Goal: Task Accomplishment & Management: Manage account settings

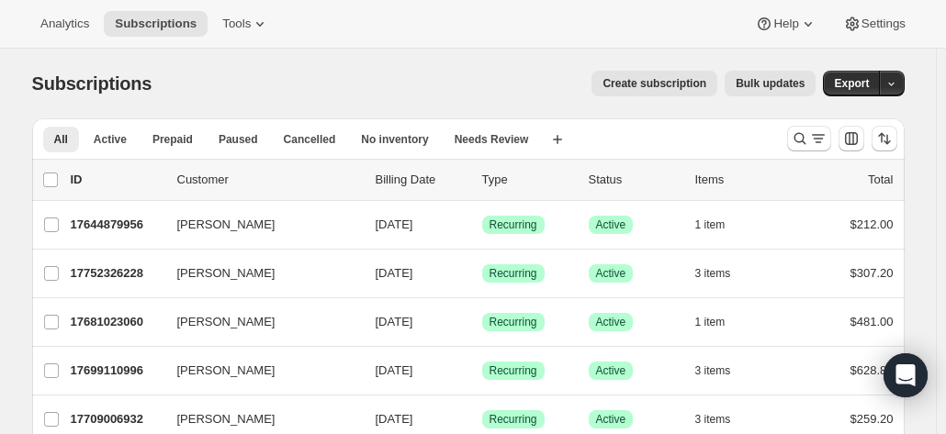
drag, startPoint x: 809, startPoint y: 144, endPoint x: 425, endPoint y: 186, distance: 386.1
click at [805, 143] on icon "Search and filter results" at bounding box center [800, 139] width 12 height 12
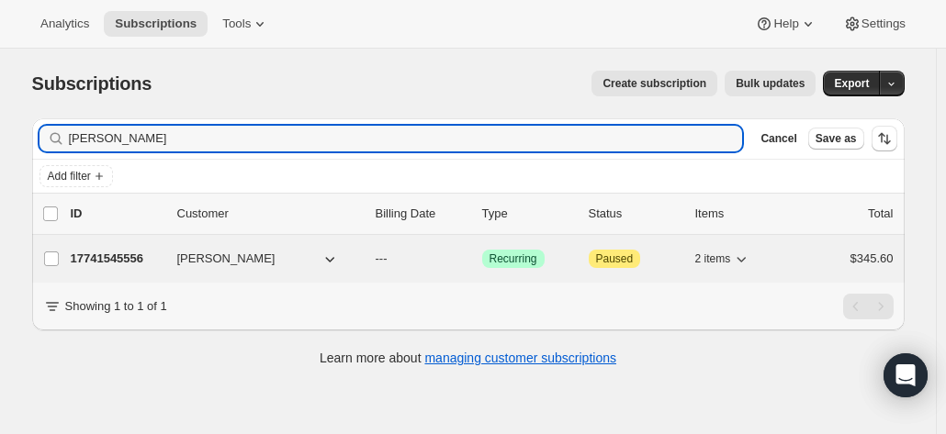
type input "ron verste"
click at [147, 246] on div "17741545556 Ron Versteeg --- Success Recurring Attention Paused 2 items $345.60" at bounding box center [482, 259] width 823 height 26
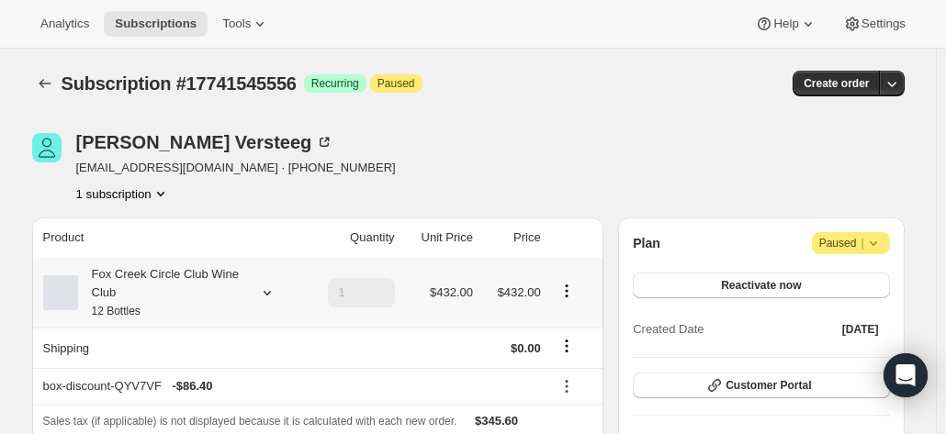
scroll to position [184, 0]
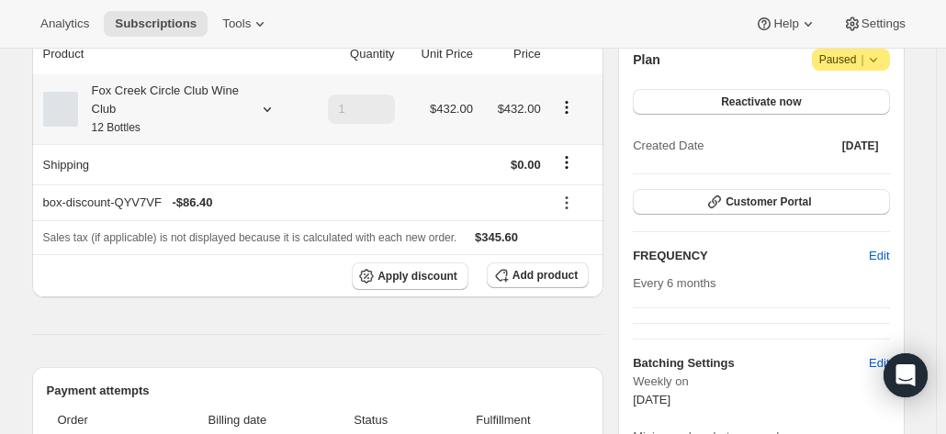
click at [224, 120] on div "Fox Creek Circle Club Wine Club 12 Bottles" at bounding box center [160, 109] width 165 height 55
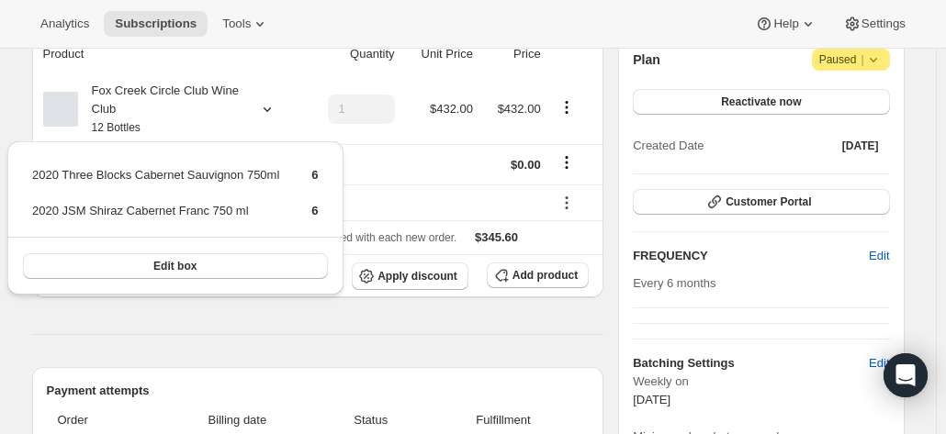
scroll to position [0, 0]
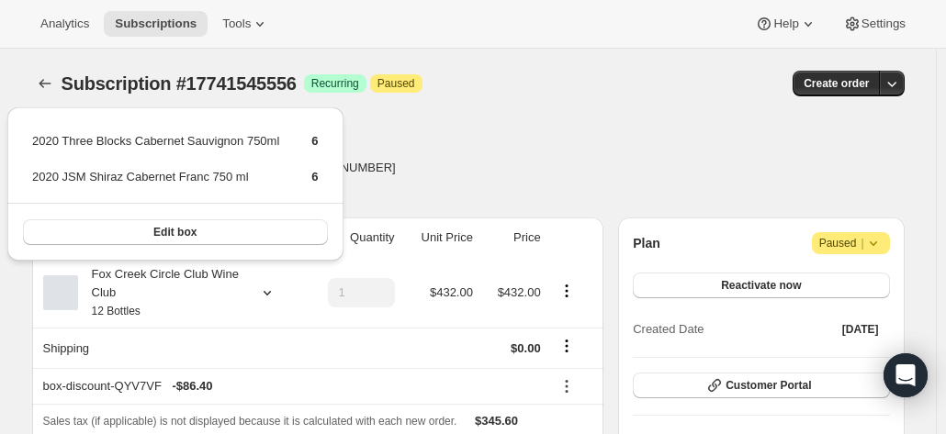
click at [591, 149] on div "Ron Versteeg teclaptyltd@optusnet.com.au · +61428100201 1 subscription" at bounding box center [337, 168] width 611 height 70
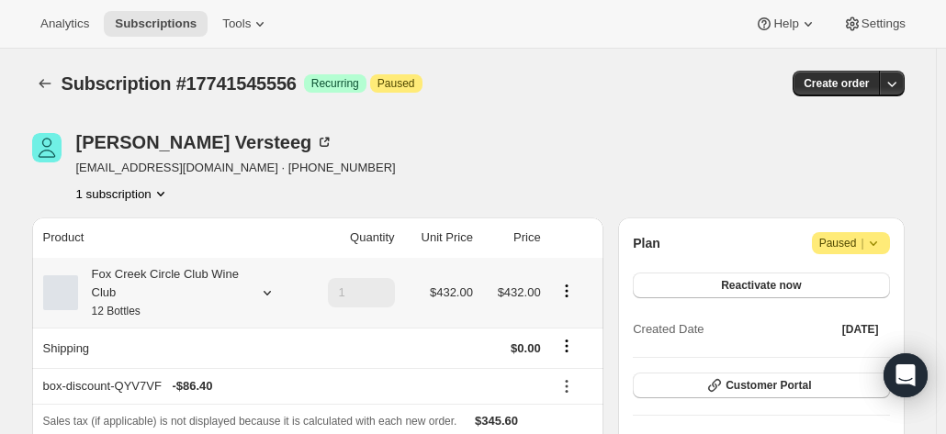
click at [142, 284] on div "Fox Creek Circle Club Wine Club 12 Bottles" at bounding box center [160, 292] width 165 height 55
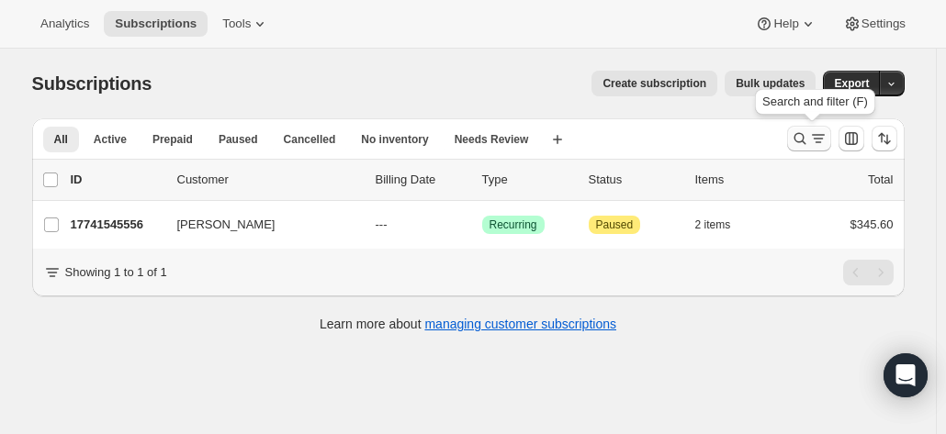
click at [797, 141] on icon "Search and filter results" at bounding box center [800, 139] width 18 height 18
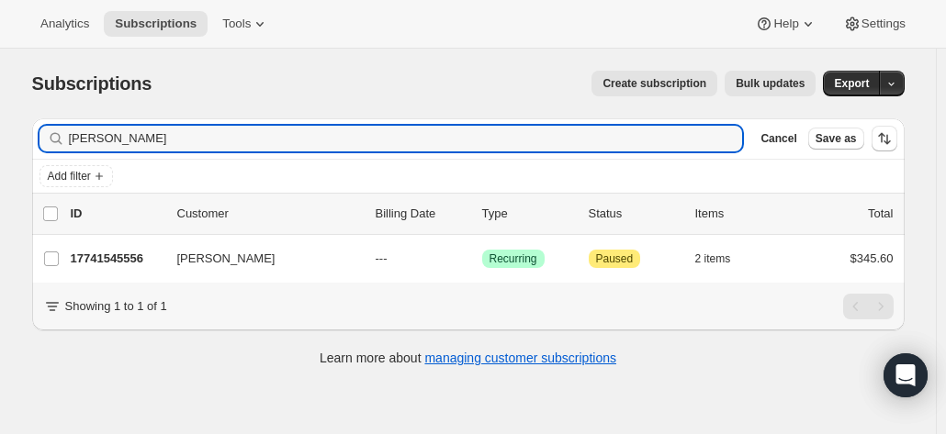
drag, startPoint x: 149, startPoint y: 142, endPoint x: 68, endPoint y: 117, distance: 84.8
click at [56, 136] on div "ron verste Clear" at bounding box center [391, 139] width 704 height 26
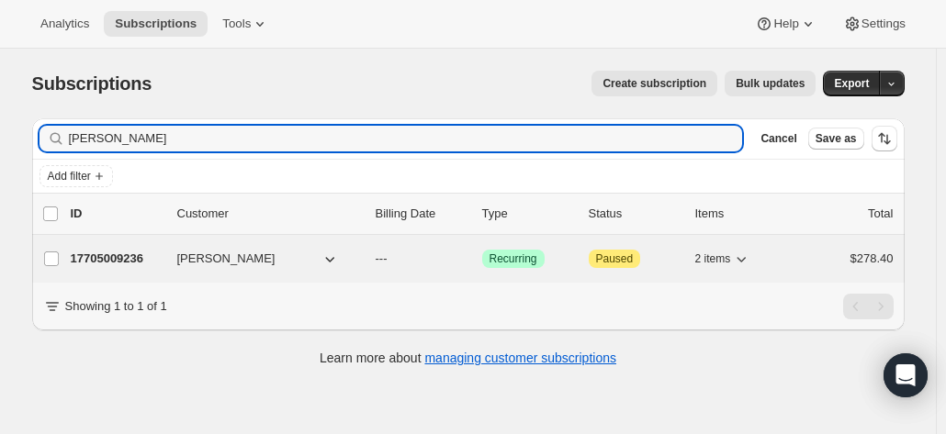
type input "alan muir"
click at [150, 261] on p "17705009236" at bounding box center [117, 259] width 92 height 18
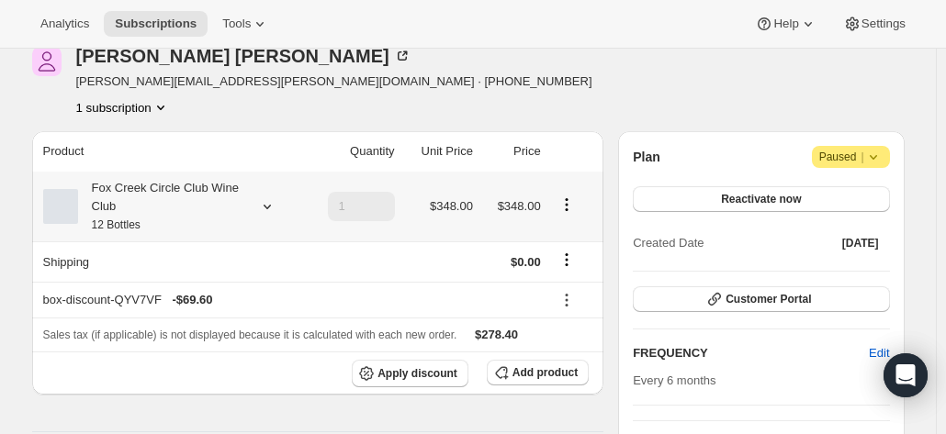
scroll to position [184, 0]
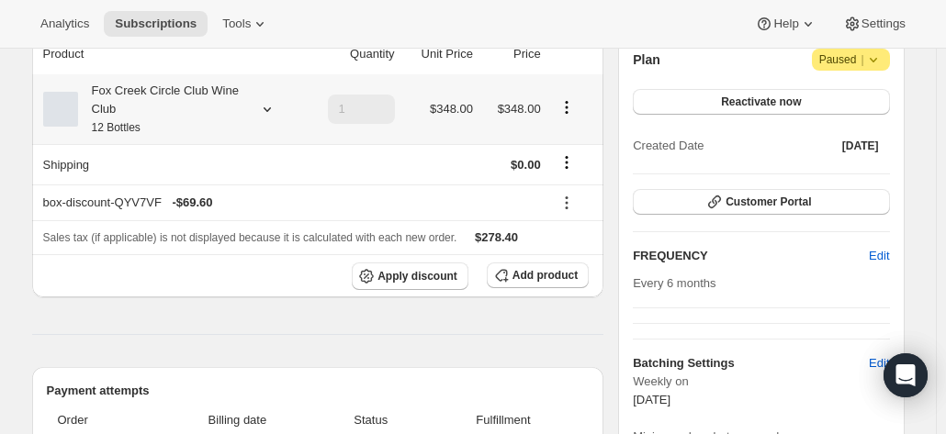
click at [155, 106] on div "Fox Creek Circle Club Wine Club 12 Bottles" at bounding box center [160, 109] width 165 height 55
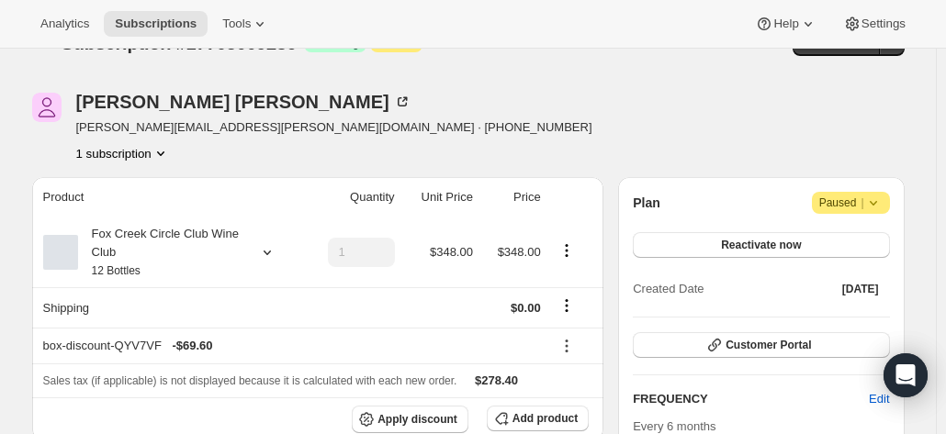
scroll to position [0, 0]
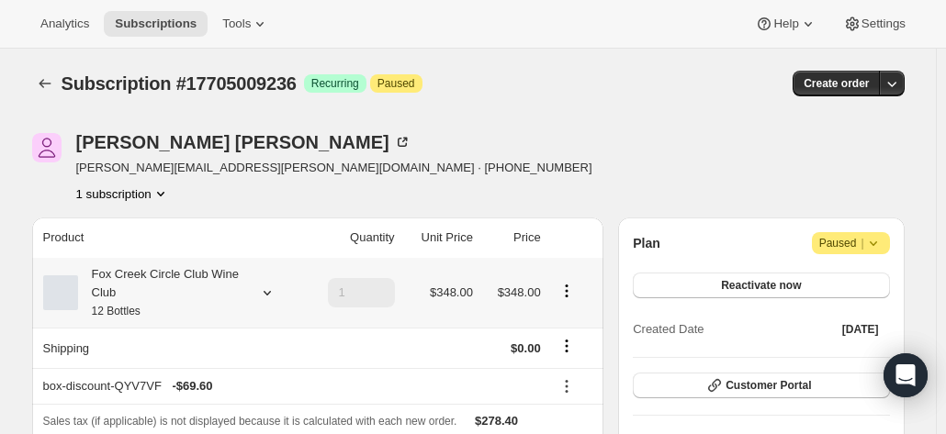
click at [214, 286] on div "Fox Creek Circle Club Wine Club 12 Bottles" at bounding box center [160, 292] width 165 height 55
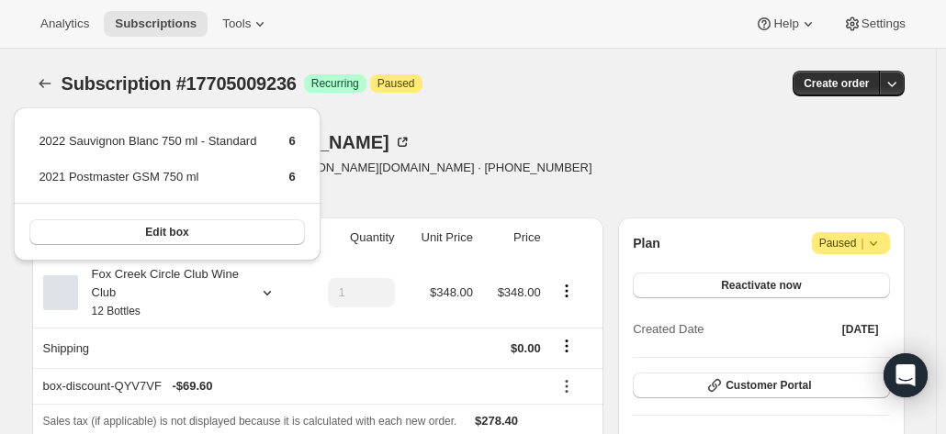
drag, startPoint x: 421, startPoint y: 183, endPoint x: 420, endPoint y: 159, distance: 23.9
click at [421, 179] on div "Alan Muir alan.muir@fwealth.com.au · +61401671779 1 subscription" at bounding box center [337, 168] width 611 height 70
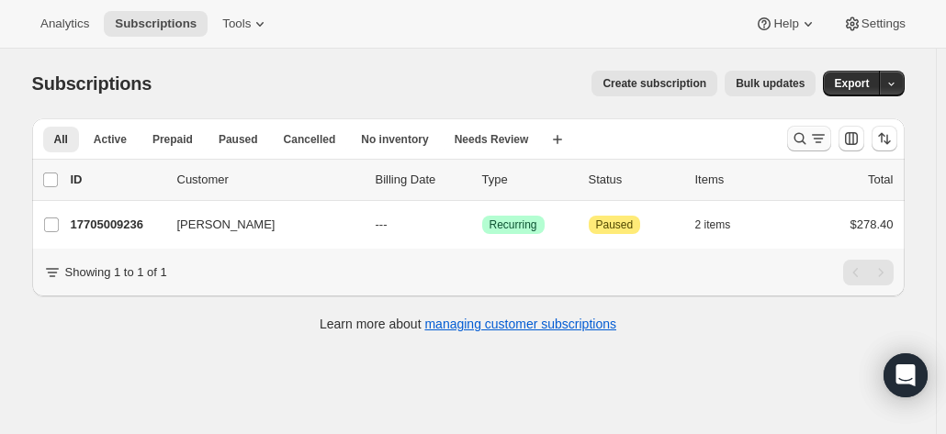
click at [805, 136] on icon "Search and filter results" at bounding box center [800, 139] width 18 height 18
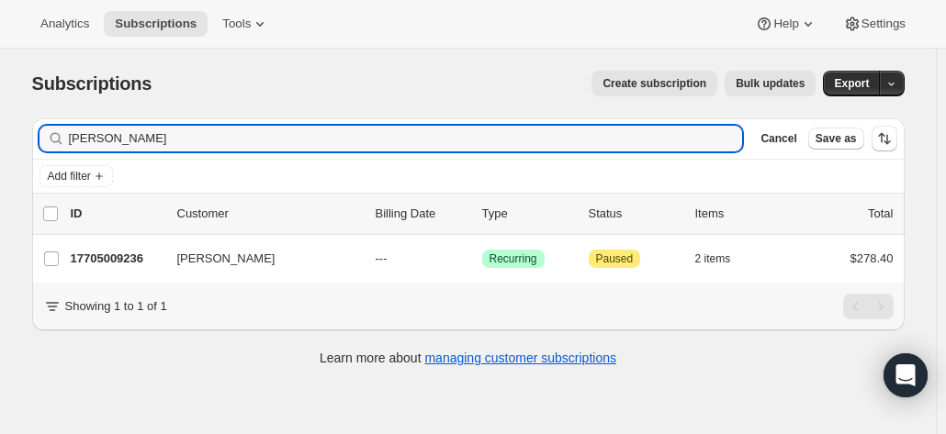
drag, startPoint x: 130, startPoint y: 142, endPoint x: 13, endPoint y: 136, distance: 117.7
click at [13, 136] on div "Subscriptions. This page is ready Subscriptions Create subscription Bulk update…" at bounding box center [468, 266] width 936 height 434
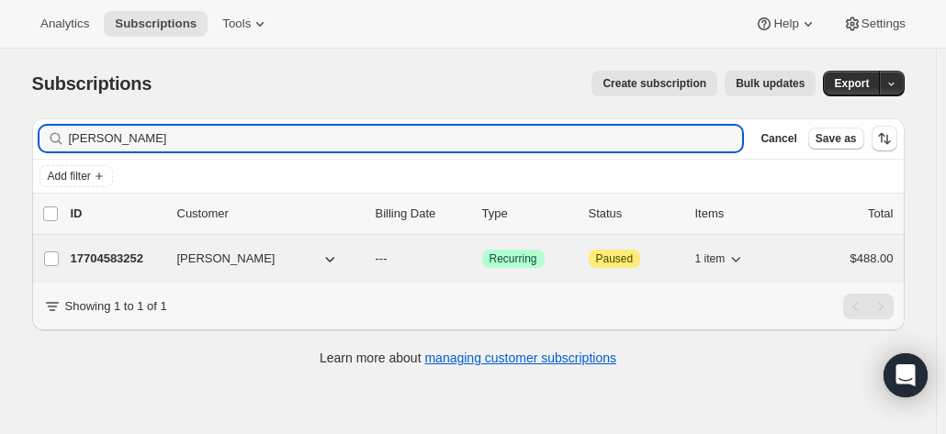
type input "barbara gar"
click at [102, 260] on p "17704583252" at bounding box center [117, 259] width 92 height 18
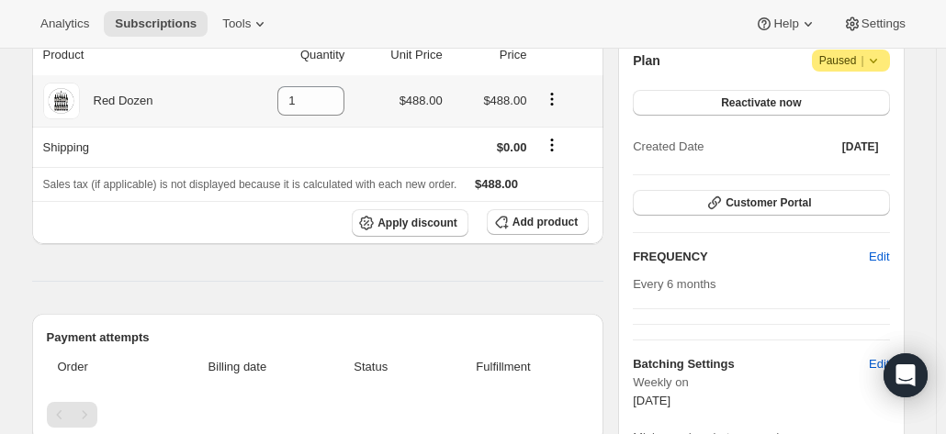
scroll to position [184, 0]
click at [128, 104] on div "Red Dozen" at bounding box center [116, 100] width 73 height 18
click at [144, 103] on div "Red Dozen" at bounding box center [116, 100] width 73 height 18
click at [519, 220] on span "Add product" at bounding box center [544, 221] width 65 height 15
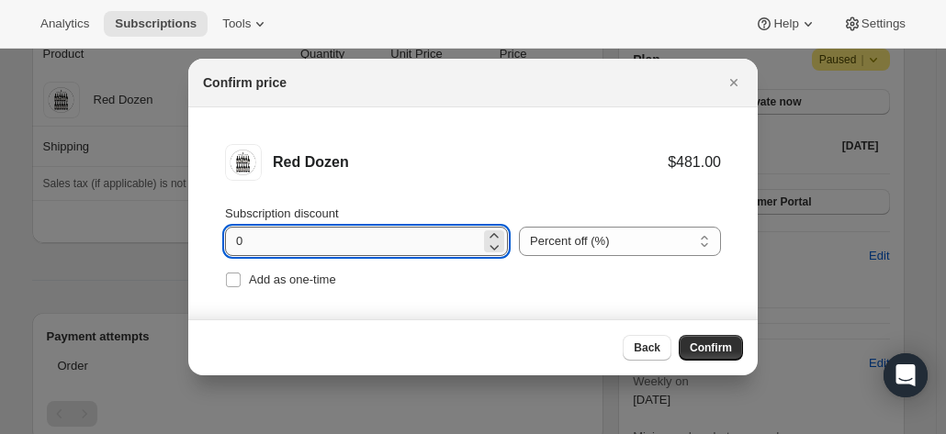
click at [329, 237] on input "0" at bounding box center [352, 241] width 255 height 29
click at [485, 233] on icon ":rag:" at bounding box center [494, 236] width 18 height 18
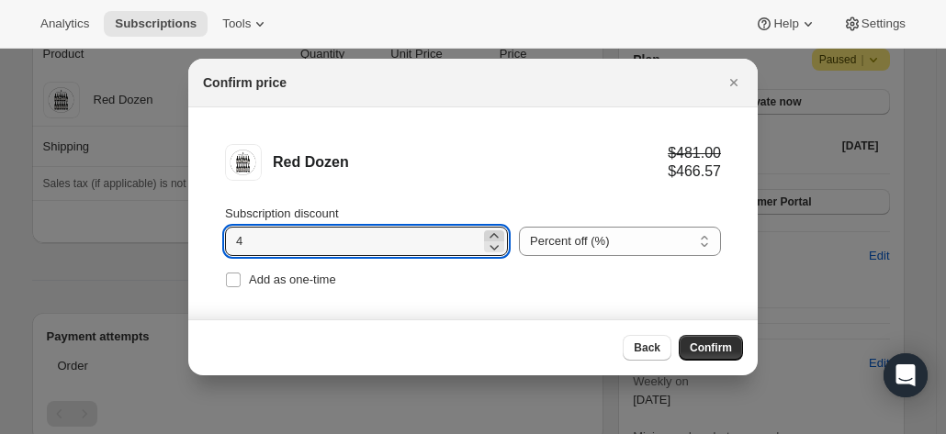
click at [485, 233] on icon ":rag:" at bounding box center [494, 236] width 18 height 18
type input "8"
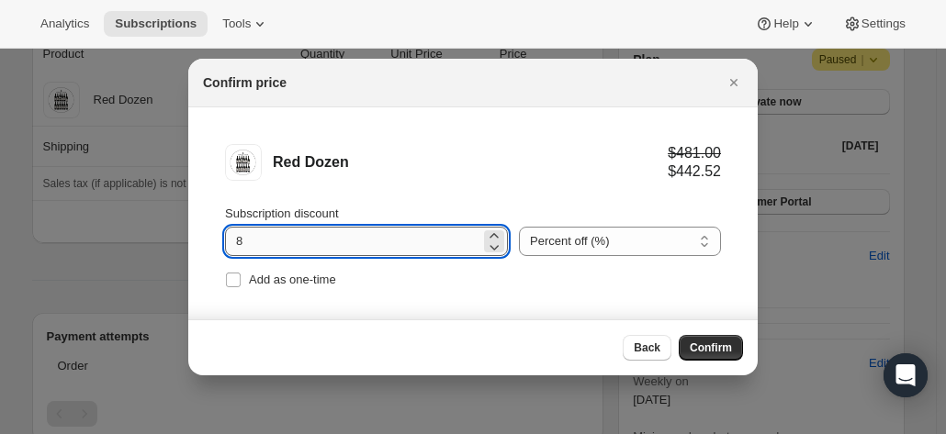
click at [321, 235] on input "8" at bounding box center [352, 241] width 255 height 29
drag, startPoint x: 270, startPoint y: 240, endPoint x: 219, endPoint y: 241, distance: 51.4
click at [219, 241] on li "Red Dozen $481.00 $442.52 Subscription discount 8 Percent off (%) Amount off ($…" at bounding box center [472, 218] width 569 height 222
click at [724, 343] on span "Confirm" at bounding box center [711, 348] width 42 height 15
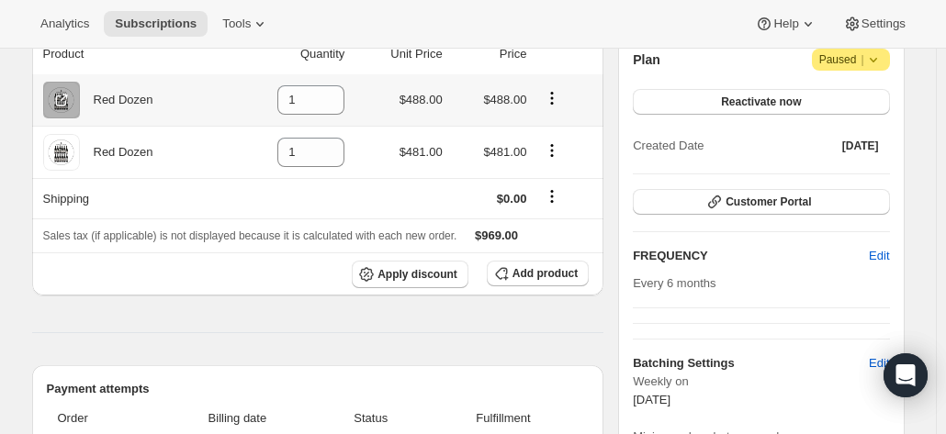
click at [561, 100] on icon "Product actions" at bounding box center [552, 98] width 18 height 18
click at [552, 103] on icon "Product actions" at bounding box center [552, 98] width 18 height 18
click at [327, 102] on icon at bounding box center [330, 105] width 18 height 18
type input "0"
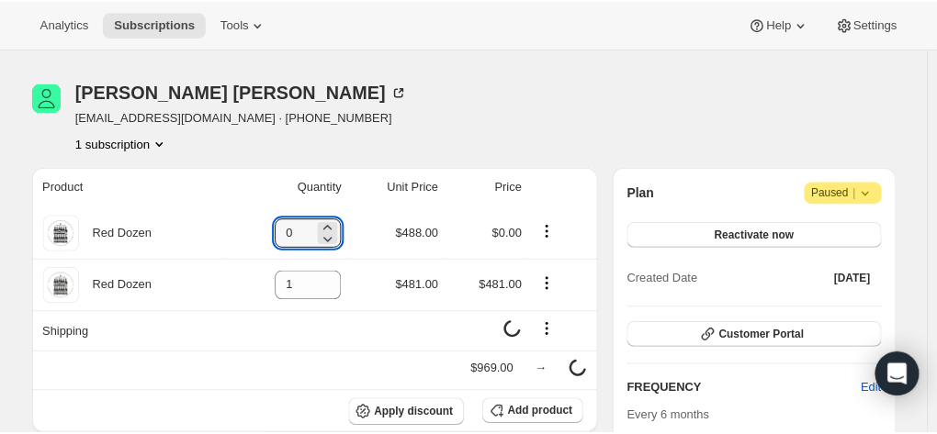
scroll to position [0, 0]
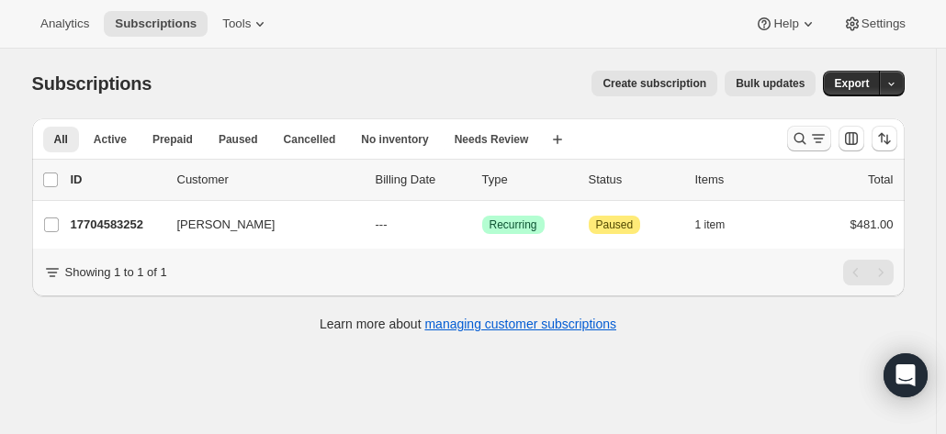
click at [807, 134] on icon "Search and filter results" at bounding box center [800, 139] width 18 height 18
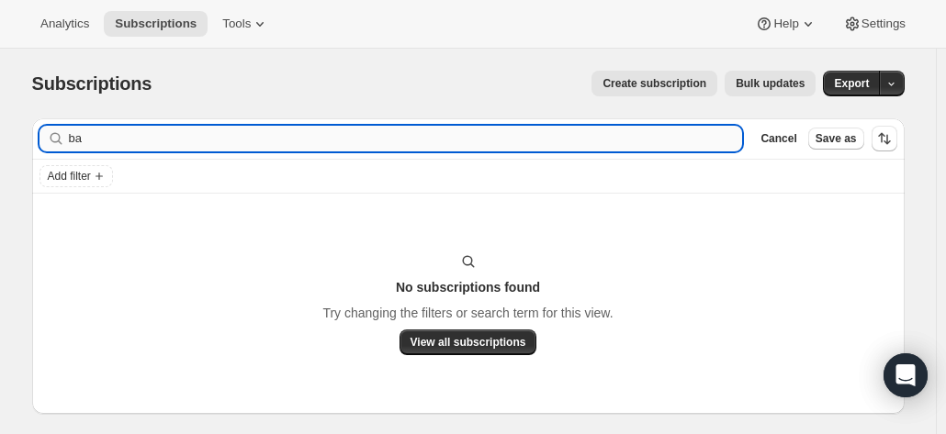
type input "b"
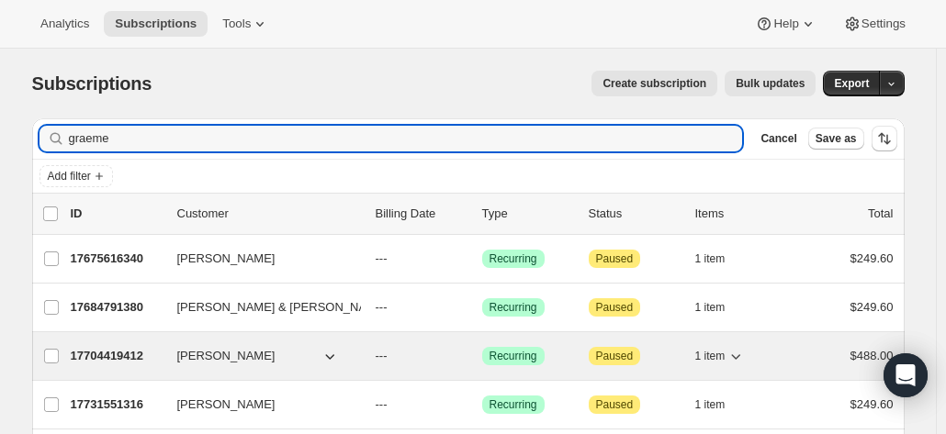
type input "graeme"
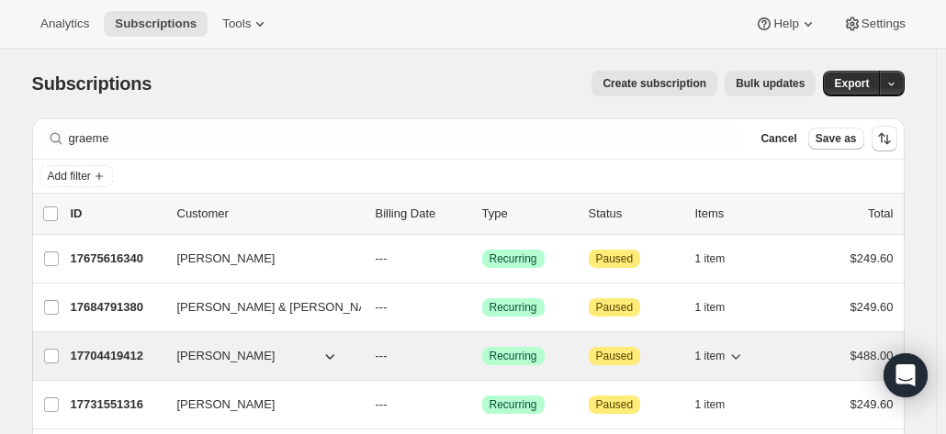
click at [124, 361] on p "17704419412" at bounding box center [117, 356] width 92 height 18
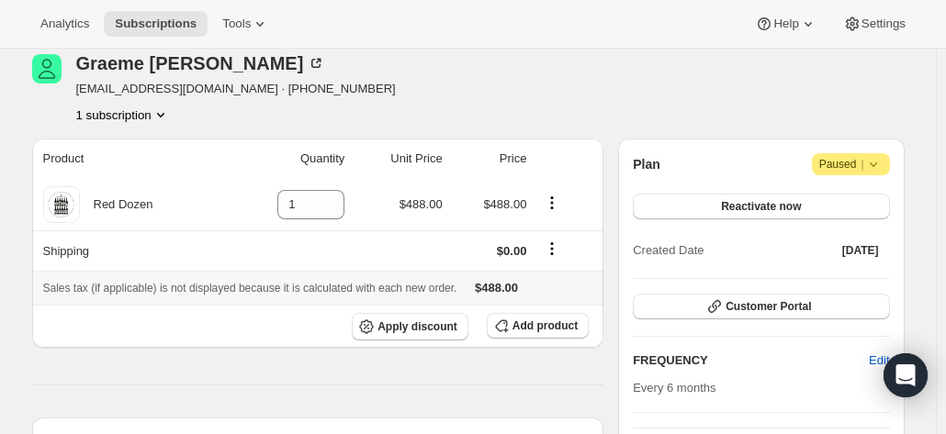
scroll to position [92, 0]
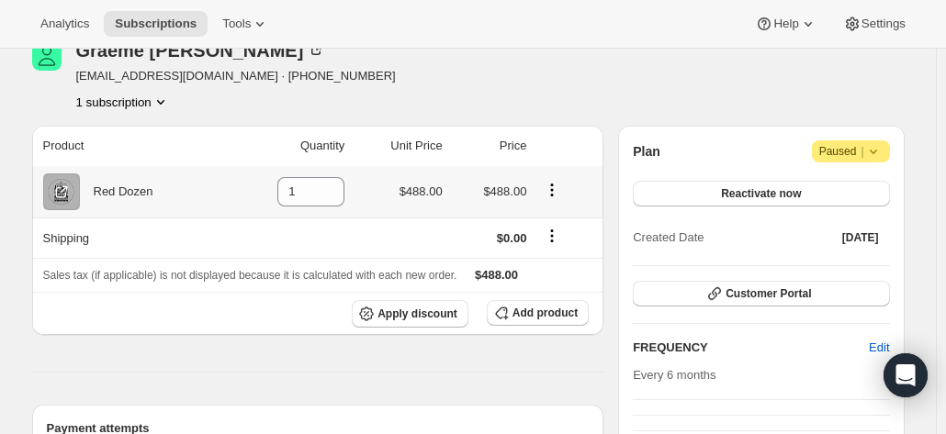
click at [130, 192] on div "Red Dozen" at bounding box center [116, 192] width 73 height 18
click at [110, 193] on div "Red Dozen" at bounding box center [116, 192] width 73 height 18
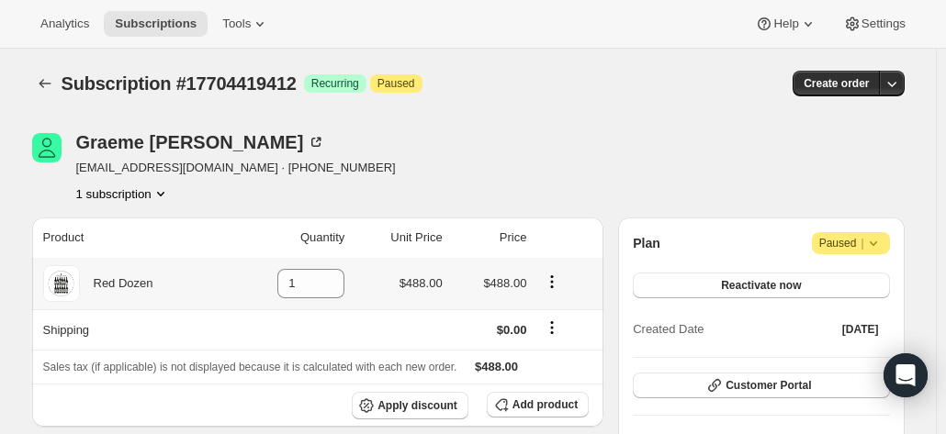
scroll to position [184, 0]
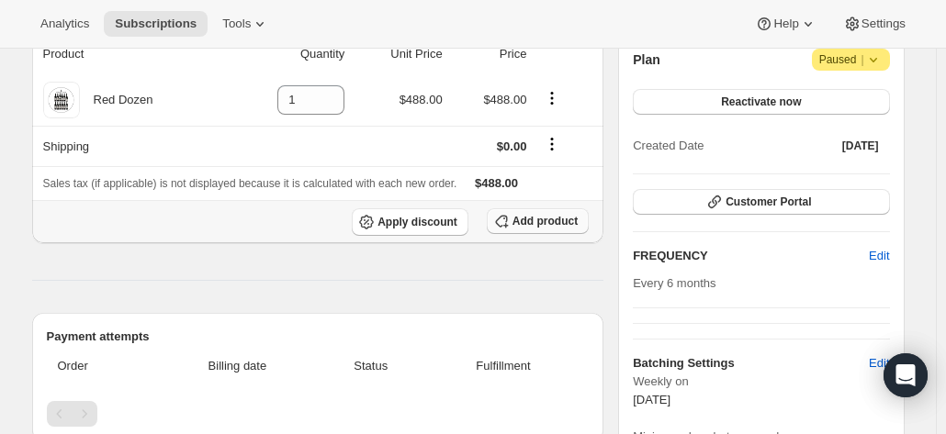
click at [536, 221] on span "Add product" at bounding box center [544, 221] width 65 height 15
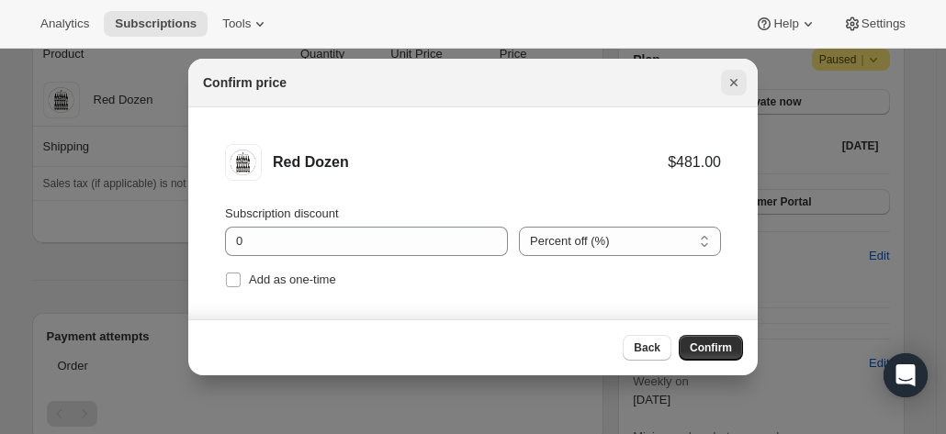
click at [727, 82] on icon "Close" at bounding box center [734, 82] width 18 height 18
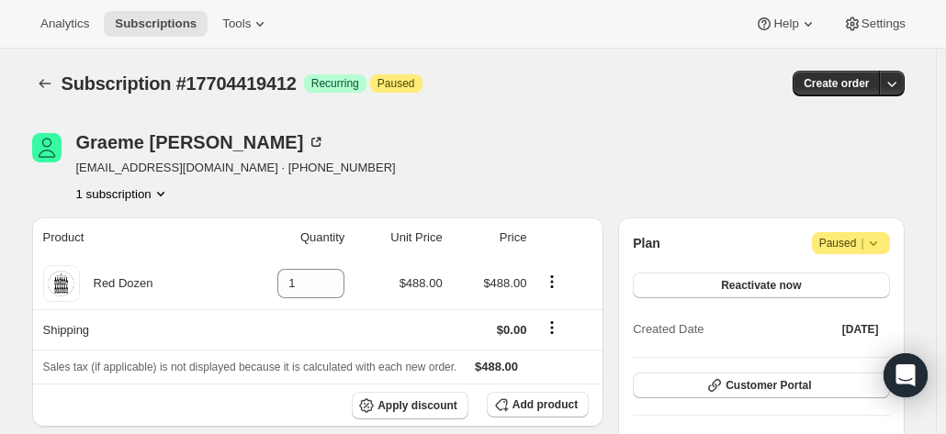
scroll to position [184, 0]
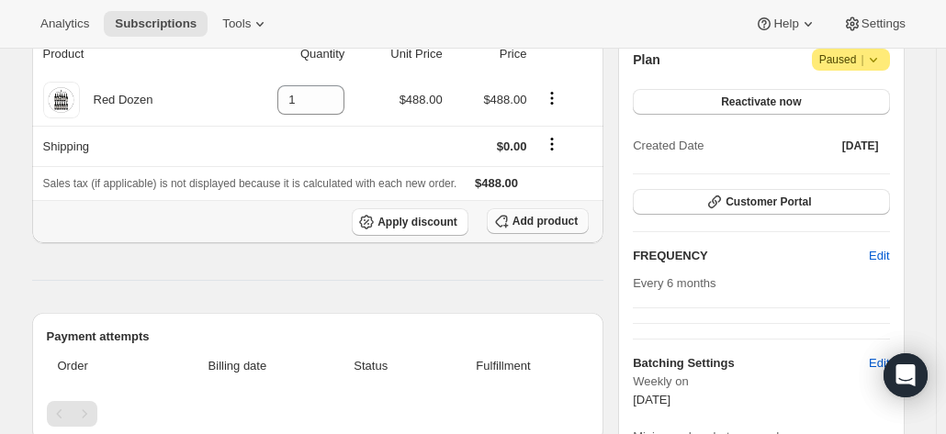
click at [549, 221] on span "Add product" at bounding box center [544, 221] width 65 height 15
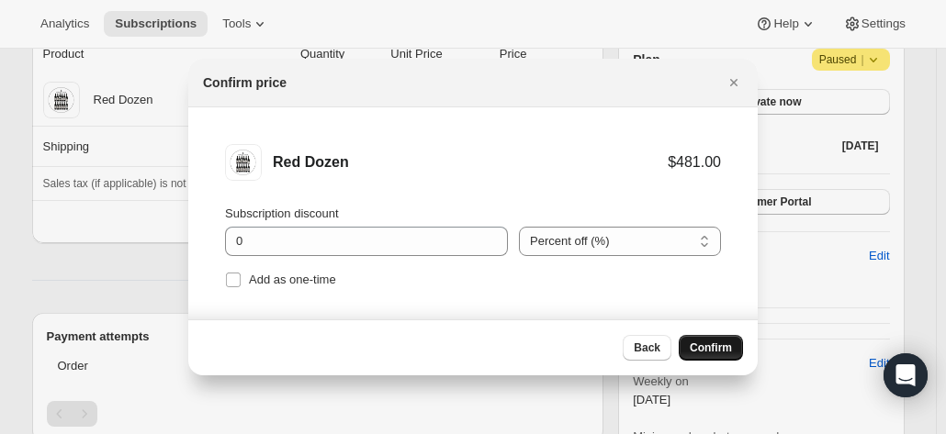
drag, startPoint x: 723, startPoint y: 348, endPoint x: 603, endPoint y: 295, distance: 130.7
click at [721, 348] on span "Confirm" at bounding box center [711, 348] width 42 height 15
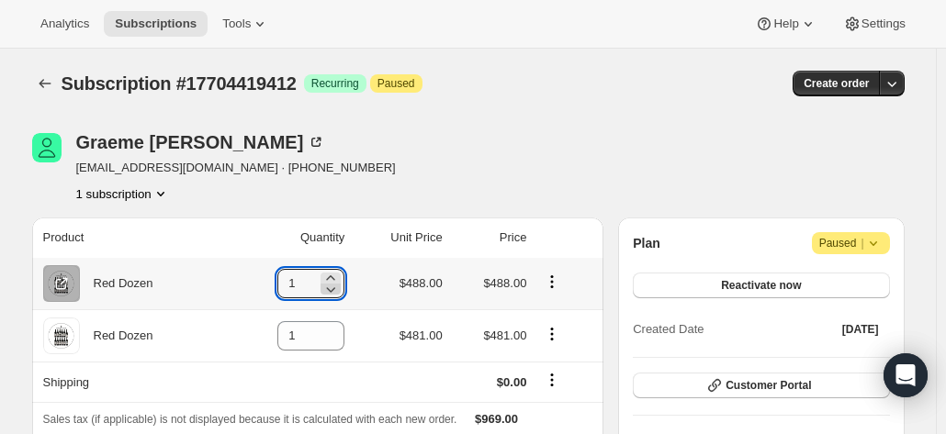
click at [340, 287] on icon at bounding box center [330, 289] width 18 height 18
type input "0"
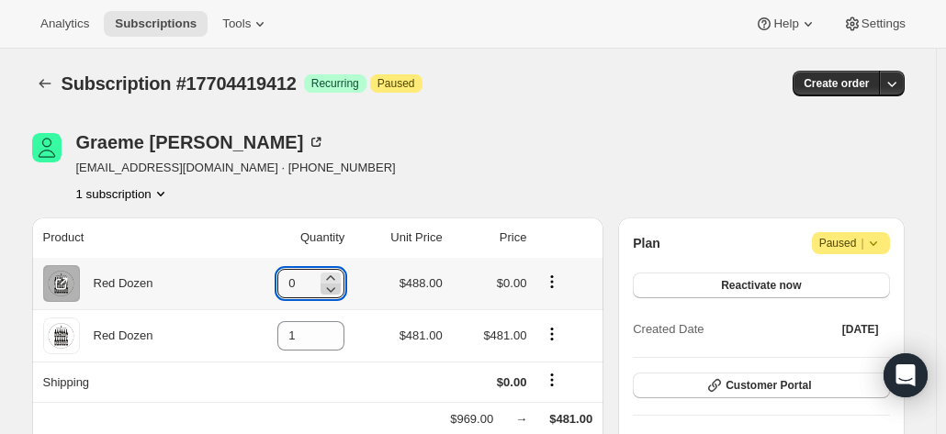
click at [340, 287] on icon at bounding box center [330, 289] width 18 height 18
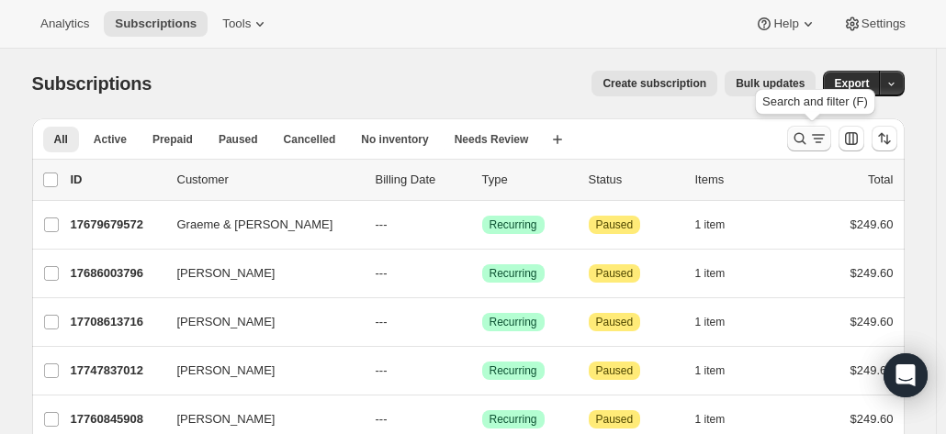
click at [809, 137] on icon "Search and filter results" at bounding box center [800, 139] width 18 height 18
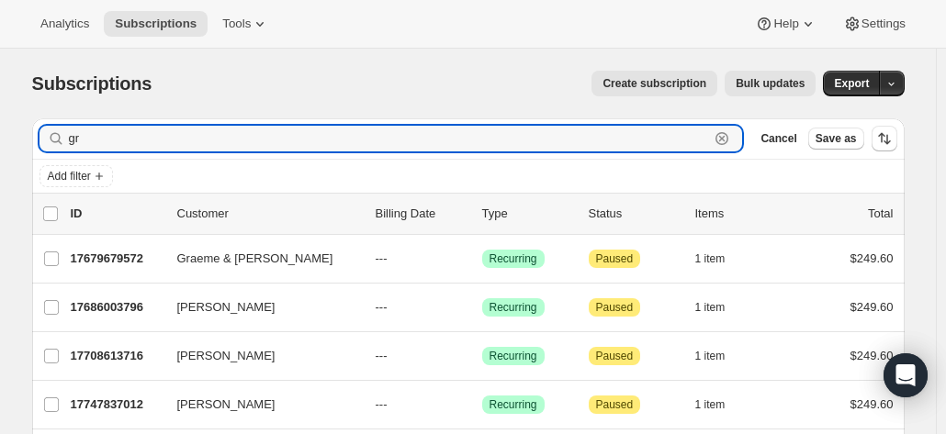
type input "g"
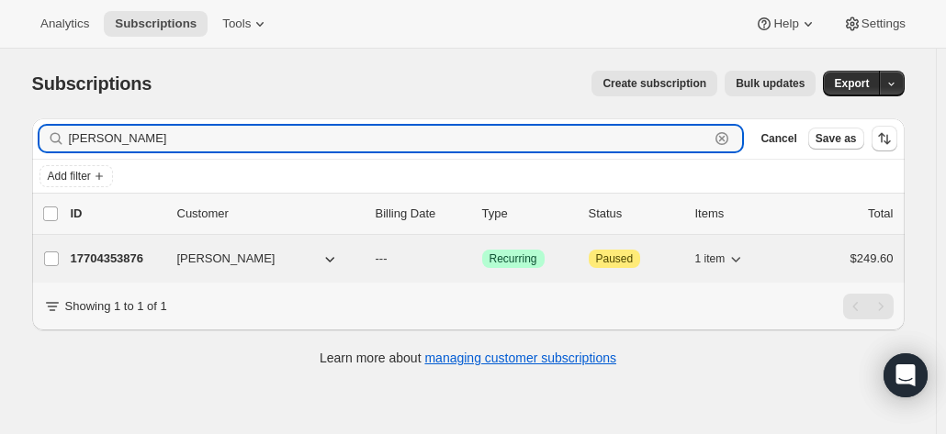
type input "annette holland"
click at [132, 256] on p "17704353876" at bounding box center [117, 259] width 92 height 18
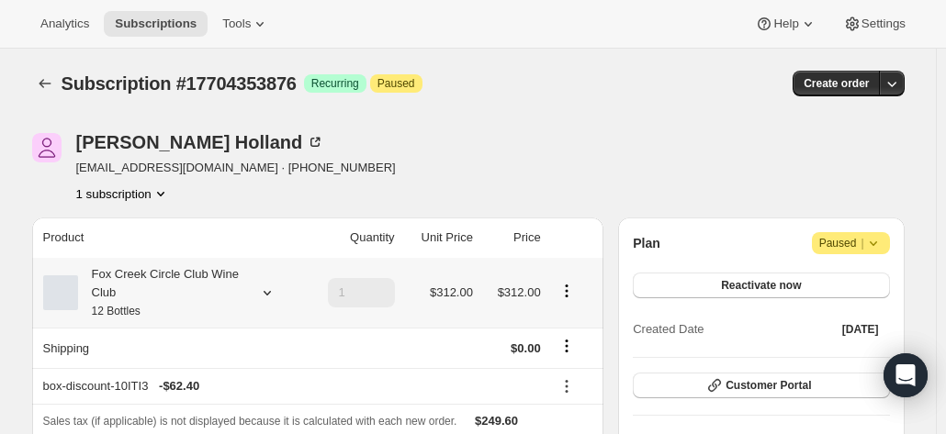
click at [137, 302] on div "Fox Creek Circle Club Wine Club 12 Bottles" at bounding box center [160, 292] width 165 height 55
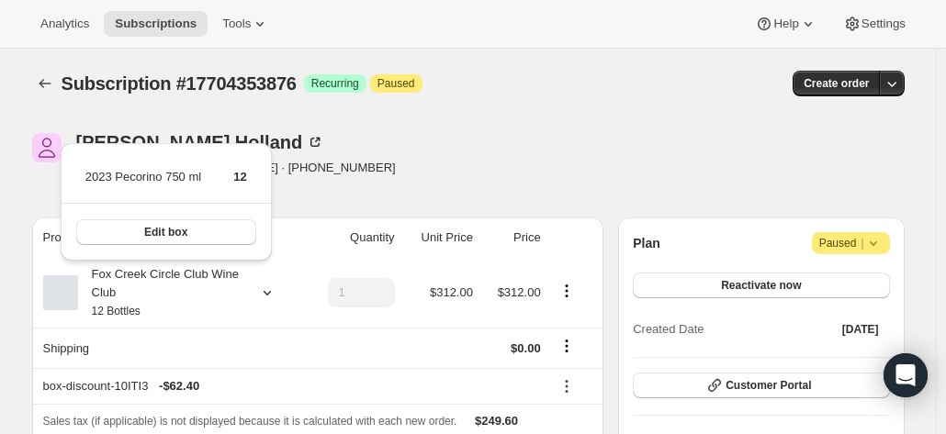
click at [460, 138] on div "Annette Holland netteholland1@netspace.net.au · +61413605803 1 subscription" at bounding box center [337, 168] width 611 height 70
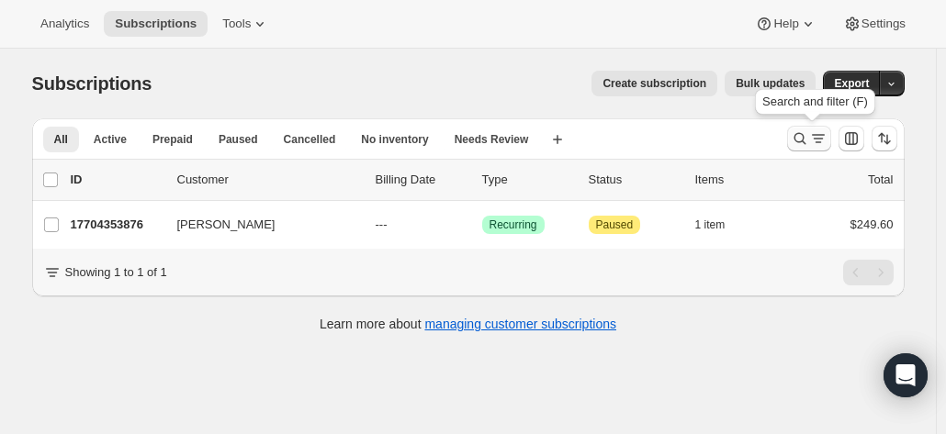
click at [816, 144] on icon "Search and filter results" at bounding box center [818, 139] width 18 height 18
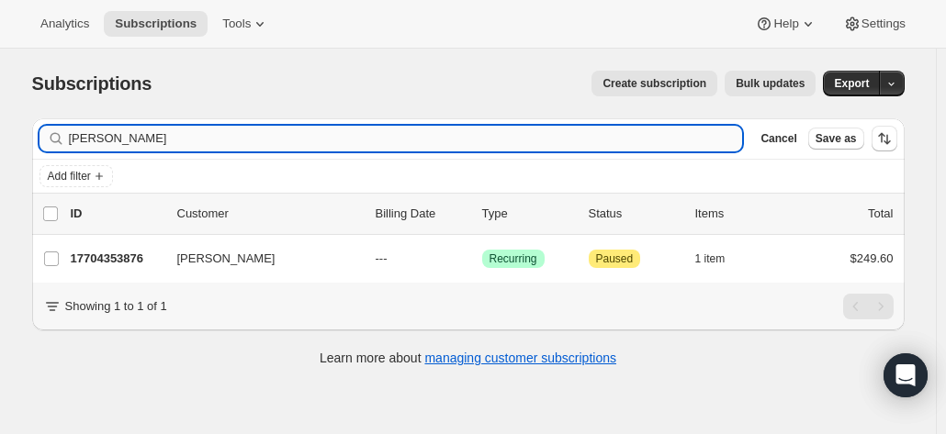
drag, startPoint x: 184, startPoint y: 174, endPoint x: 178, endPoint y: 150, distance: 24.5
click at [175, 157] on div "Filter subscribers annette holland Clear Cancel Save as Add filter" at bounding box center [468, 155] width 873 height 75
click at [136, 131] on input "annette holland" at bounding box center [389, 139] width 641 height 26
click at [185, 133] on input "annette holland" at bounding box center [389, 139] width 641 height 26
click at [180, 140] on input "annette holland" at bounding box center [389, 139] width 641 height 26
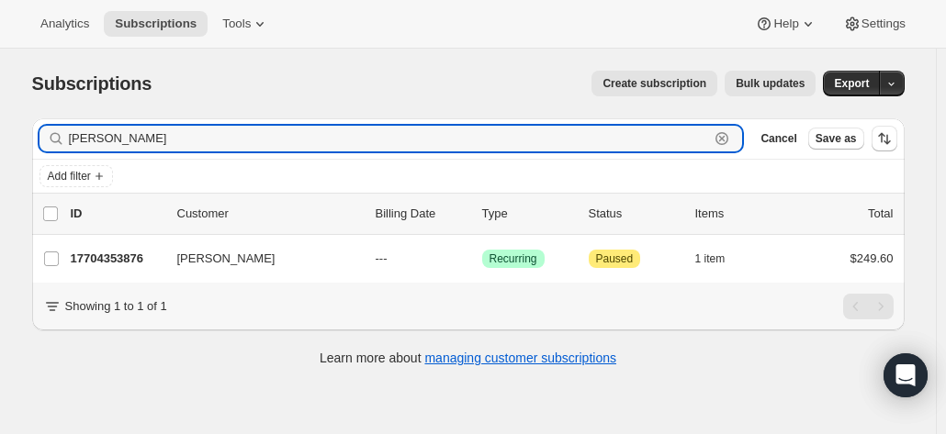
drag, startPoint x: 133, startPoint y: 140, endPoint x: 50, endPoint y: 142, distance: 83.6
click at [50, 142] on div "annette holland Clear" at bounding box center [391, 139] width 704 height 26
type input "winton gra"
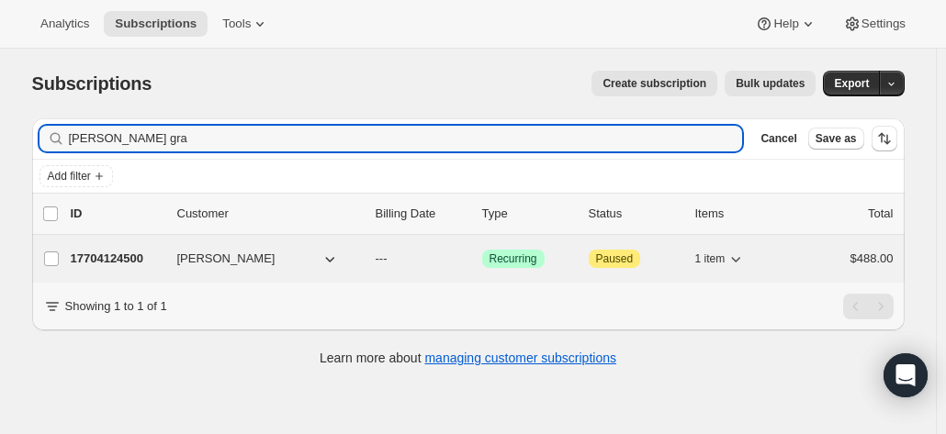
click at [140, 247] on div "17704124500 Winton Graham --- Success Recurring Attention Paused 1 item $488.00" at bounding box center [482, 259] width 823 height 26
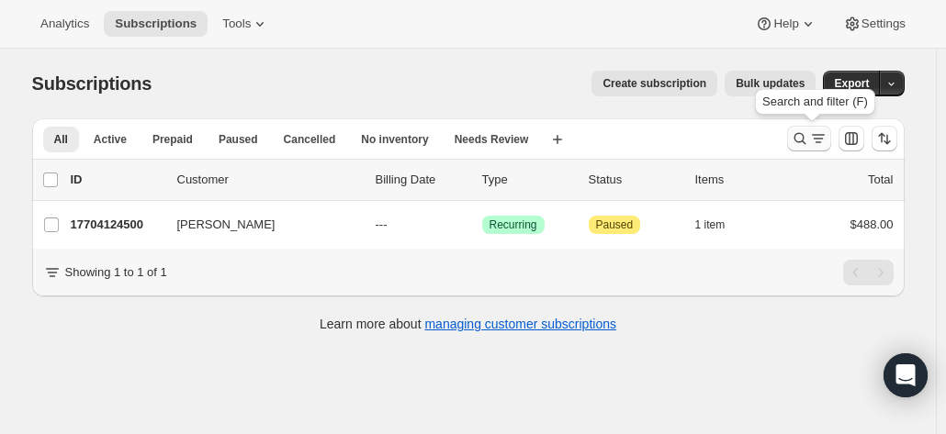
click at [804, 142] on icon "Search and filter results" at bounding box center [800, 139] width 12 height 12
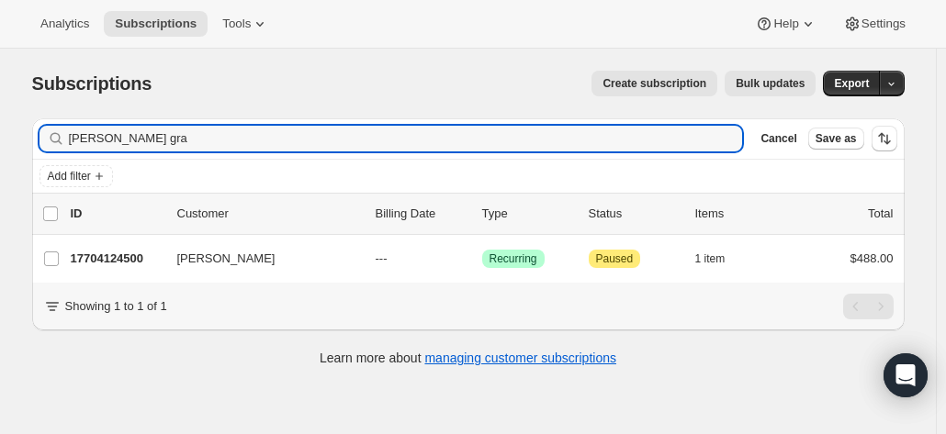
drag, startPoint x: 197, startPoint y: 141, endPoint x: 21, endPoint y: 141, distance: 175.4
click at [21, 141] on div "Filter subscribers winton gra Clear Cancel Save as Add filter 0 selected Update…" at bounding box center [460, 245] width 887 height 282
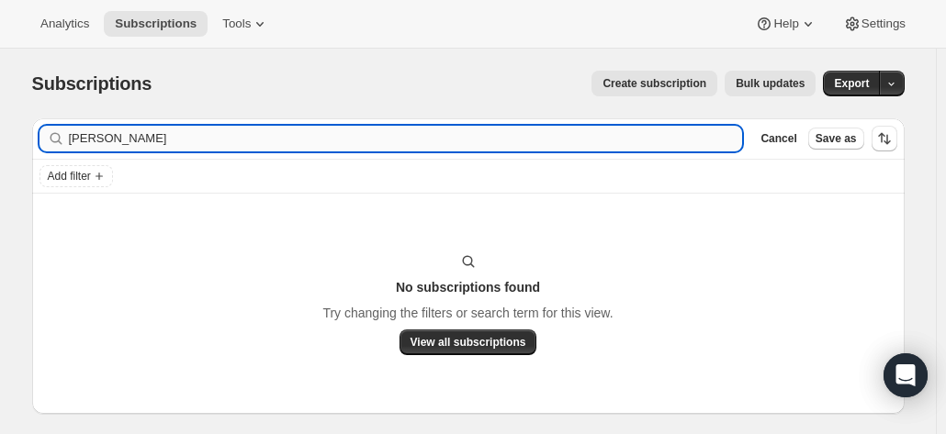
type input "simon loft"
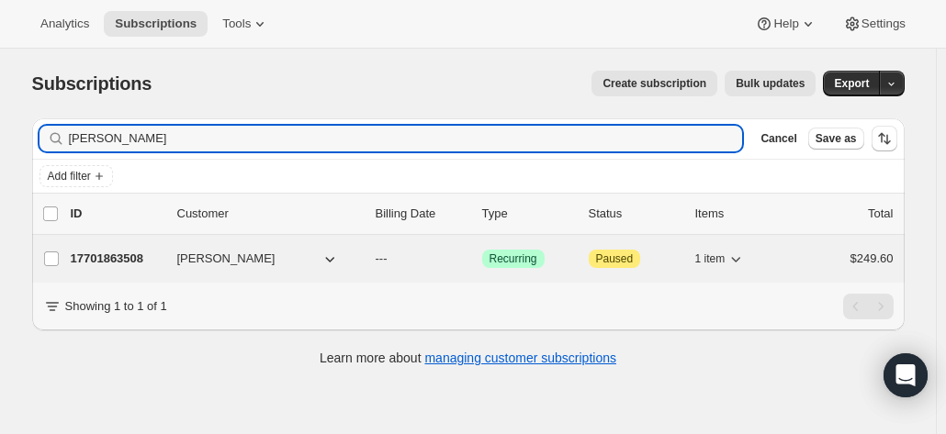
click at [119, 252] on p "17701863508" at bounding box center [117, 259] width 92 height 18
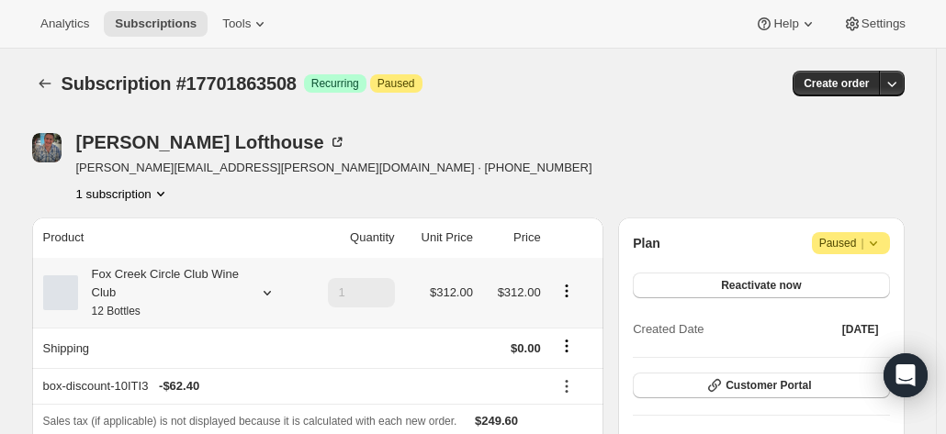
click at [228, 301] on div "Fox Creek Circle Club Wine Club 12 Bottles" at bounding box center [160, 292] width 165 height 55
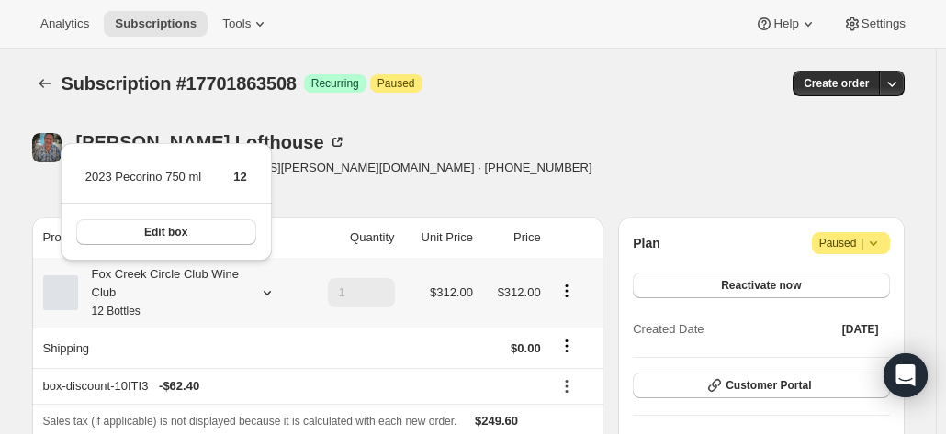
click at [228, 301] on div "Fox Creek Circle Club Wine Club 12 Bottles" at bounding box center [160, 292] width 165 height 55
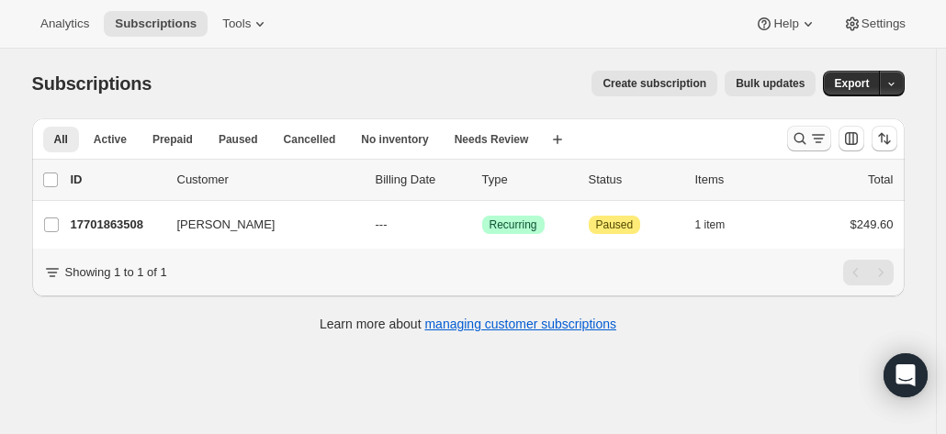
click at [802, 141] on icon "Search and filter results" at bounding box center [800, 139] width 18 height 18
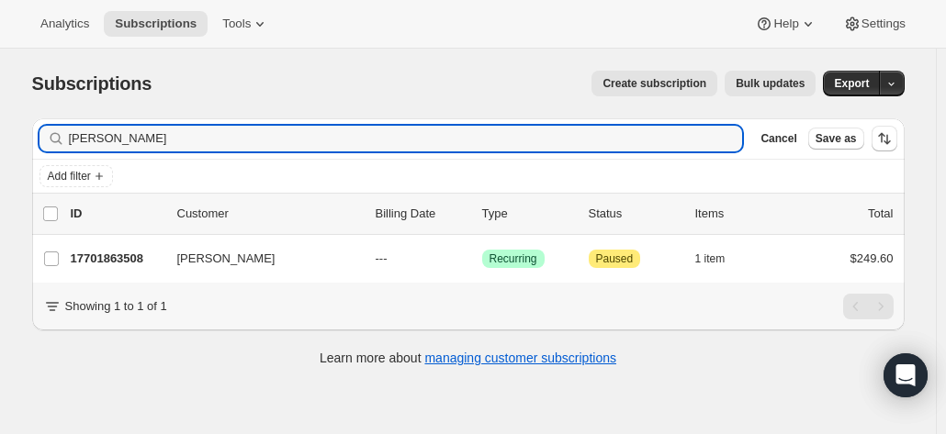
drag, startPoint x: 206, startPoint y: 148, endPoint x: 56, endPoint y: 148, distance: 149.7
click at [56, 148] on div "simon loft Clear" at bounding box center [391, 139] width 704 height 26
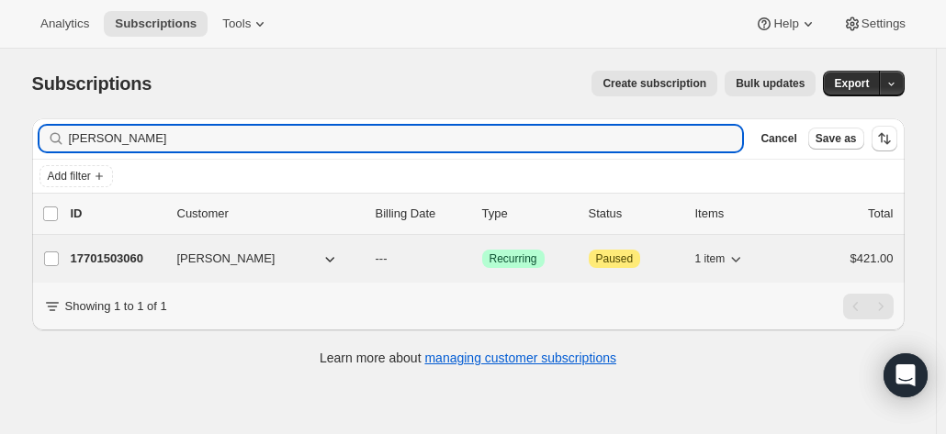
type input "robert butl"
click at [154, 265] on p "17701503060" at bounding box center [117, 259] width 92 height 18
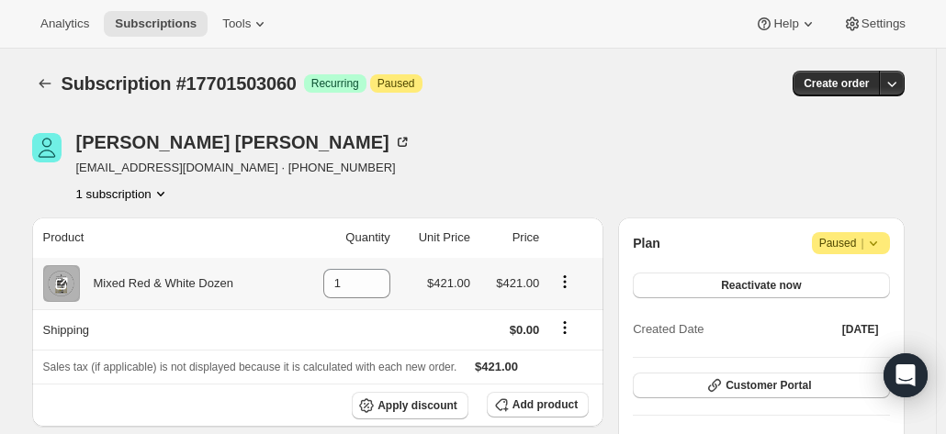
click at [165, 286] on div "Mixed Red & White Dozen" at bounding box center [156, 284] width 153 height 18
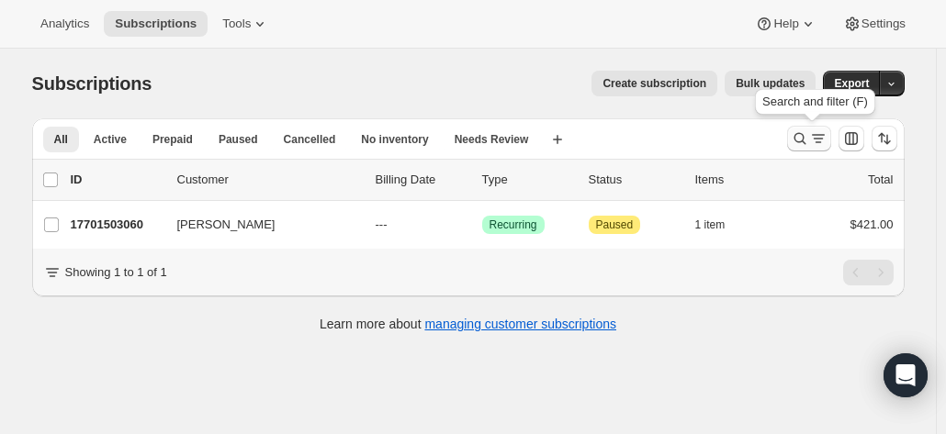
click at [805, 137] on icon "Search and filter results" at bounding box center [800, 139] width 12 height 12
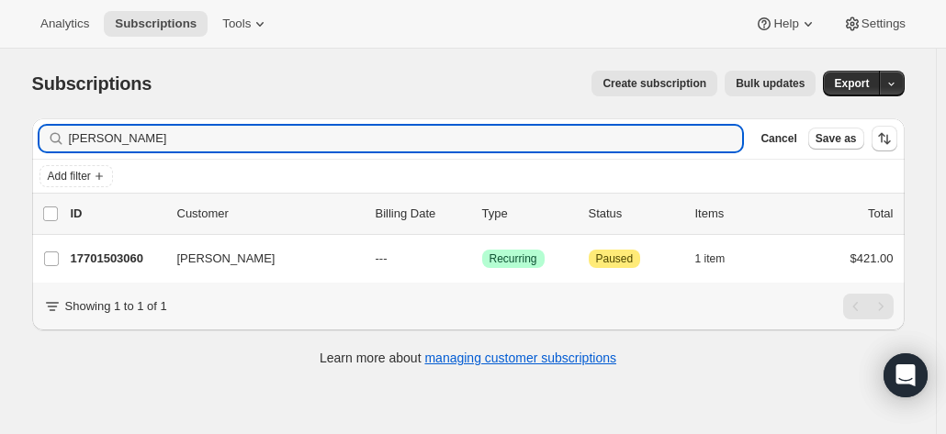
drag, startPoint x: 140, startPoint y: 140, endPoint x: 62, endPoint y: 141, distance: 77.2
click at [62, 141] on div "robert butl Clear" at bounding box center [391, 139] width 704 height 26
type input "greg"
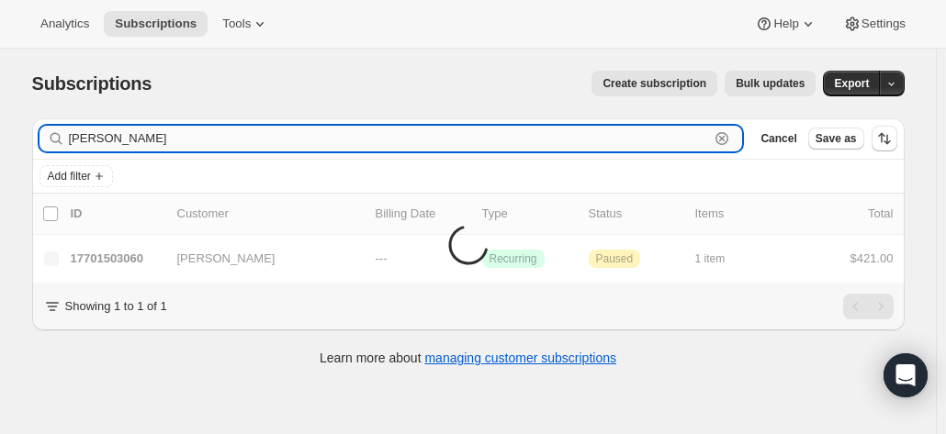
click at [175, 130] on input "greg" at bounding box center [389, 139] width 641 height 26
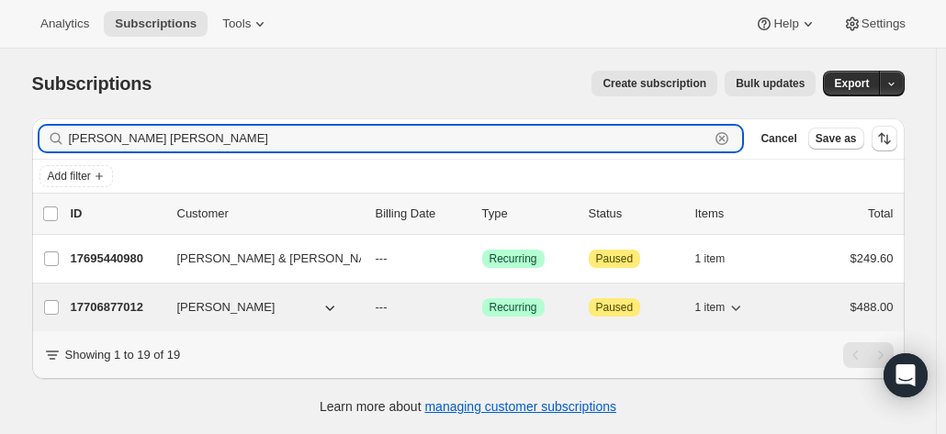
type input "greg sm"
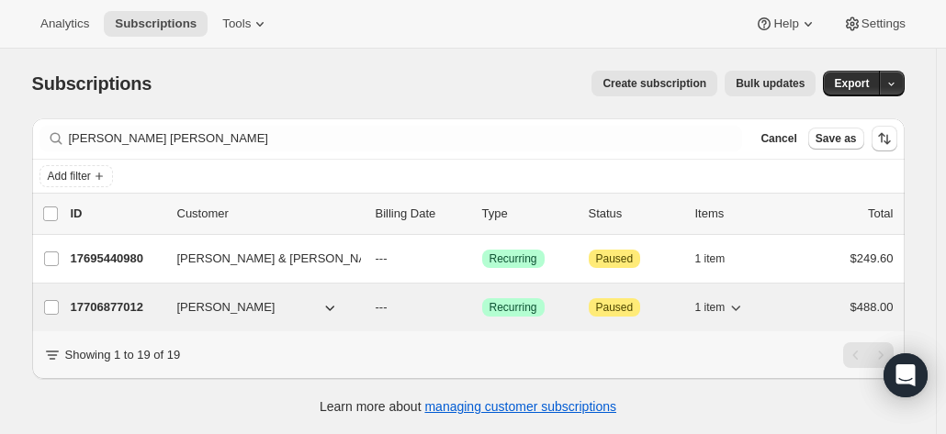
click at [118, 299] on p "17706877012" at bounding box center [117, 307] width 92 height 18
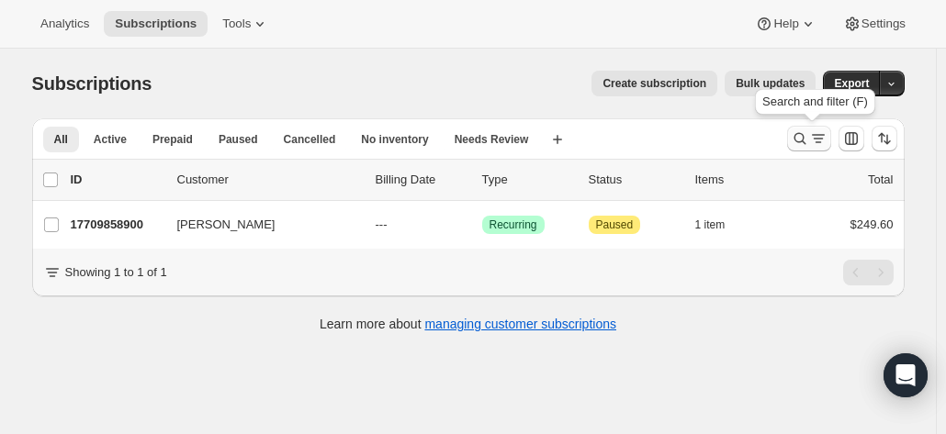
click at [805, 131] on icon "Search and filter results" at bounding box center [800, 139] width 18 height 18
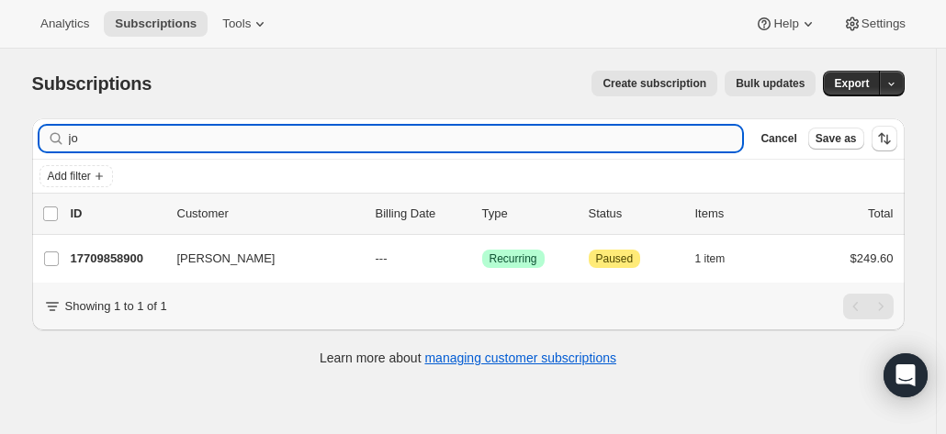
type input "j"
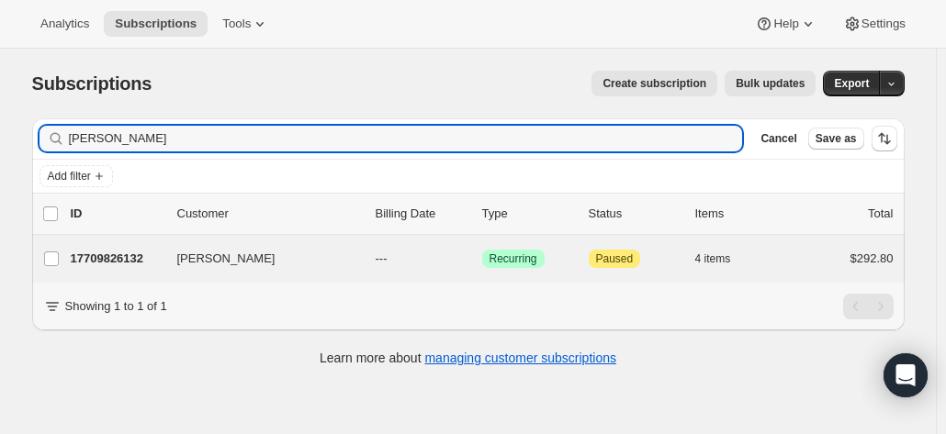
type input "christine hi"
click at [106, 271] on div "Christine Hildyard 17709826132 Christine Hildyard --- Success Recurring Attenti…" at bounding box center [468, 259] width 873 height 48
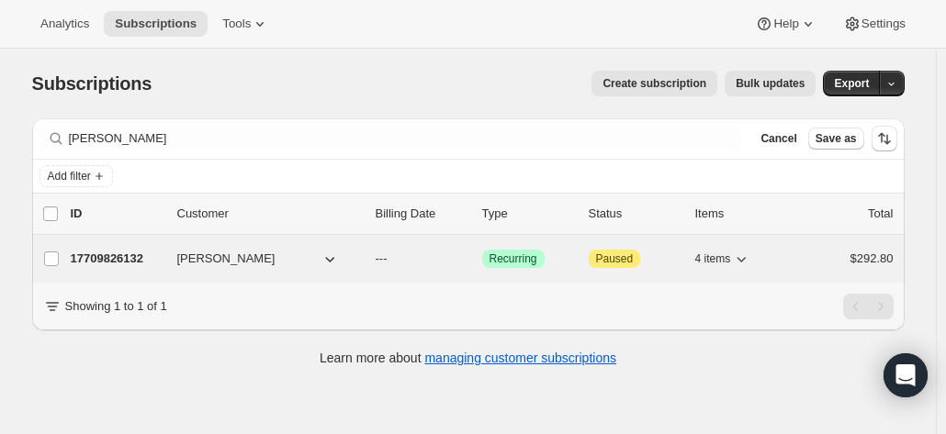
click at [107, 265] on p "17709826132" at bounding box center [117, 259] width 92 height 18
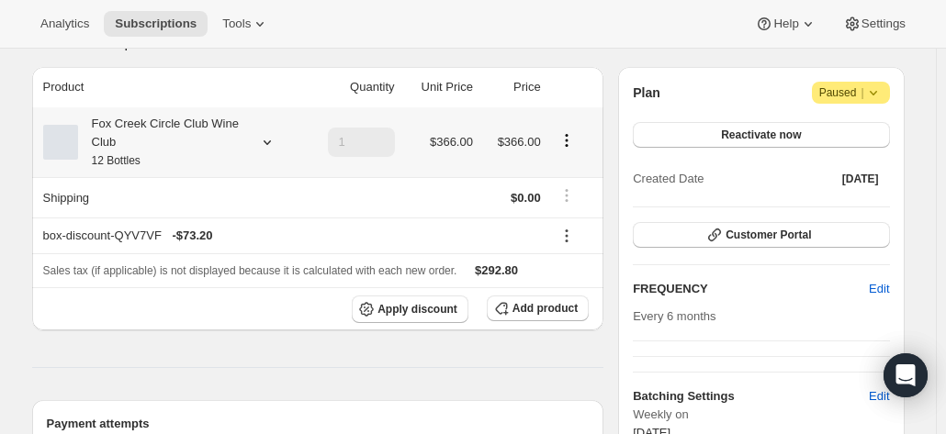
scroll to position [276, 0]
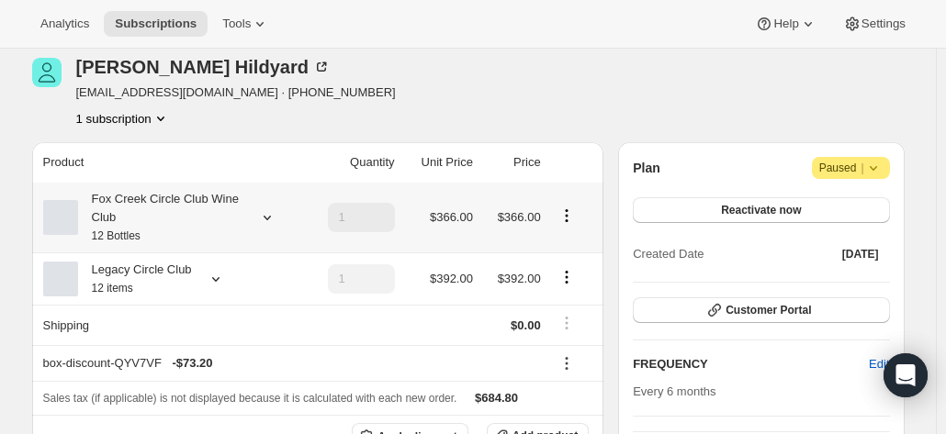
scroll to position [92, 0]
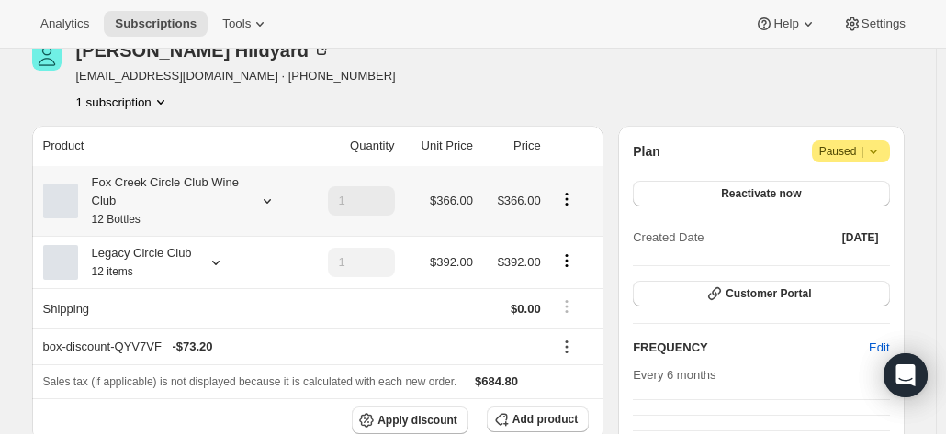
click at [568, 194] on icon "Product actions" at bounding box center [566, 194] width 3 height 3
click at [557, 269] on span "Remove" at bounding box center [571, 266] width 44 height 14
type input "0"
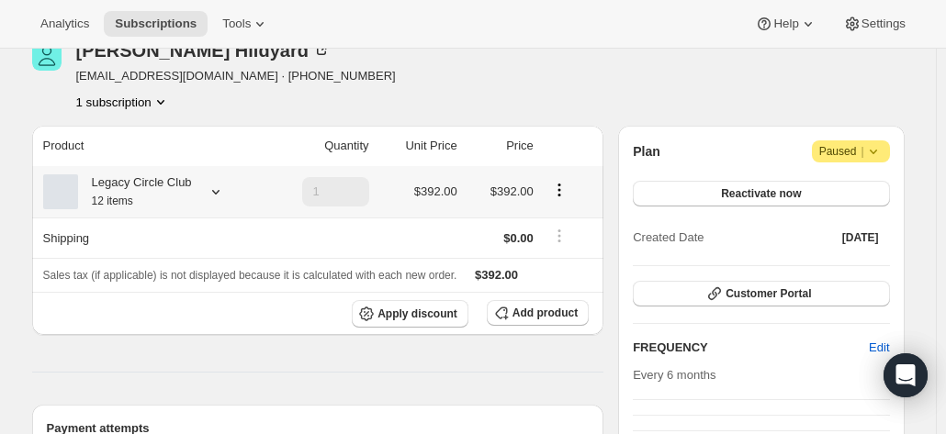
click at [209, 195] on icon at bounding box center [216, 192] width 18 height 18
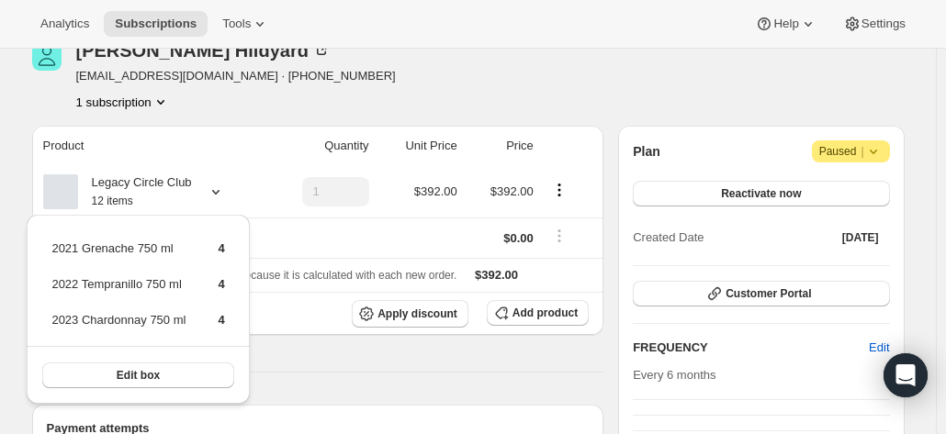
click at [457, 77] on div "[PERSON_NAME] [EMAIL_ADDRESS][DOMAIN_NAME] · [PHONE_NUMBER] 1 subscription" at bounding box center [337, 76] width 611 height 70
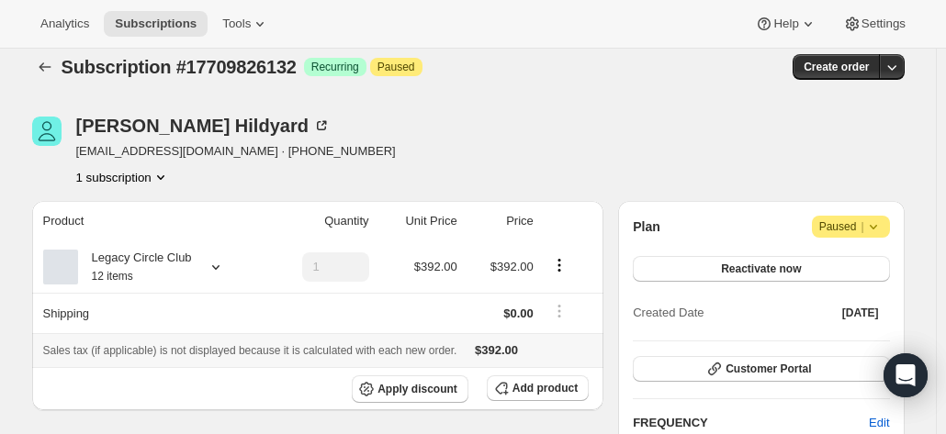
scroll to position [0, 0]
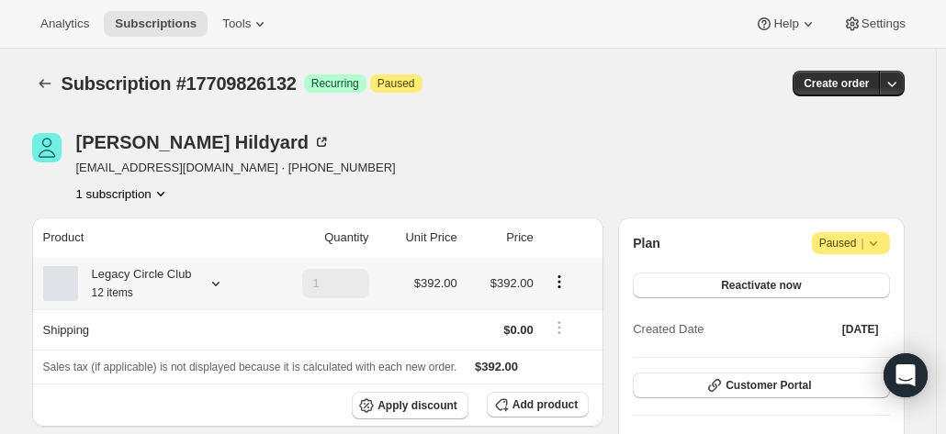
click at [173, 282] on div "Legacy Circle Club 12 items" at bounding box center [135, 283] width 114 height 37
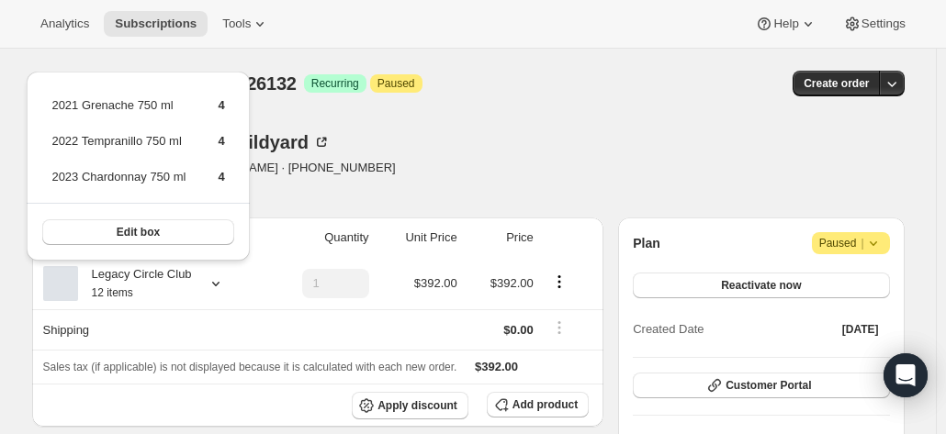
click at [511, 140] on div "[PERSON_NAME] [EMAIL_ADDRESS][DOMAIN_NAME] · [PHONE_NUMBER] 1 subscription" at bounding box center [337, 168] width 611 height 70
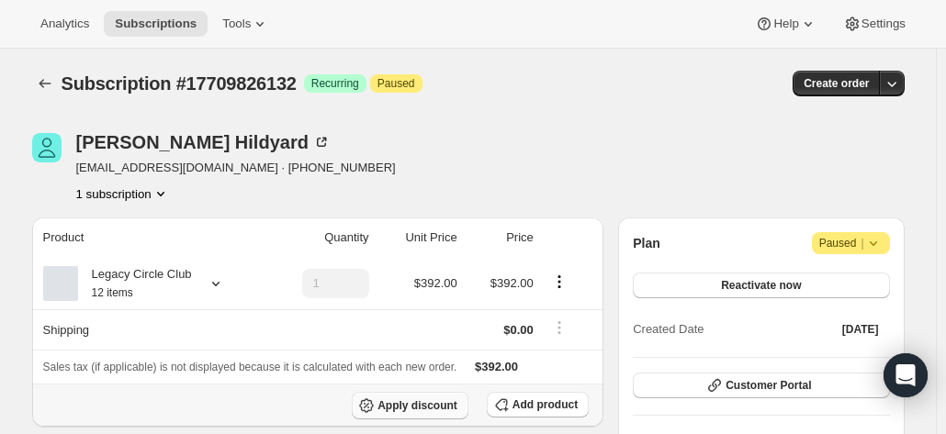
click at [392, 392] on button "Apply discount" at bounding box center [410, 406] width 117 height 28
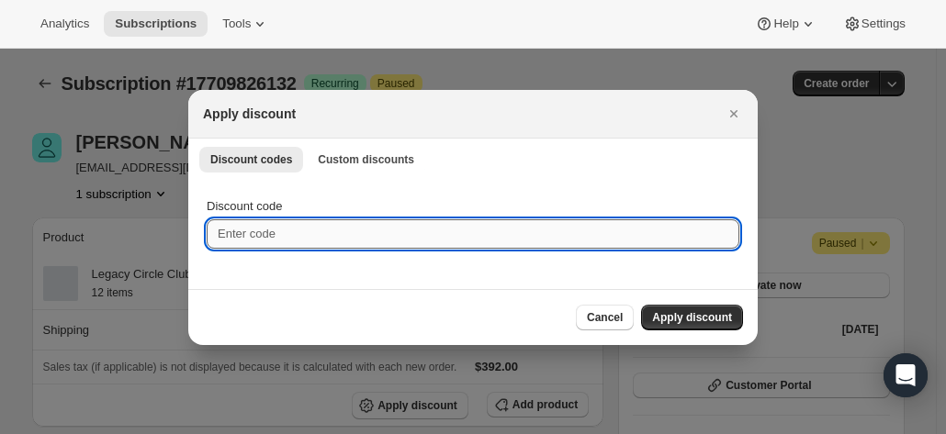
click at [255, 220] on input "Discount code" at bounding box center [473, 234] width 533 height 29
click at [332, 159] on span "Custom discounts" at bounding box center [366, 159] width 96 height 15
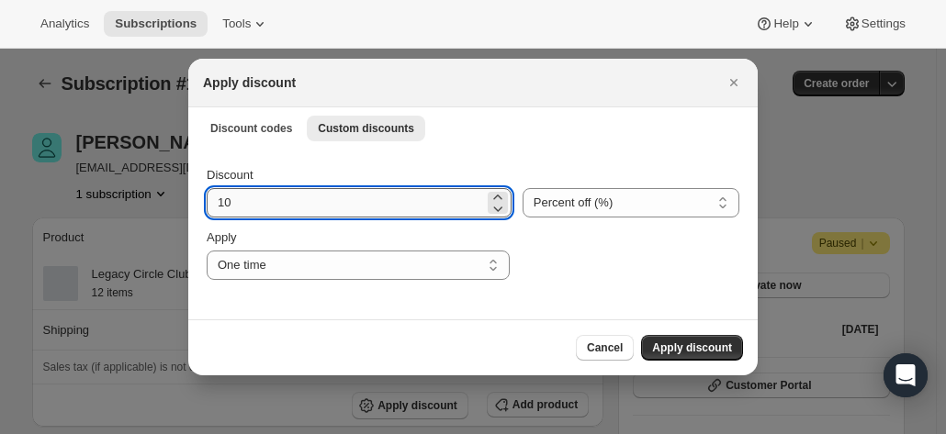
click at [265, 203] on input "10" at bounding box center [345, 202] width 277 height 29
drag, startPoint x: 317, startPoint y: 204, endPoint x: 230, endPoint y: 202, distance: 87.3
click at [230, 202] on input "10" at bounding box center [345, 202] width 277 height 29
drag, startPoint x: 239, startPoint y: 205, endPoint x: 203, endPoint y: 183, distance: 42.1
click at [200, 196] on div "Discount 10 Percent off (%) Amount off ($) Percent off (%) Apply One time Speci…" at bounding box center [472, 234] width 569 height 173
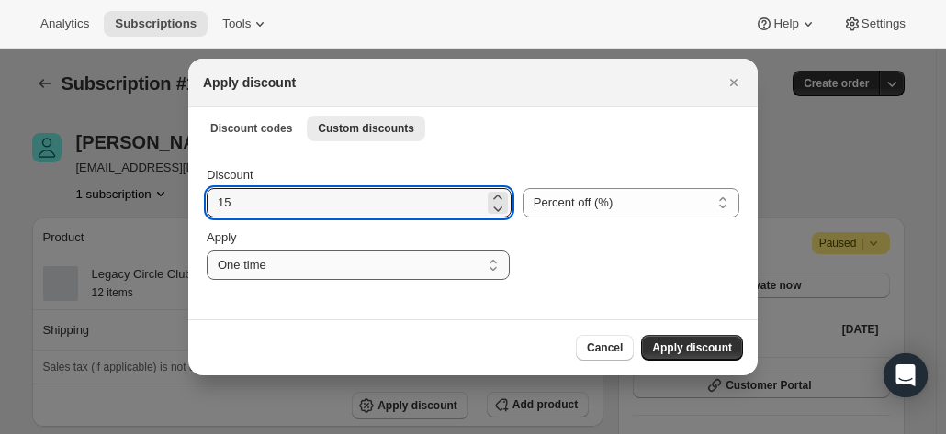
type input "15"
click at [336, 265] on select "One time Specify instances... Indefinitely" at bounding box center [358, 265] width 303 height 29
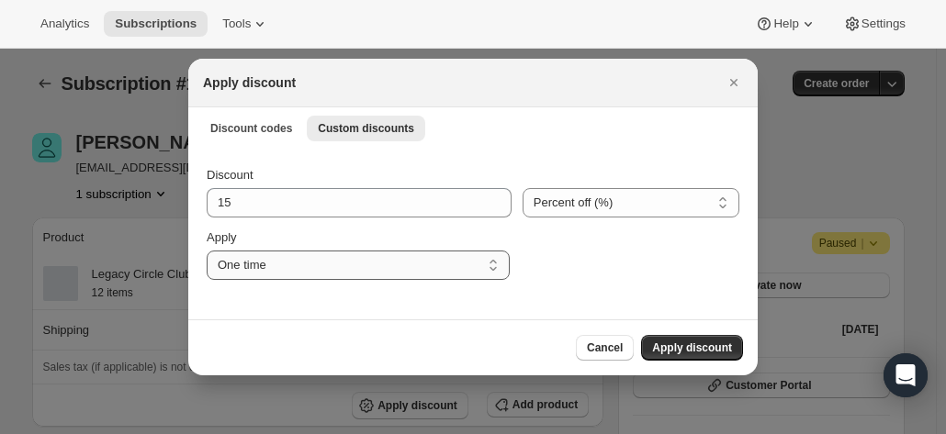
select select "indefinitely"
click at [207, 251] on select "One time Specify instances... Indefinitely" at bounding box center [358, 265] width 303 height 29
click at [628, 239] on div ":r7a:" at bounding box center [632, 254] width 214 height 51
click at [681, 350] on span "Apply discount" at bounding box center [692, 348] width 80 height 15
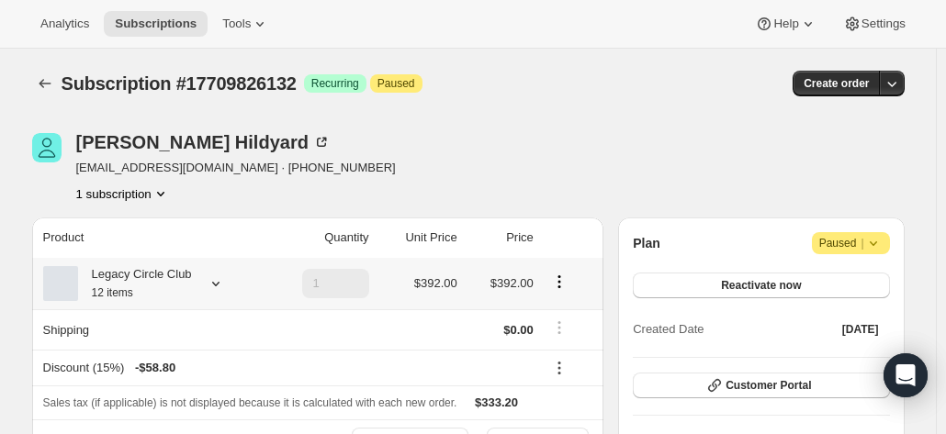
click at [167, 280] on div "Legacy Circle Club 12 items" at bounding box center [135, 283] width 114 height 37
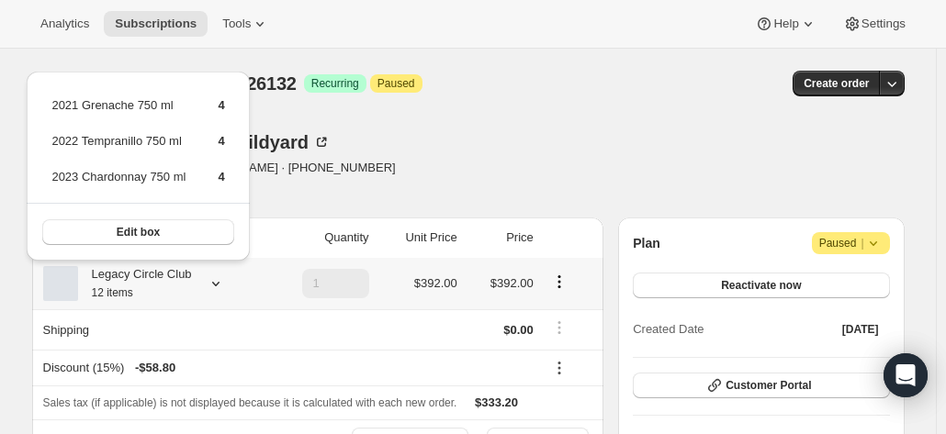
click at [167, 280] on div "Legacy Circle Club 12 items" at bounding box center [135, 283] width 114 height 37
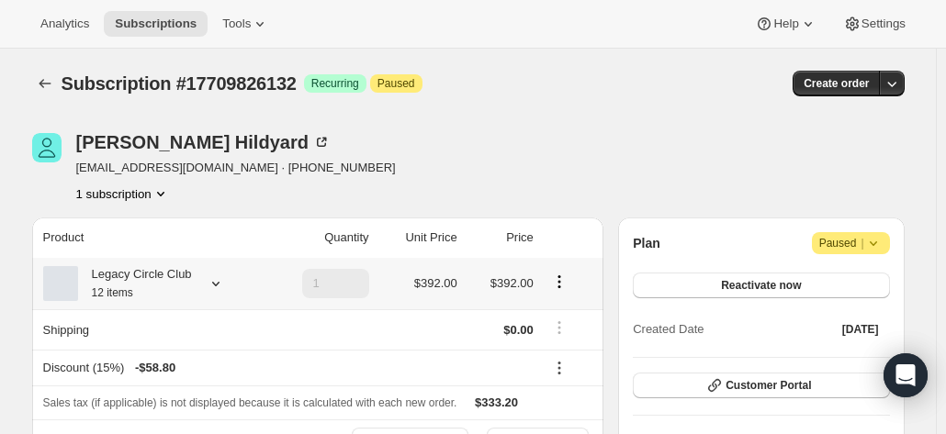
click at [167, 280] on div "Legacy Circle Club 12 items" at bounding box center [135, 283] width 114 height 37
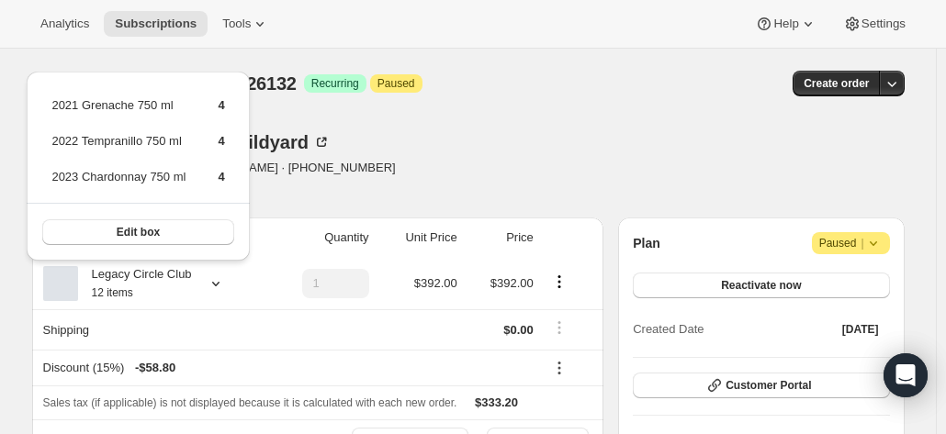
click at [594, 139] on div "Christine Hildyard clhildyard@gmail.com · +61487391845 1 subscription" at bounding box center [337, 168] width 611 height 70
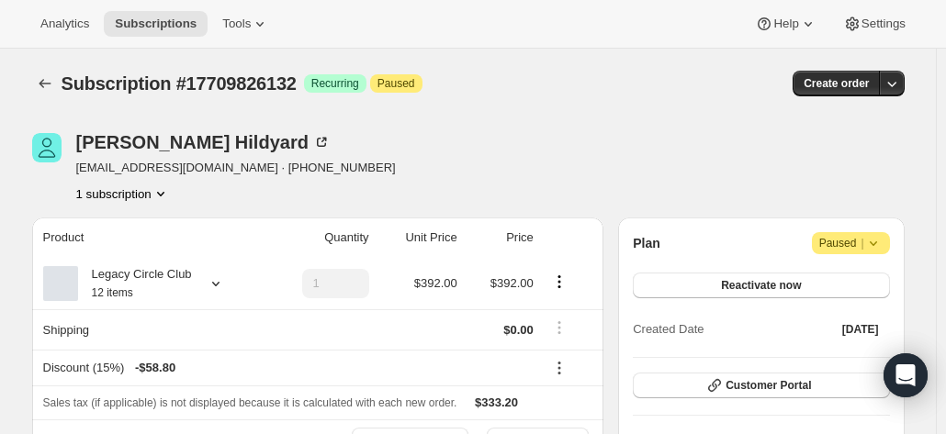
click at [843, 237] on span "Paused |" at bounding box center [850, 243] width 63 height 18
click at [742, 226] on div "Plan Attention Paused | Reactivate now Created Date Sep 11, 2025 Customer Porta…" at bounding box center [761, 440] width 286 height 445
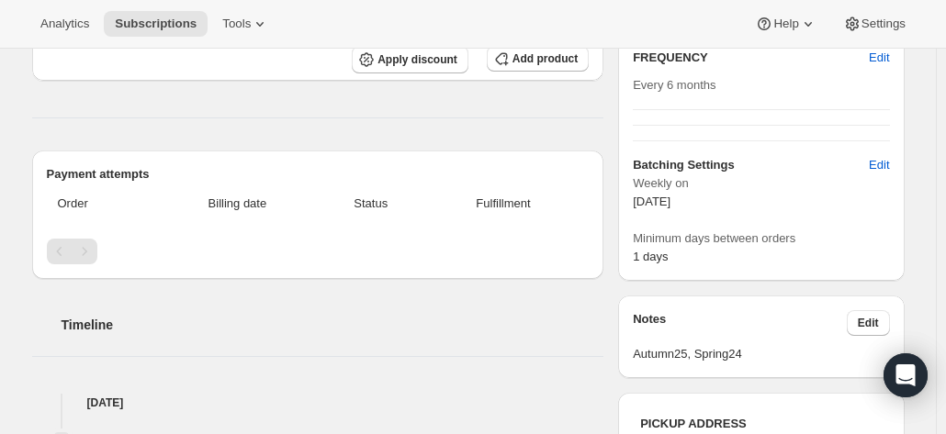
scroll to position [551, 0]
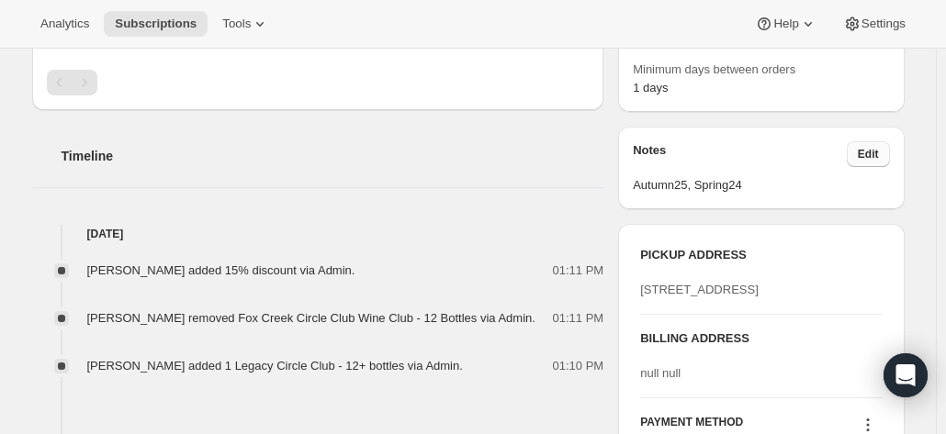
click at [862, 150] on button "Edit" at bounding box center [868, 154] width 43 height 26
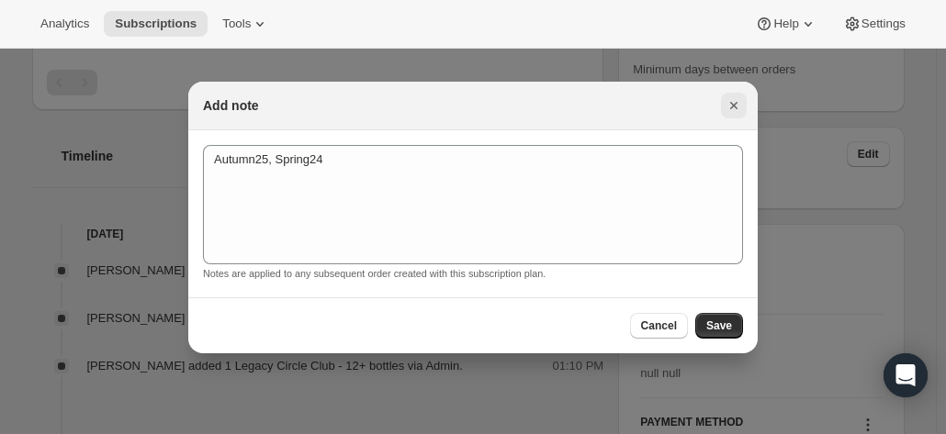
click at [732, 109] on icon "Close" at bounding box center [734, 105] width 18 height 18
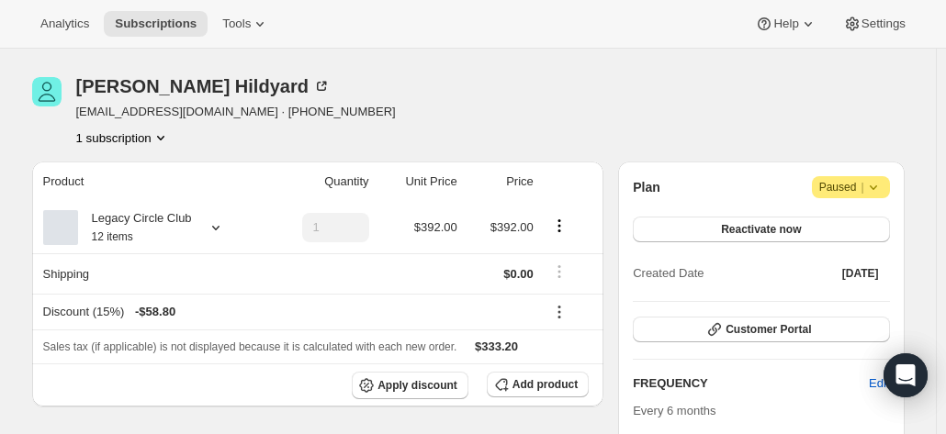
scroll to position [55, 0]
click at [707, 220] on button "Reactivate now" at bounding box center [761, 231] width 256 height 26
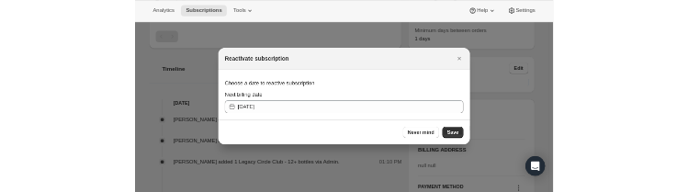
scroll to position [0, 0]
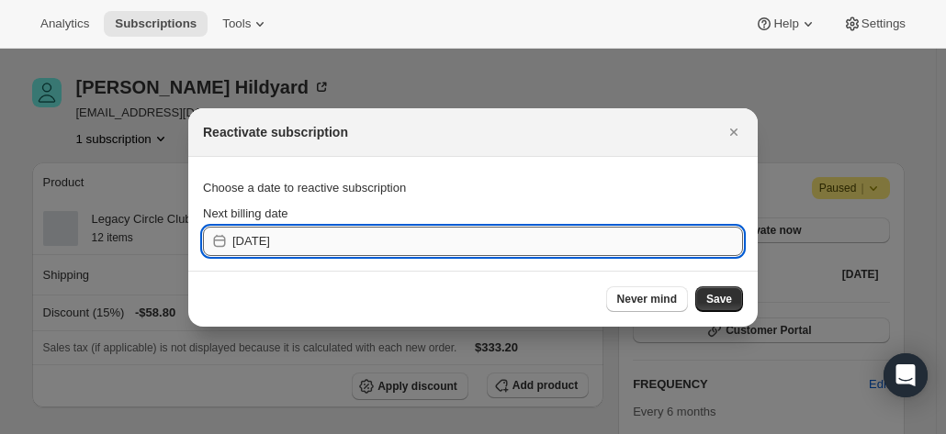
click at [299, 243] on input "2025-09-23" at bounding box center [487, 241] width 511 height 29
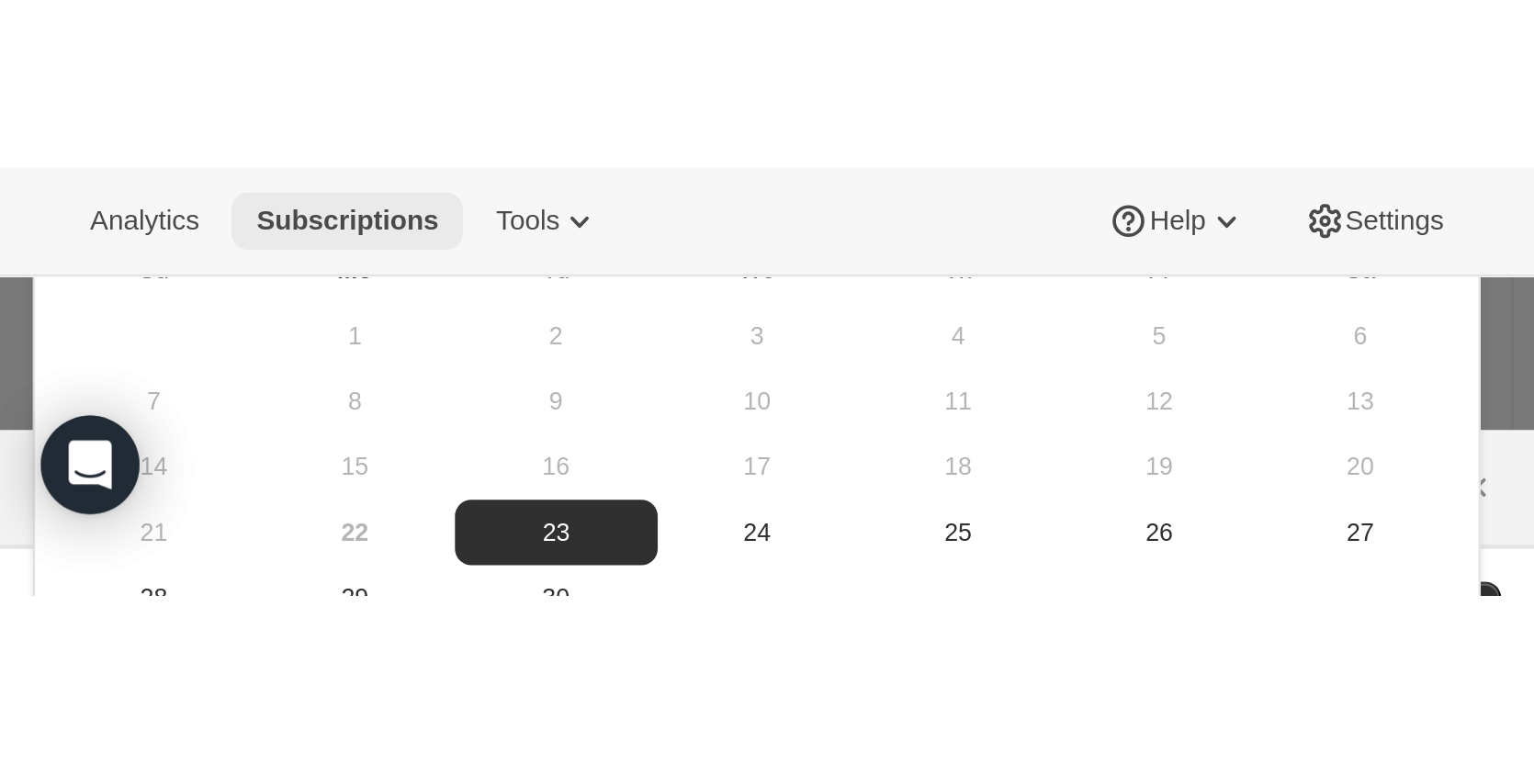
scroll to position [56, 0]
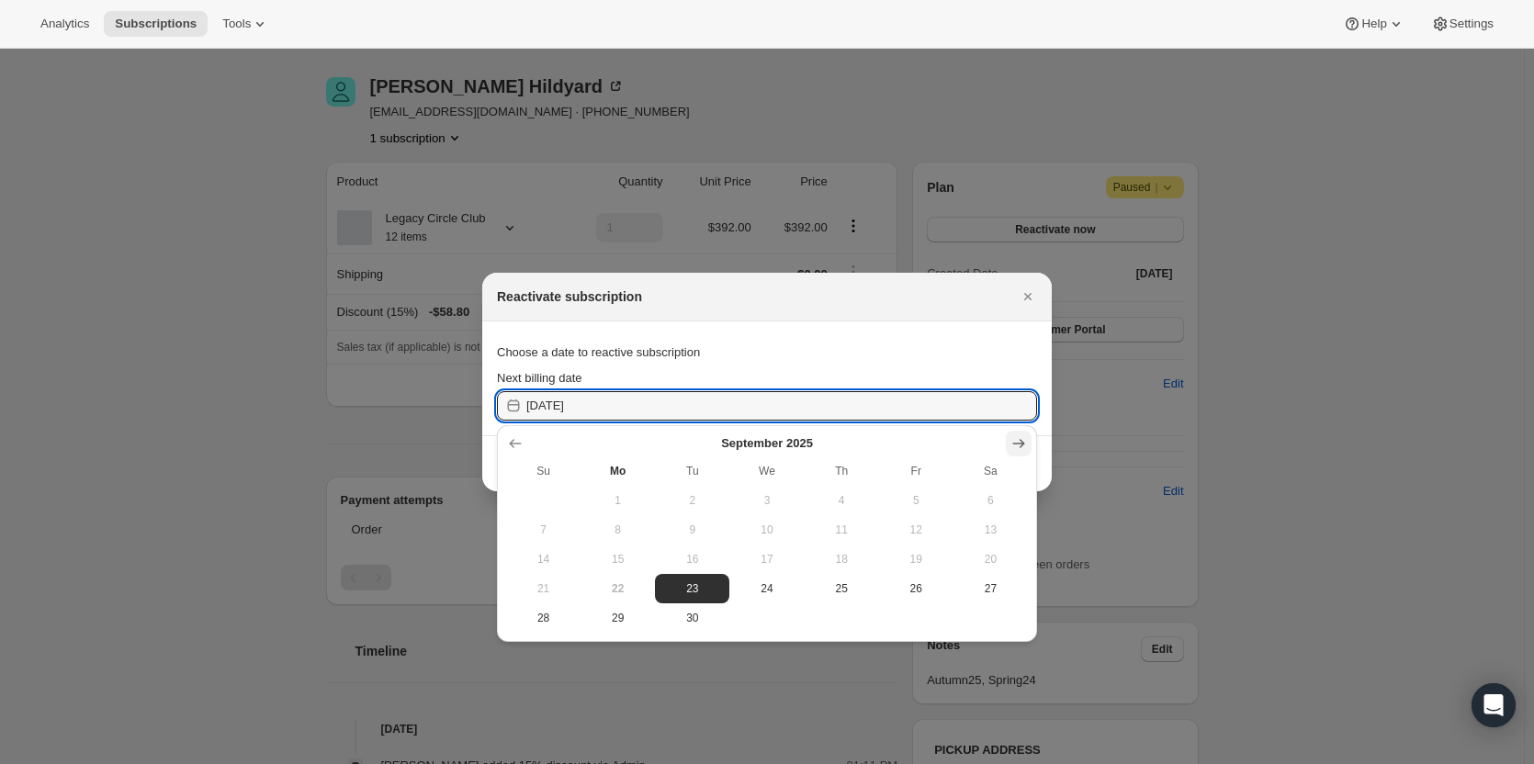
click at [945, 434] on icon "Show next month, October 2025" at bounding box center [1018, 443] width 18 height 18
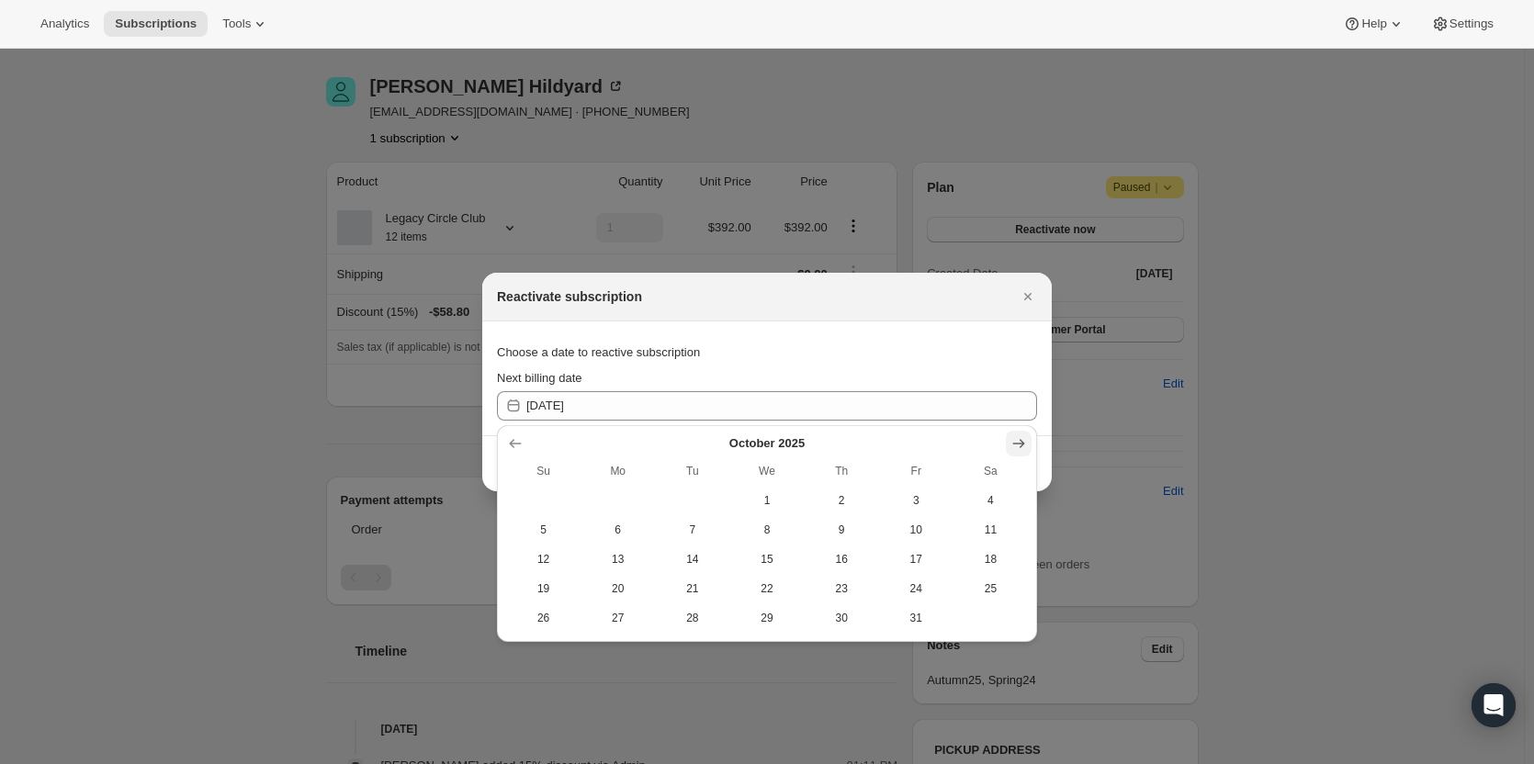
click at [945, 434] on icon "Show next month, November 2025" at bounding box center [1018, 443] width 18 height 18
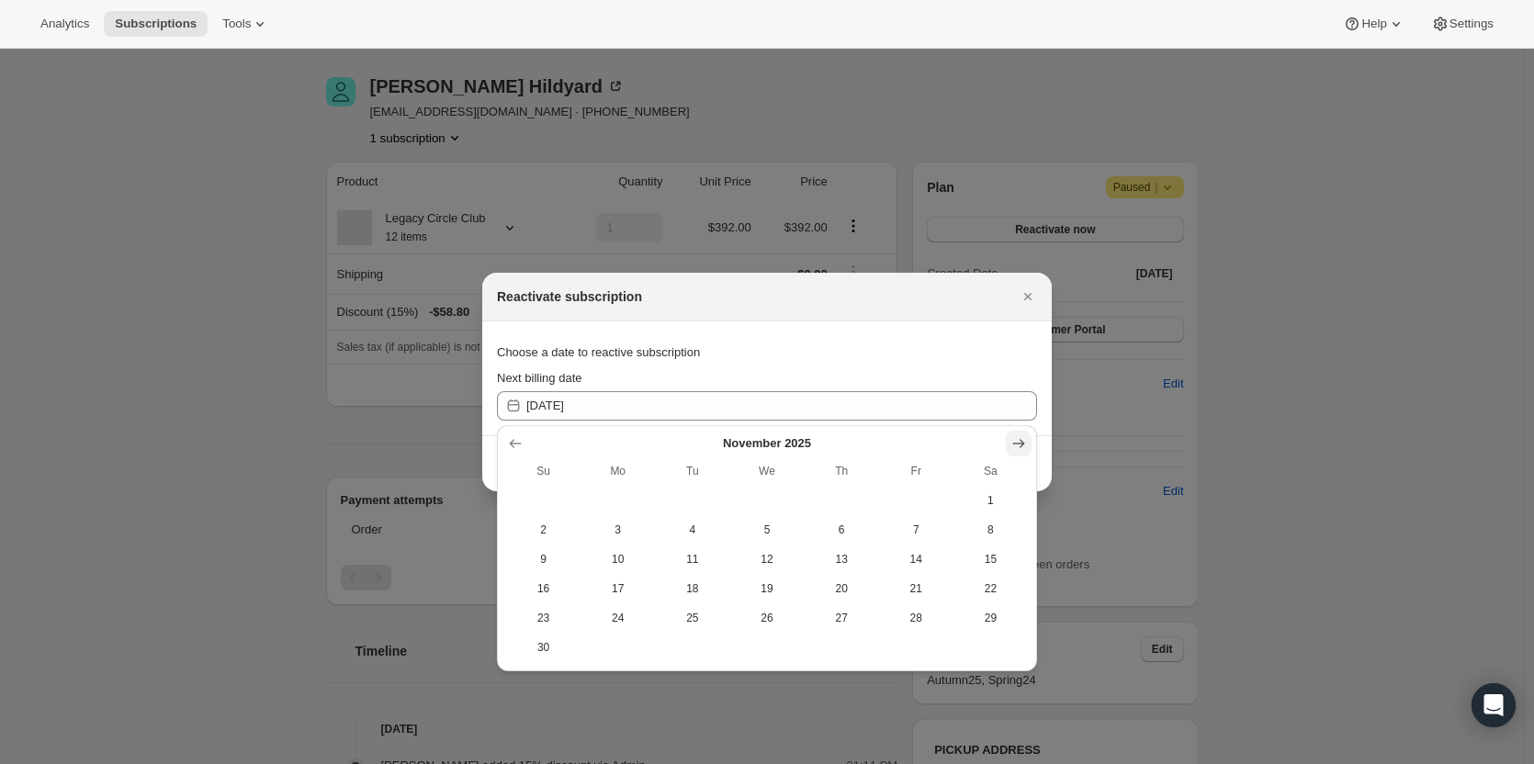
click at [945, 434] on icon "Show next month, December 2025" at bounding box center [1018, 443] width 18 height 18
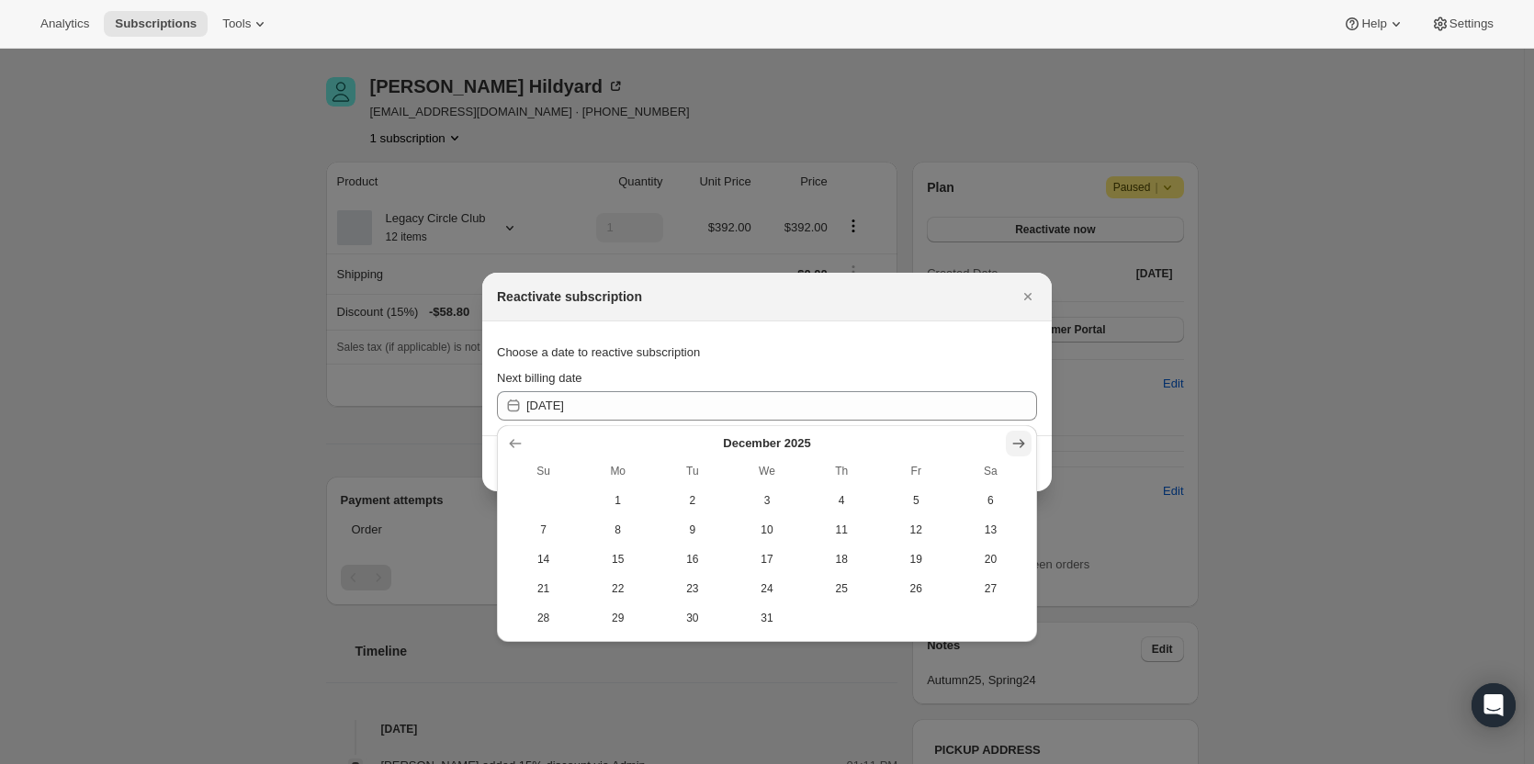
click at [945, 434] on icon "Show next month, January 2026" at bounding box center [1018, 443] width 18 height 18
click at [945, 434] on icon "Show next month, February 2026" at bounding box center [1018, 443] width 18 height 18
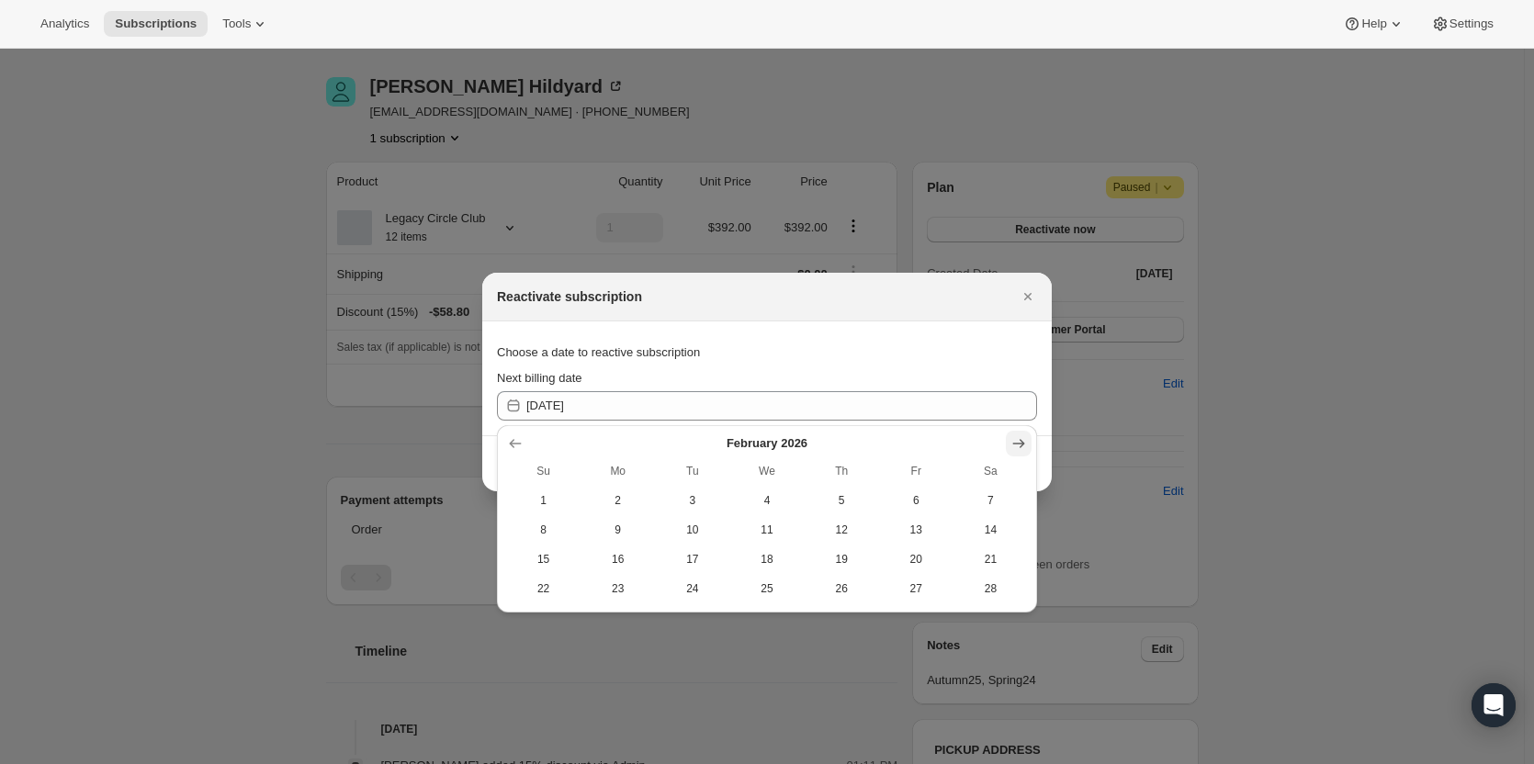
click at [945, 434] on icon "Show next month, March 2026" at bounding box center [1018, 443] width 18 height 18
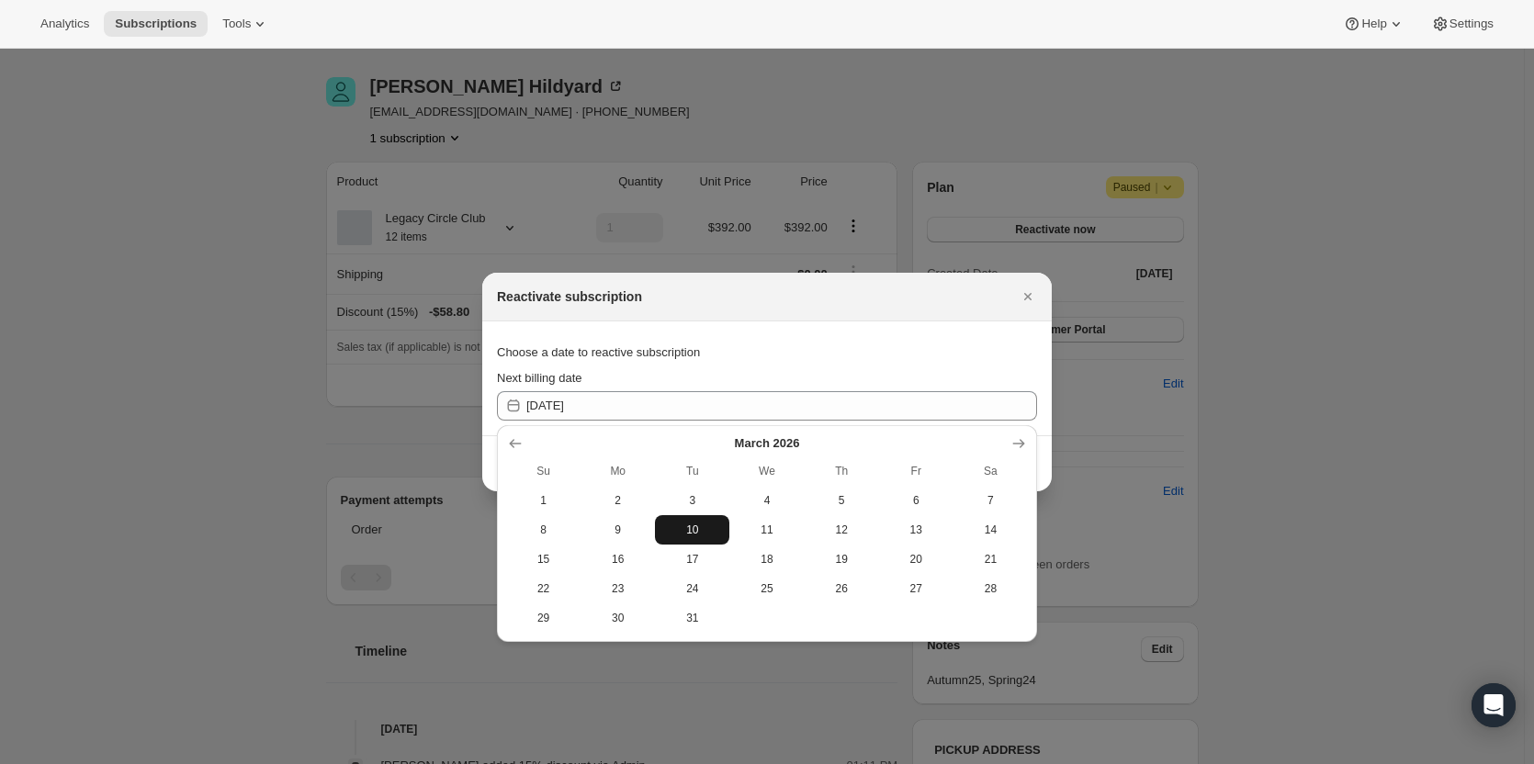
click at [678, 434] on span "10" at bounding box center [692, 530] width 60 height 15
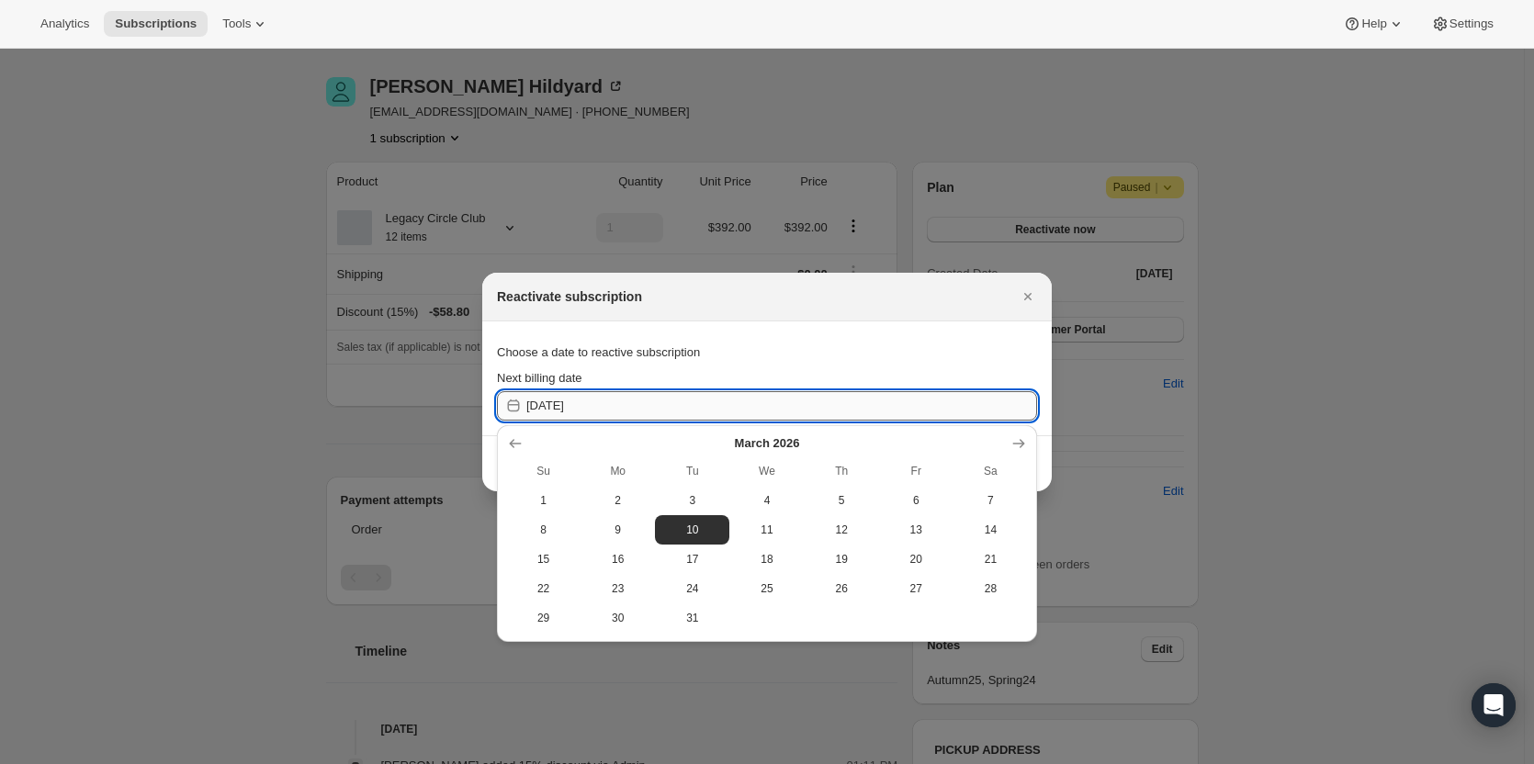
click at [624, 408] on input "2026-03-09" at bounding box center [781, 405] width 511 height 29
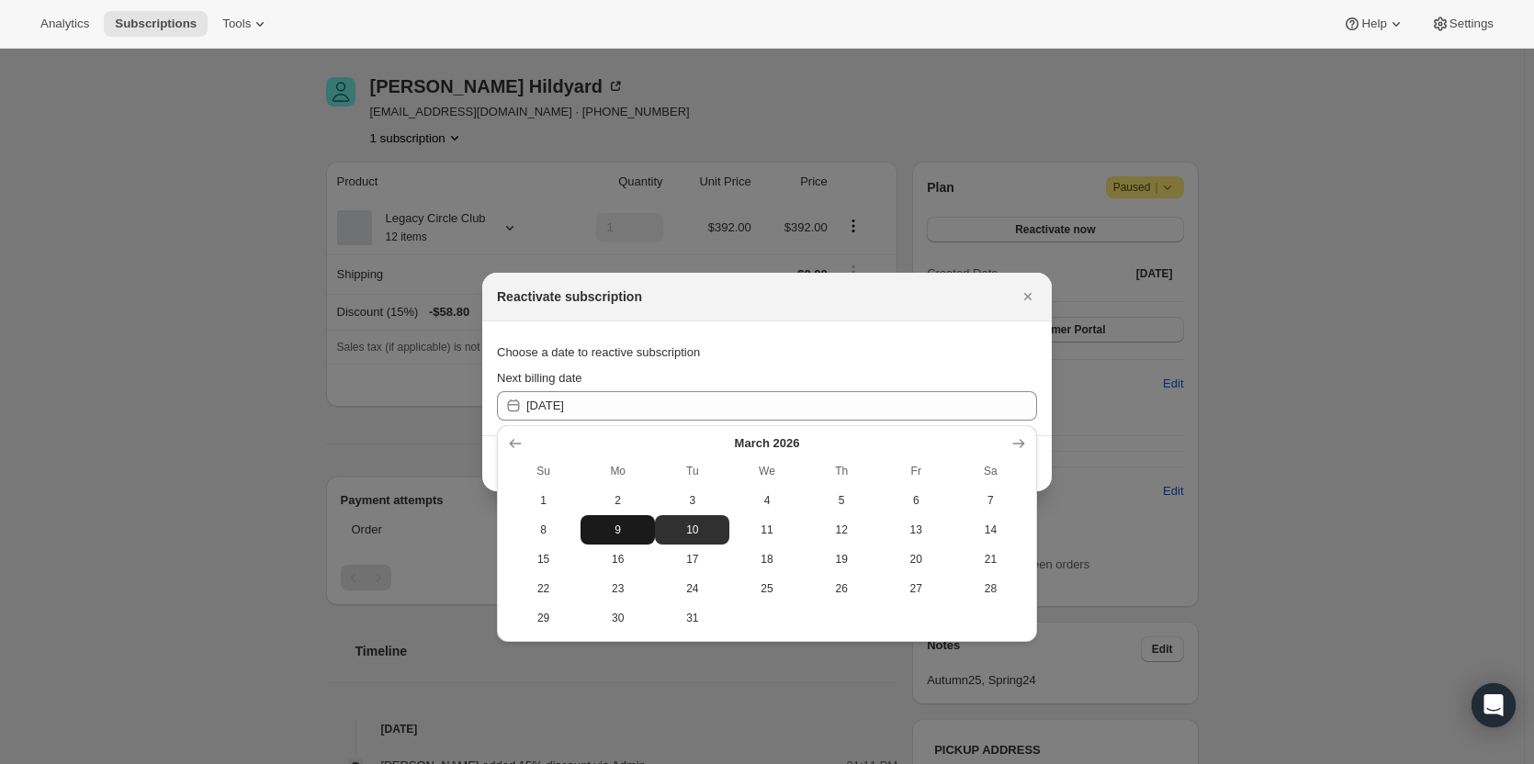
click at [627, 434] on span "9" at bounding box center [618, 530] width 60 height 15
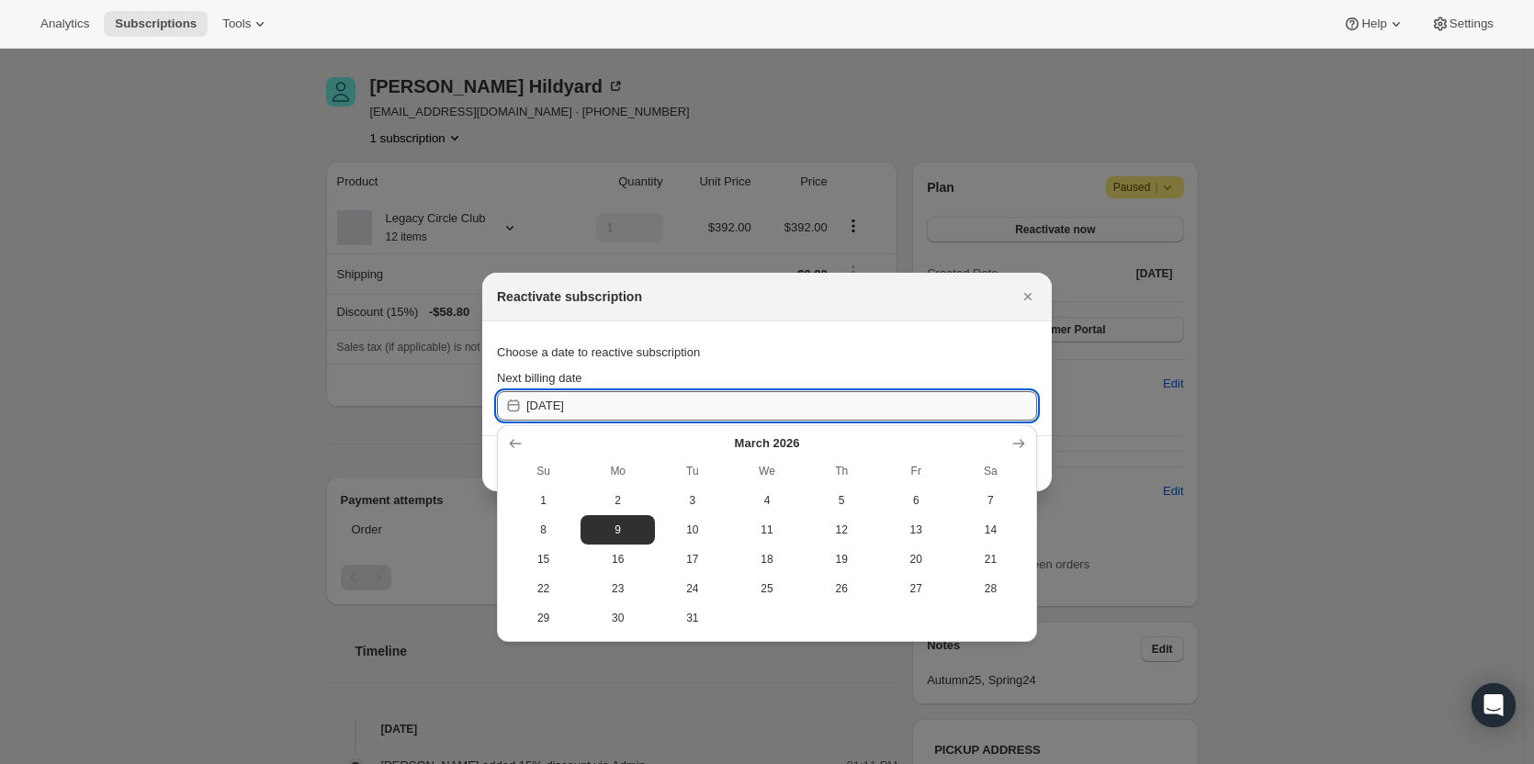
click at [615, 410] on input "2026-03-08" at bounding box center [781, 405] width 511 height 29
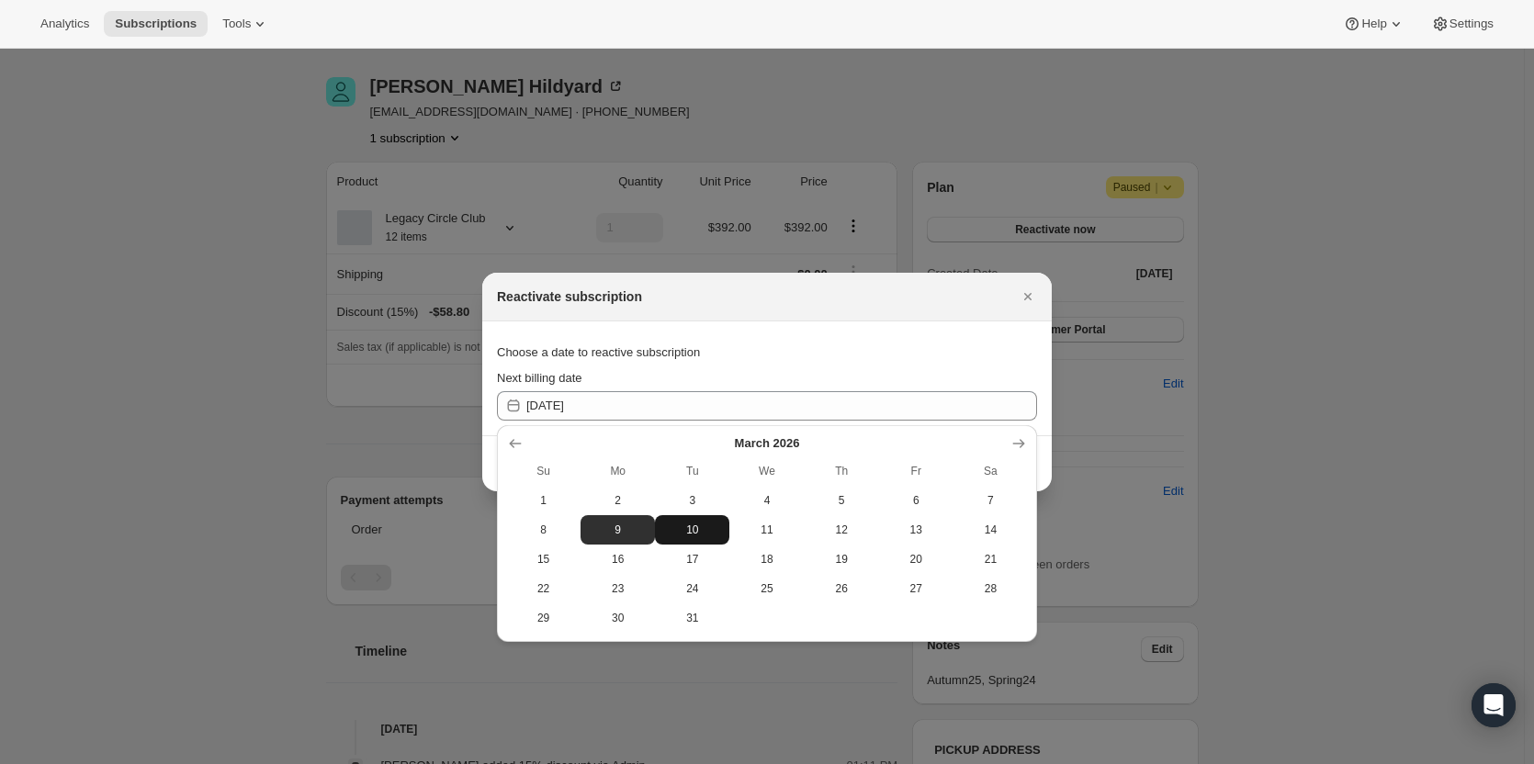
click at [669, 434] on span "10" at bounding box center [692, 530] width 60 height 15
type input "2026-03-09"
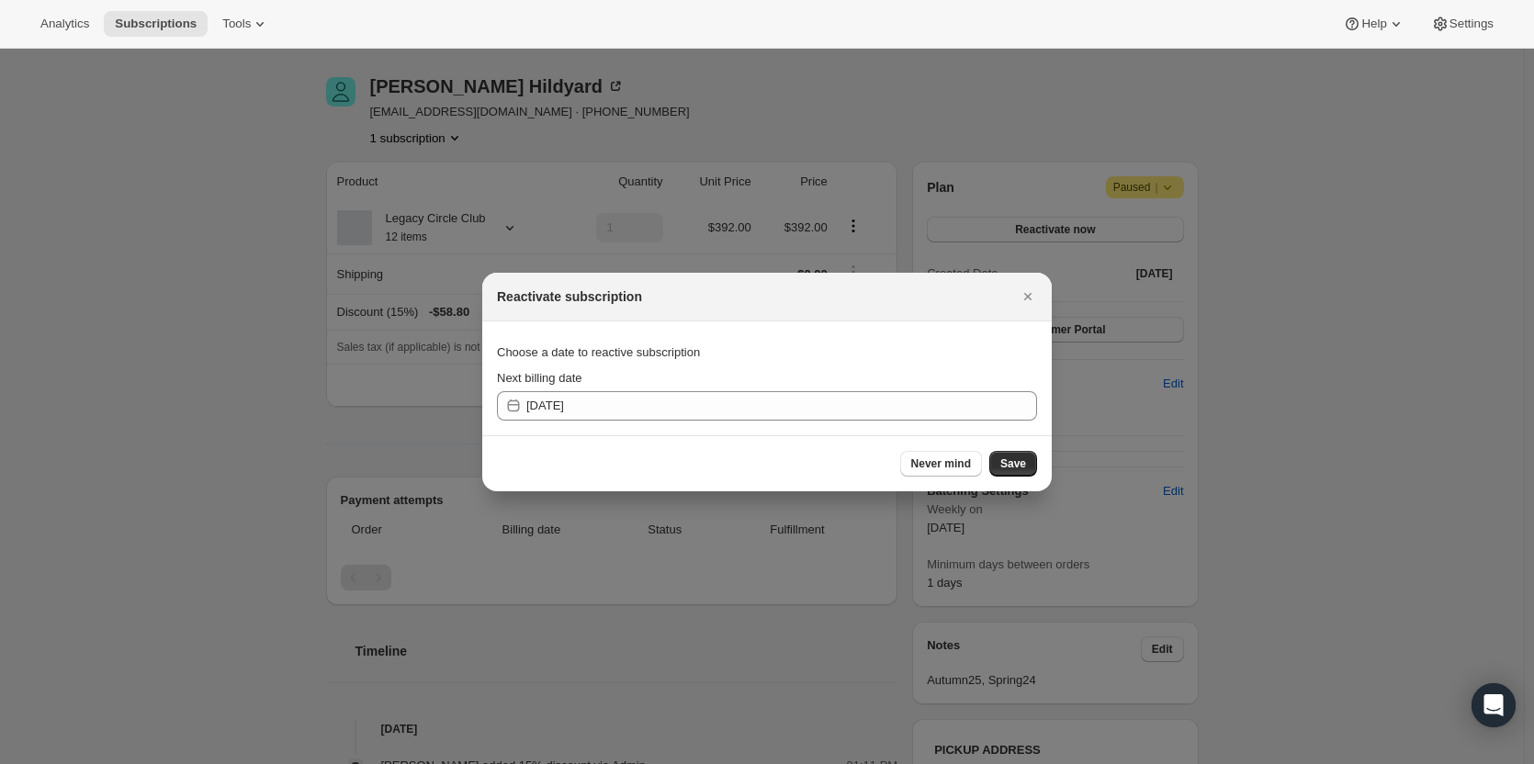
drag, startPoint x: 1025, startPoint y: 467, endPoint x: 1012, endPoint y: 468, distance: 13.0
click at [945, 434] on span "Save" at bounding box center [1013, 463] width 26 height 15
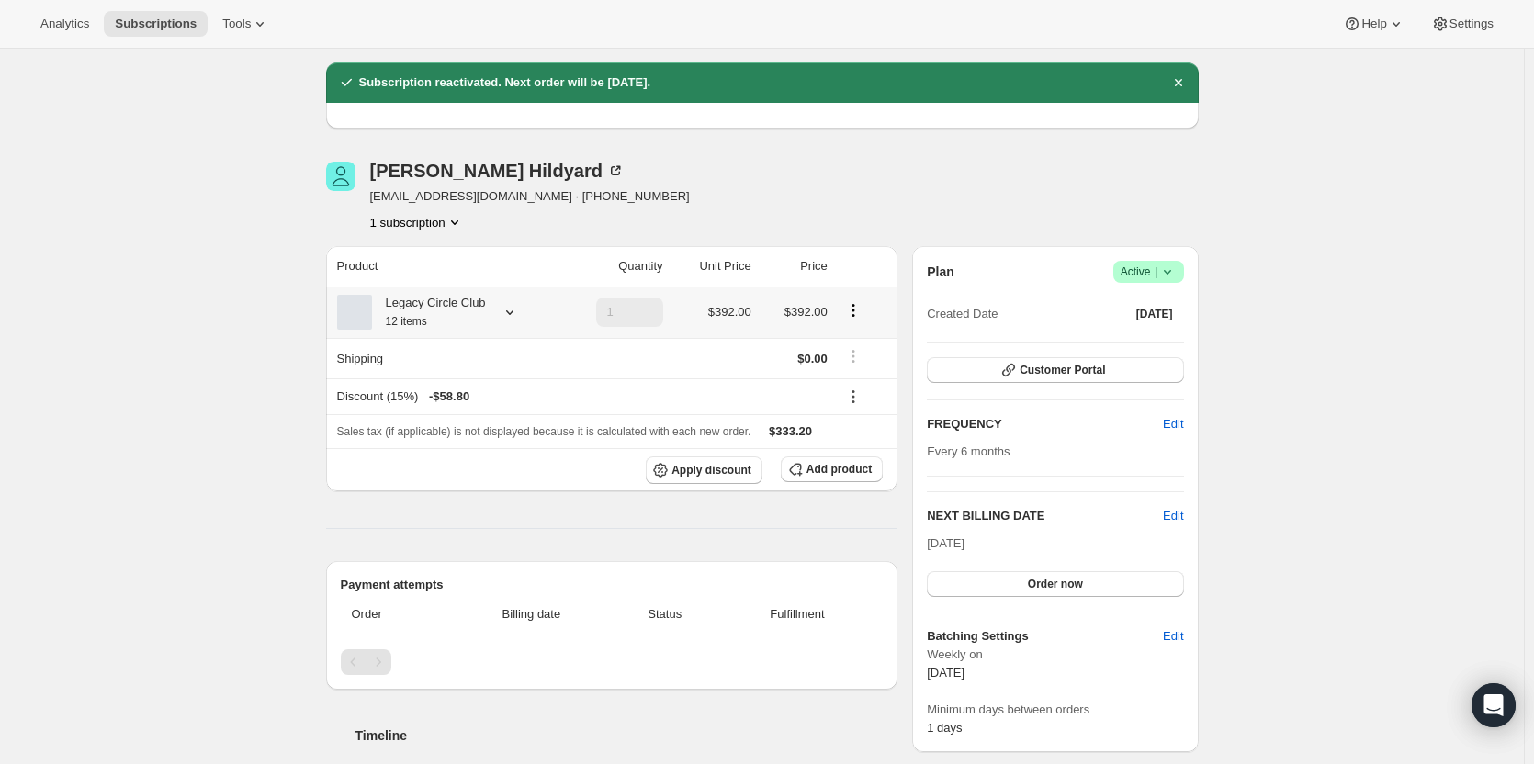
click at [418, 305] on div "Legacy Circle Club 12 items" at bounding box center [429, 312] width 114 height 37
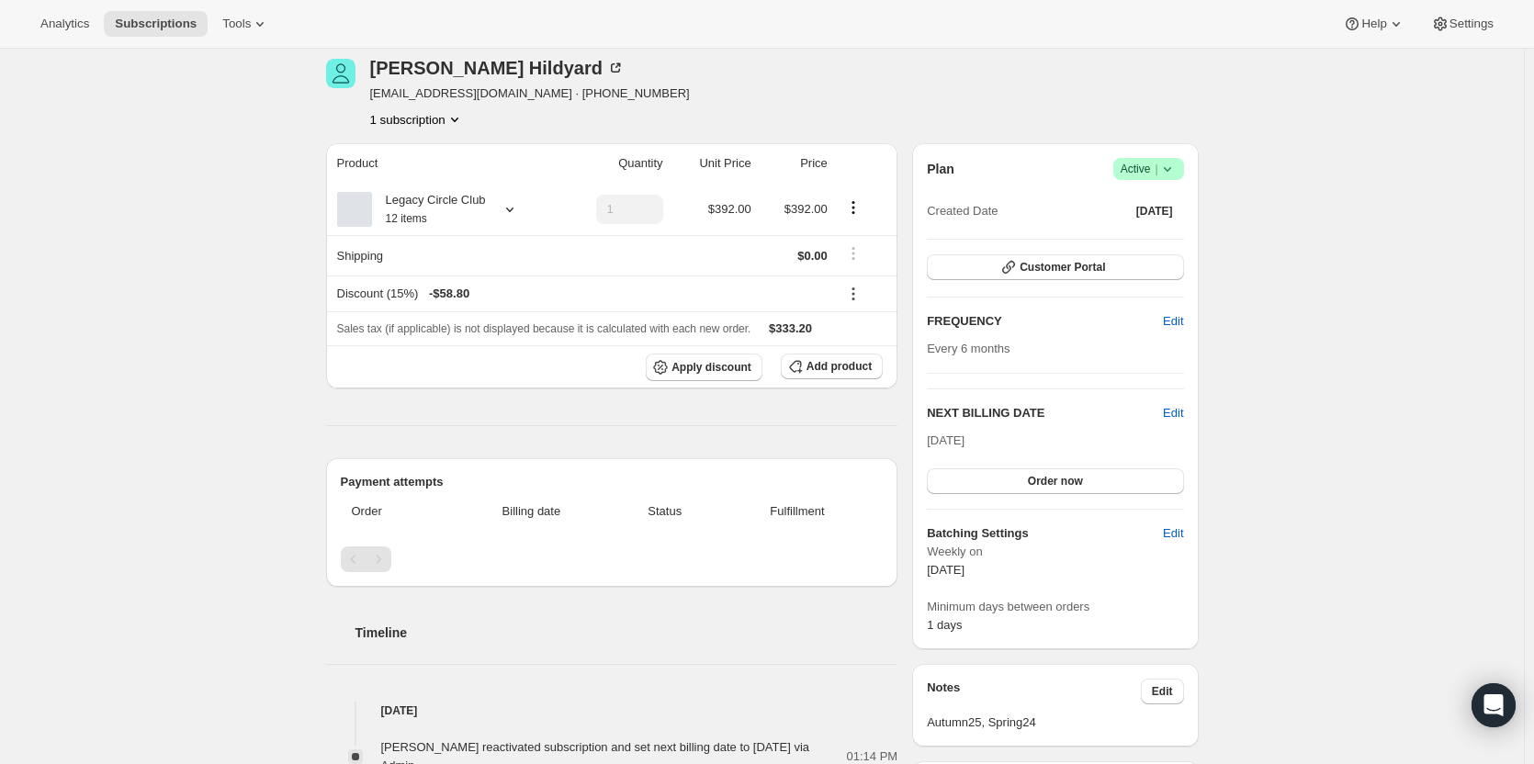
scroll to position [0, 0]
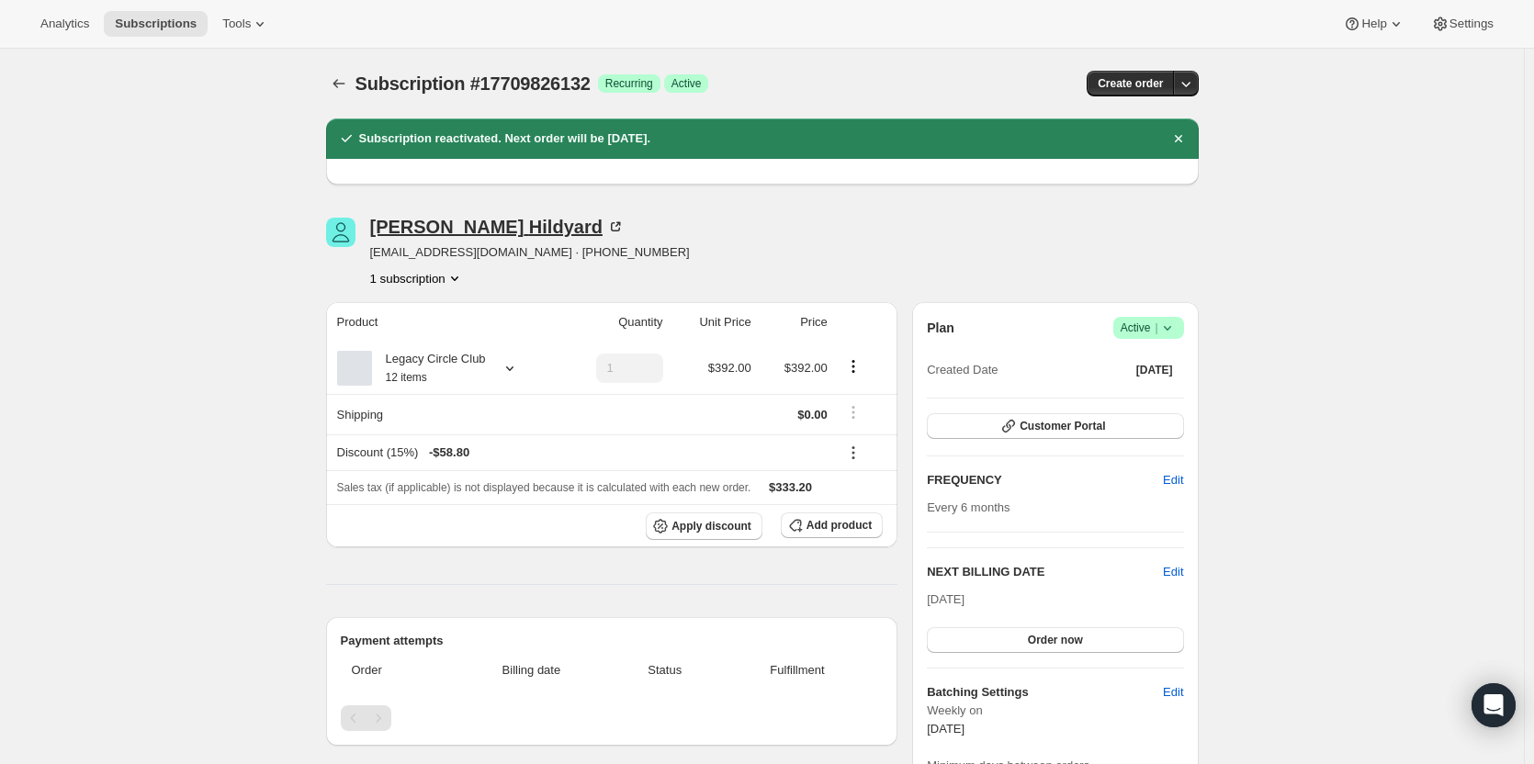
click at [485, 228] on div "Christine Hildyard" at bounding box center [497, 227] width 254 height 18
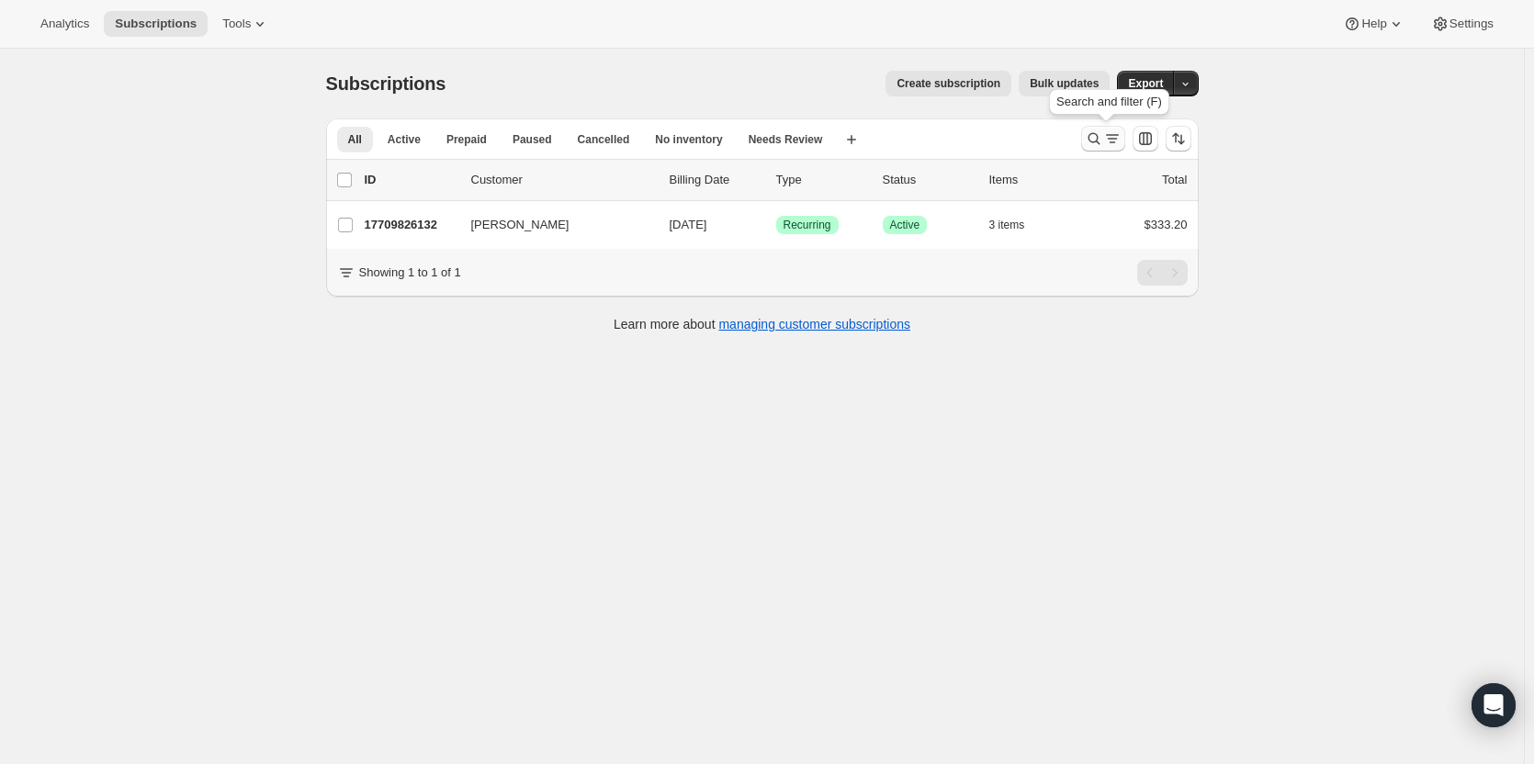
click at [945, 139] on icon "Search and filter results" at bounding box center [1094, 139] width 18 height 18
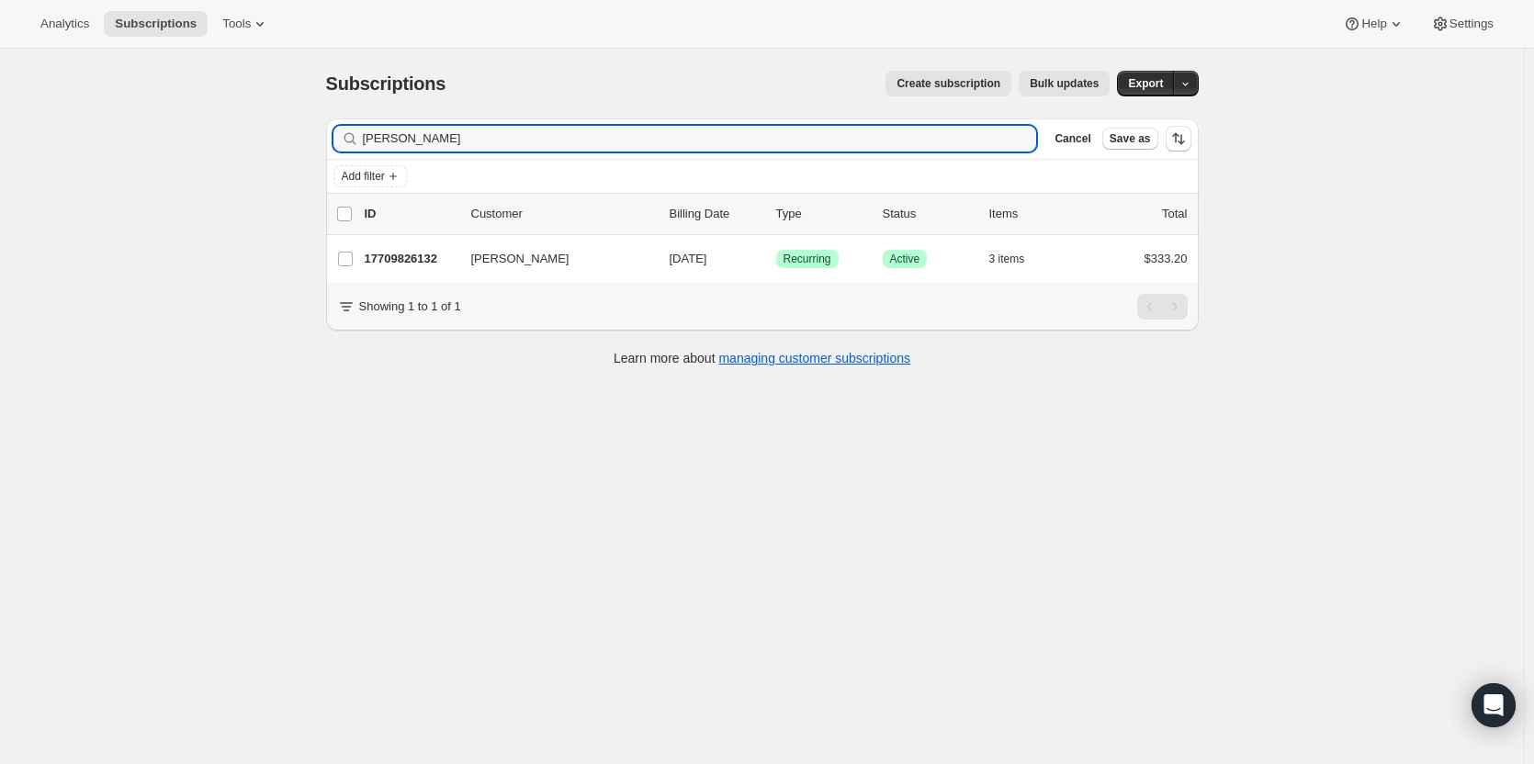
drag, startPoint x: 454, startPoint y: 139, endPoint x: 331, endPoint y: 122, distance: 124.2
click at [331, 122] on div "Filter subscribers christine hild Clear Cancel Save as" at bounding box center [762, 138] width 873 height 40
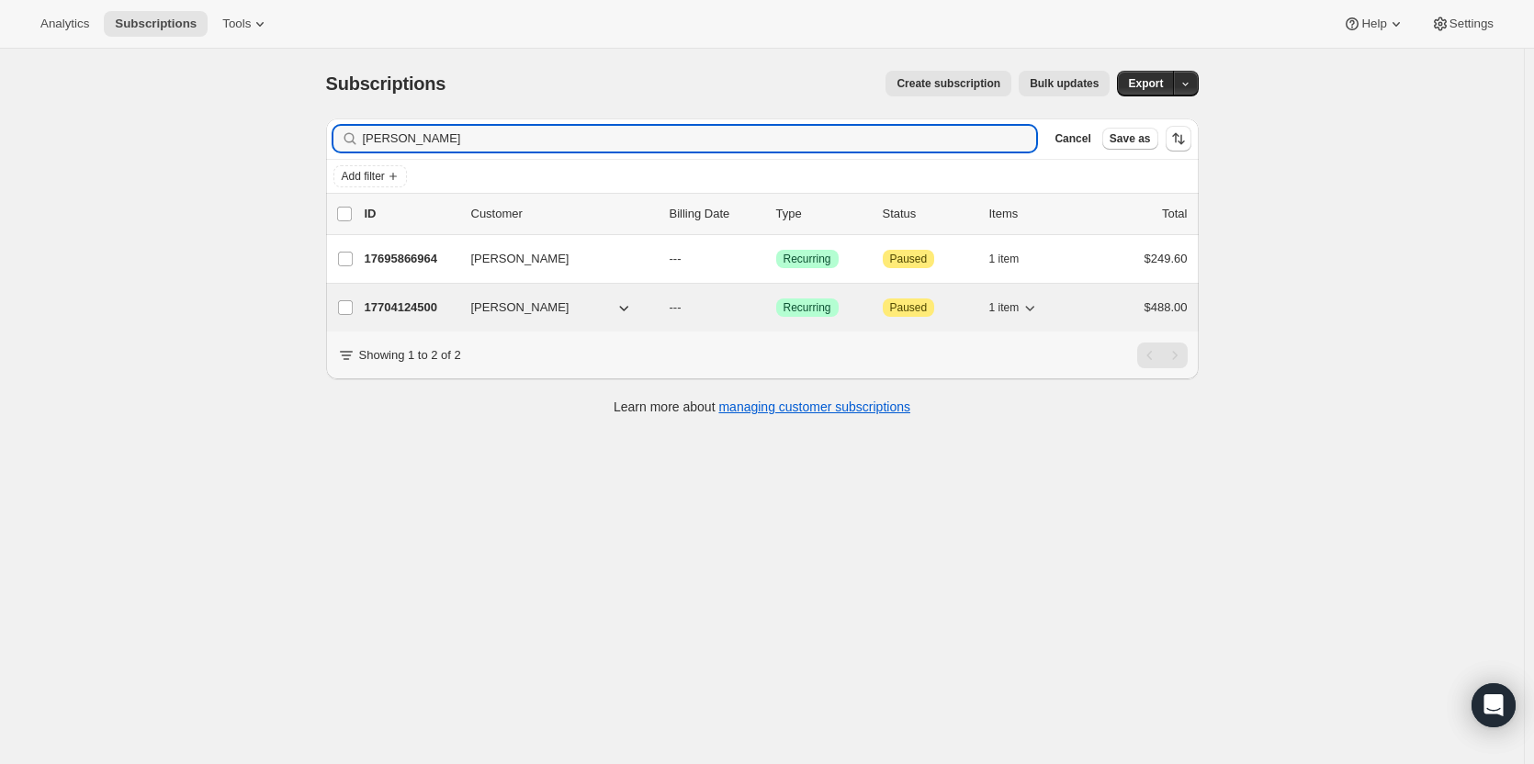
type input "winton"
click at [445, 306] on p "17704124500" at bounding box center [411, 307] width 92 height 18
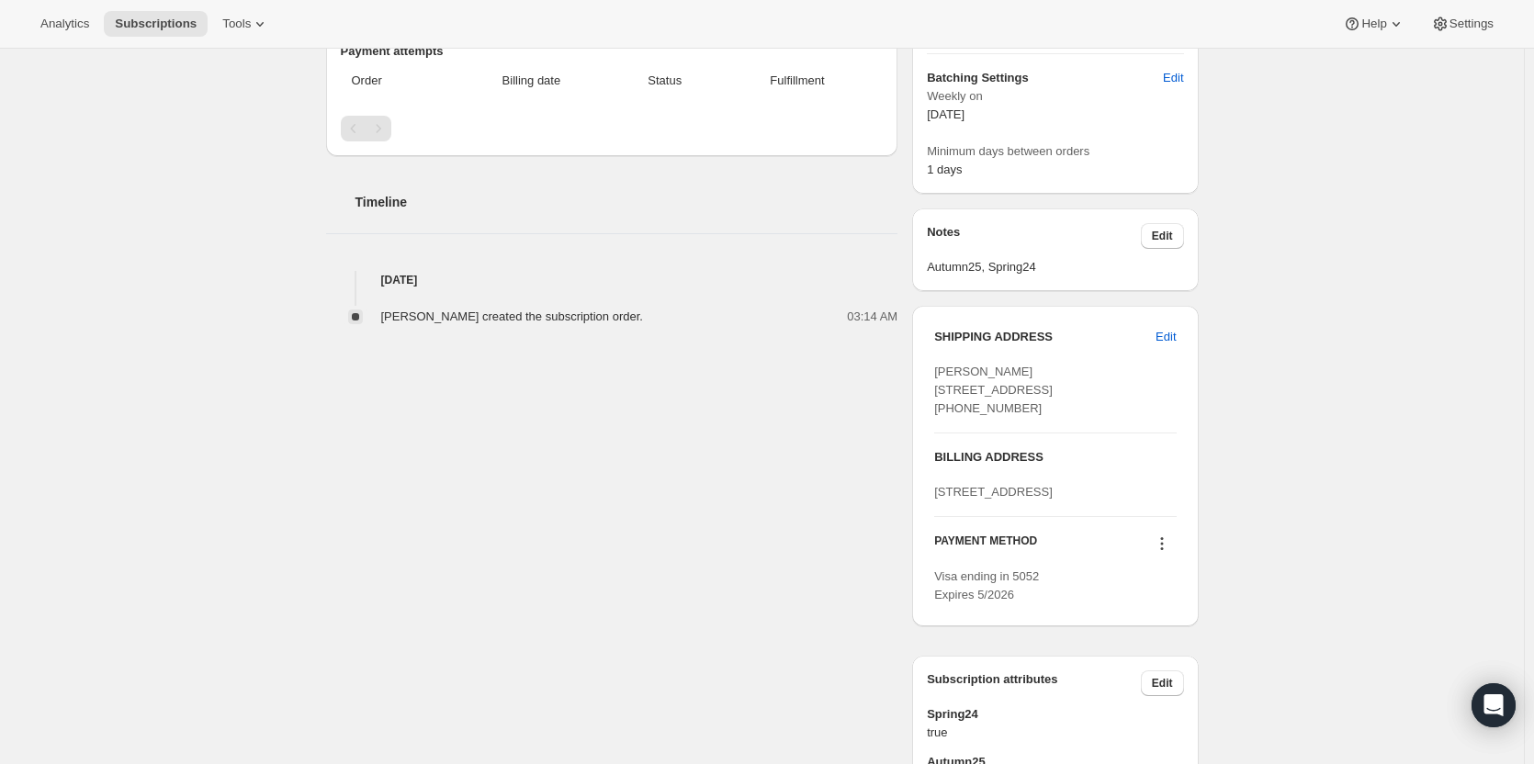
scroll to position [551, 0]
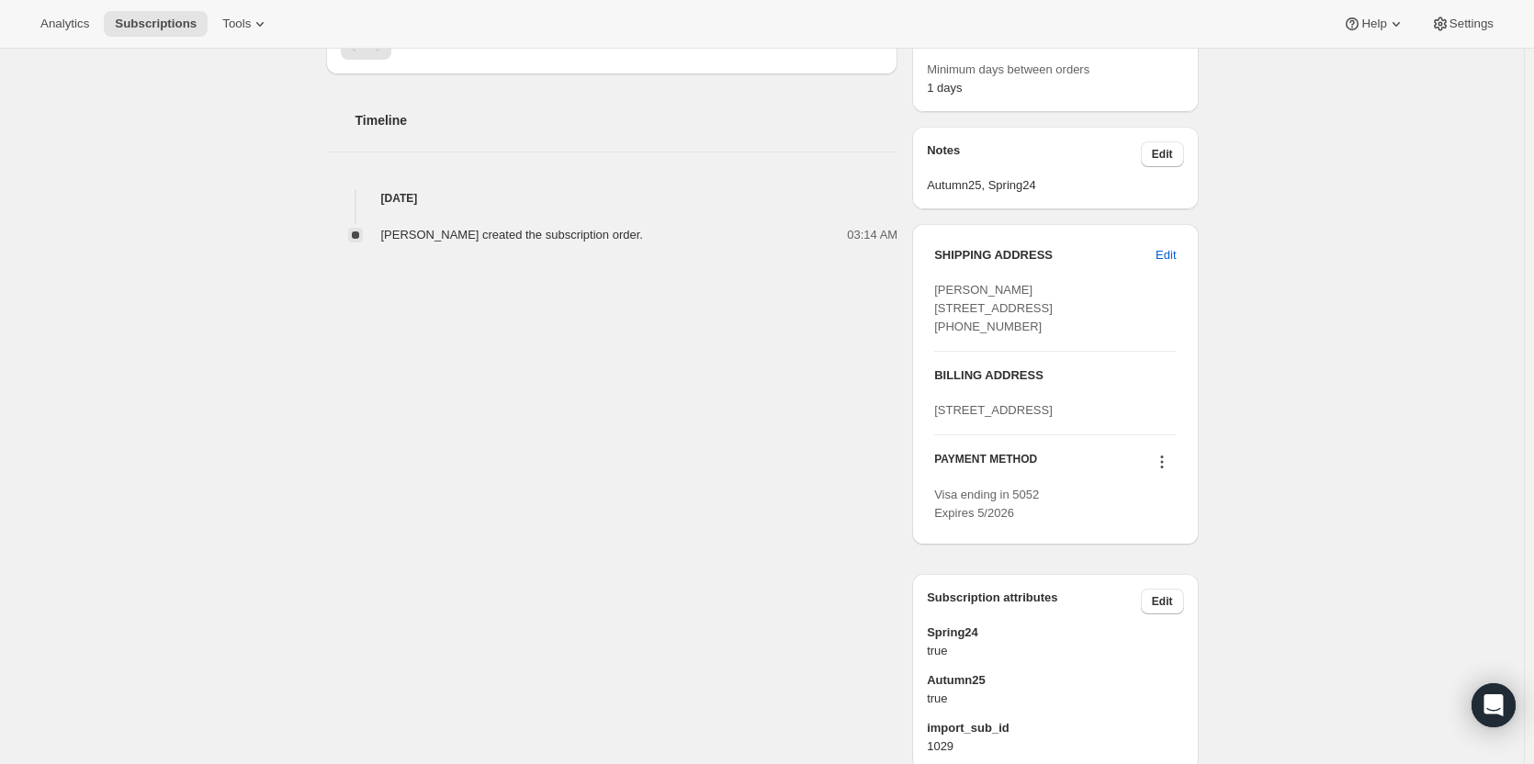
drag, startPoint x: 1036, startPoint y: 361, endPoint x: 942, endPoint y: 360, distance: 93.7
click at [942, 336] on div "Winton Graham 18 Sunset Court TINANA QLD, 4650 Australia +61418738999" at bounding box center [1055, 308] width 242 height 55
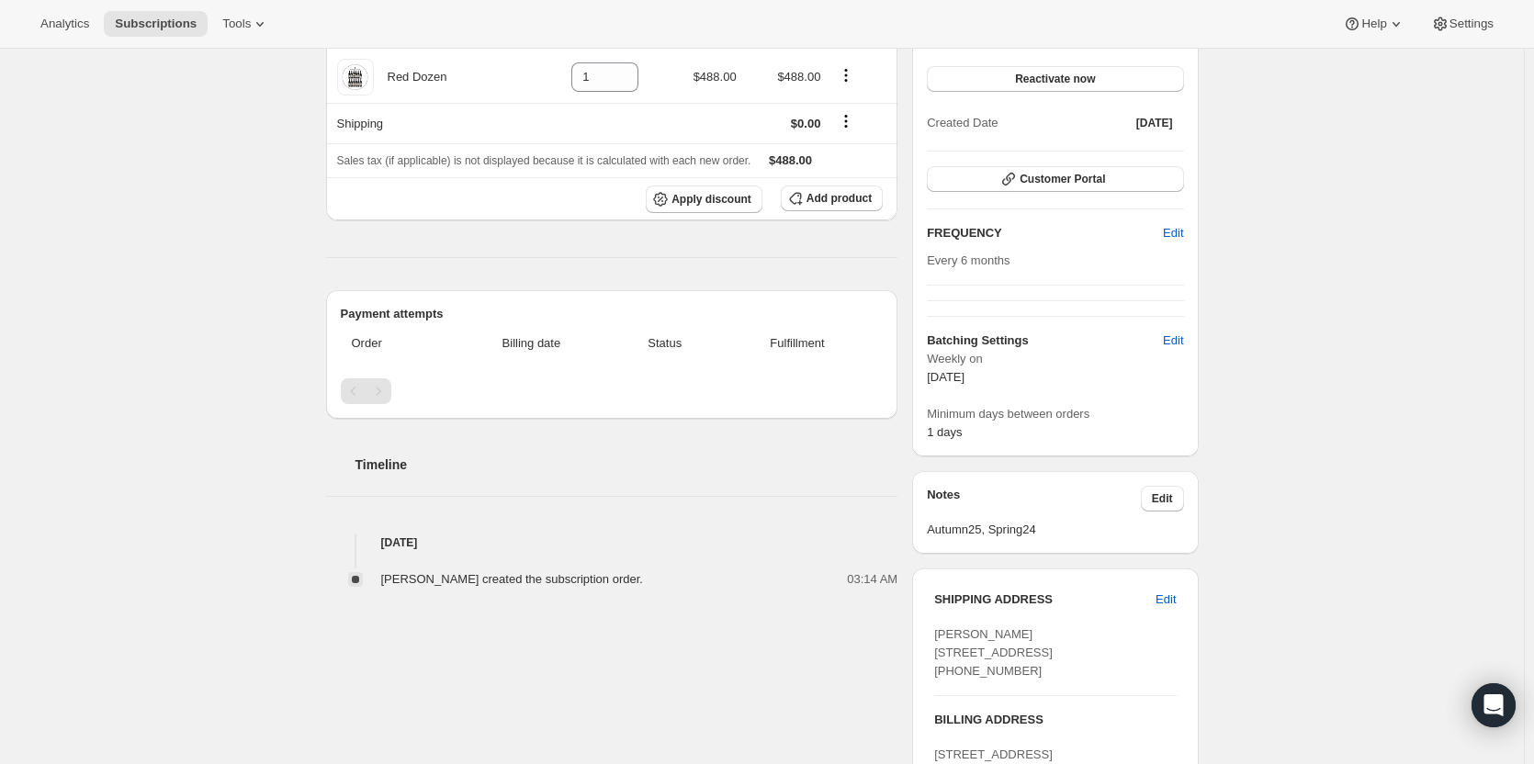
scroll to position [0, 0]
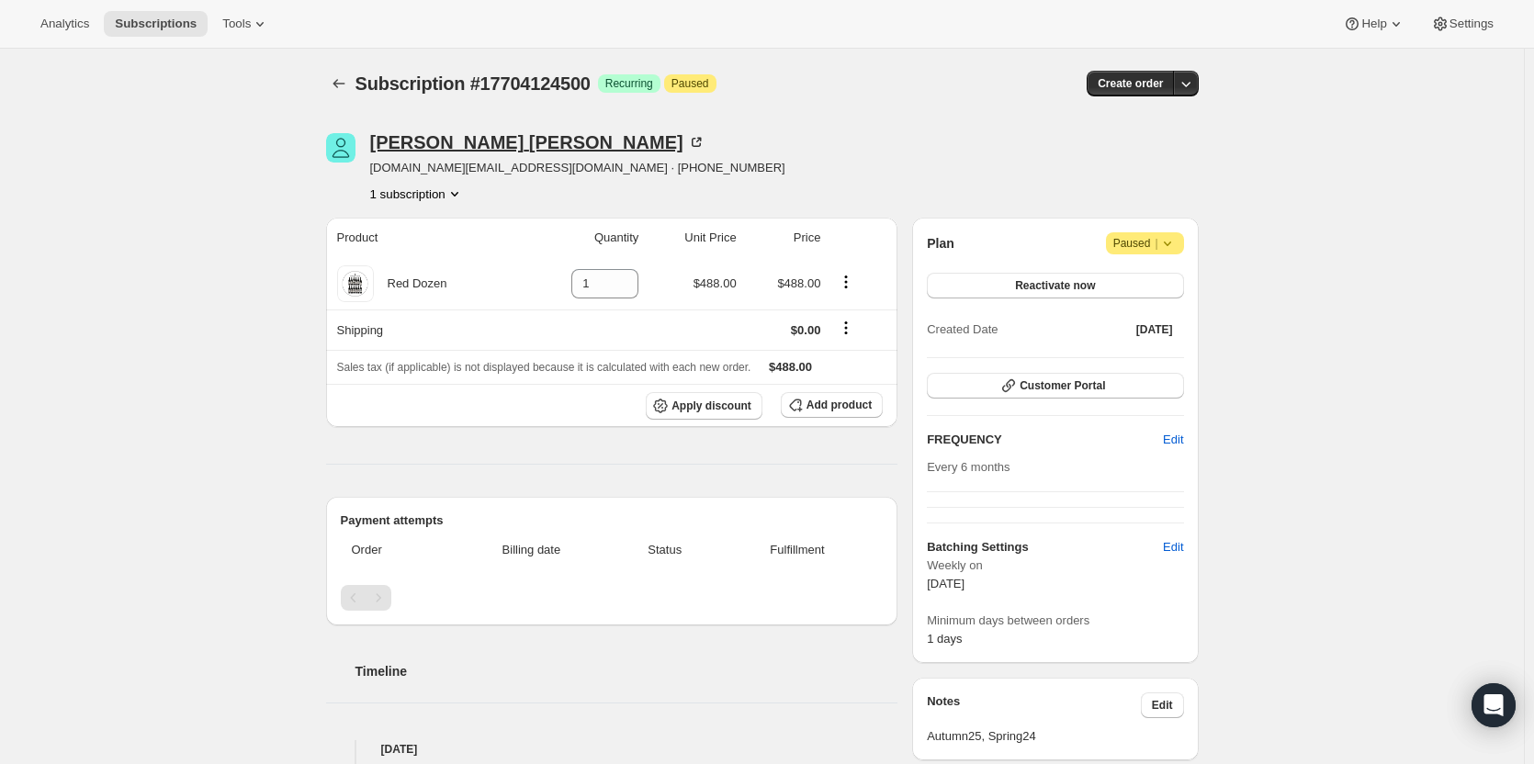
click at [687, 141] on icon at bounding box center [696, 142] width 18 height 18
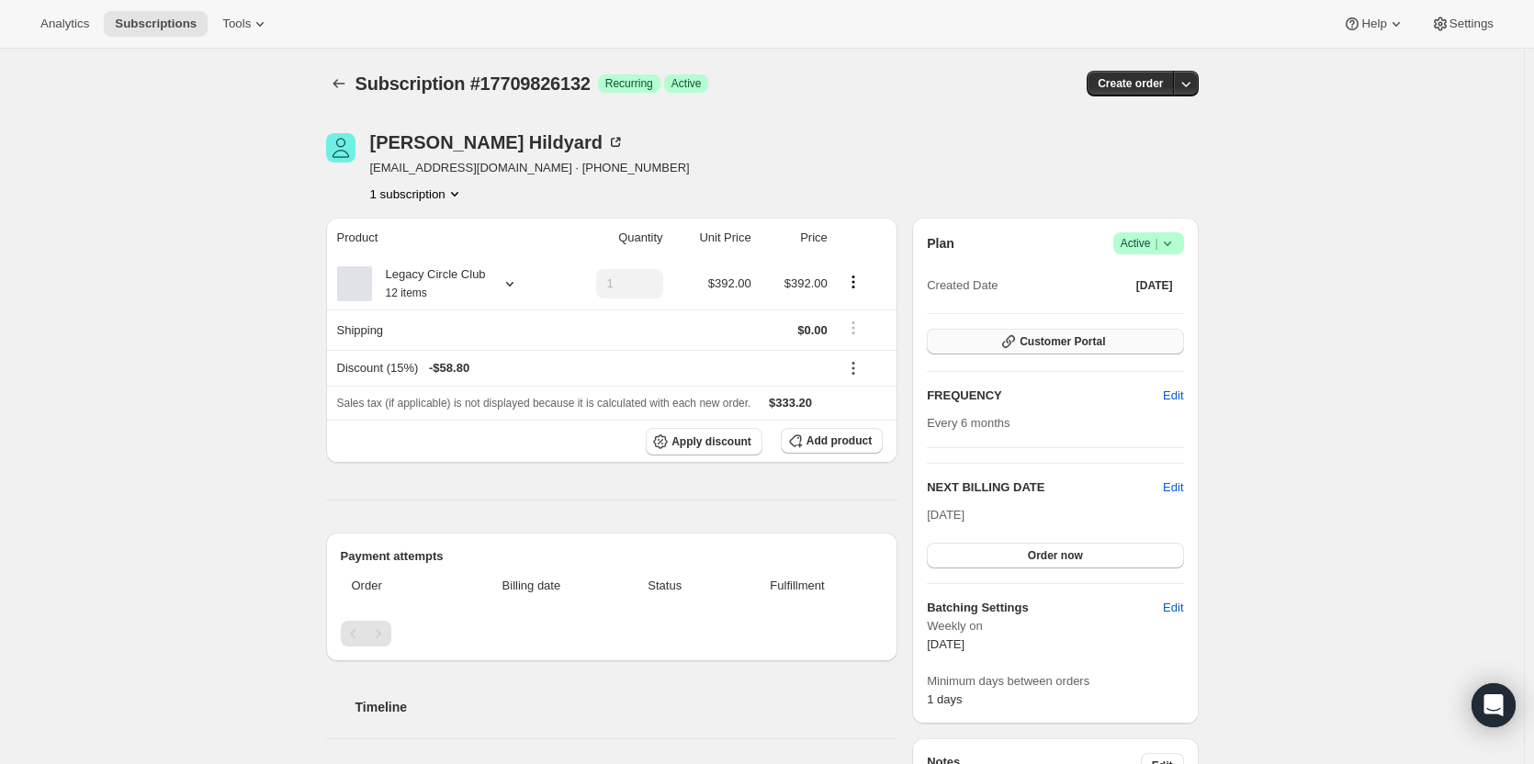
click at [1065, 337] on span "Customer Portal" at bounding box center [1061, 341] width 85 height 15
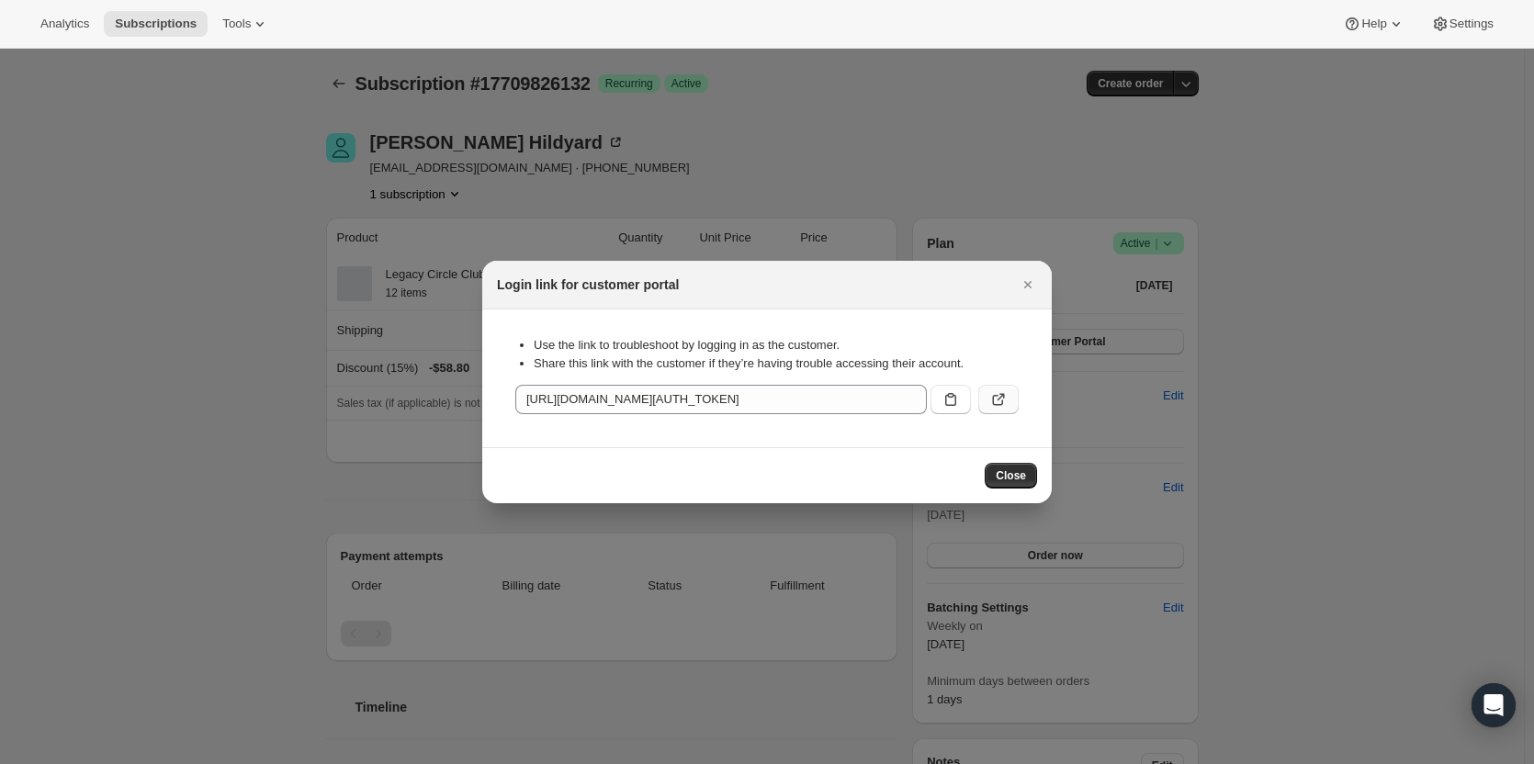
click at [1009, 400] on button ":rbs:" at bounding box center [998, 399] width 40 height 29
click at [1024, 287] on icon "Close" at bounding box center [1028, 285] width 18 height 18
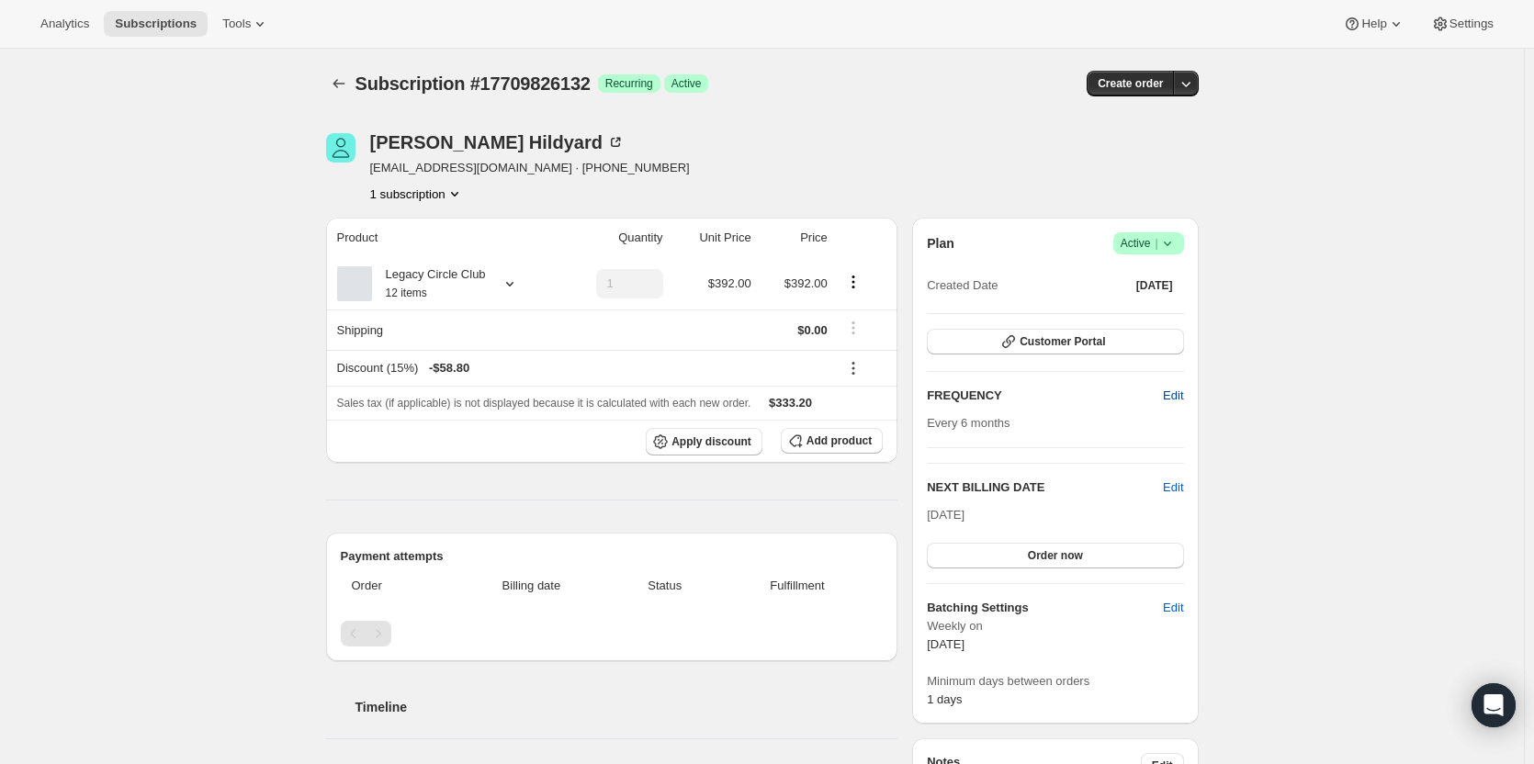
click at [1166, 400] on button "Edit" at bounding box center [1173, 395] width 42 height 29
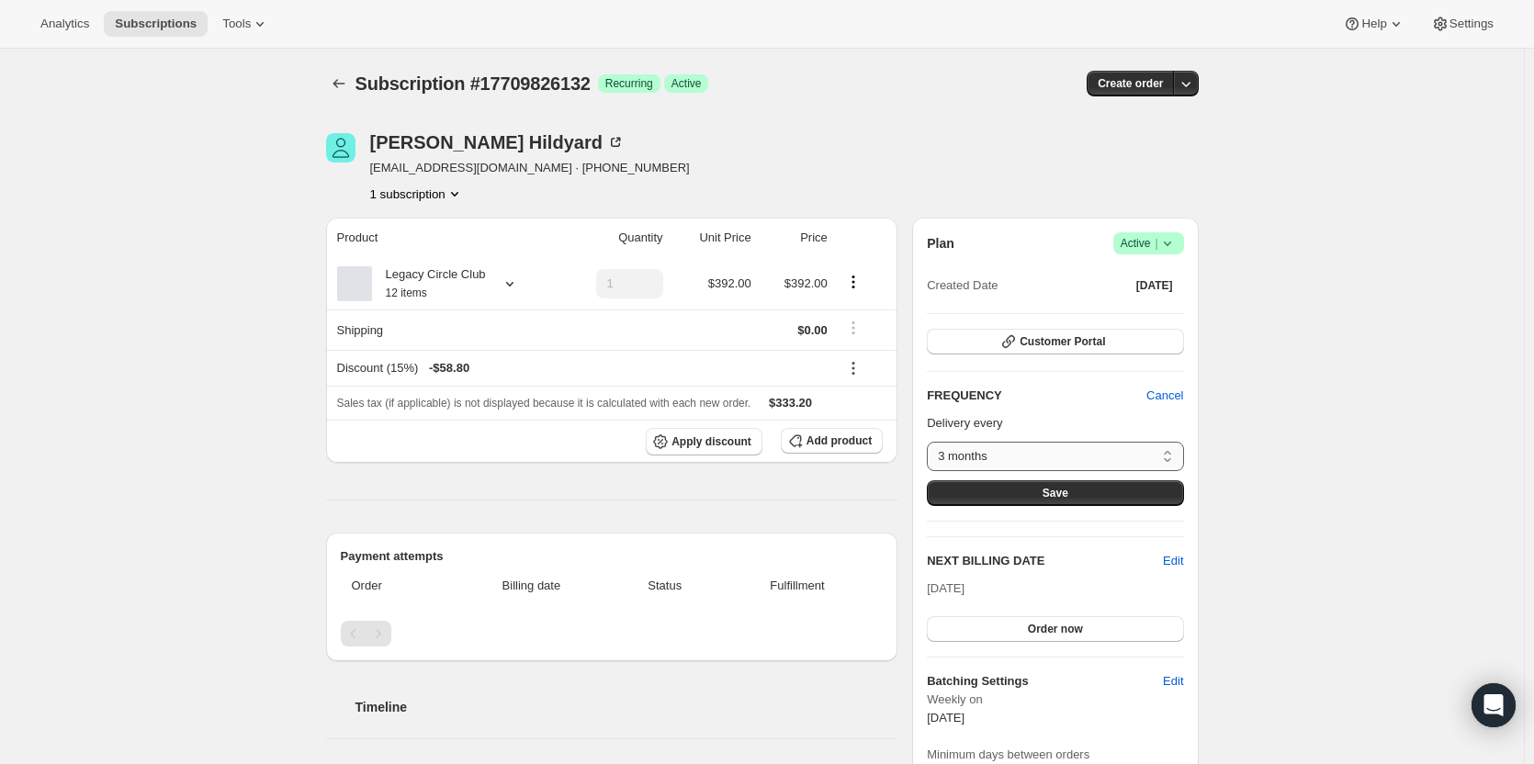
click at [1054, 447] on select "3 months 4 months 6 months Custom..." at bounding box center [1055, 456] width 256 height 29
select select "custom"
click at [931, 442] on select "3 months 4 months 6 months Custom..." at bounding box center [1055, 456] width 256 height 29
select select "MONTH"
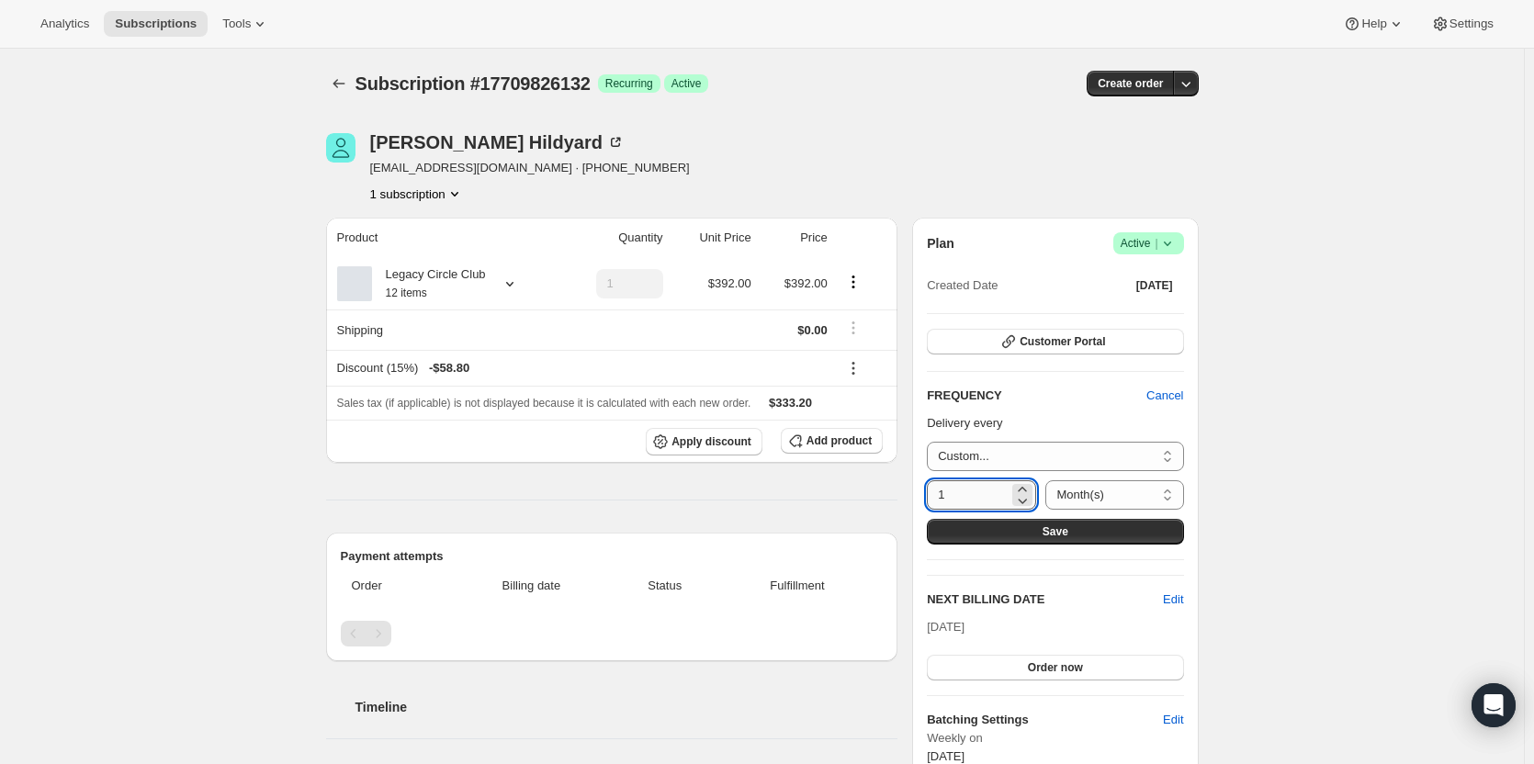
click at [960, 490] on input "1" at bounding box center [968, 494] width 82 height 29
type input "12"
click at [1067, 526] on span "Save" at bounding box center [1055, 531] width 26 height 15
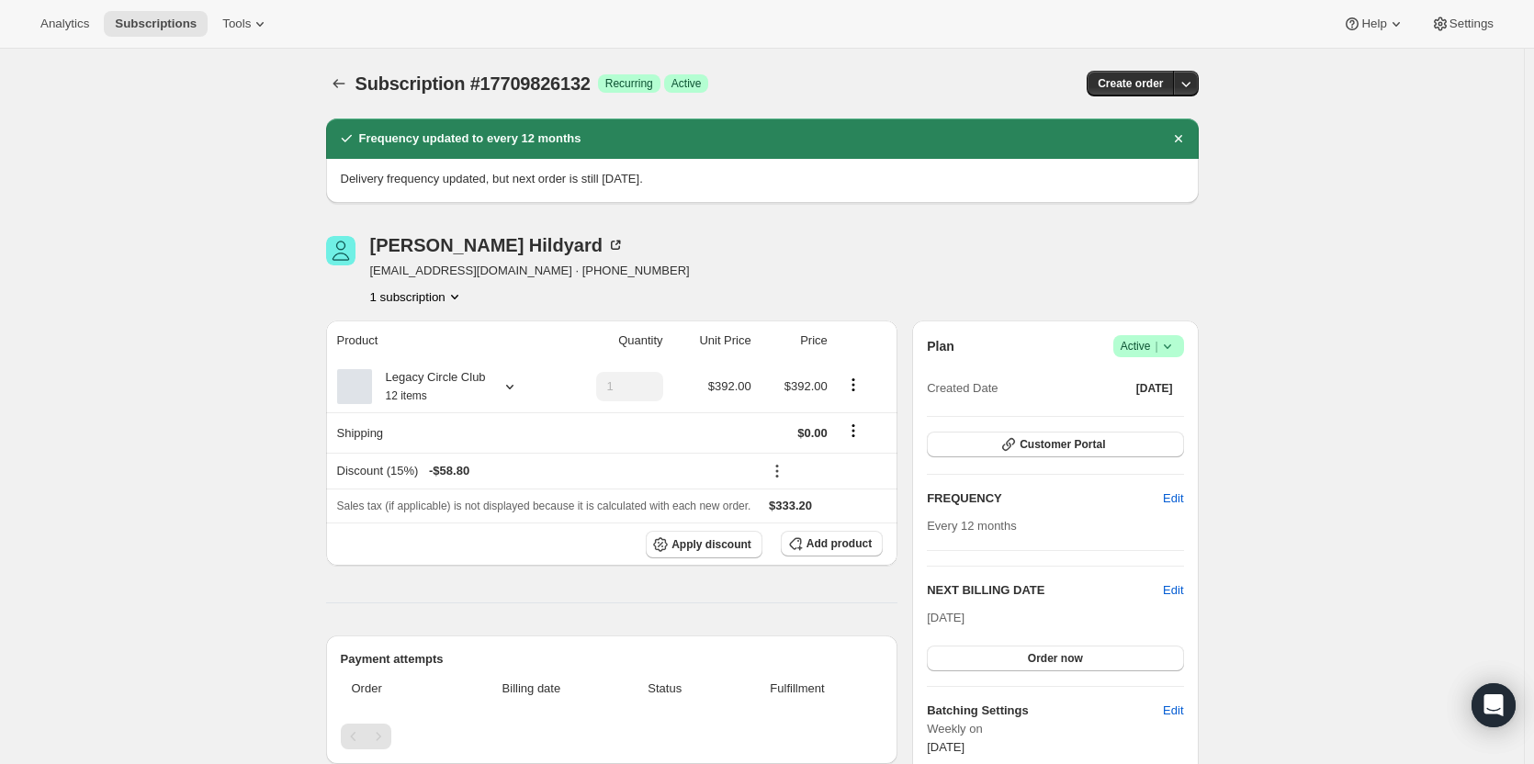
click at [342, 83] on icon "Subscriptions" at bounding box center [339, 83] width 18 height 18
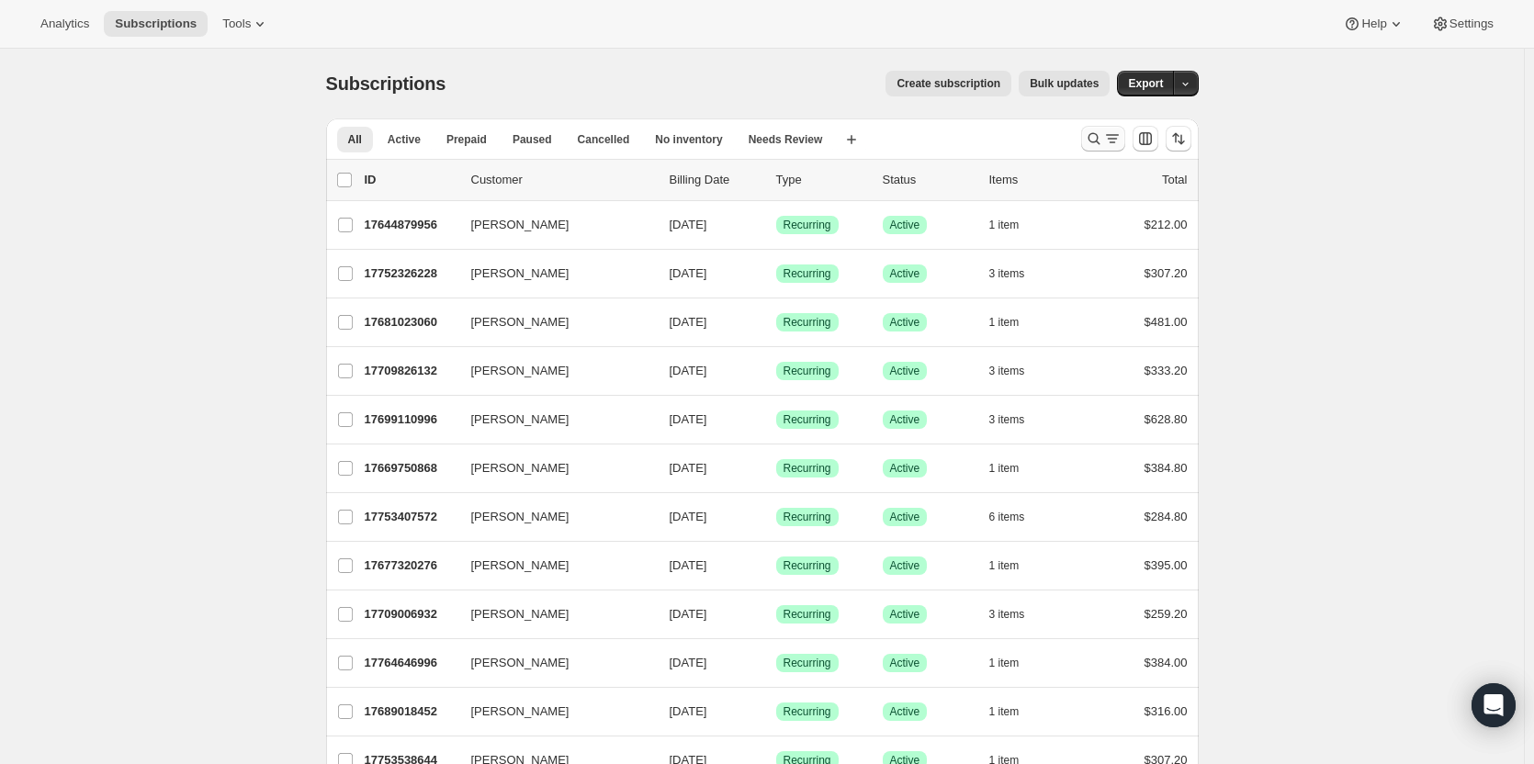
drag, startPoint x: 1101, startPoint y: 141, endPoint x: 624, endPoint y: 245, distance: 488.7
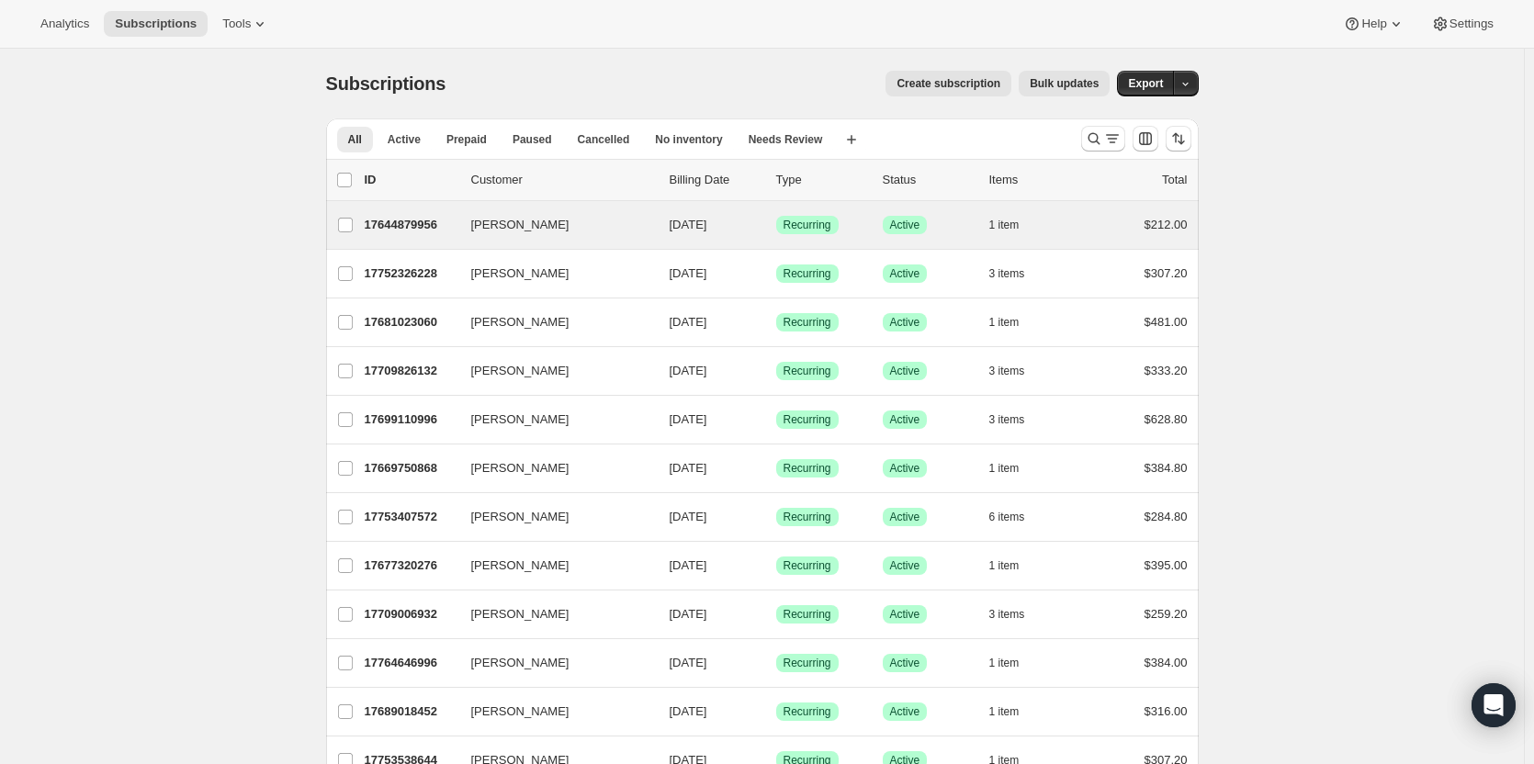
click at [1099, 141] on icon "Search and filter results" at bounding box center [1093, 139] width 12 height 12
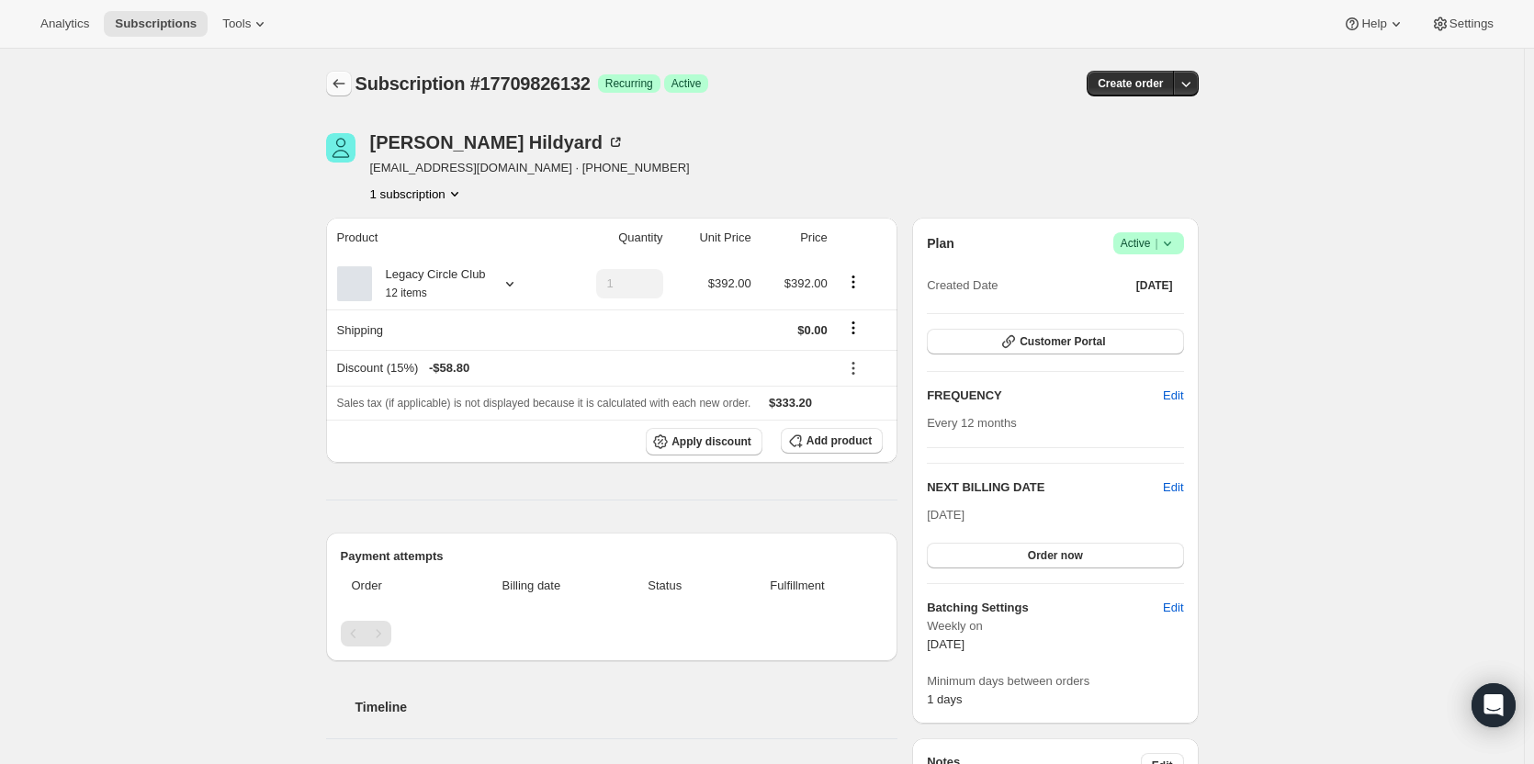
click at [332, 84] on button "Subscriptions" at bounding box center [339, 84] width 26 height 26
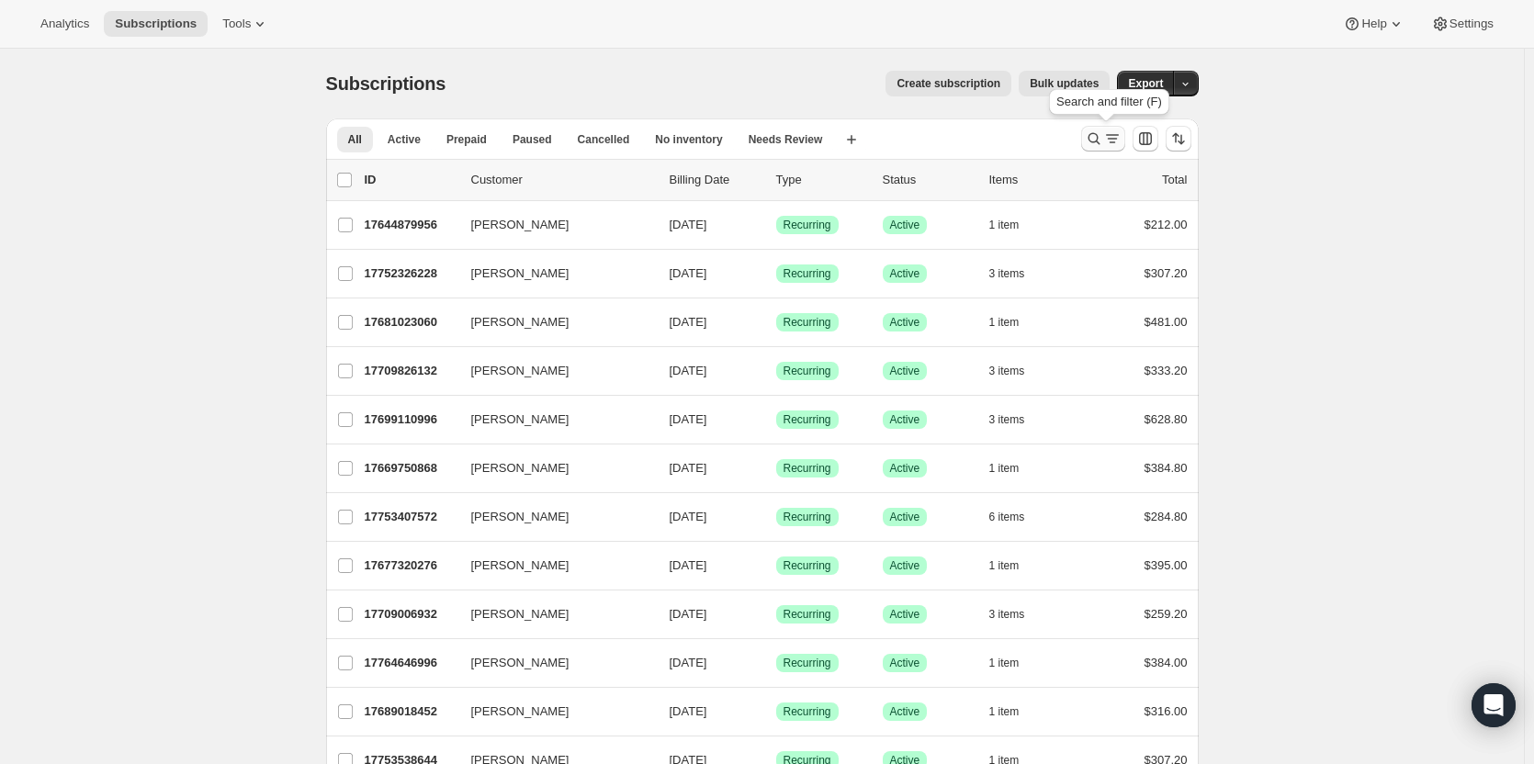
click at [1098, 137] on icon "Search and filter results" at bounding box center [1094, 139] width 18 height 18
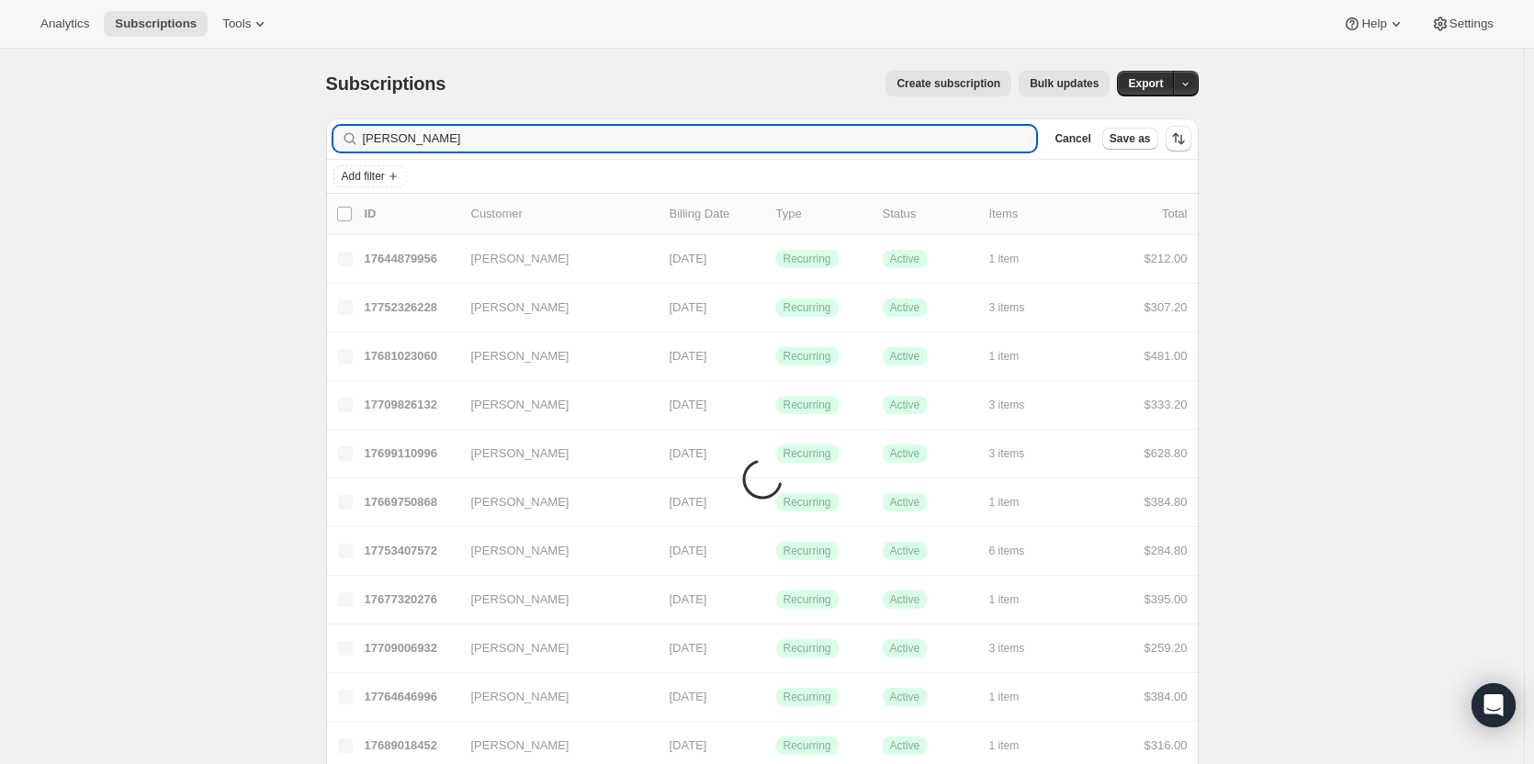
type input "diane"
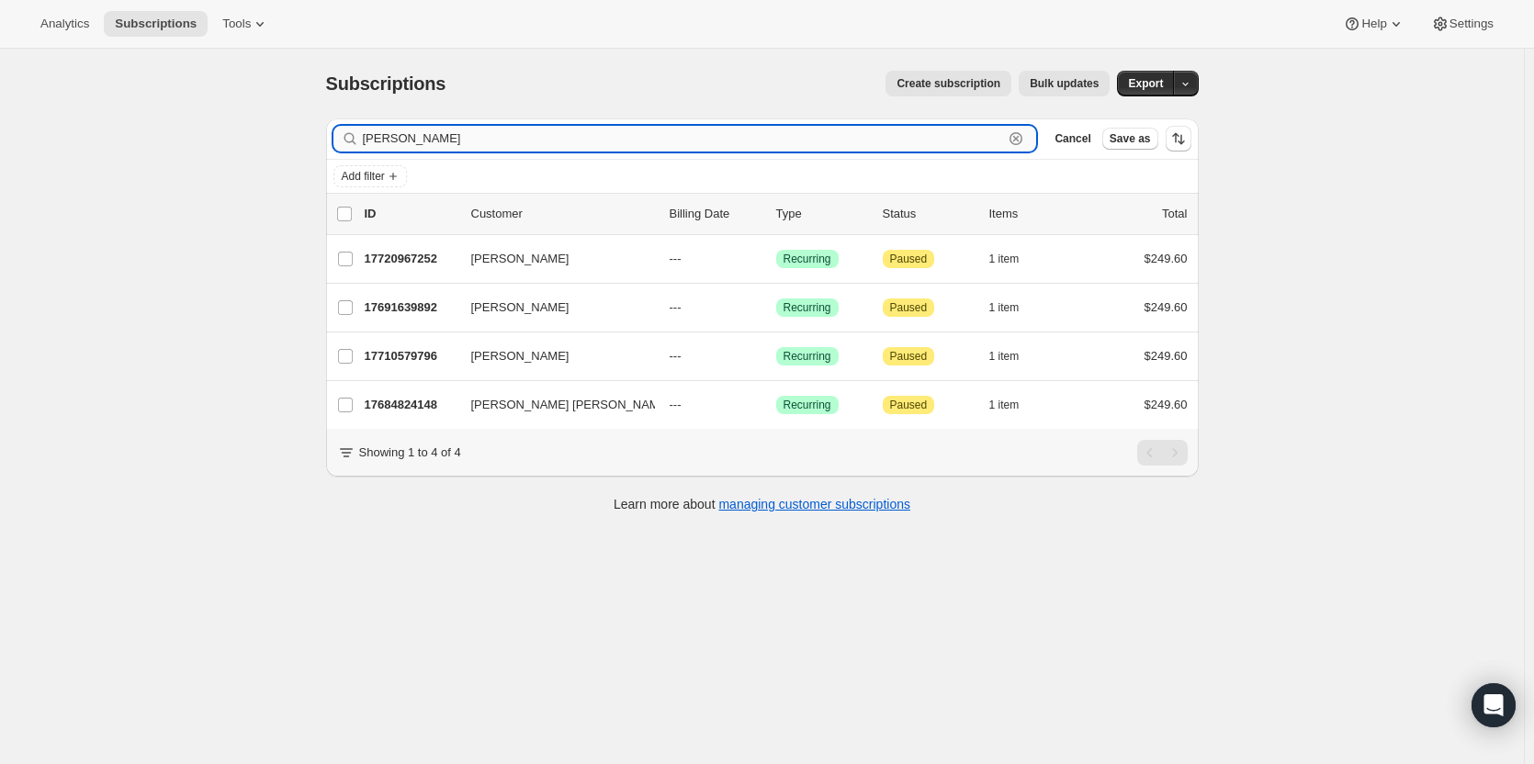
click at [462, 147] on input "diane" at bounding box center [683, 139] width 641 height 26
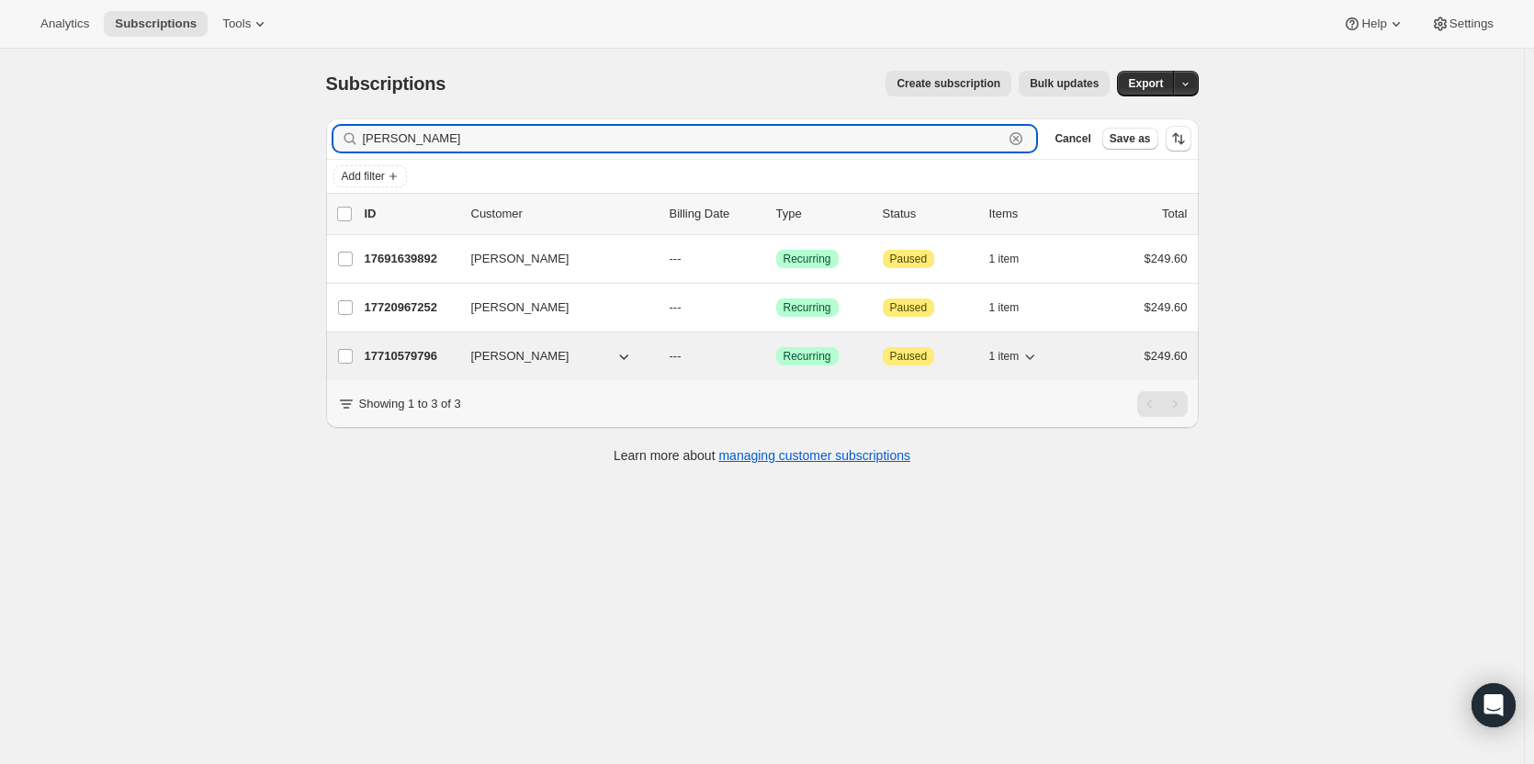
type input "diane r"
click at [426, 355] on p "17710579796" at bounding box center [411, 356] width 92 height 18
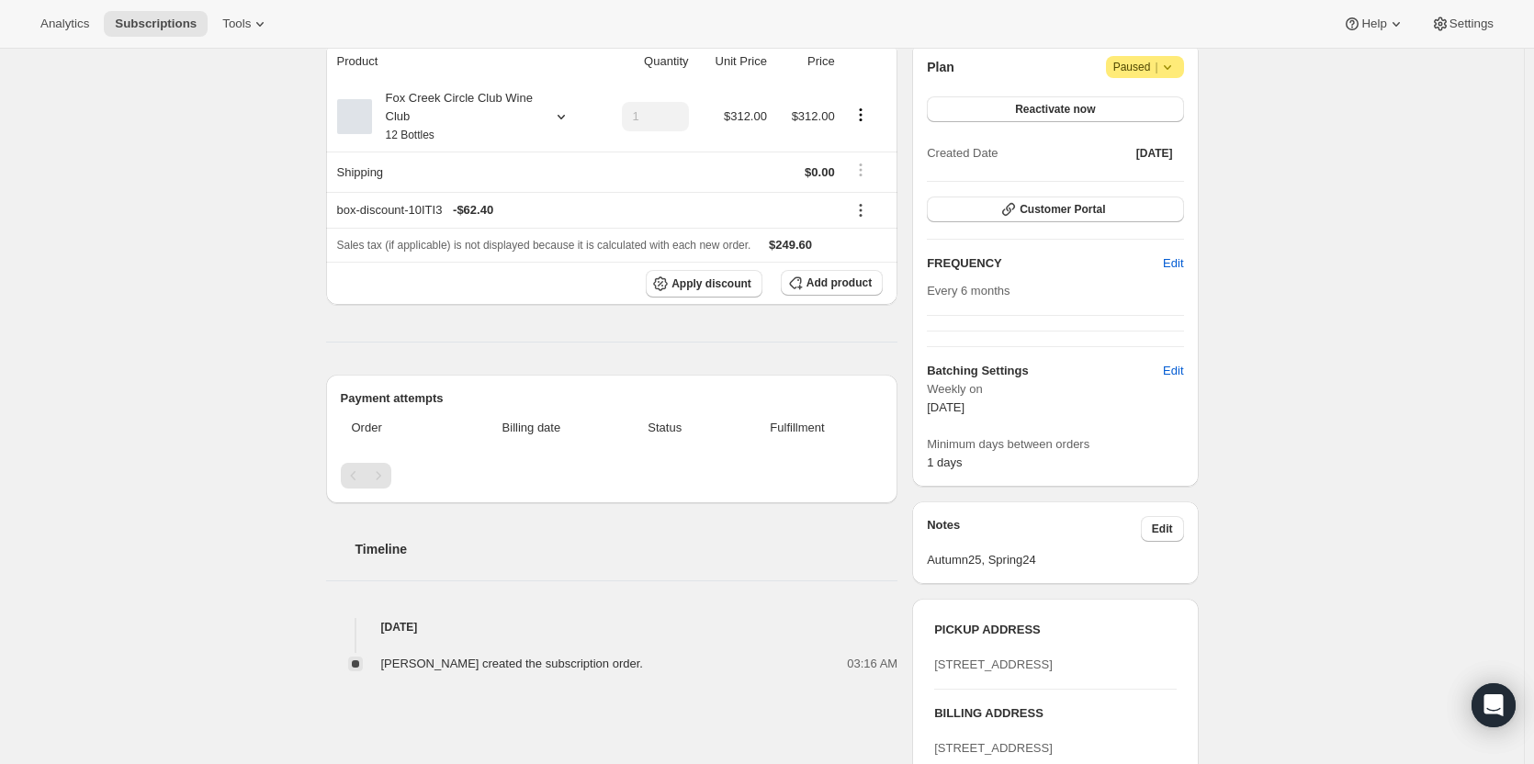
scroll to position [184, 0]
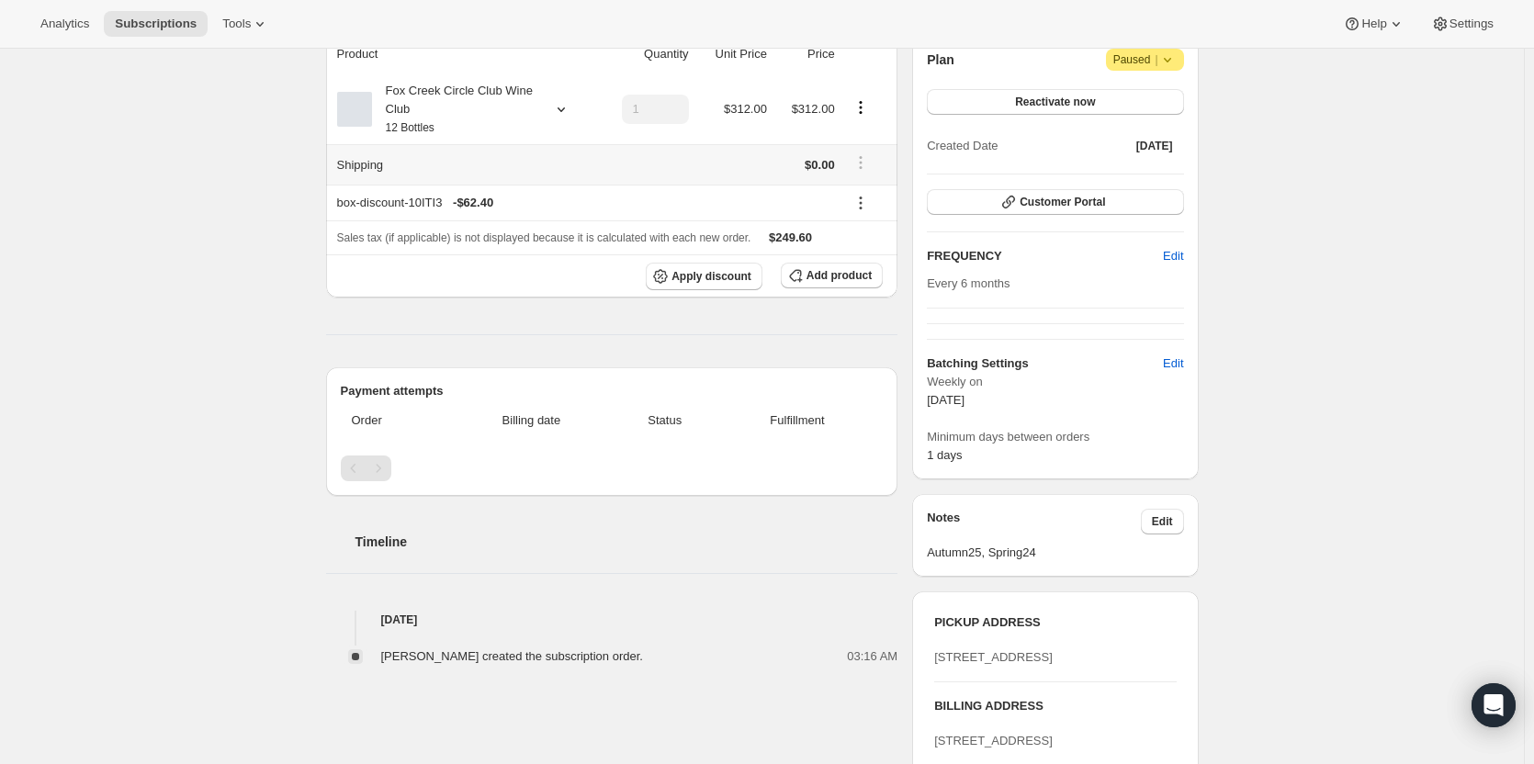
click at [434, 130] on small "12 Bottles" at bounding box center [410, 127] width 49 height 13
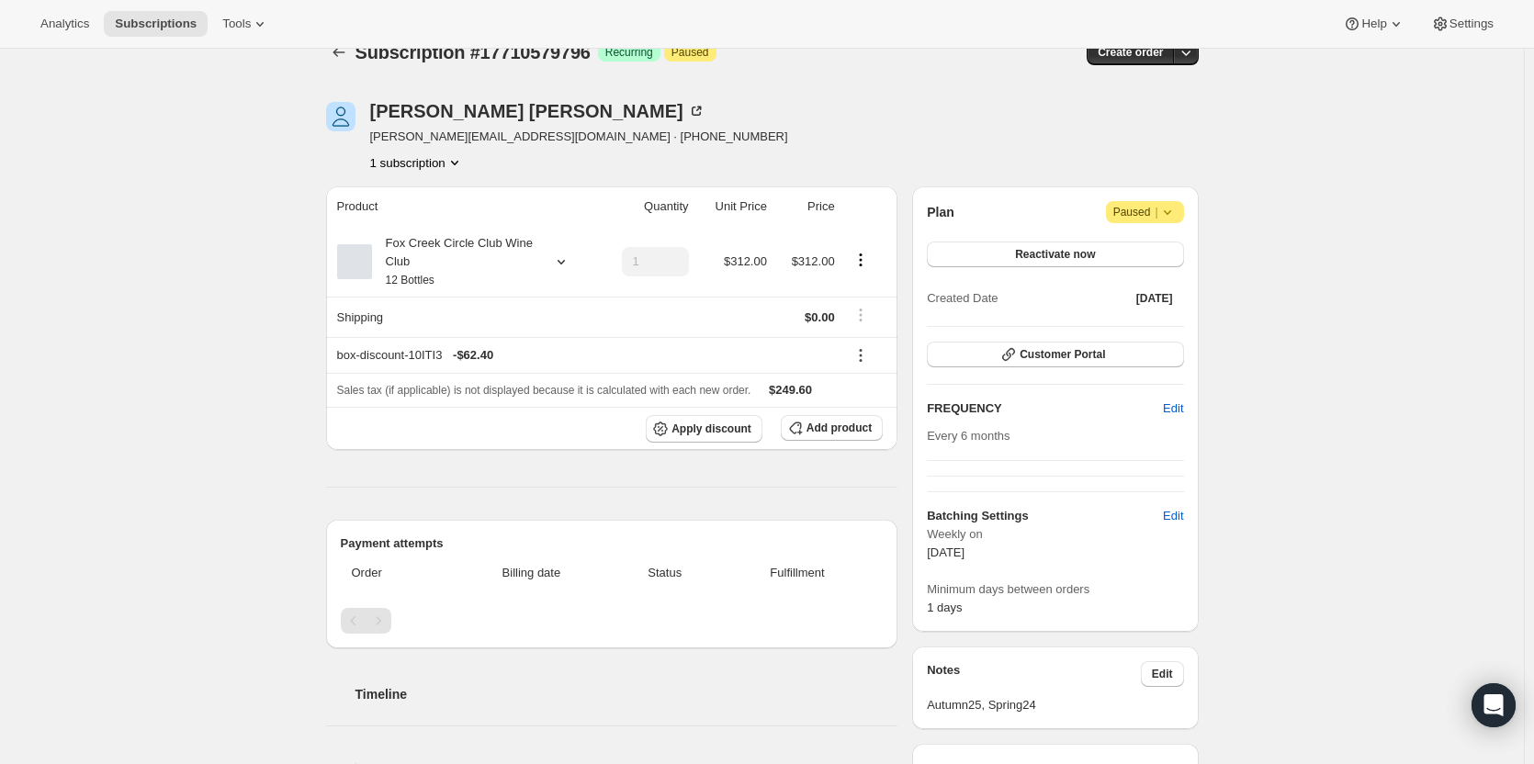
scroll to position [0, 0]
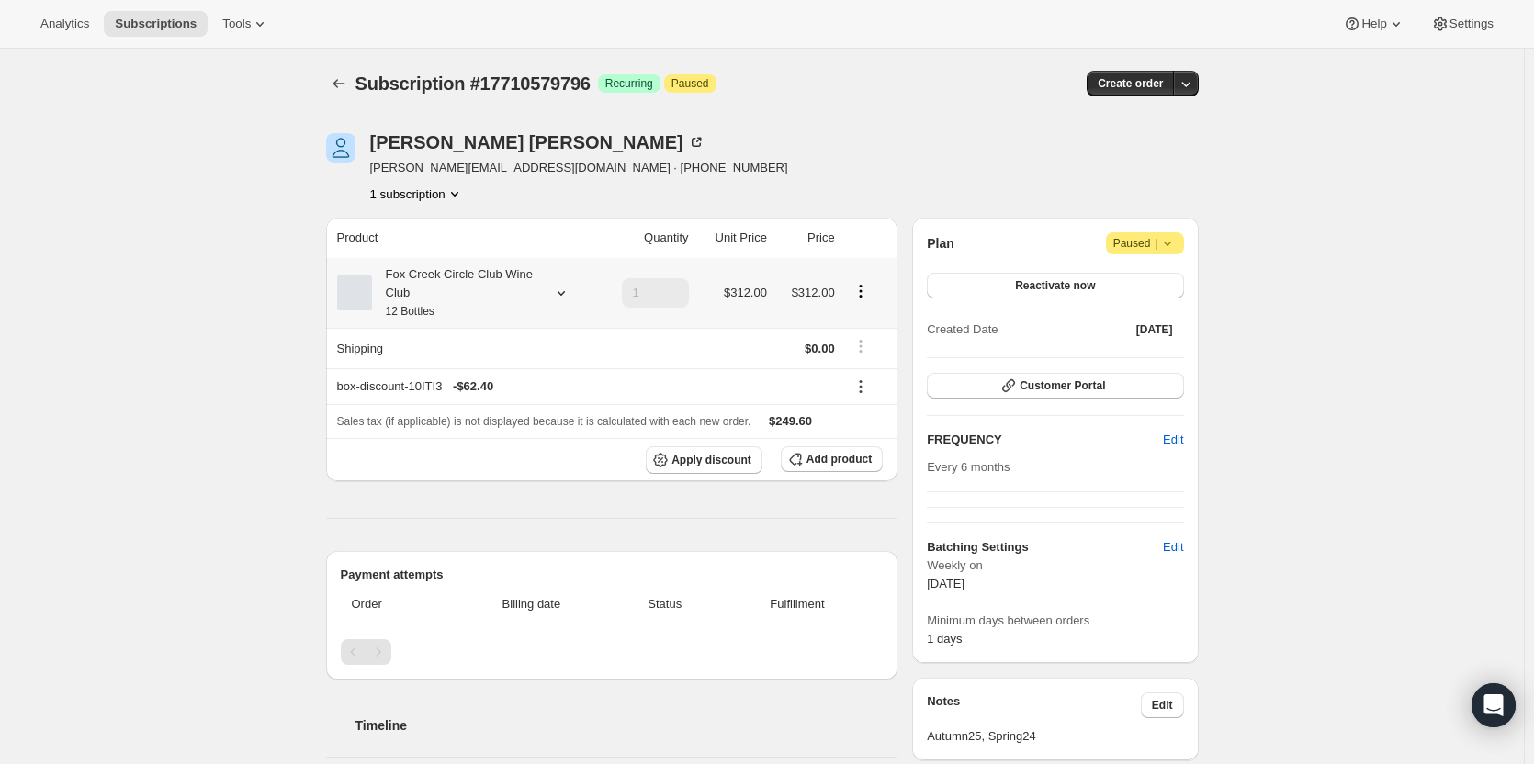
click at [513, 285] on div "Fox Creek Circle Club Wine Club 12 Bottles" at bounding box center [454, 292] width 165 height 55
click at [549, 292] on div at bounding box center [558, 293] width 26 height 18
click at [482, 409] on button "Edit box" at bounding box center [460, 414] width 180 height 26
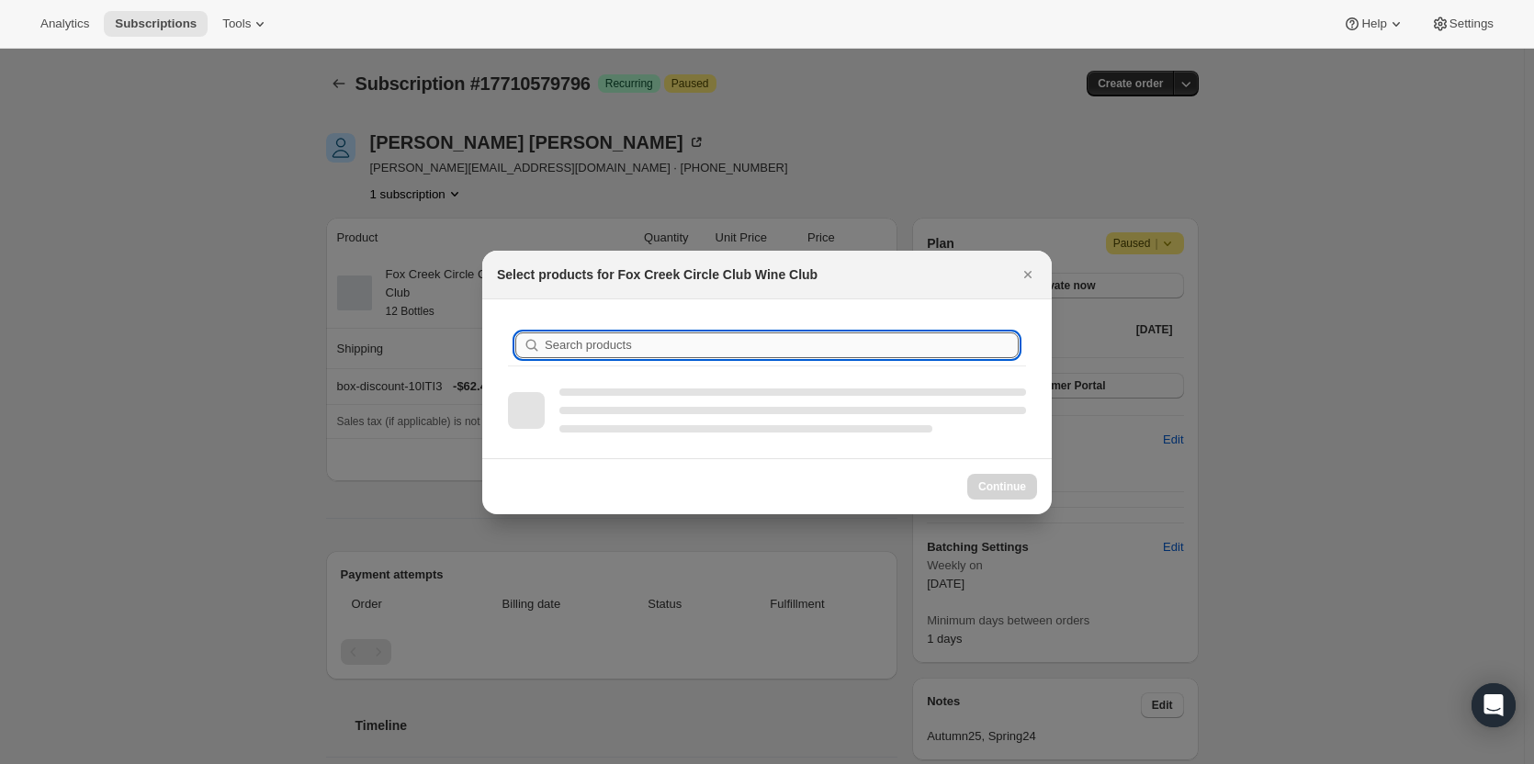
click at [647, 344] on input "Search products" at bounding box center [782, 345] width 474 height 26
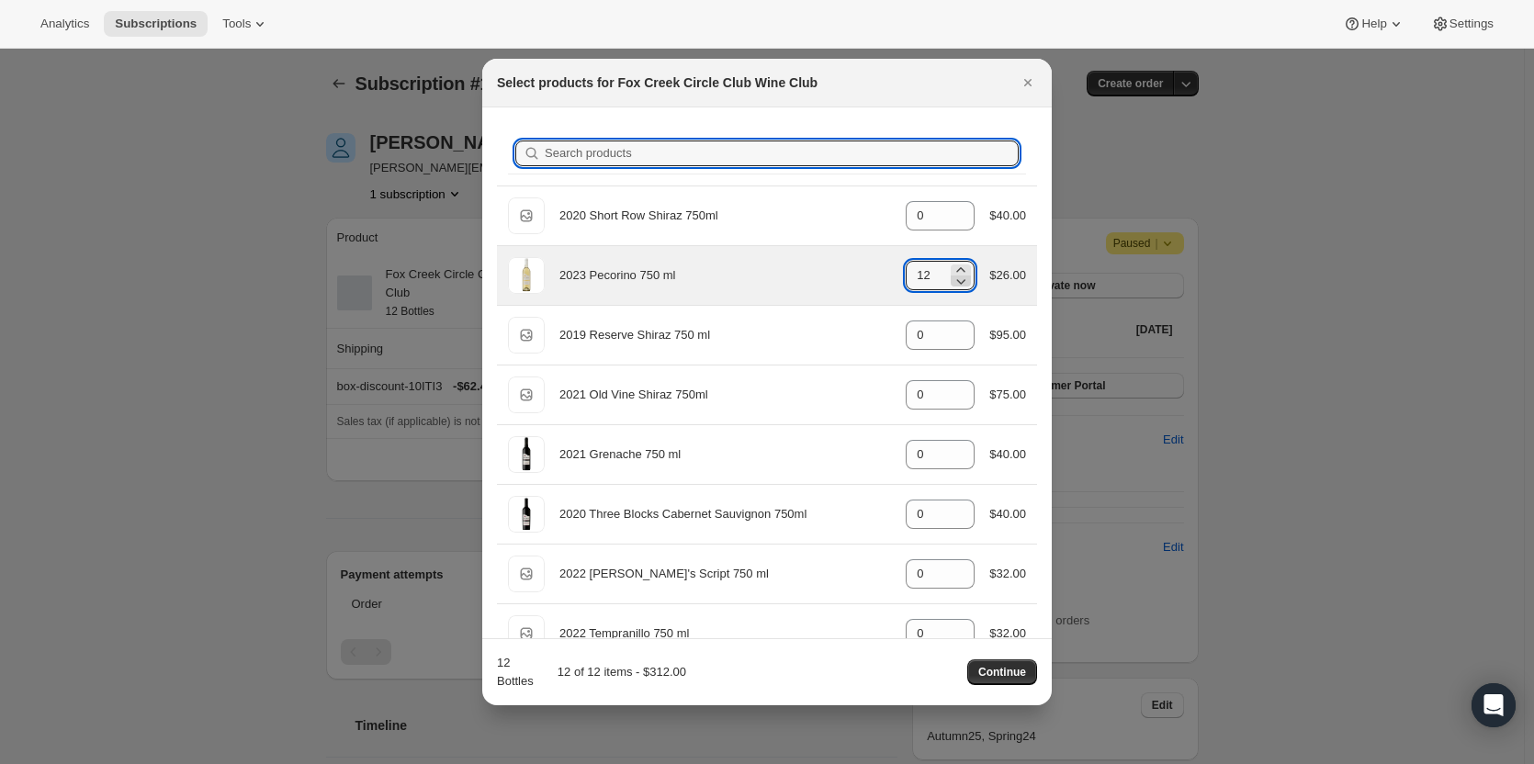
click at [952, 283] on icon ":rs0:" at bounding box center [961, 281] width 18 height 18
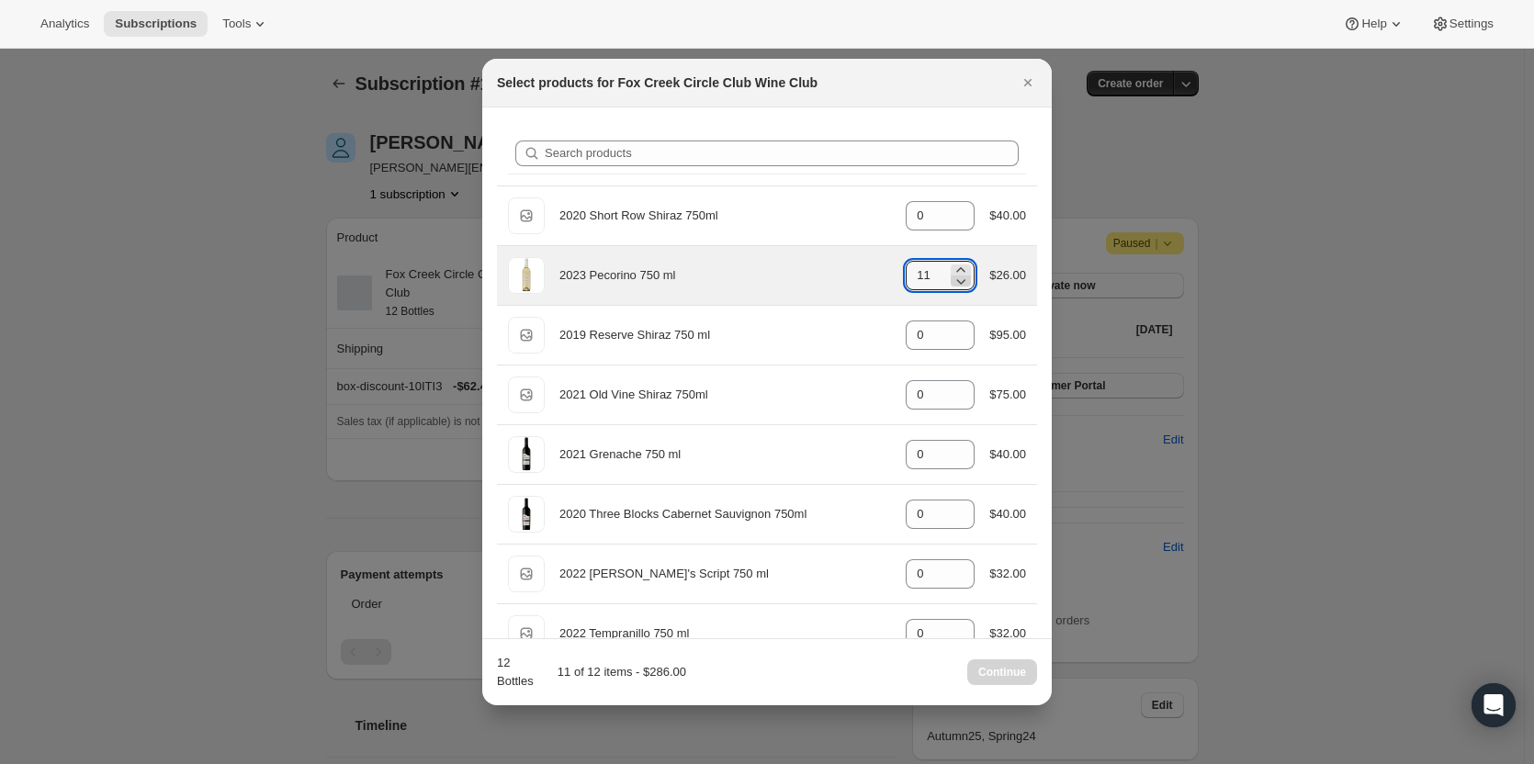
click at [952, 283] on icon ":rs0:" at bounding box center [961, 281] width 18 height 18
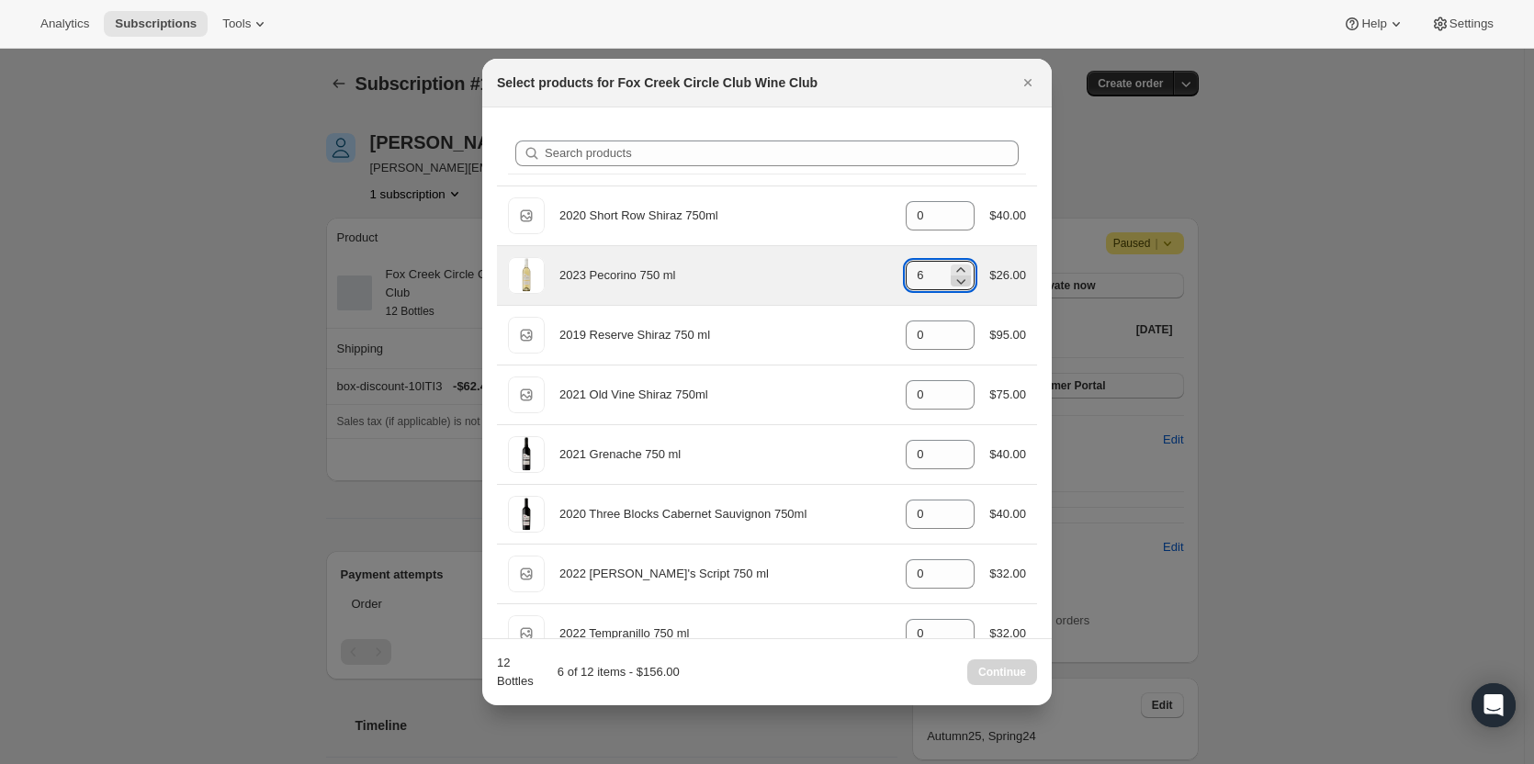
click at [952, 283] on icon ":rs0:" at bounding box center [961, 281] width 18 height 18
type input "2"
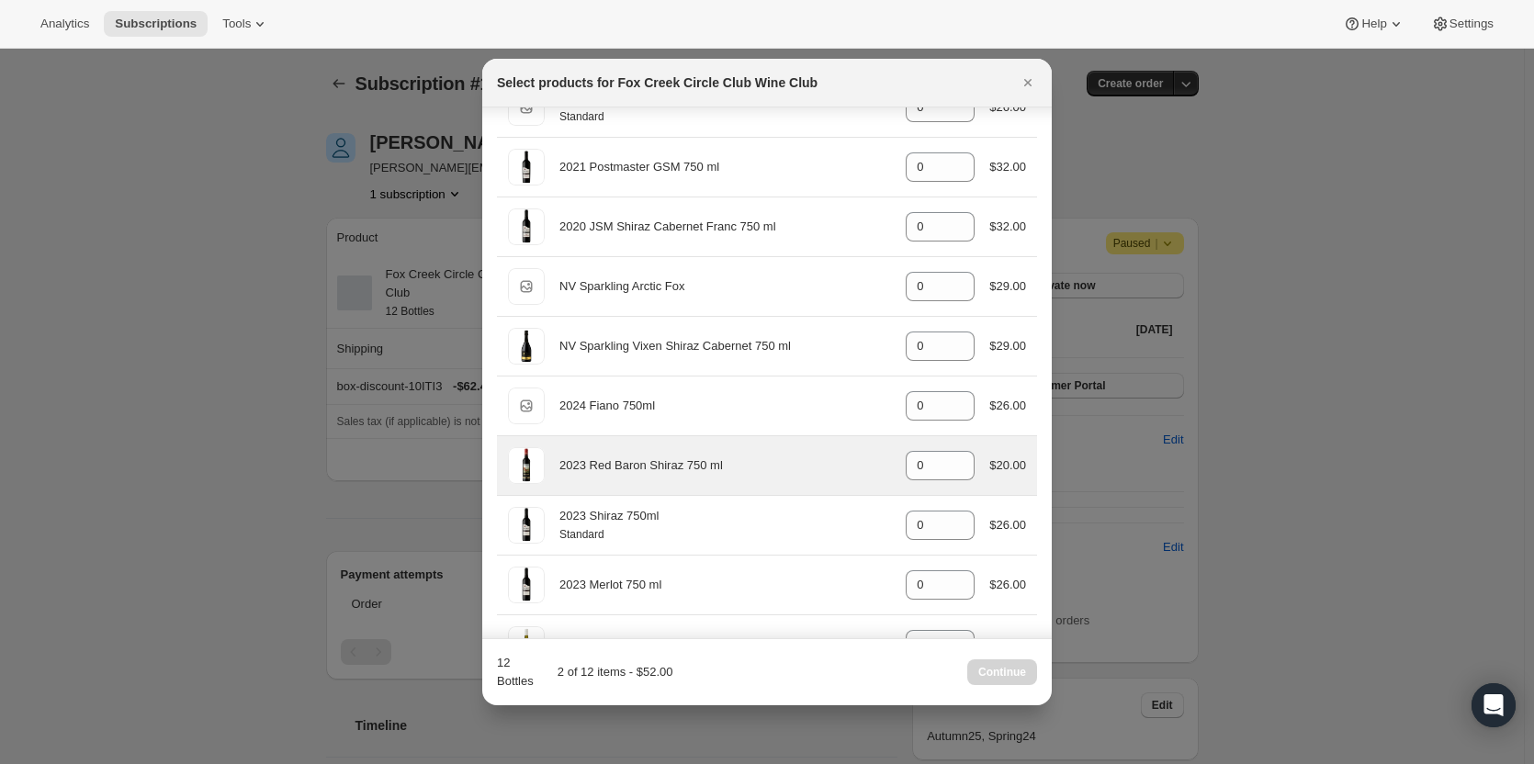
scroll to position [643, 0]
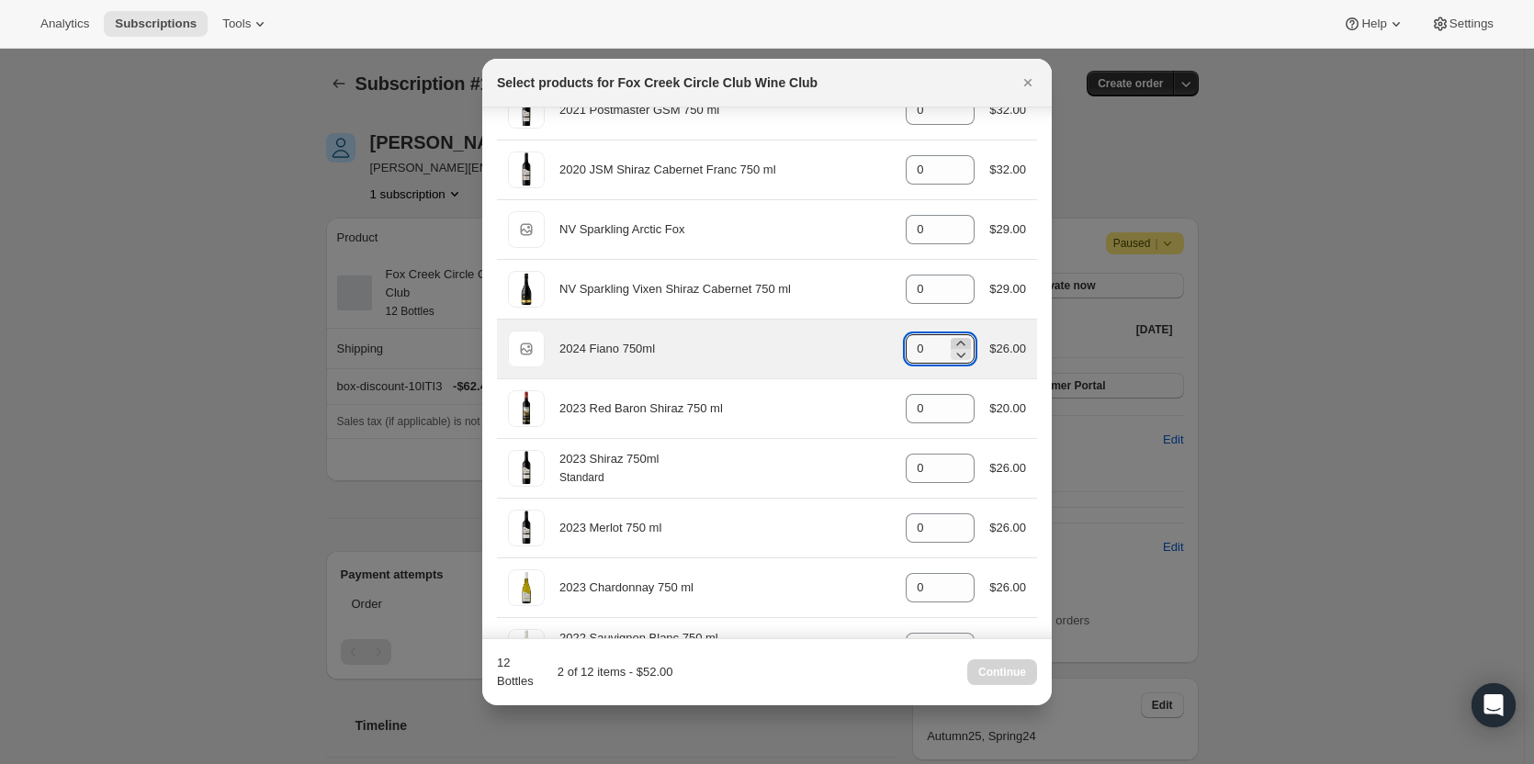
click at [959, 338] on icon ":rs0:" at bounding box center [961, 343] width 18 height 18
click at [958, 337] on icon ":rs0:" at bounding box center [961, 343] width 18 height 18
type input "2"
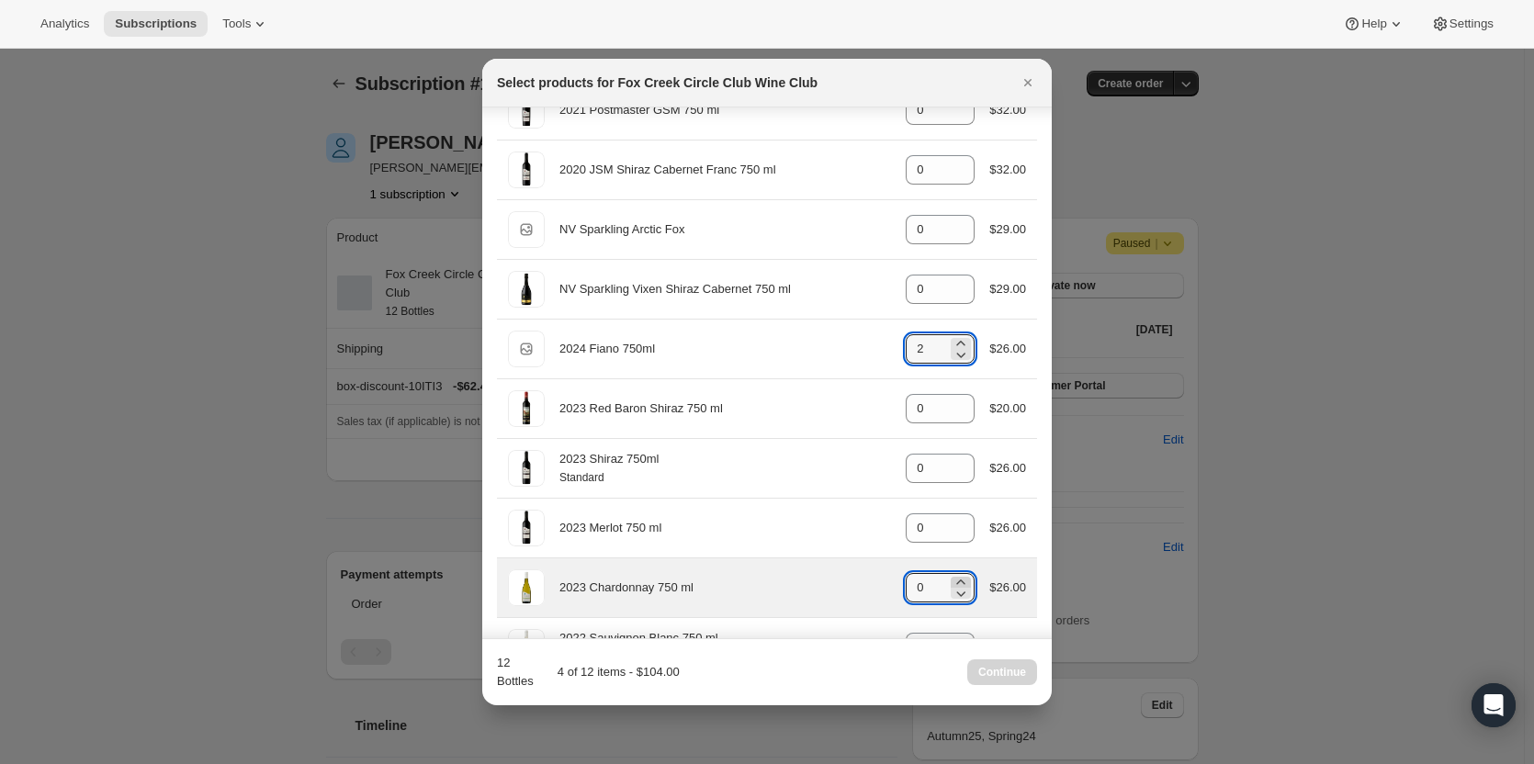
click at [956, 580] on icon ":rs0:" at bounding box center [961, 582] width 18 height 18
click at [957, 581] on icon ":rs0:" at bounding box center [961, 582] width 8 height 5
type input "2"
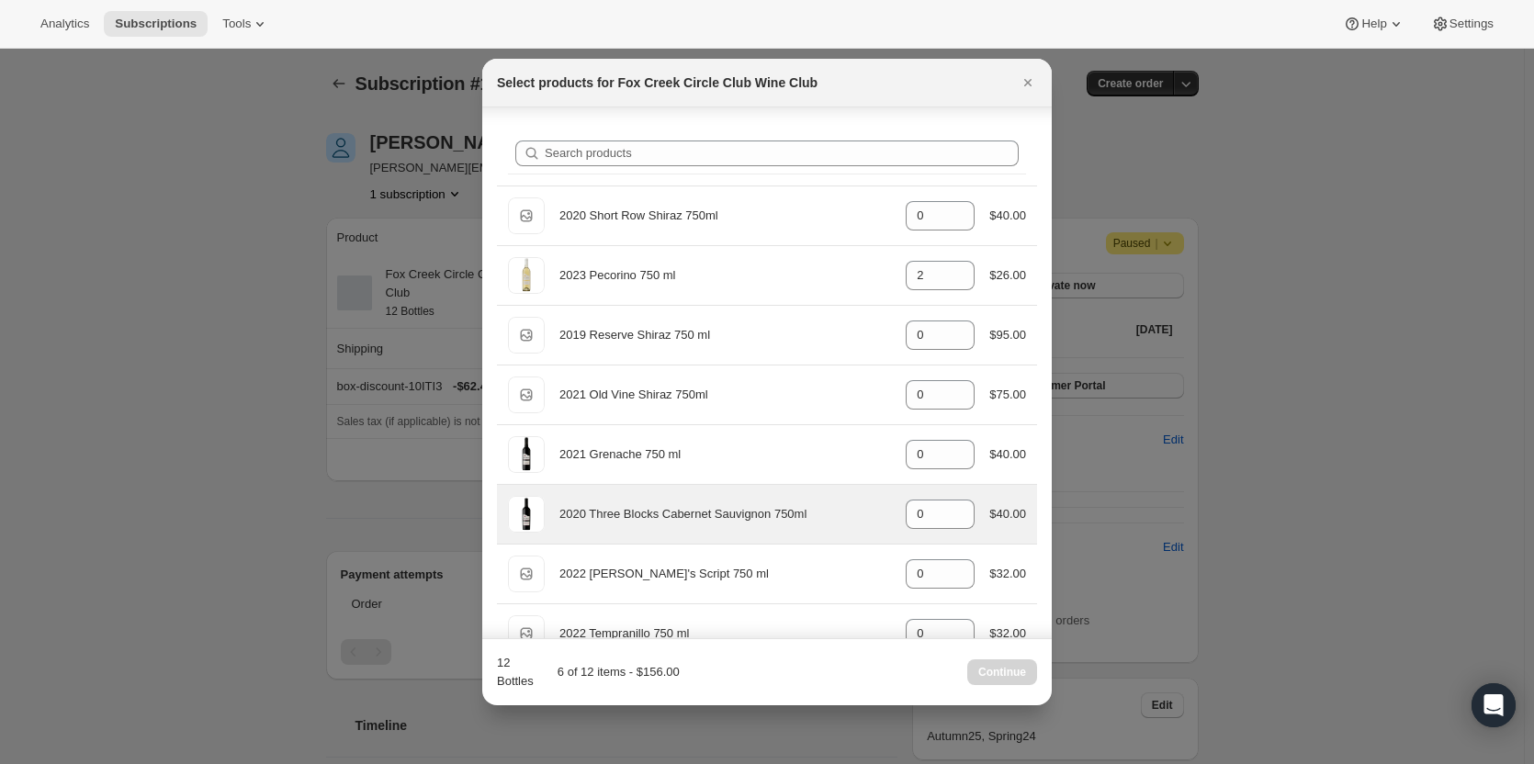
scroll to position [184, 0]
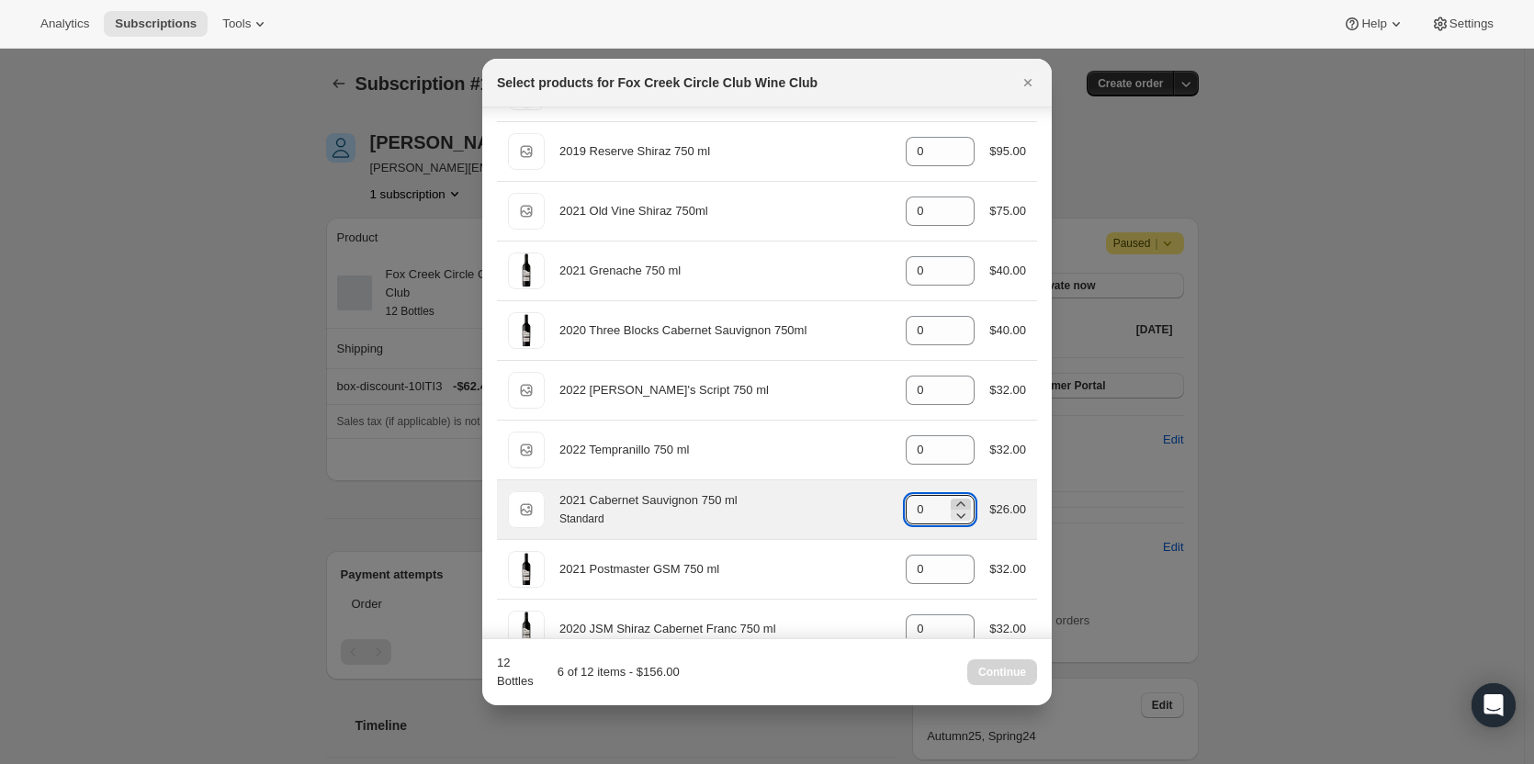
click at [953, 501] on icon ":rs0:" at bounding box center [961, 504] width 18 height 18
click at [956, 512] on icon ":rs0:" at bounding box center [961, 515] width 18 height 18
type input "1"
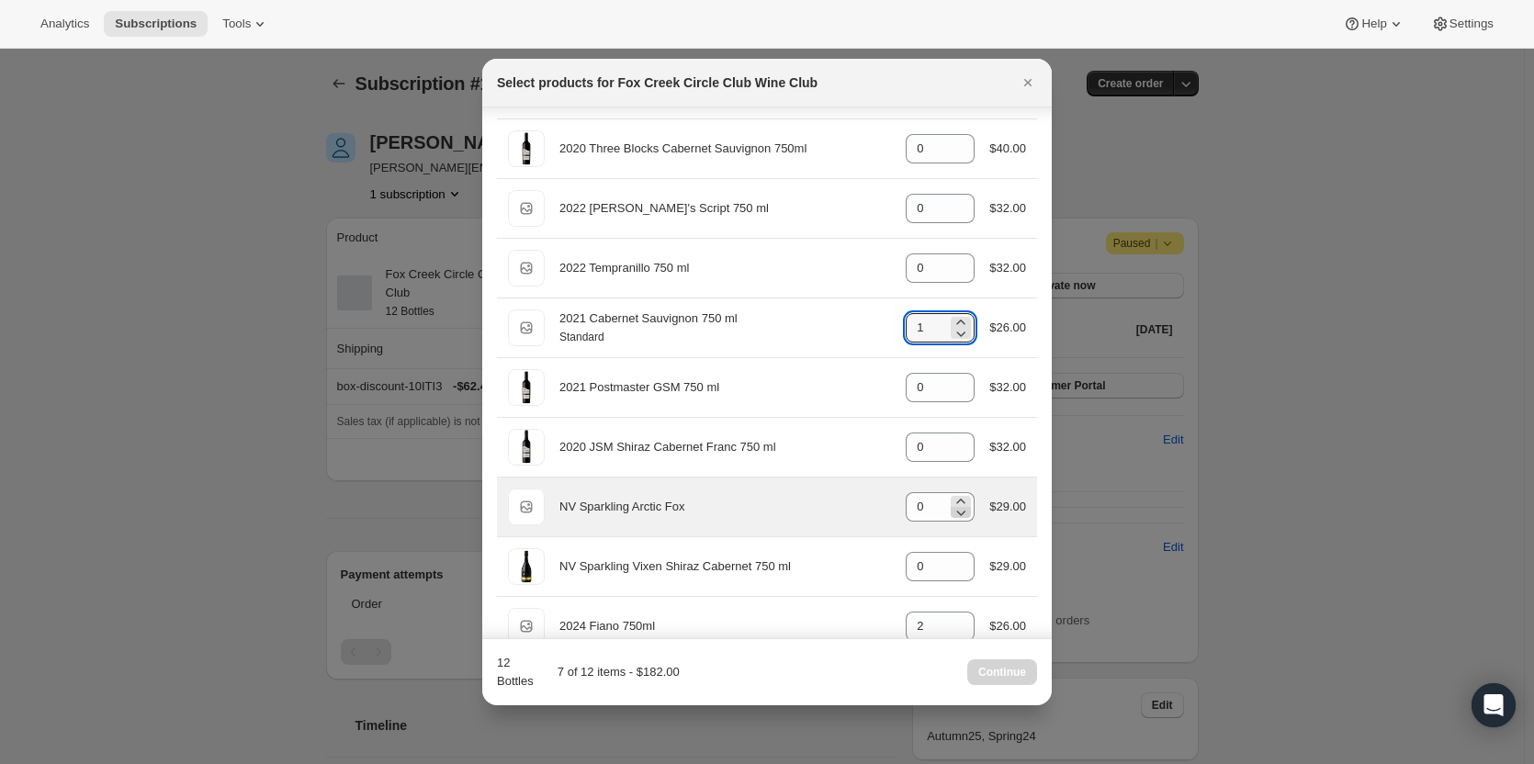
scroll to position [367, 0]
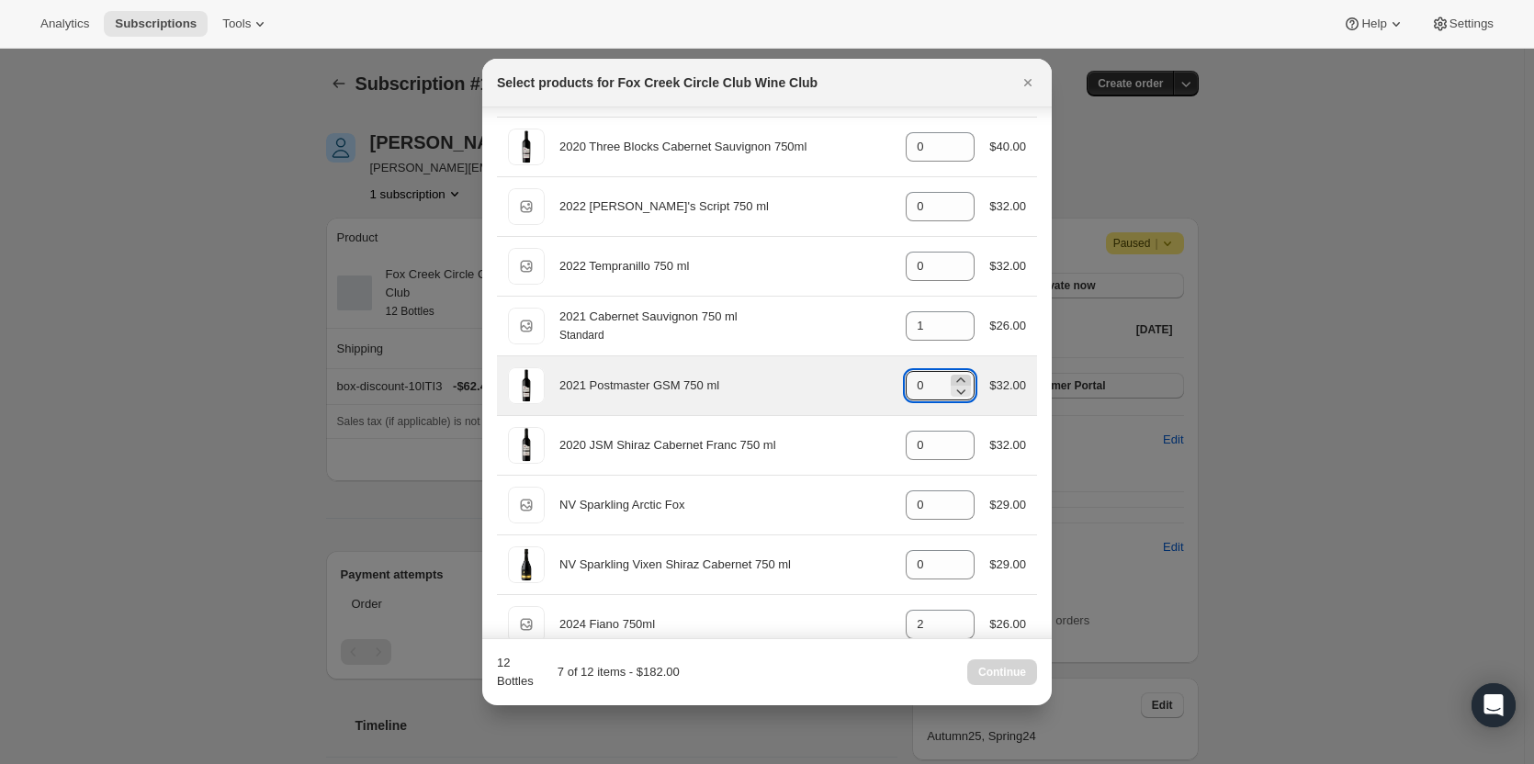
click at [952, 377] on icon ":rs0:" at bounding box center [961, 380] width 18 height 18
type input "1"
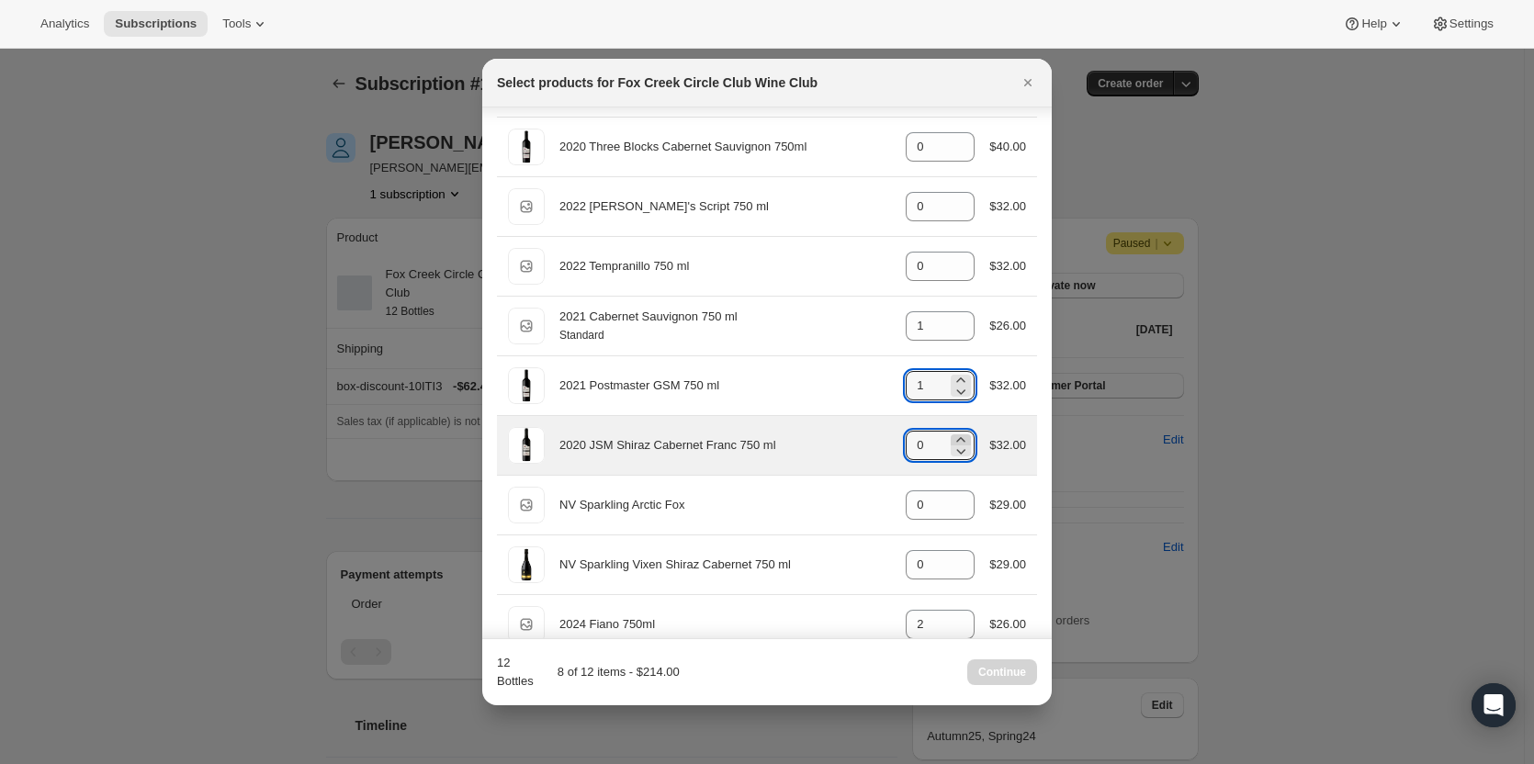
click at [959, 434] on icon ":rs0:" at bounding box center [961, 440] width 18 height 18
type input "1"
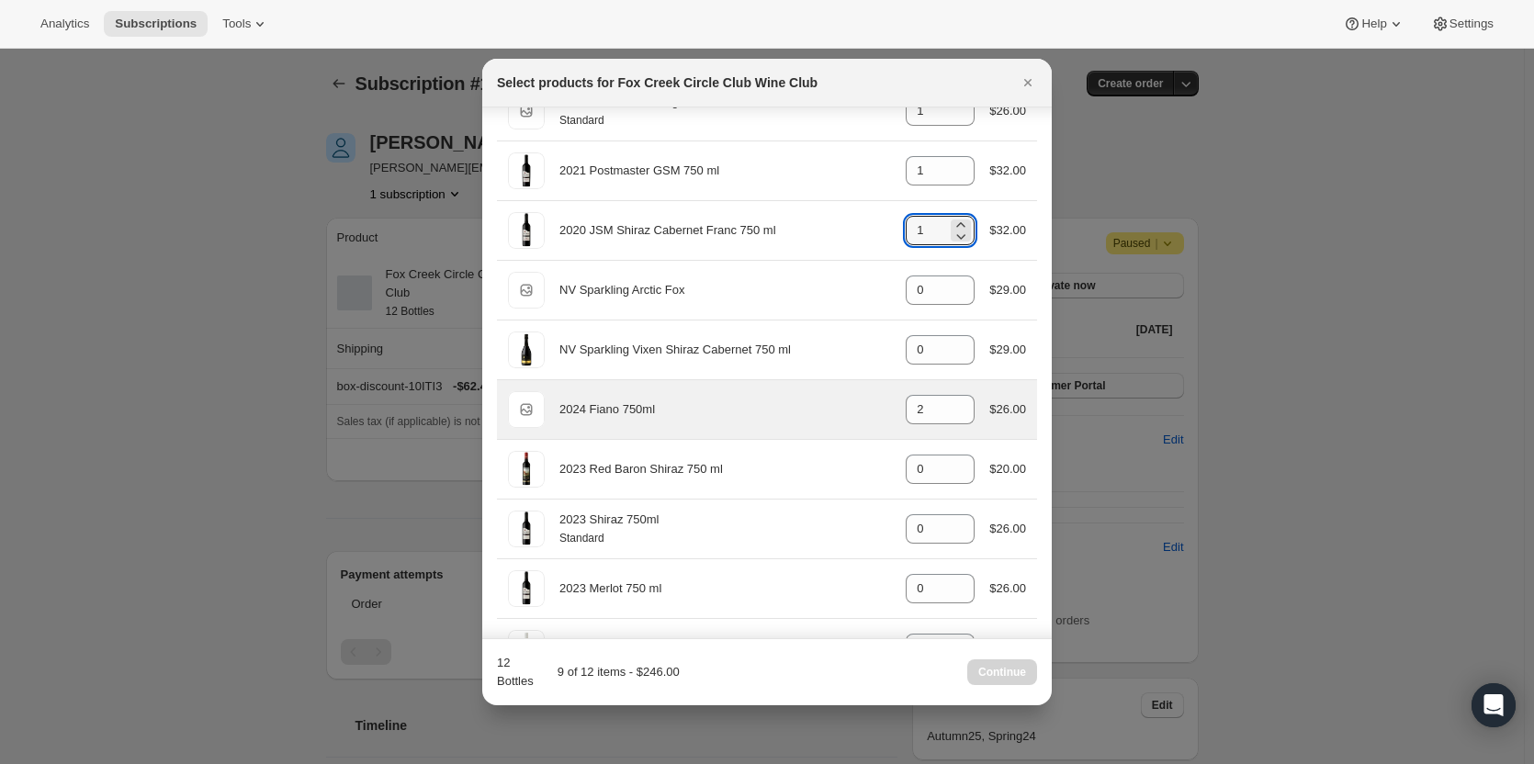
scroll to position [696, 0]
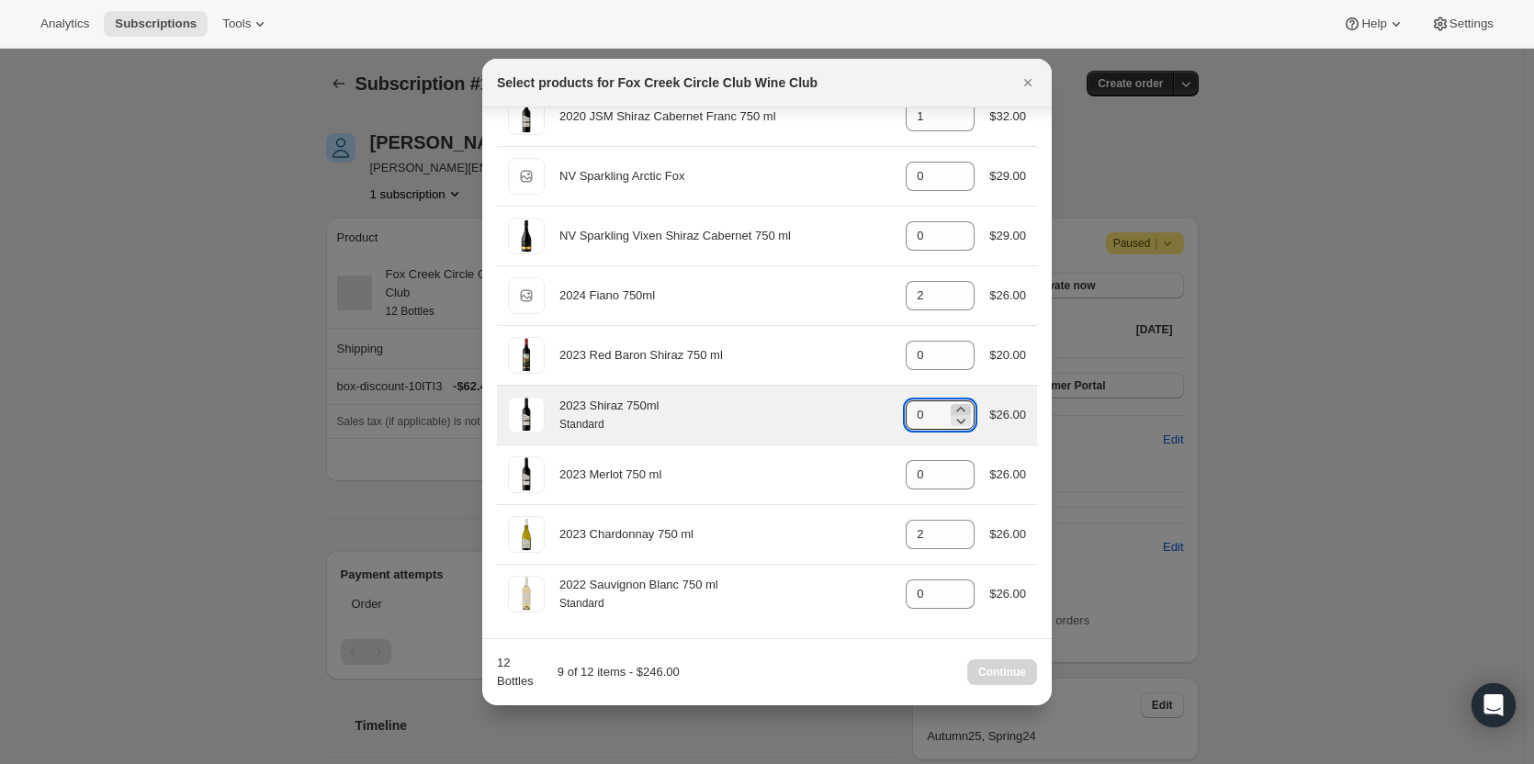
click at [952, 410] on icon ":rs0:" at bounding box center [961, 409] width 18 height 18
type input "1"
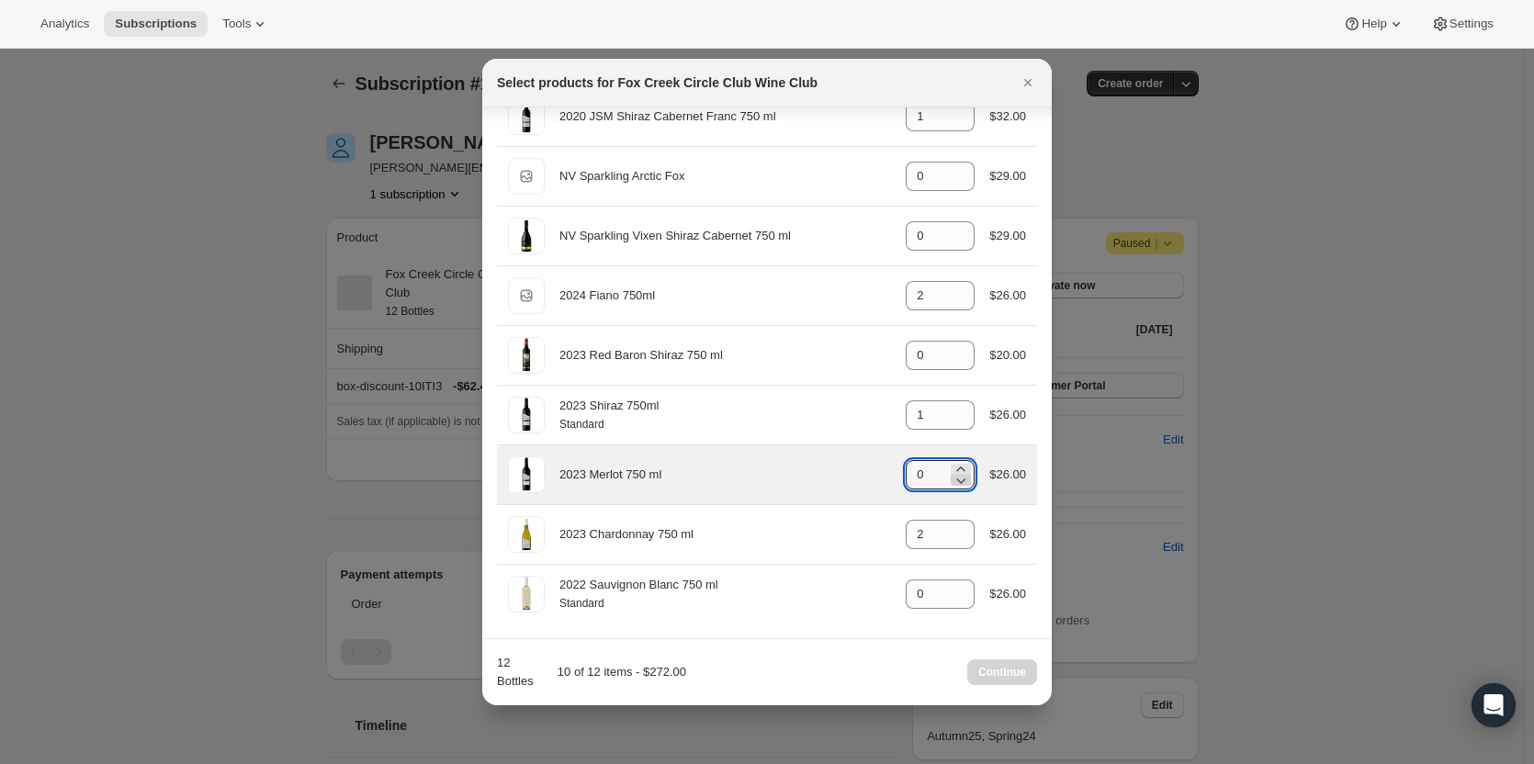
click at [956, 474] on icon ":rs0:" at bounding box center [961, 480] width 18 height 18
click at [952, 461] on icon ":rs0:" at bounding box center [961, 469] width 18 height 18
type input "1"
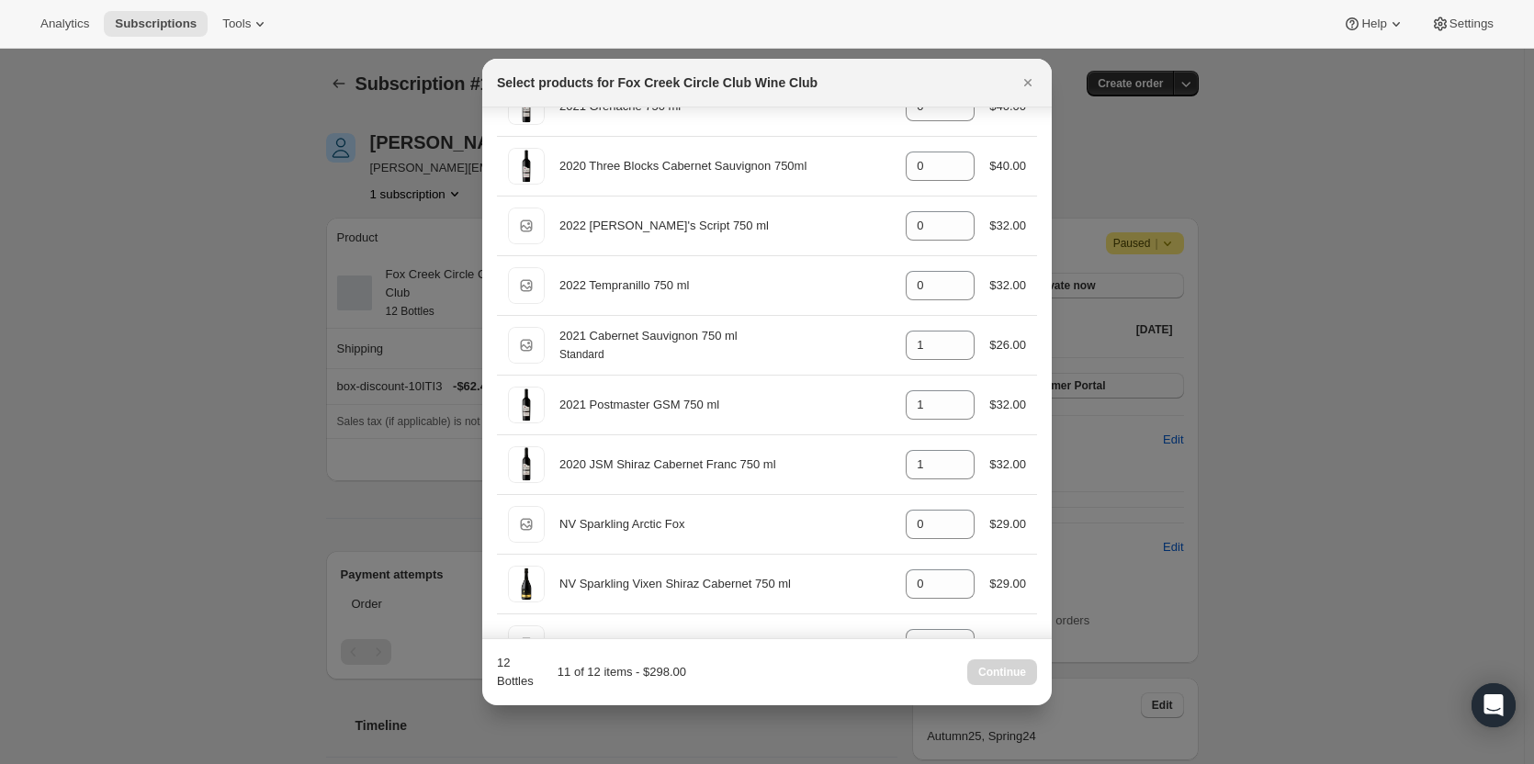
scroll to position [512, 0]
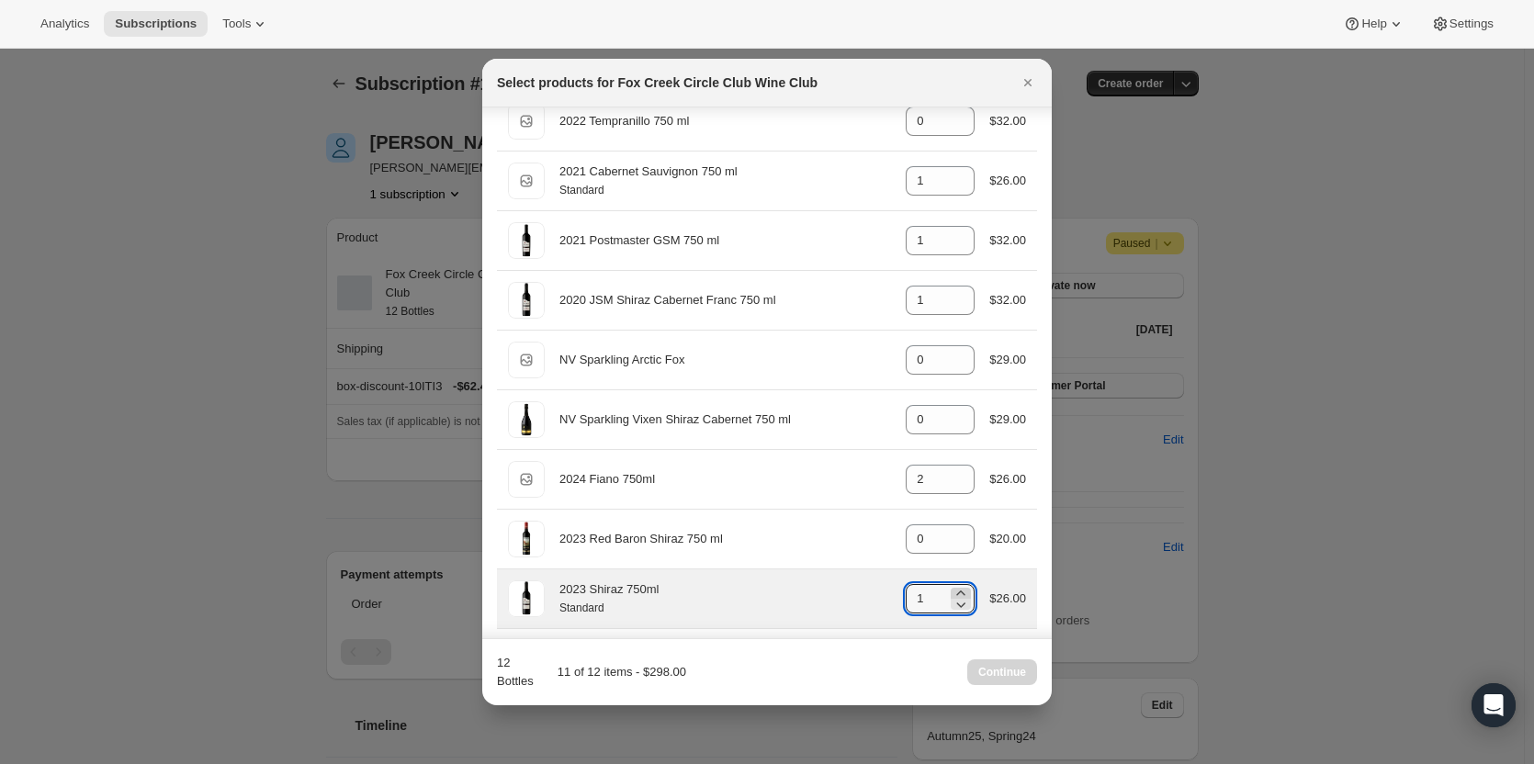
click at [952, 592] on icon ":rs0:" at bounding box center [961, 593] width 18 height 18
type input "2"
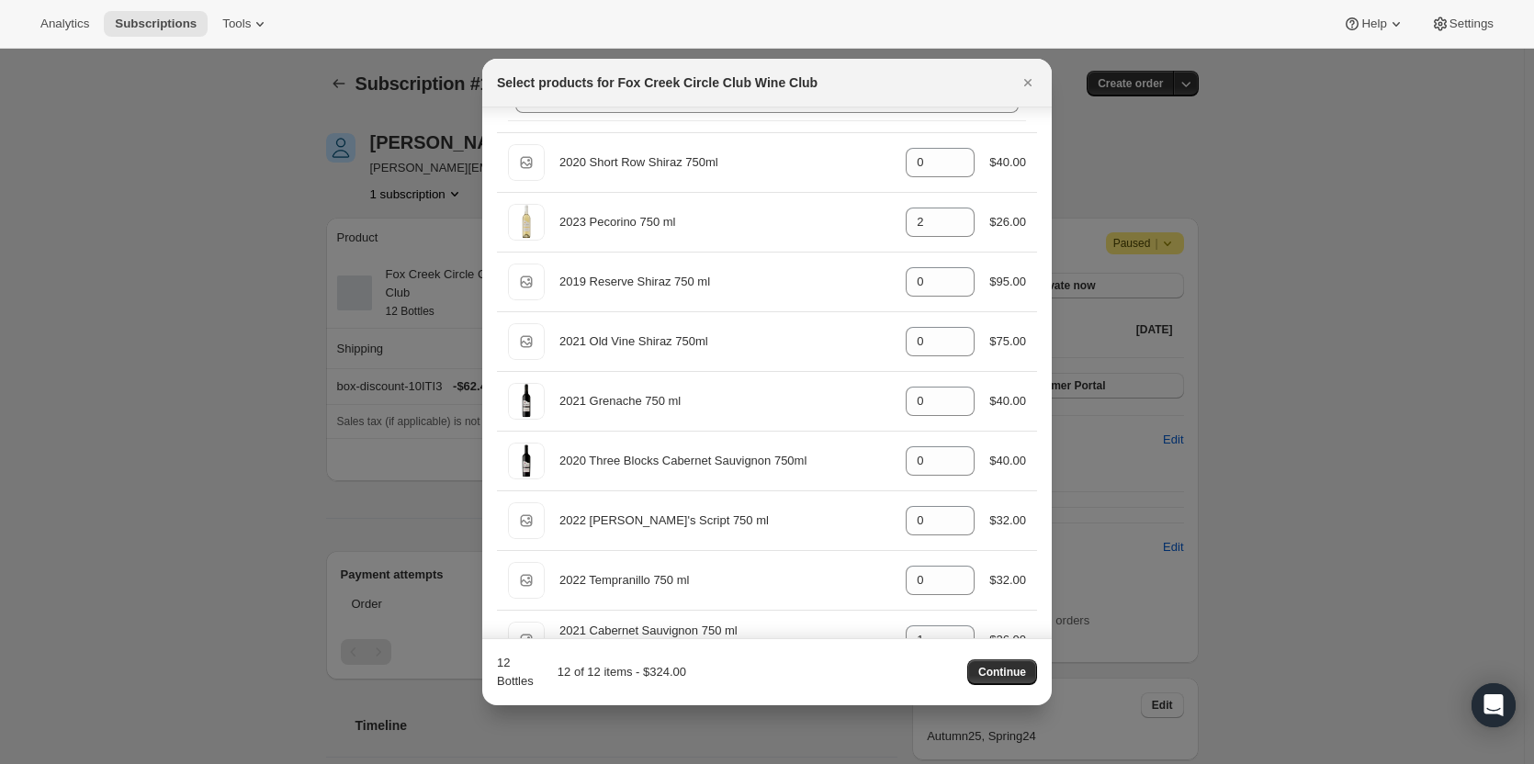
scroll to position [0, 0]
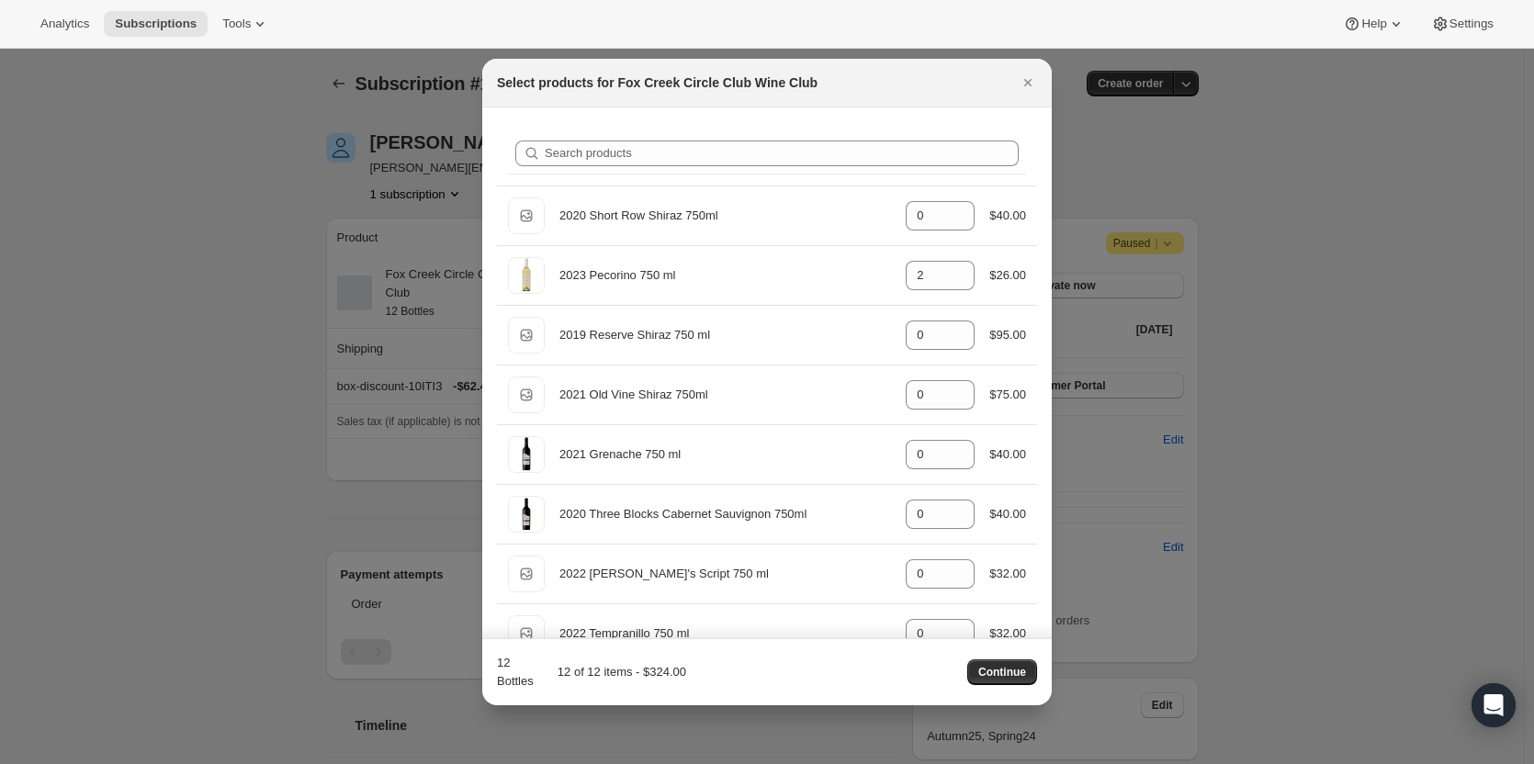
click at [990, 668] on span "Continue" at bounding box center [1002, 672] width 48 height 15
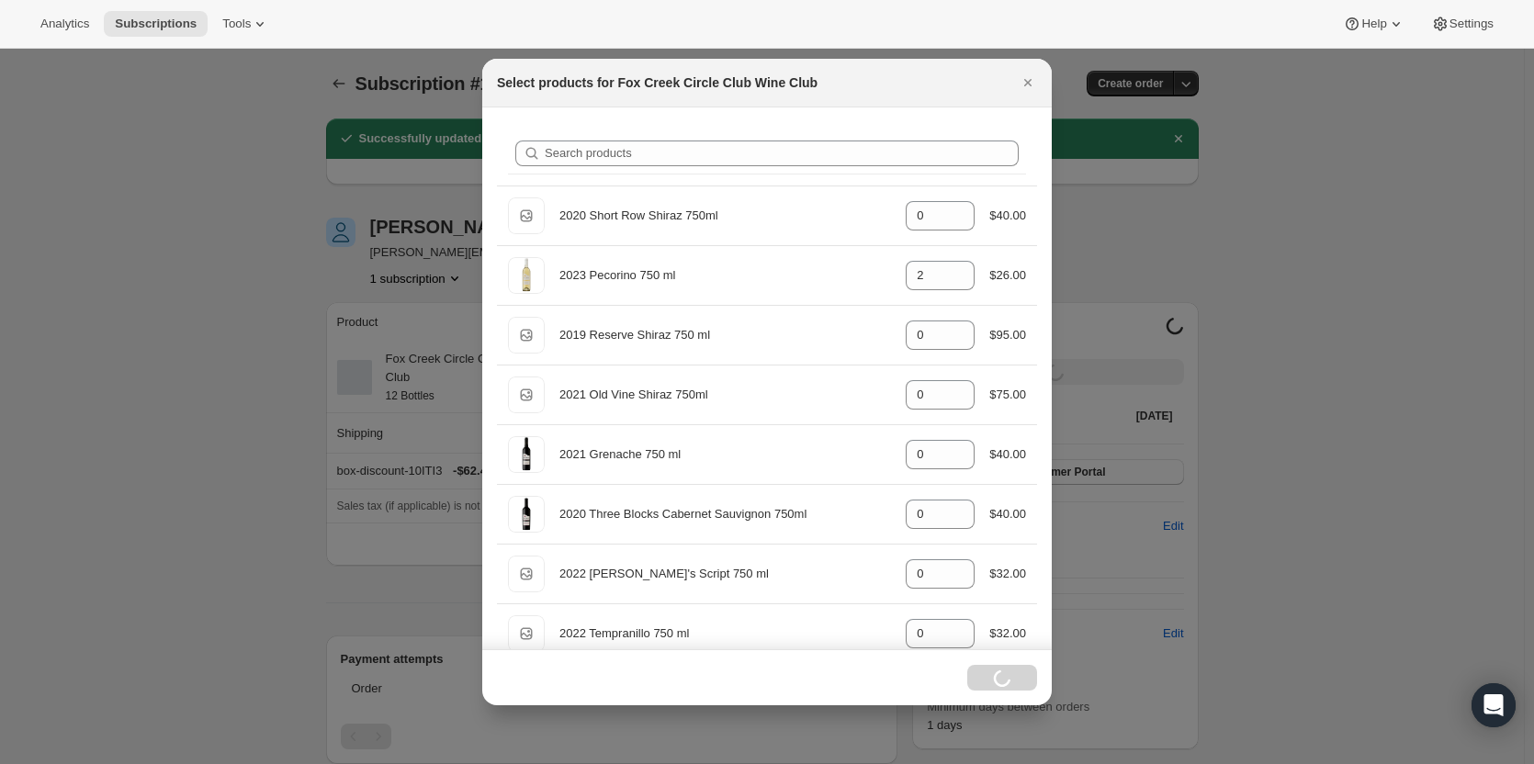
click at [180, 344] on div at bounding box center [767, 382] width 1534 height 764
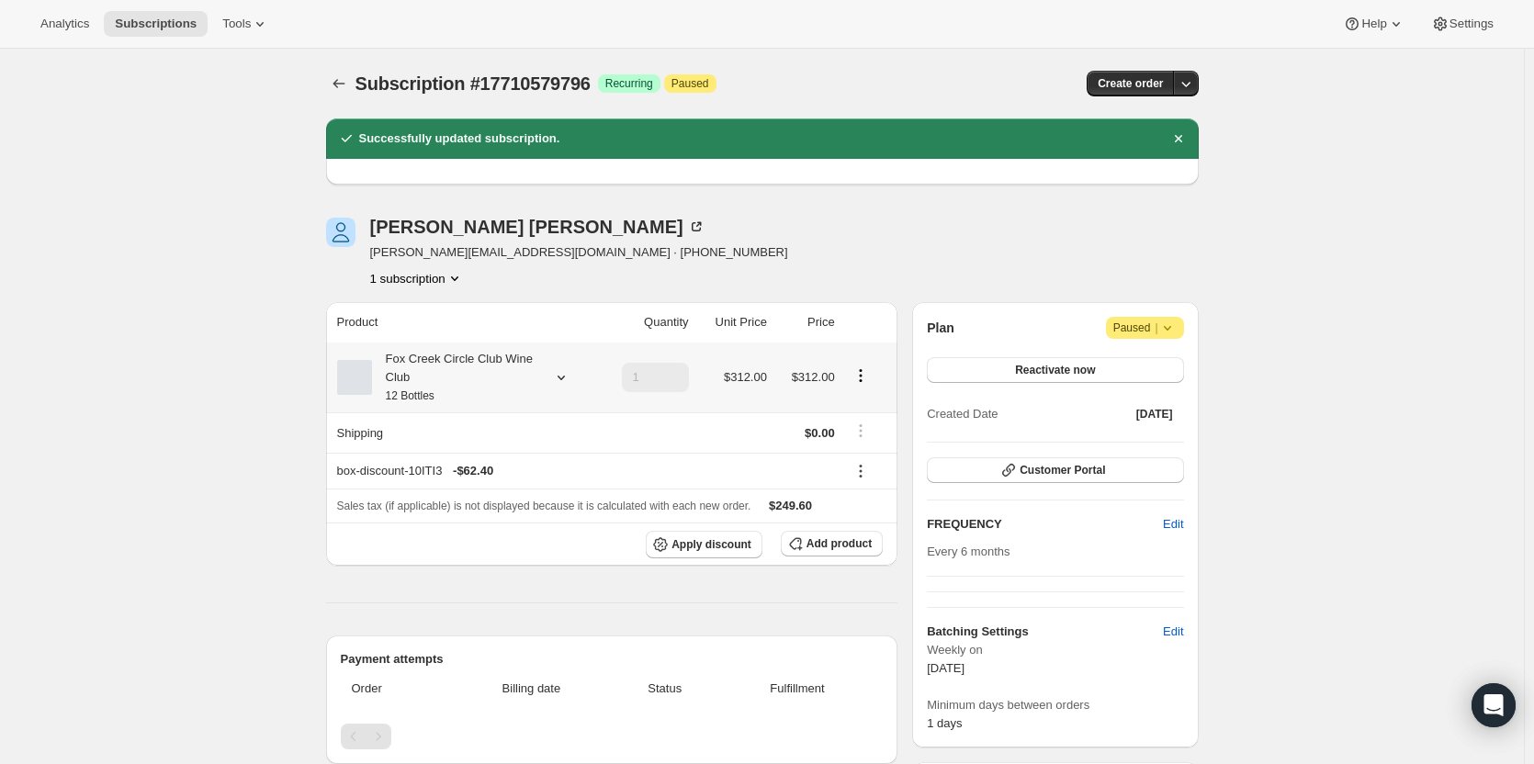
click at [448, 384] on div "Fox Creek Circle Club Wine Club 12 Bottles" at bounding box center [454, 377] width 165 height 55
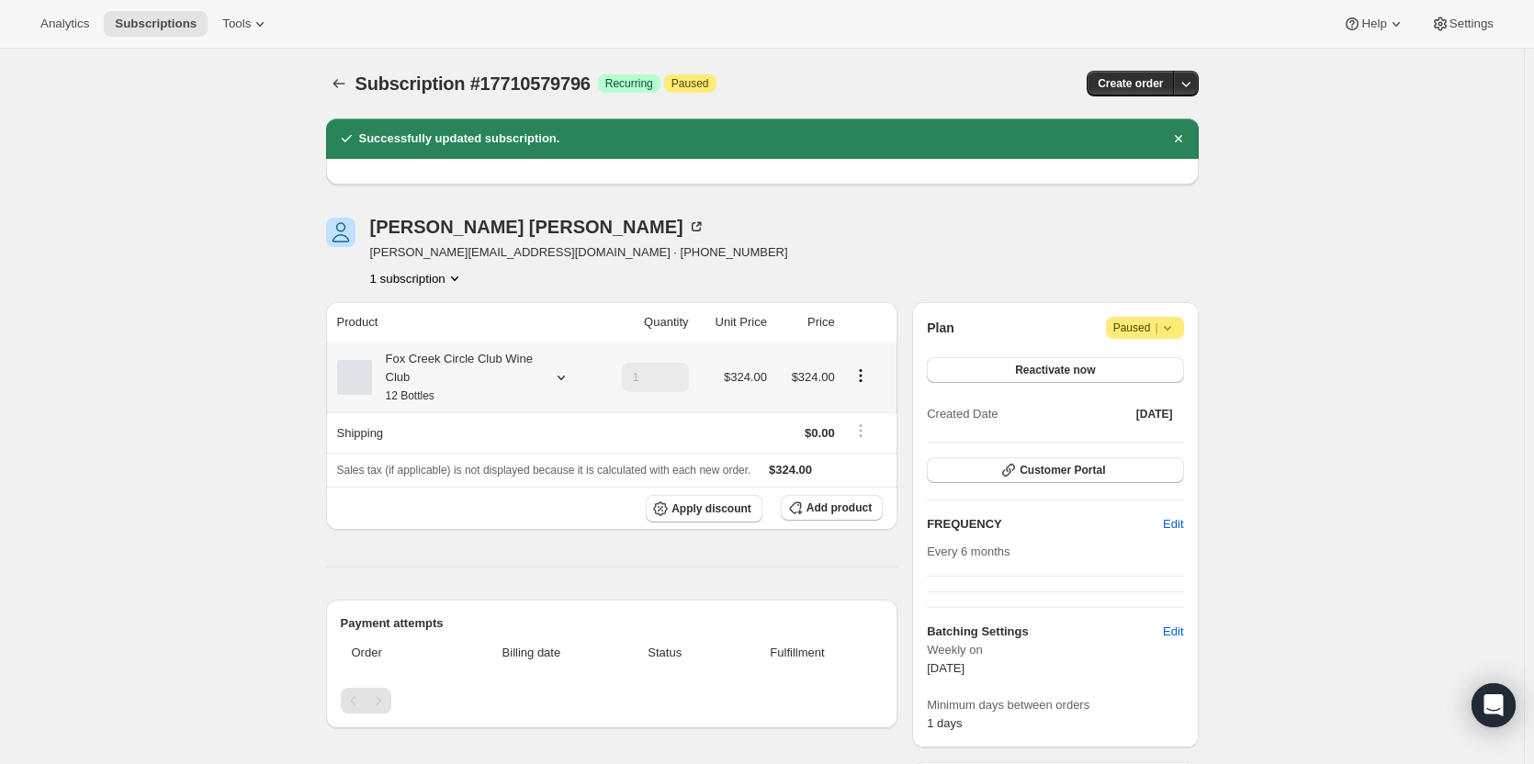
click at [479, 372] on div "Fox Creek Circle Club Wine Club 12 Bottles" at bounding box center [454, 377] width 165 height 55
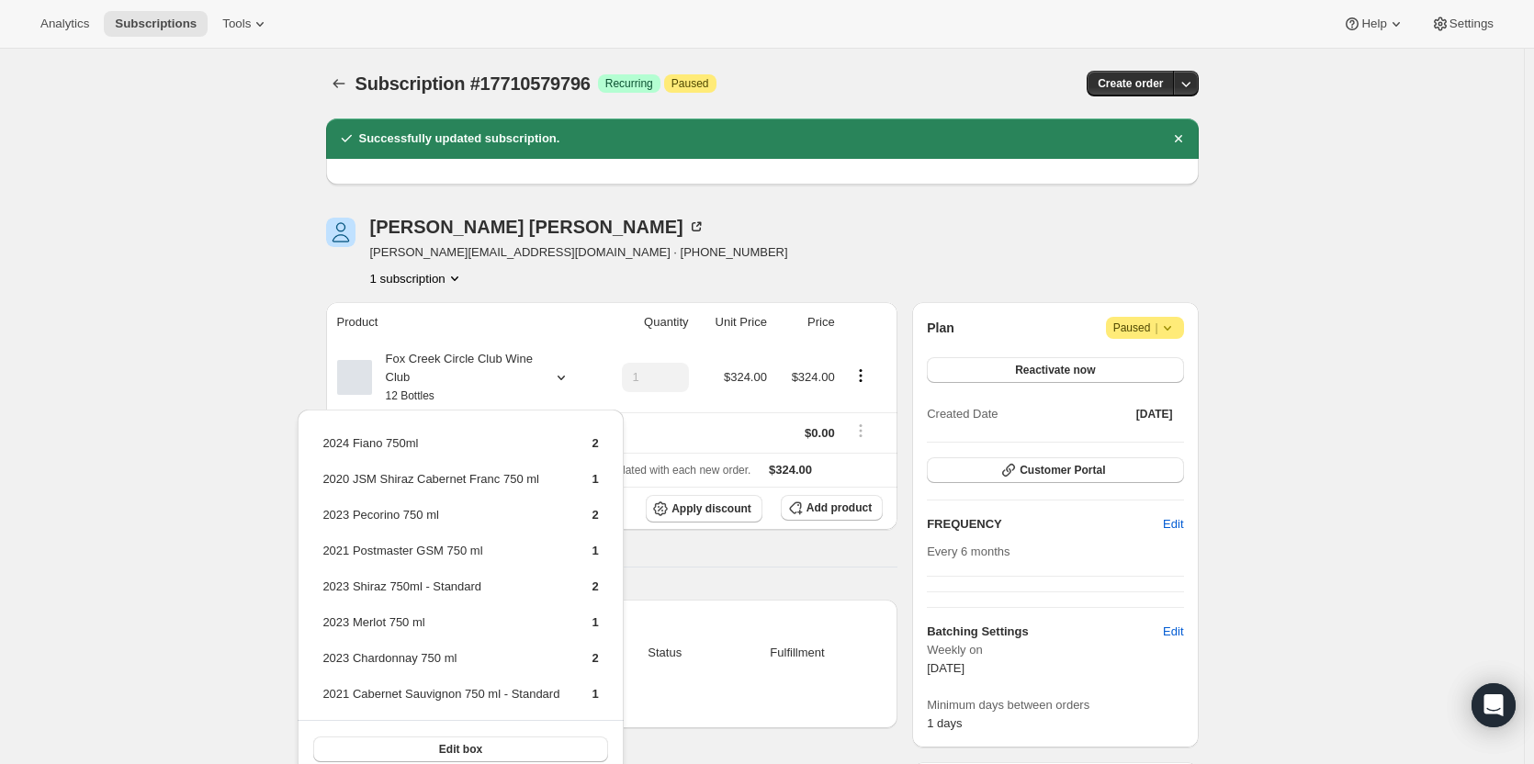
scroll to position [367, 0]
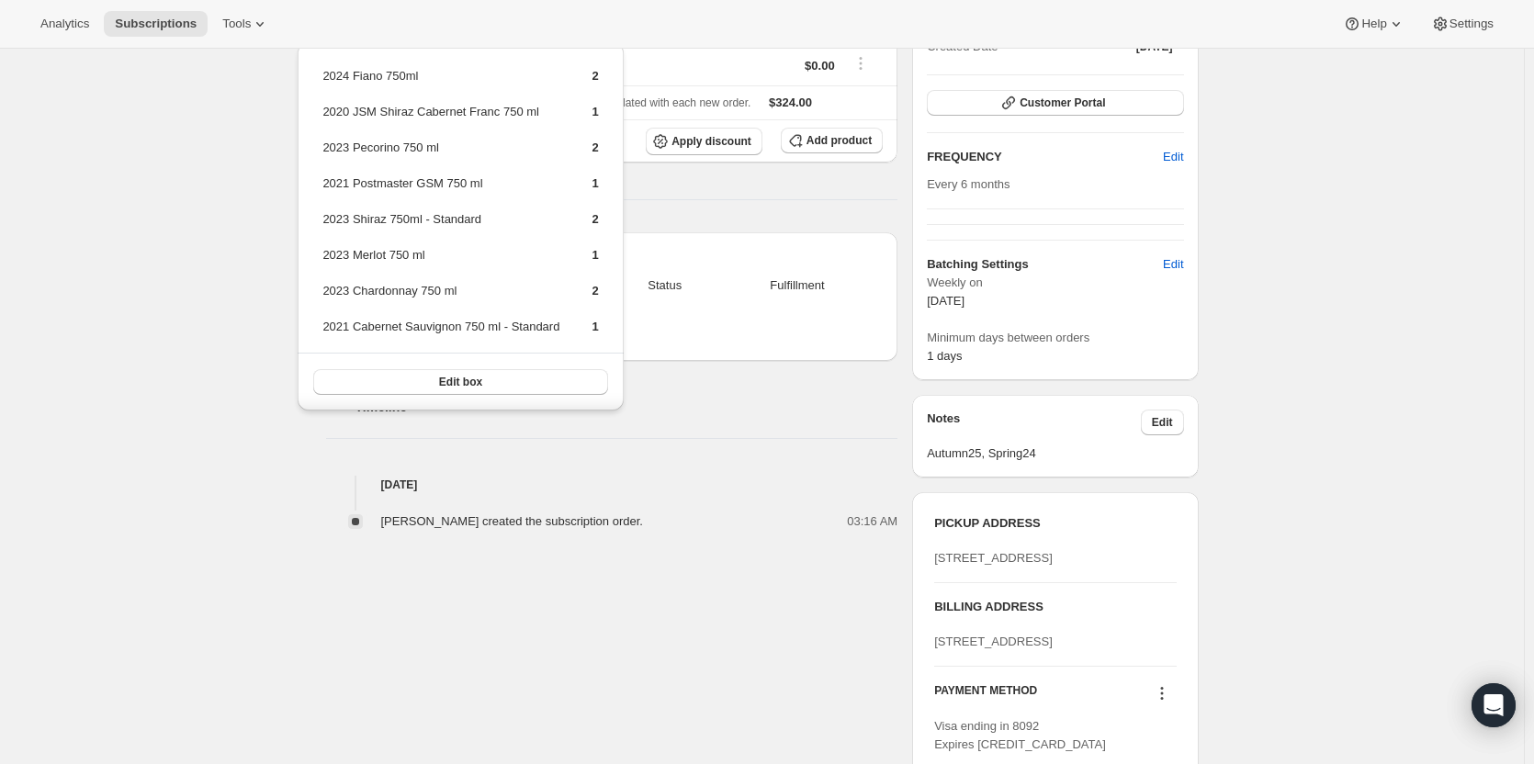
click at [796, 198] on div "Product Quantity Unit Price Price Fox Creek Circle Club Wine Club 12 Bottles 1 …" at bounding box center [612, 233] width 572 height 596
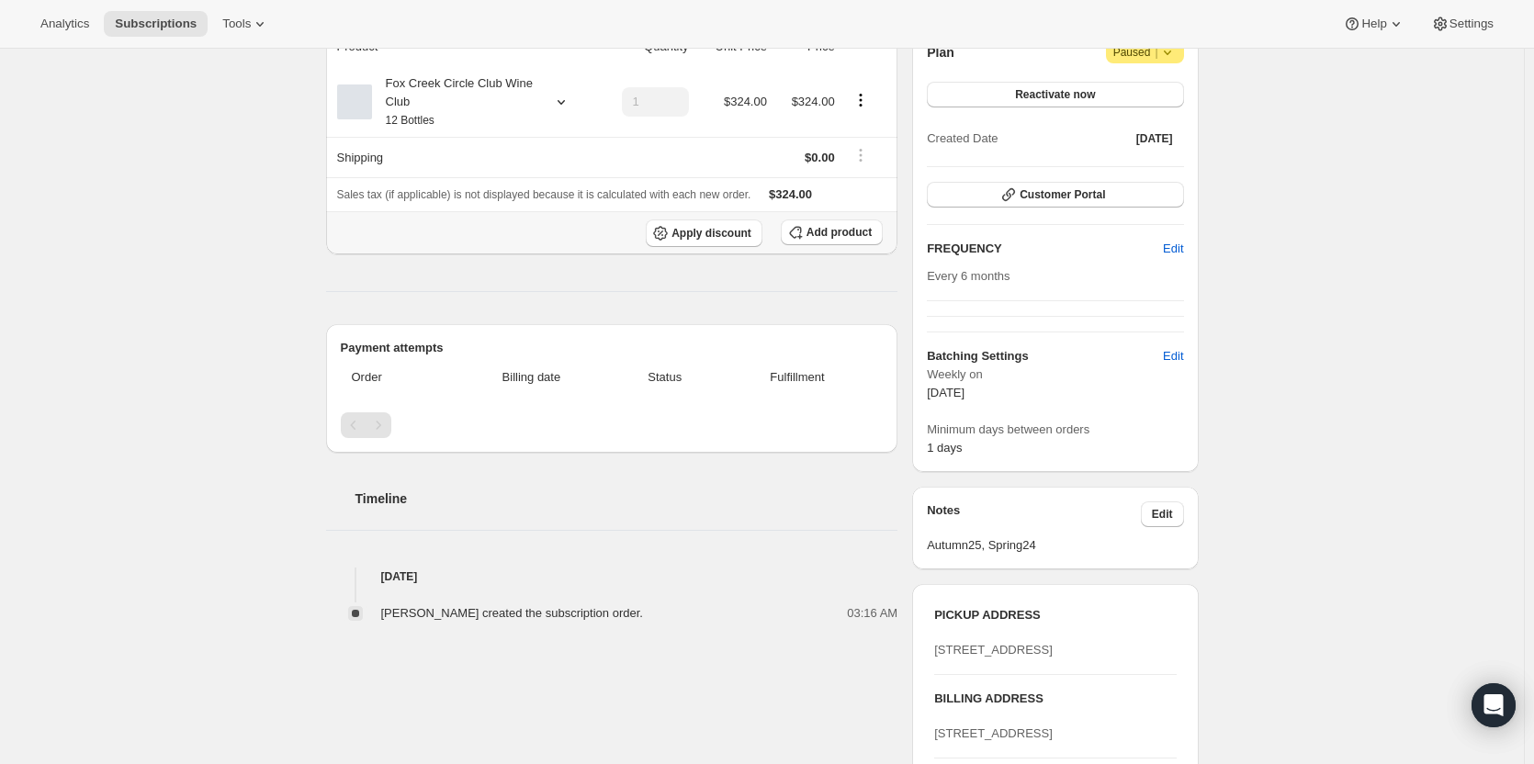
scroll to position [92, 0]
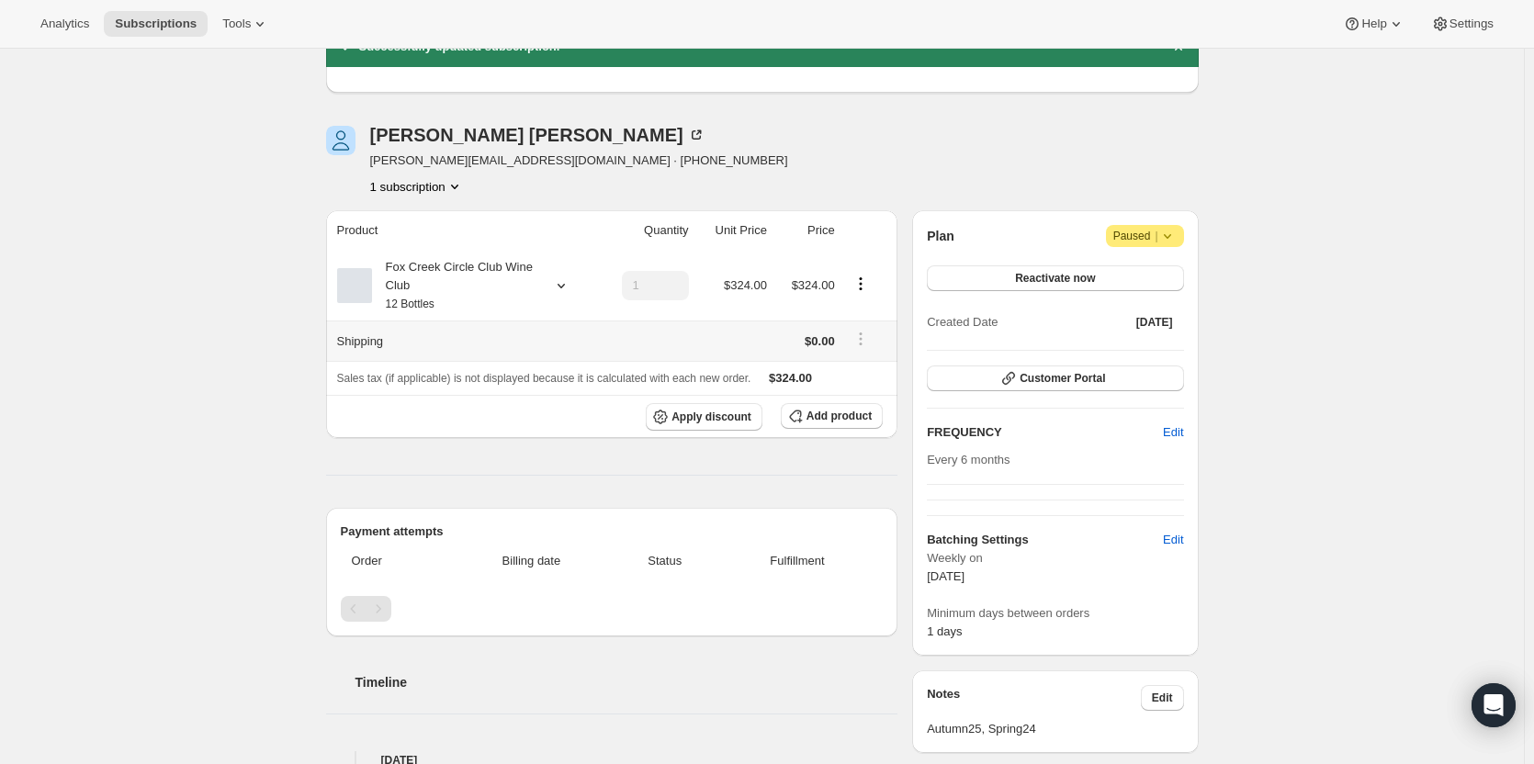
click at [367, 343] on th "Shipping" at bounding box center [461, 341] width 271 height 40
click at [559, 290] on icon at bounding box center [561, 285] width 18 height 18
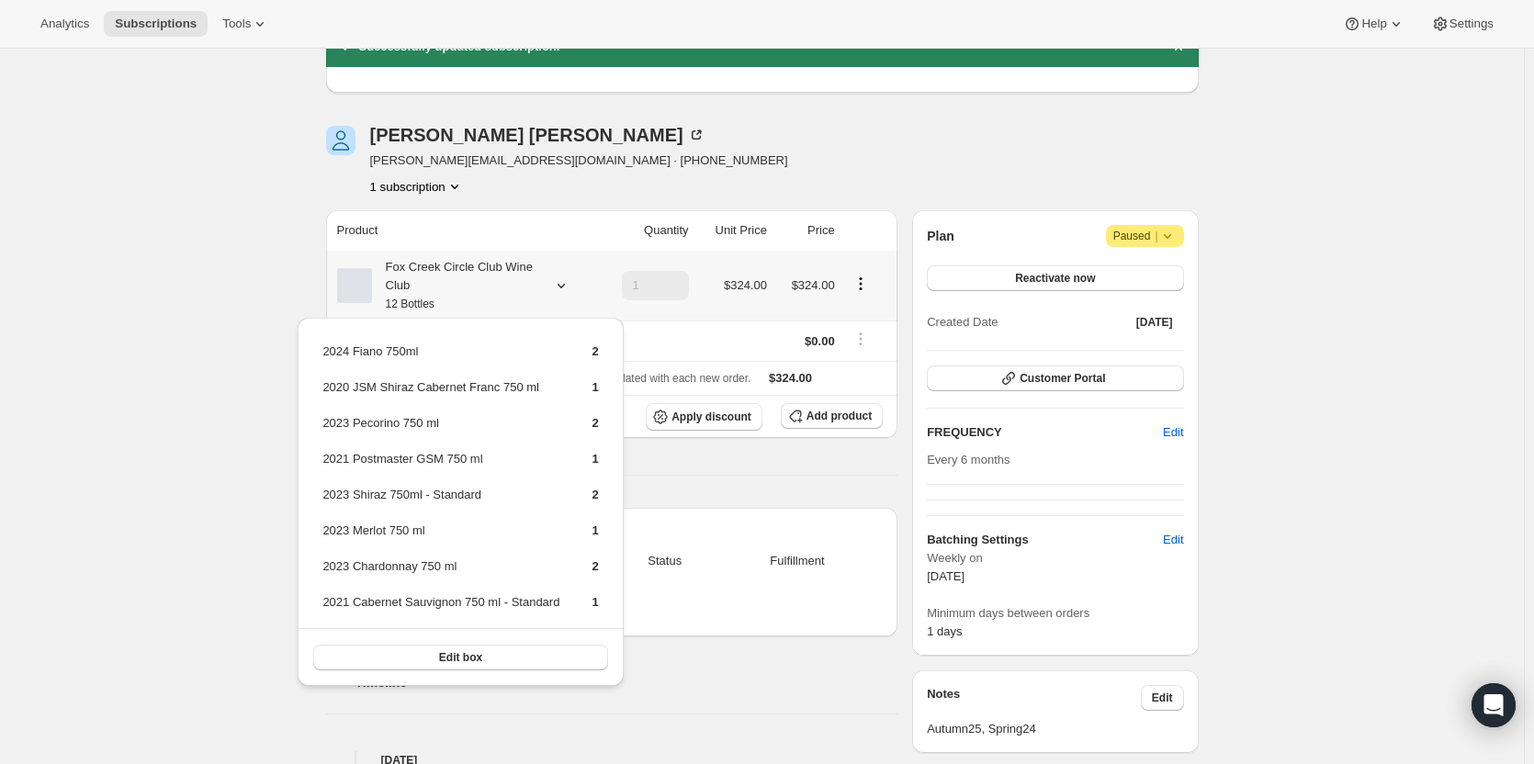
click at [559, 290] on icon at bounding box center [561, 285] width 18 height 18
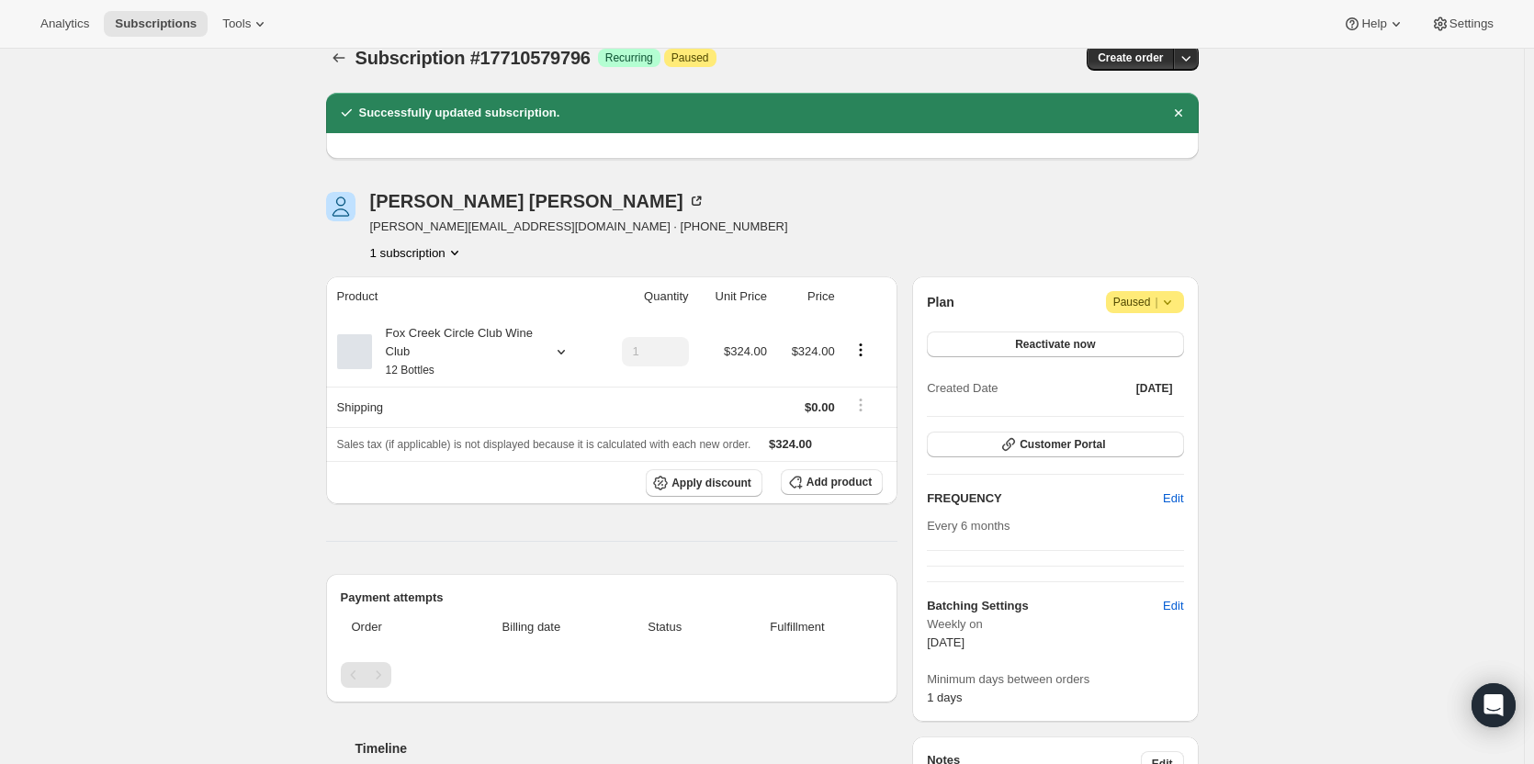
scroll to position [0, 0]
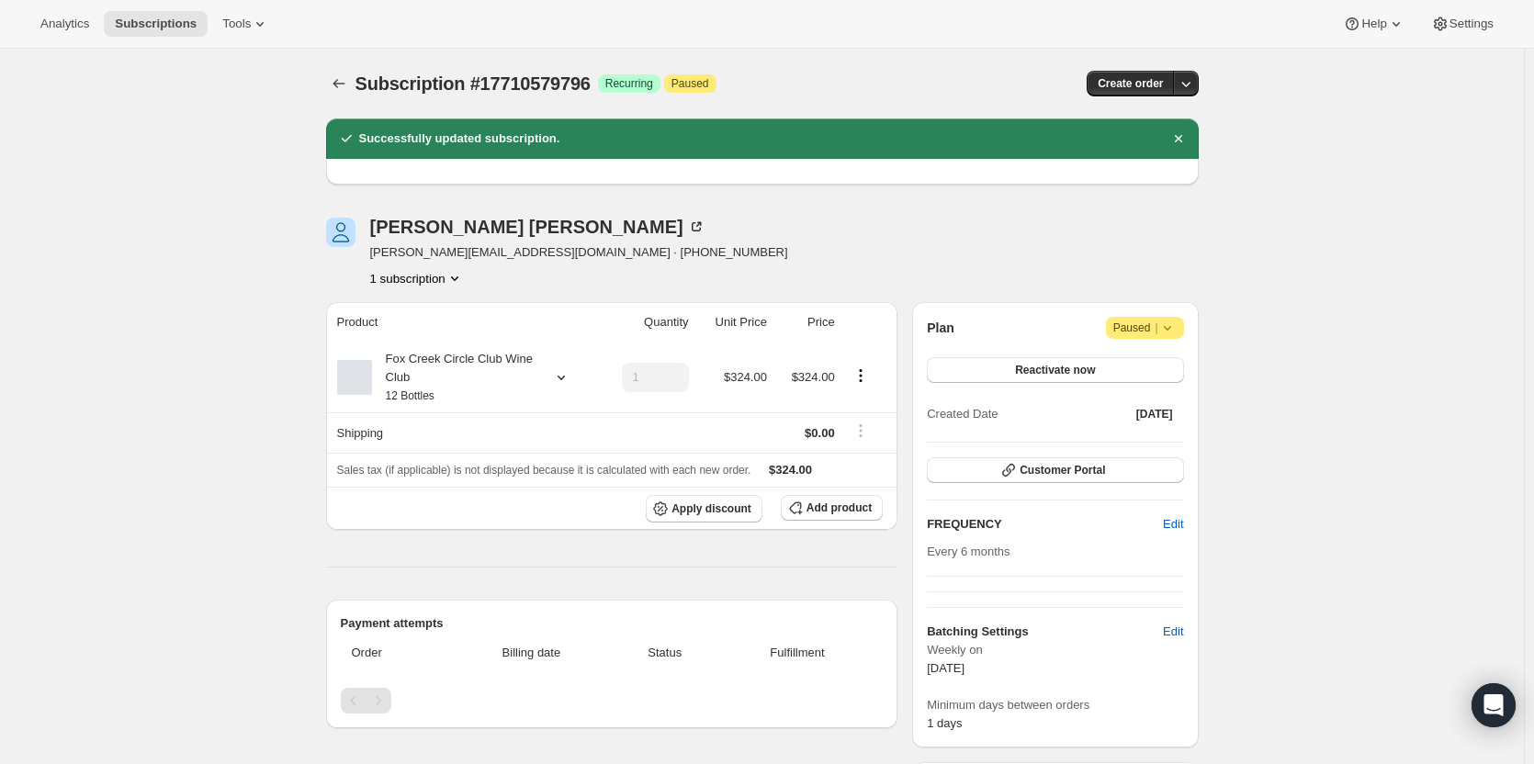
drag, startPoint x: 1031, startPoint y: 363, endPoint x: 1058, endPoint y: 414, distance: 57.9
click at [1058, 414] on div "Plan Attention Paused | Reactivate now Created Date Sep 11, 2025" at bounding box center [1055, 372] width 256 height 110
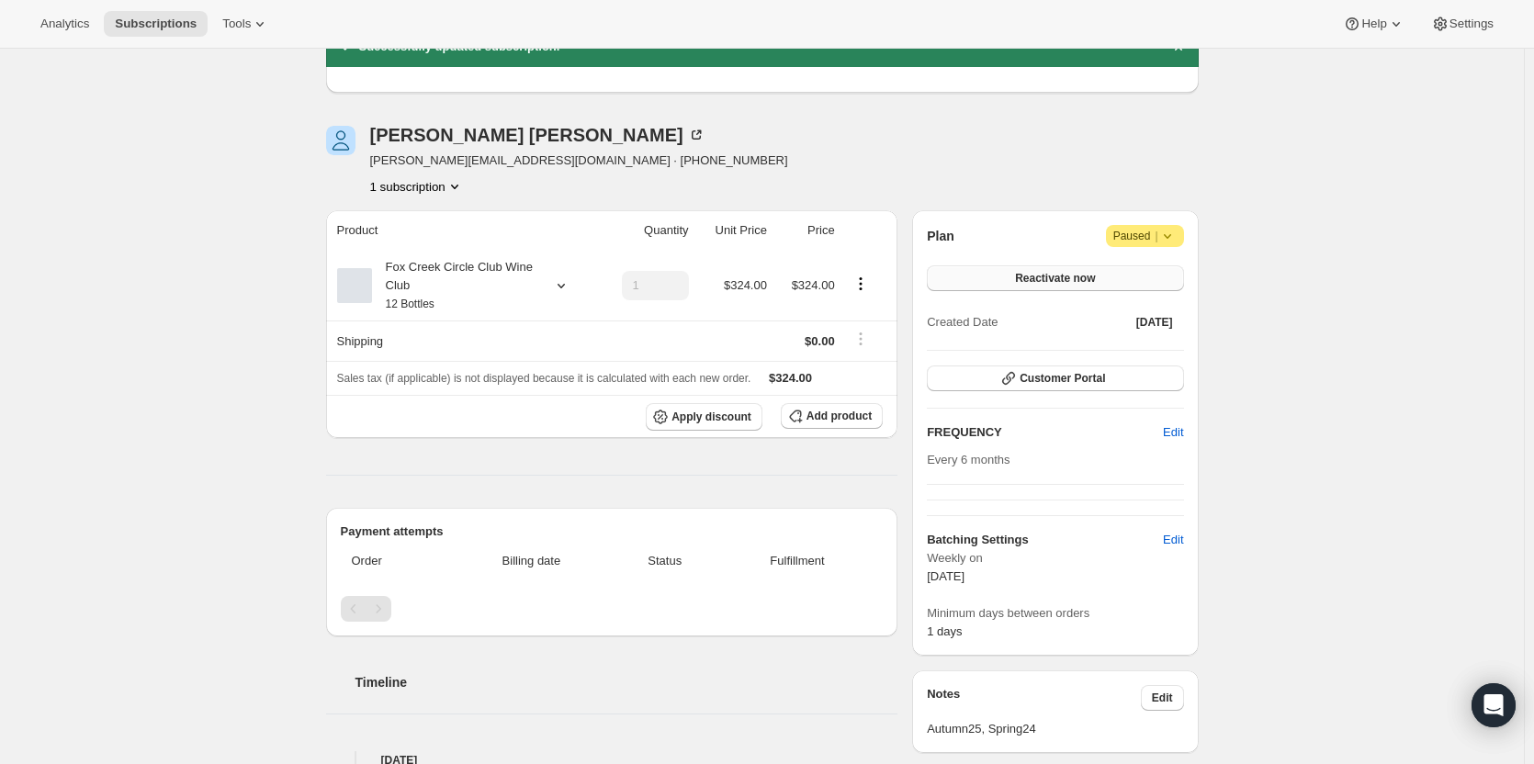
click at [1002, 280] on button "Reactivate now" at bounding box center [1055, 278] width 256 height 26
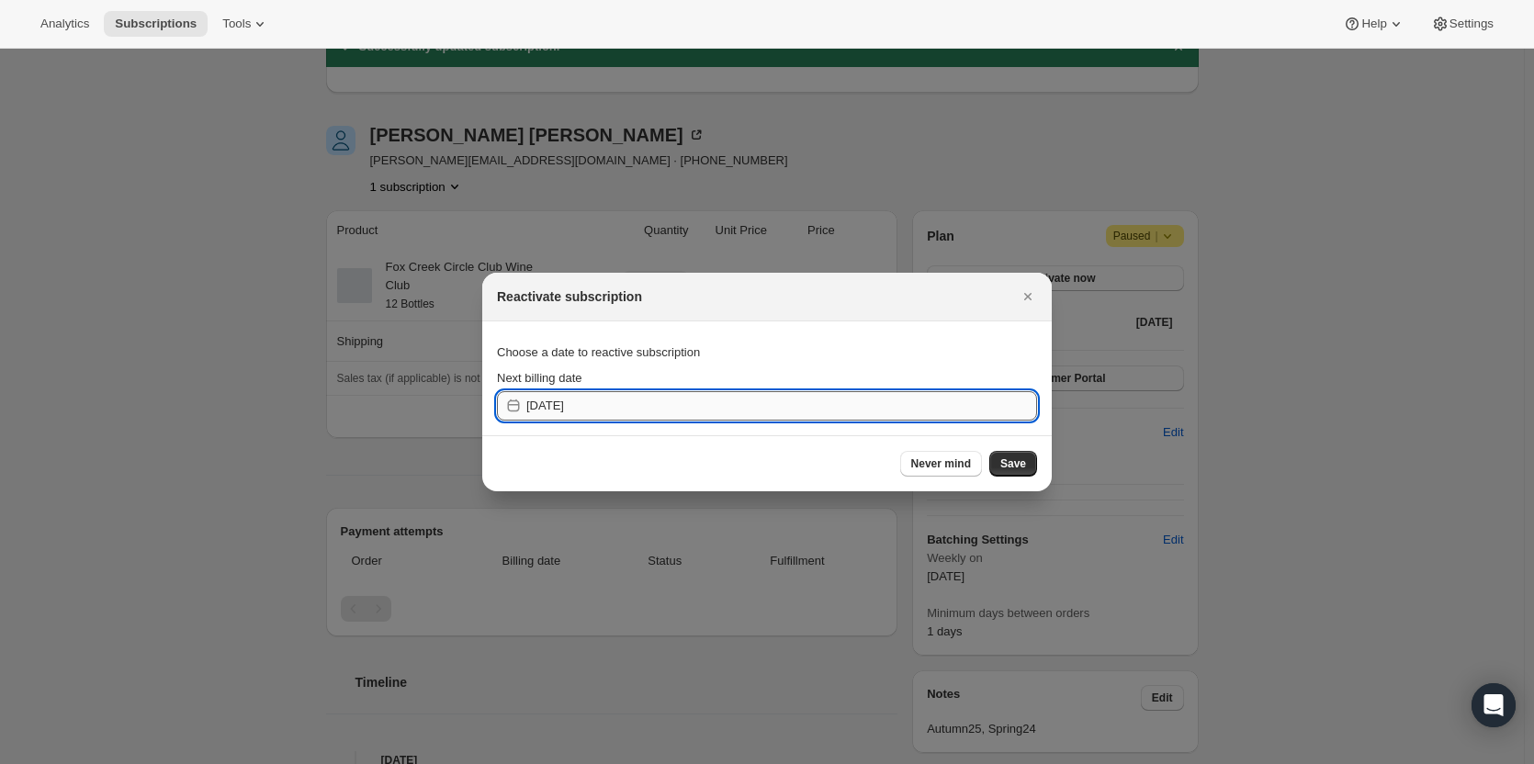
click at [588, 400] on input "2025-09-23" at bounding box center [781, 405] width 511 height 29
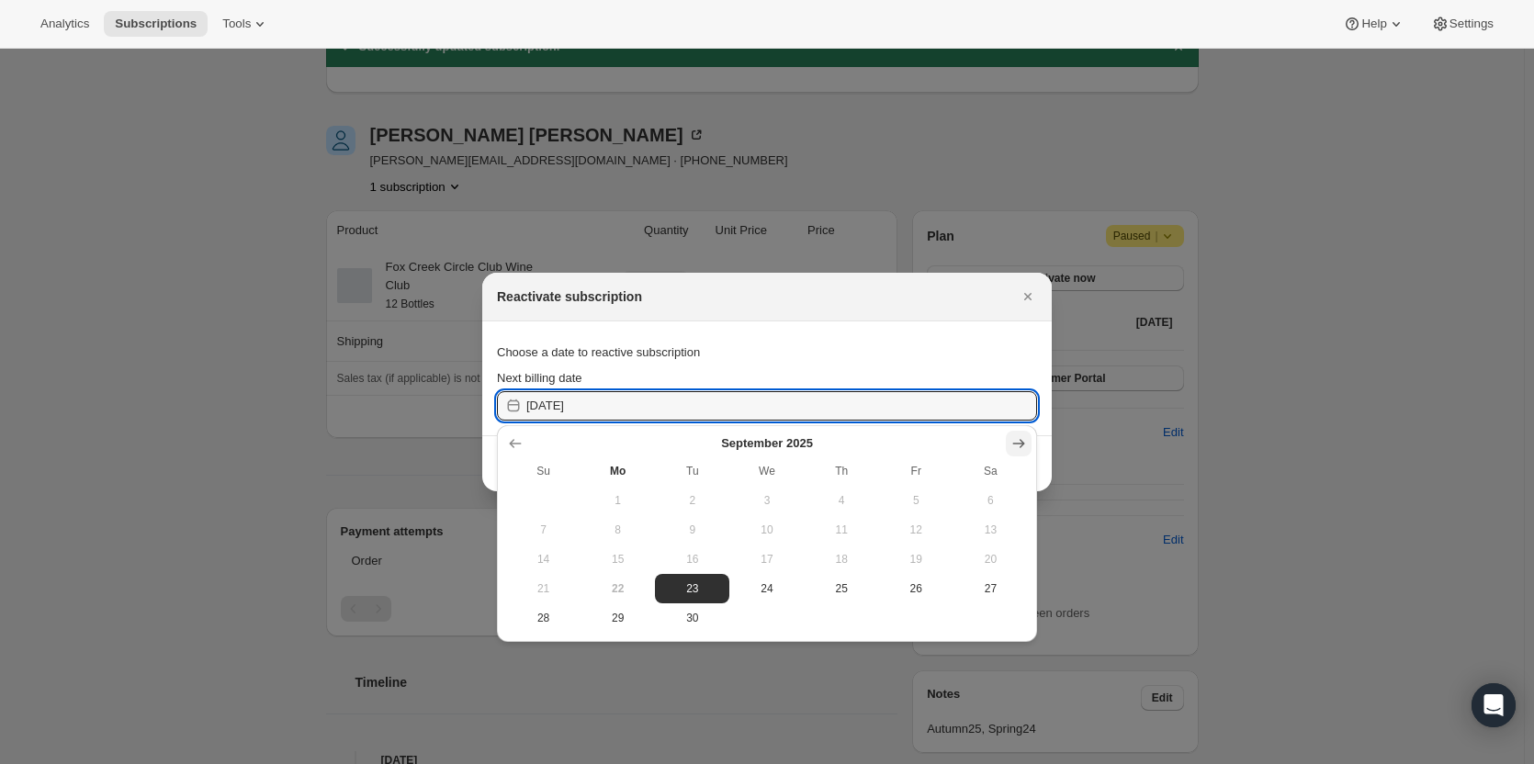
click at [1009, 441] on icon "Show next month, October 2025" at bounding box center [1018, 443] width 18 height 18
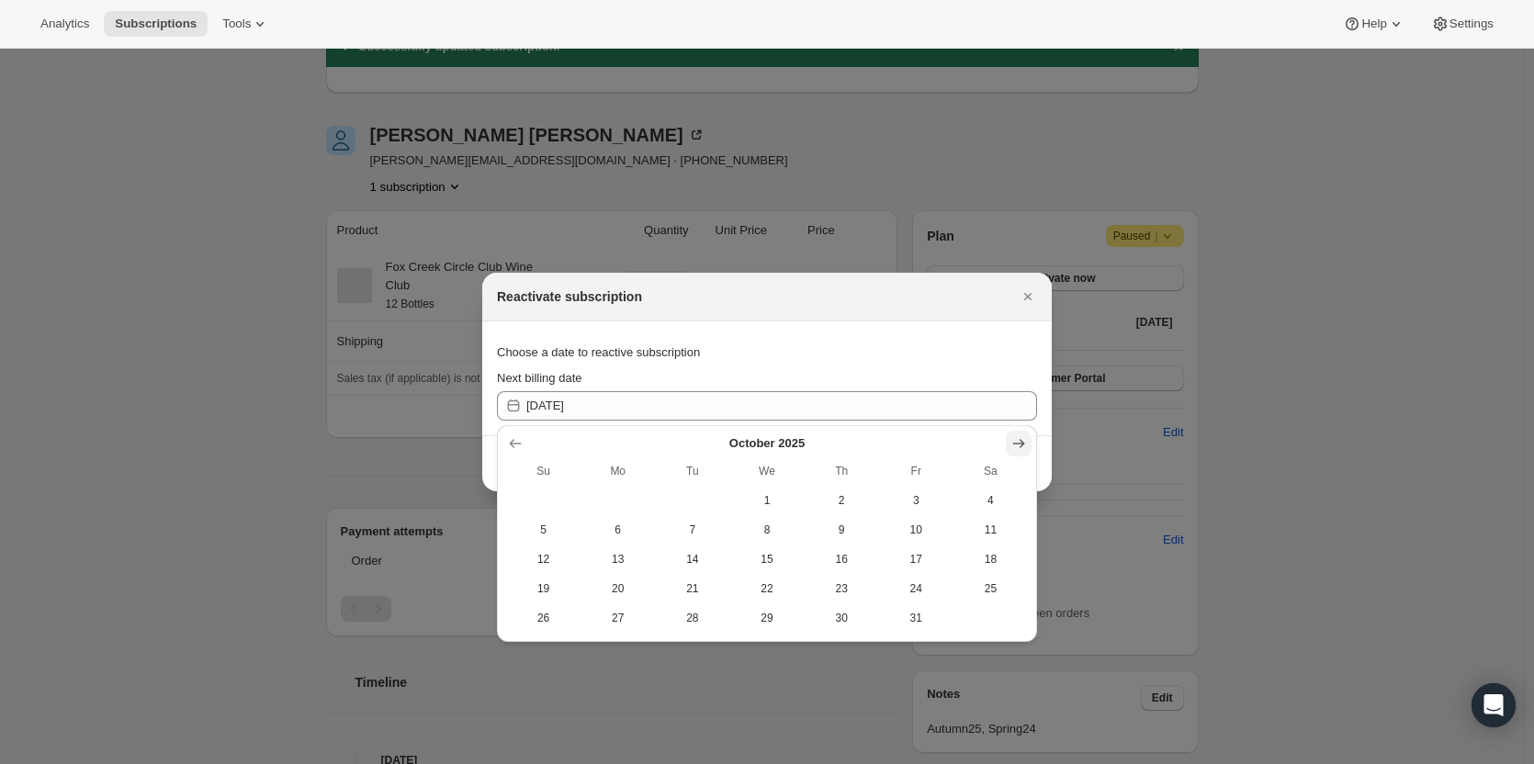
click at [1009, 441] on icon "Show next month, November 2025" at bounding box center [1018, 443] width 18 height 18
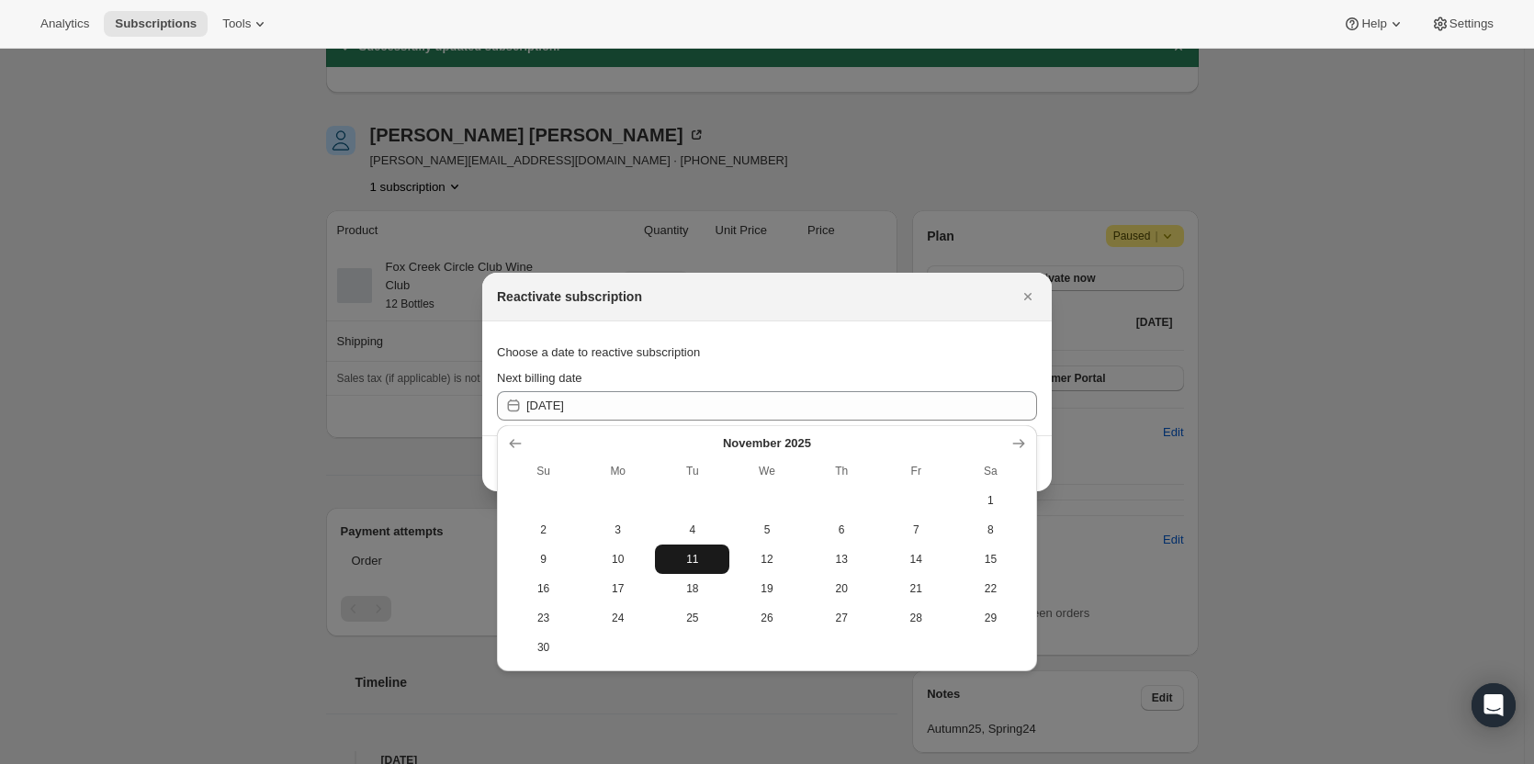
click at [689, 564] on span "11" at bounding box center [692, 559] width 60 height 15
type input "2025-11-10"
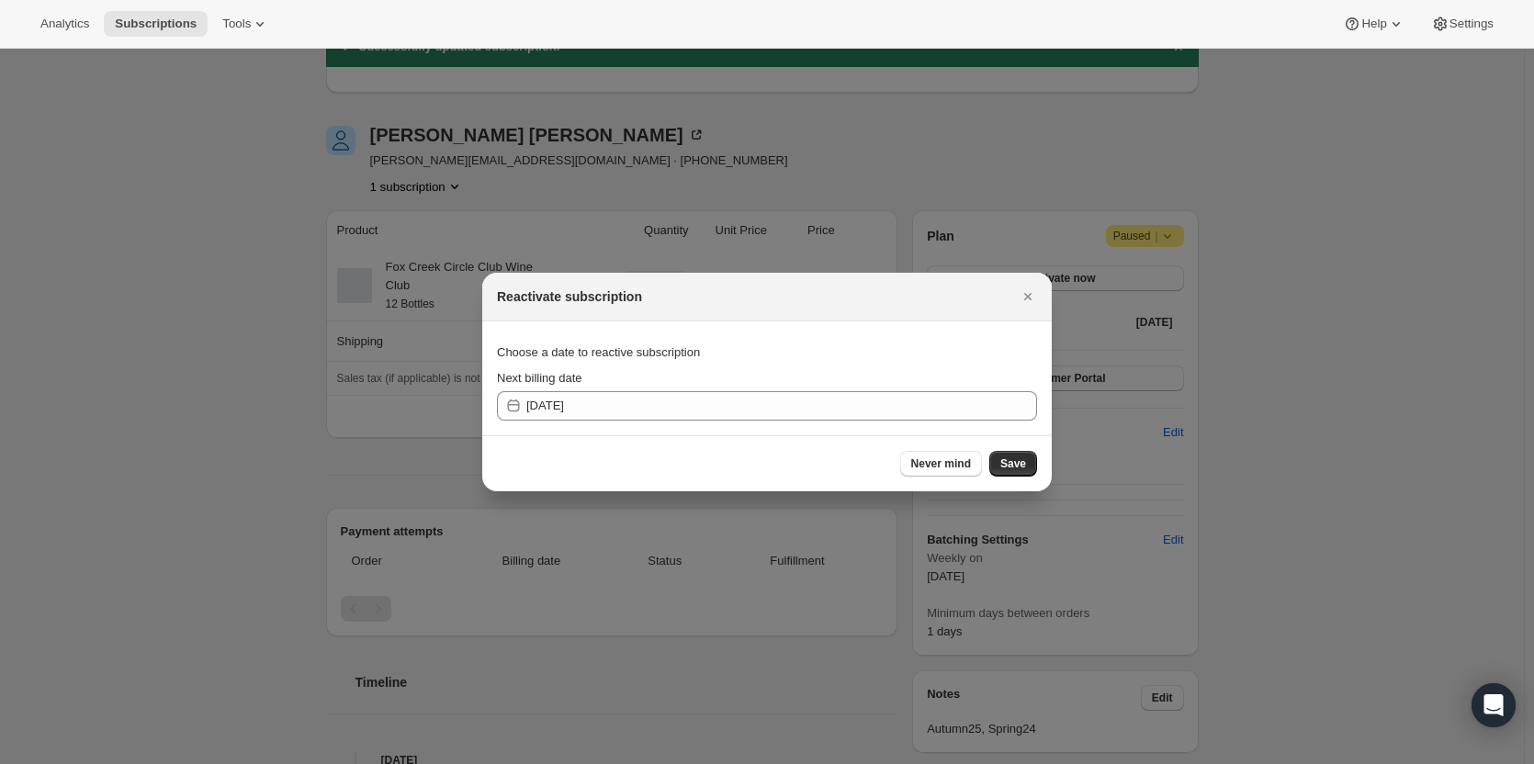
drag, startPoint x: 1015, startPoint y: 461, endPoint x: 715, endPoint y: 426, distance: 302.4
click at [726, 430] on div "Reactivate subscription Choose a date to reactive subscription Next billing dat…" at bounding box center [766, 382] width 569 height 219
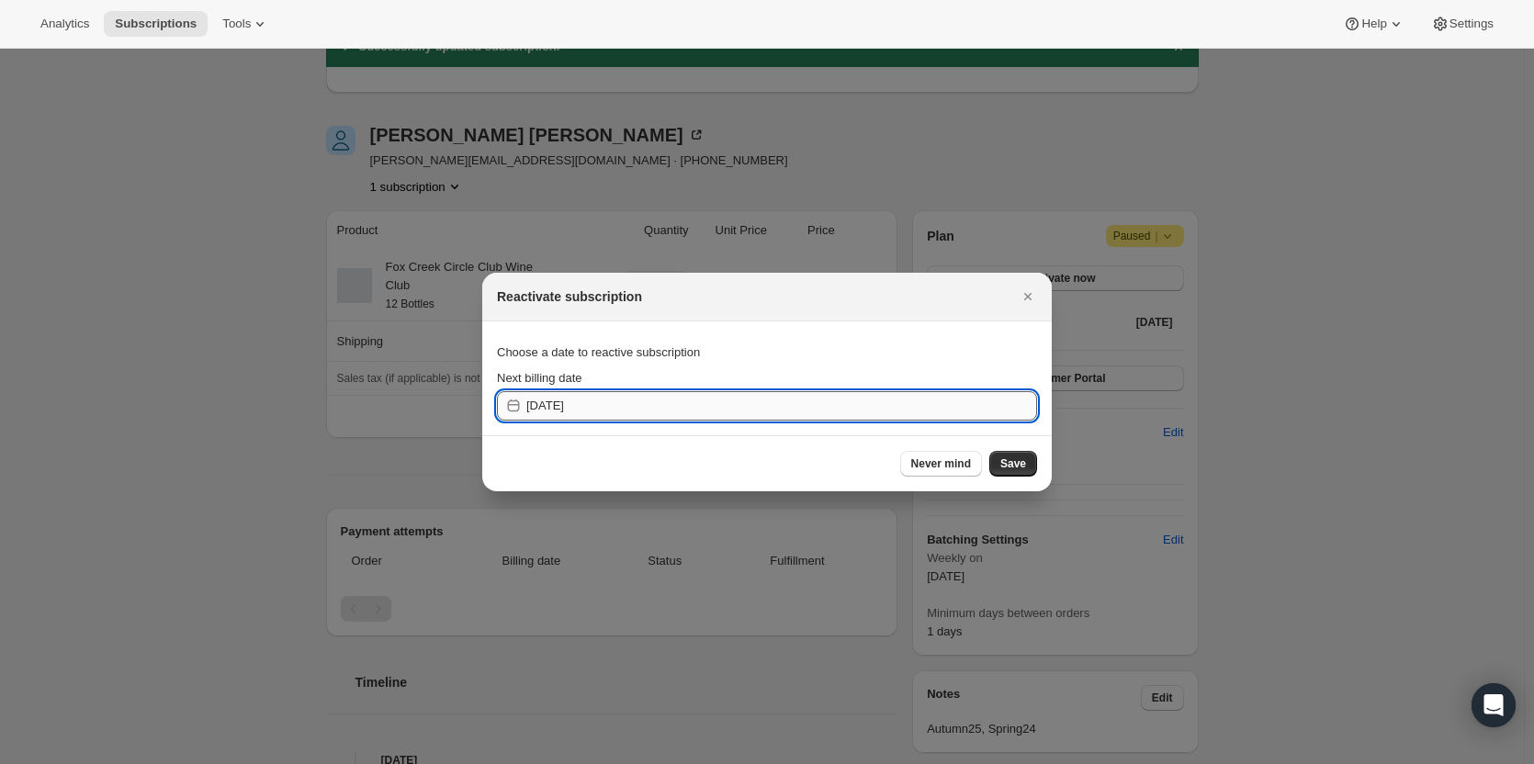
click at [700, 410] on input "2025-11-10" at bounding box center [781, 405] width 511 height 29
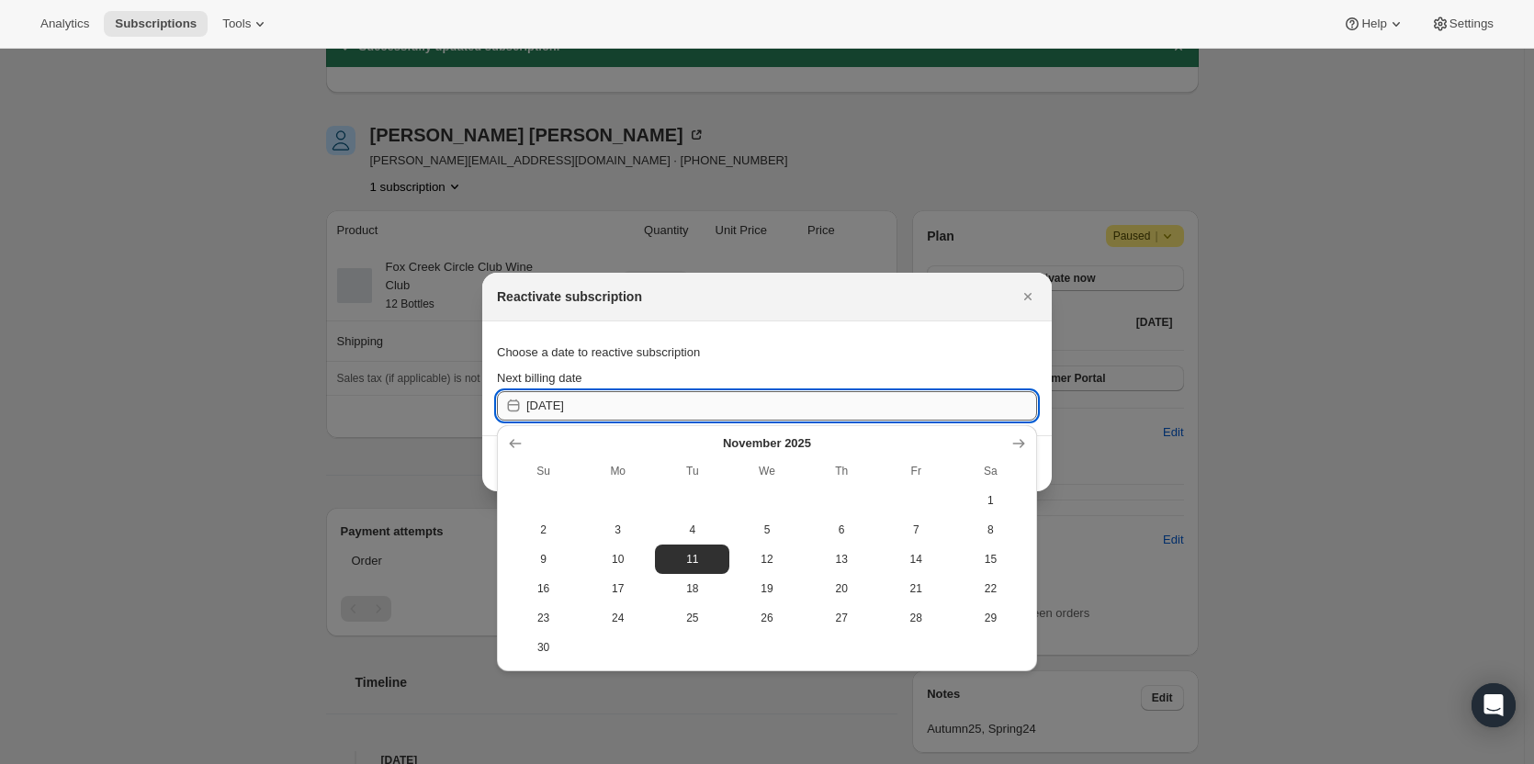
click at [767, 405] on input "2025-11-10" at bounding box center [781, 405] width 511 height 29
click at [932, 354] on div "Choose a date to reactive subscription" at bounding box center [767, 352] width 540 height 33
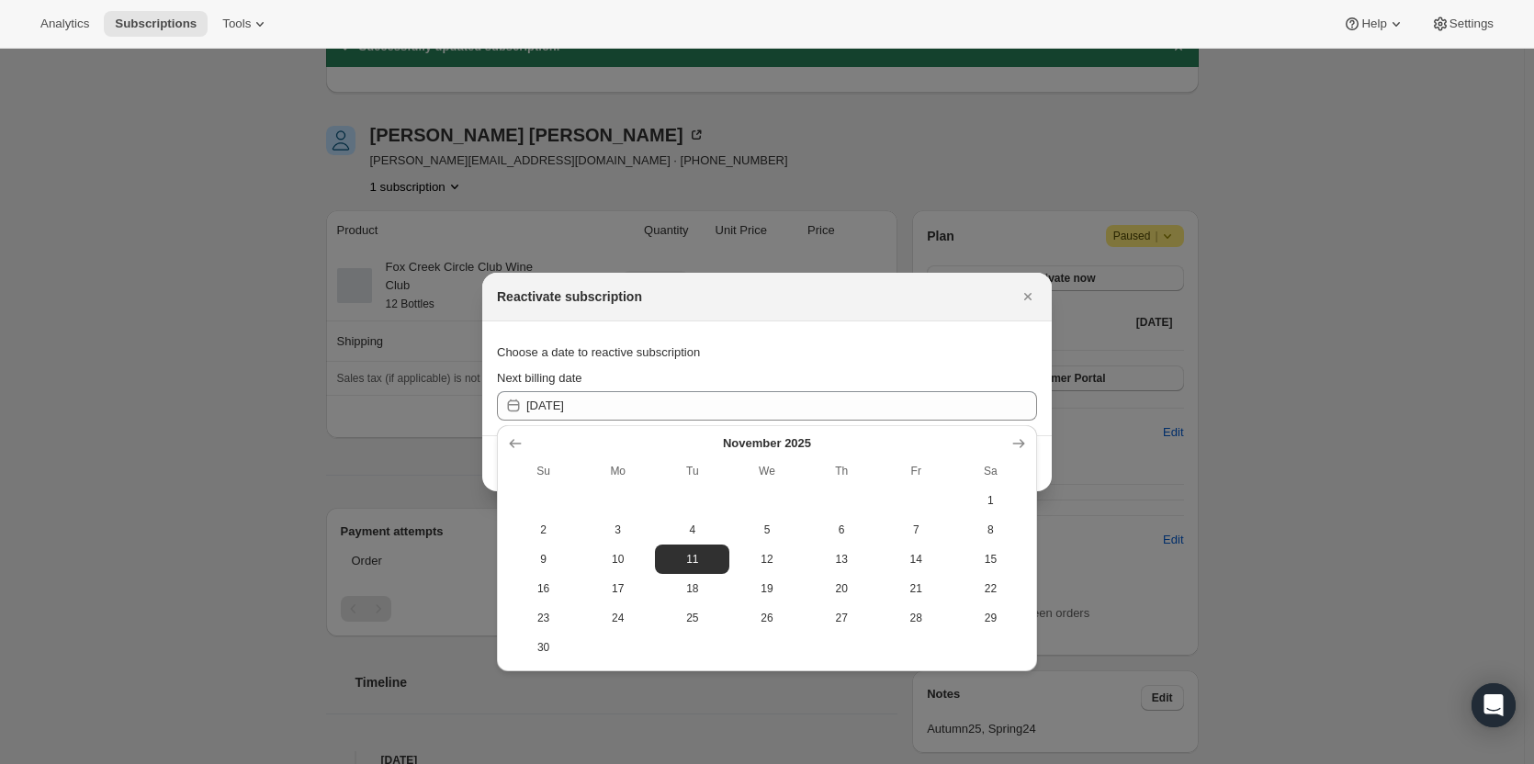
click at [988, 374] on div "Next billing date" at bounding box center [767, 378] width 540 height 18
click at [757, 363] on div "Choose a date to reactive subscription" at bounding box center [767, 352] width 540 height 33
click at [693, 551] on button "11" at bounding box center [692, 559] width 74 height 29
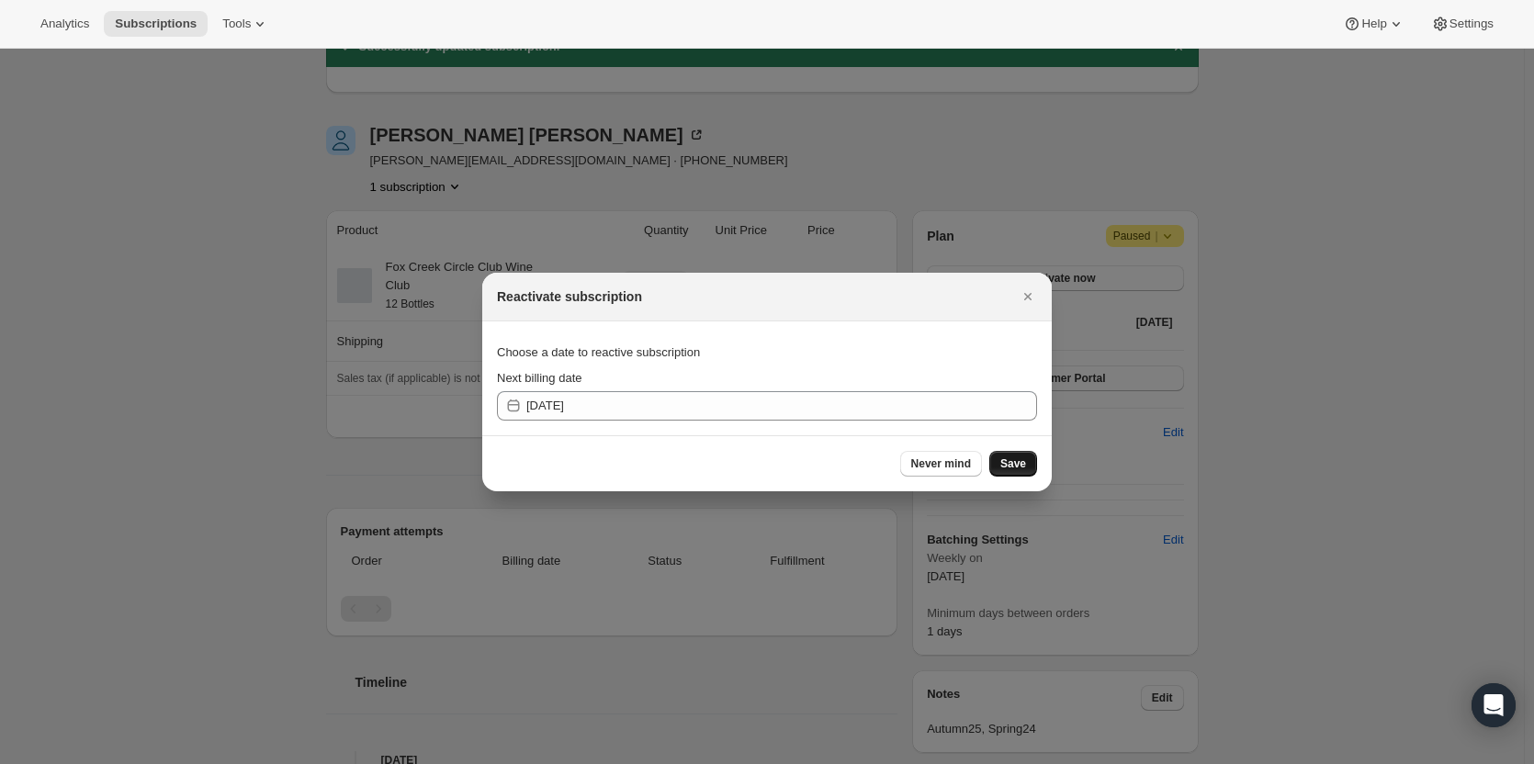
click at [1013, 462] on span "Save" at bounding box center [1013, 463] width 26 height 15
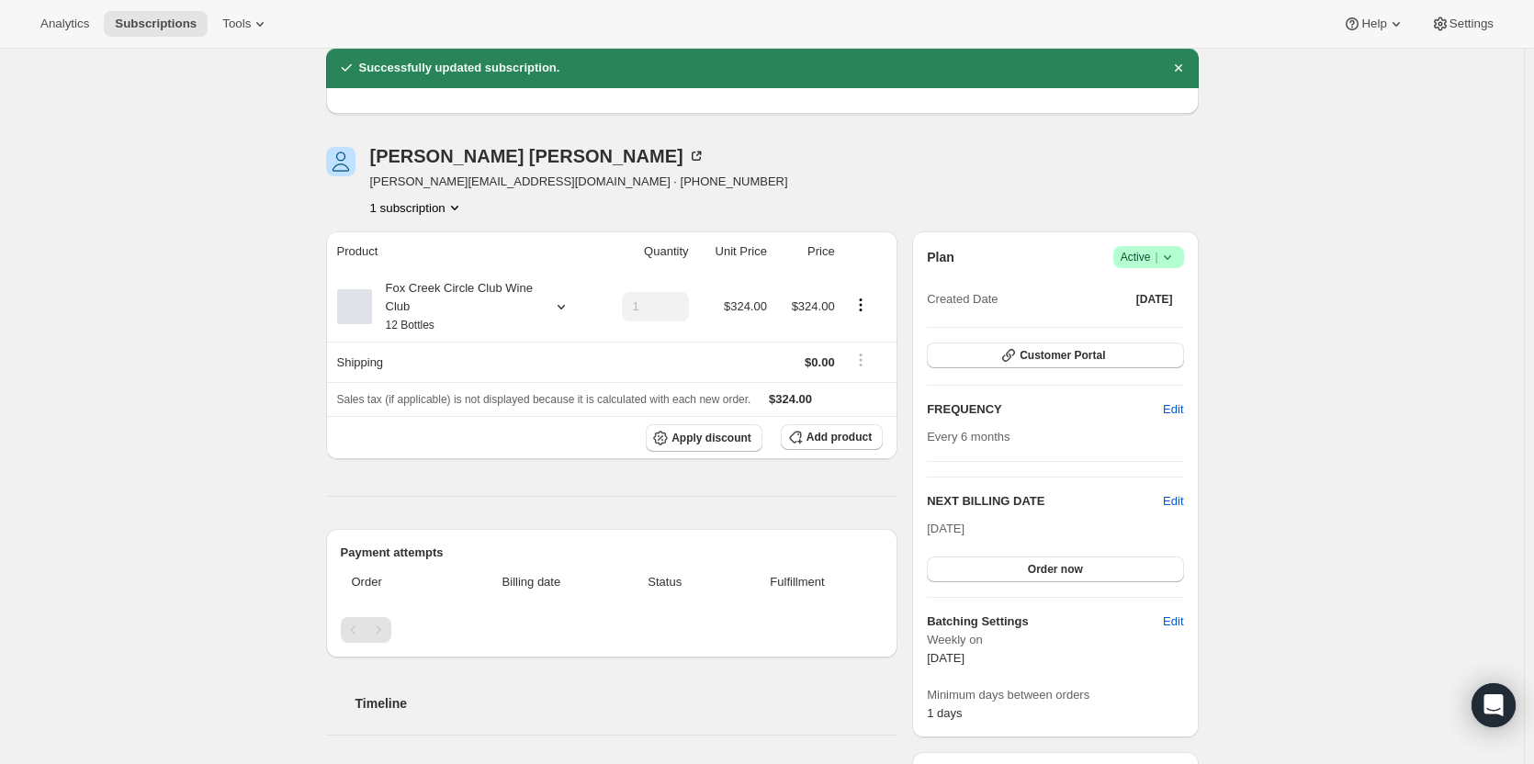
scroll to position [184, 0]
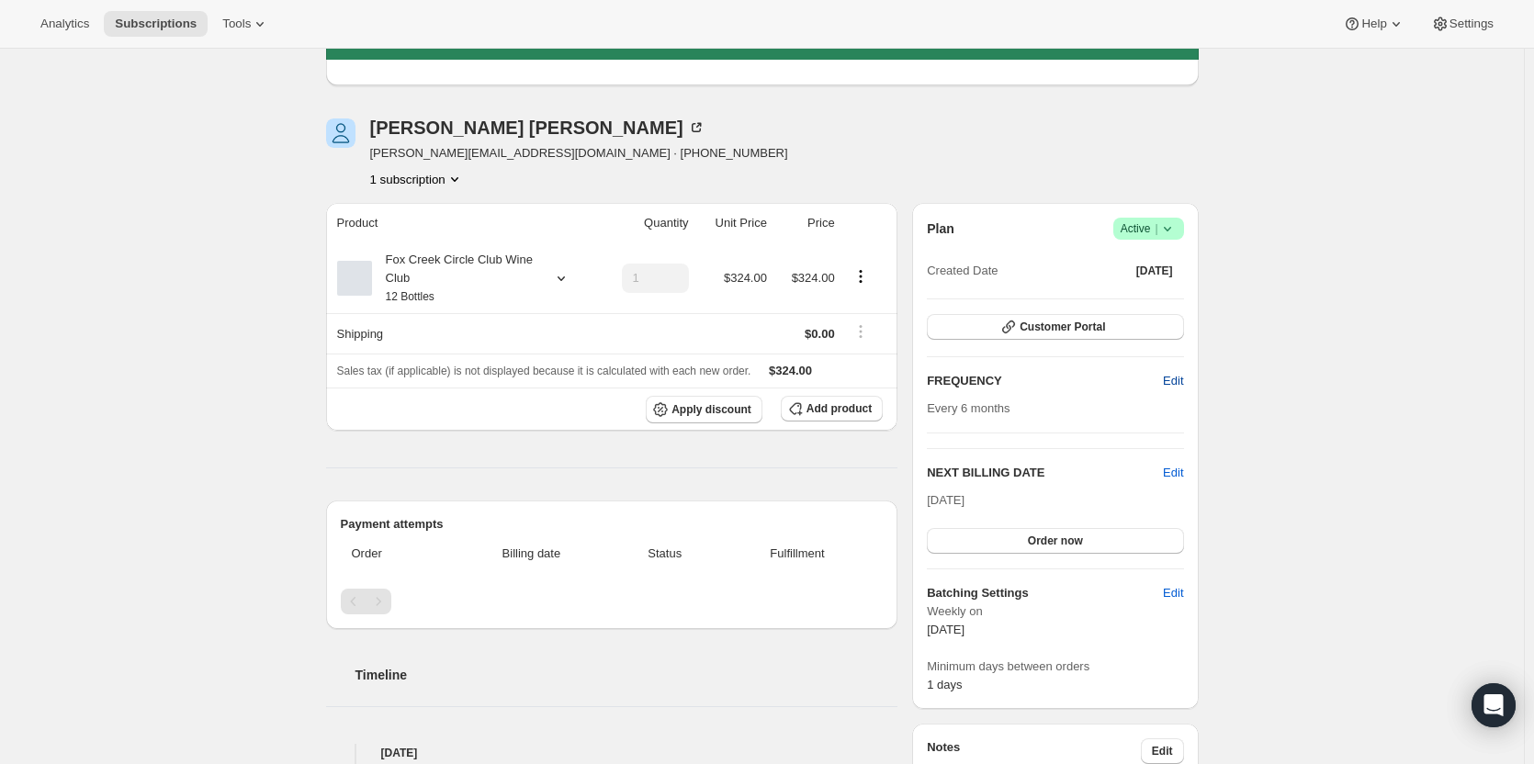
click at [1171, 378] on span "Edit" at bounding box center [1173, 381] width 20 height 18
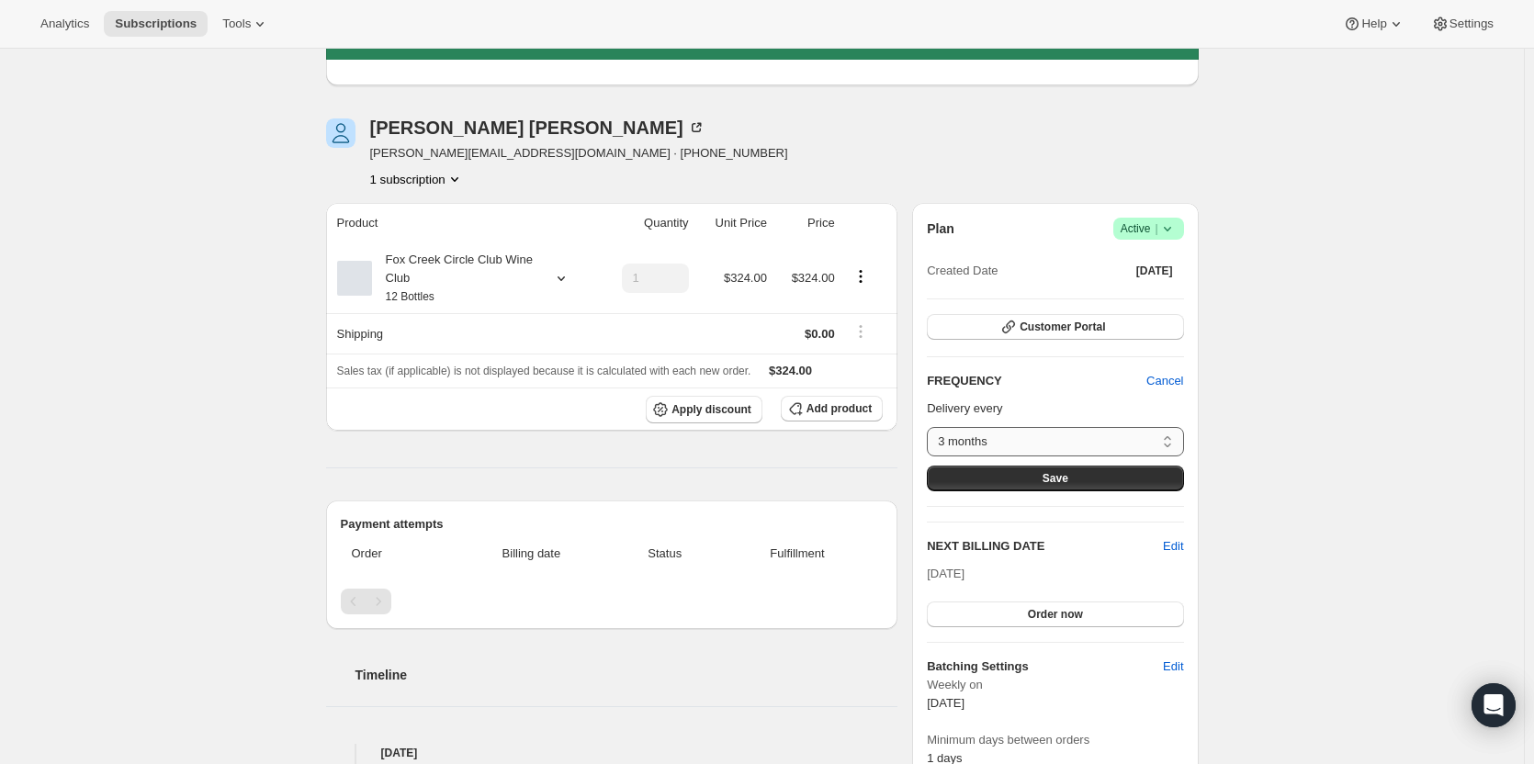
click at [1040, 440] on select "3 months 4 months 6 months Custom..." at bounding box center [1055, 441] width 256 height 29
select select "MONTH#6"
click at [931, 427] on select "3 months 4 months 6 months Custom..." at bounding box center [1055, 441] width 256 height 29
click at [1053, 473] on span "Save" at bounding box center [1055, 478] width 26 height 15
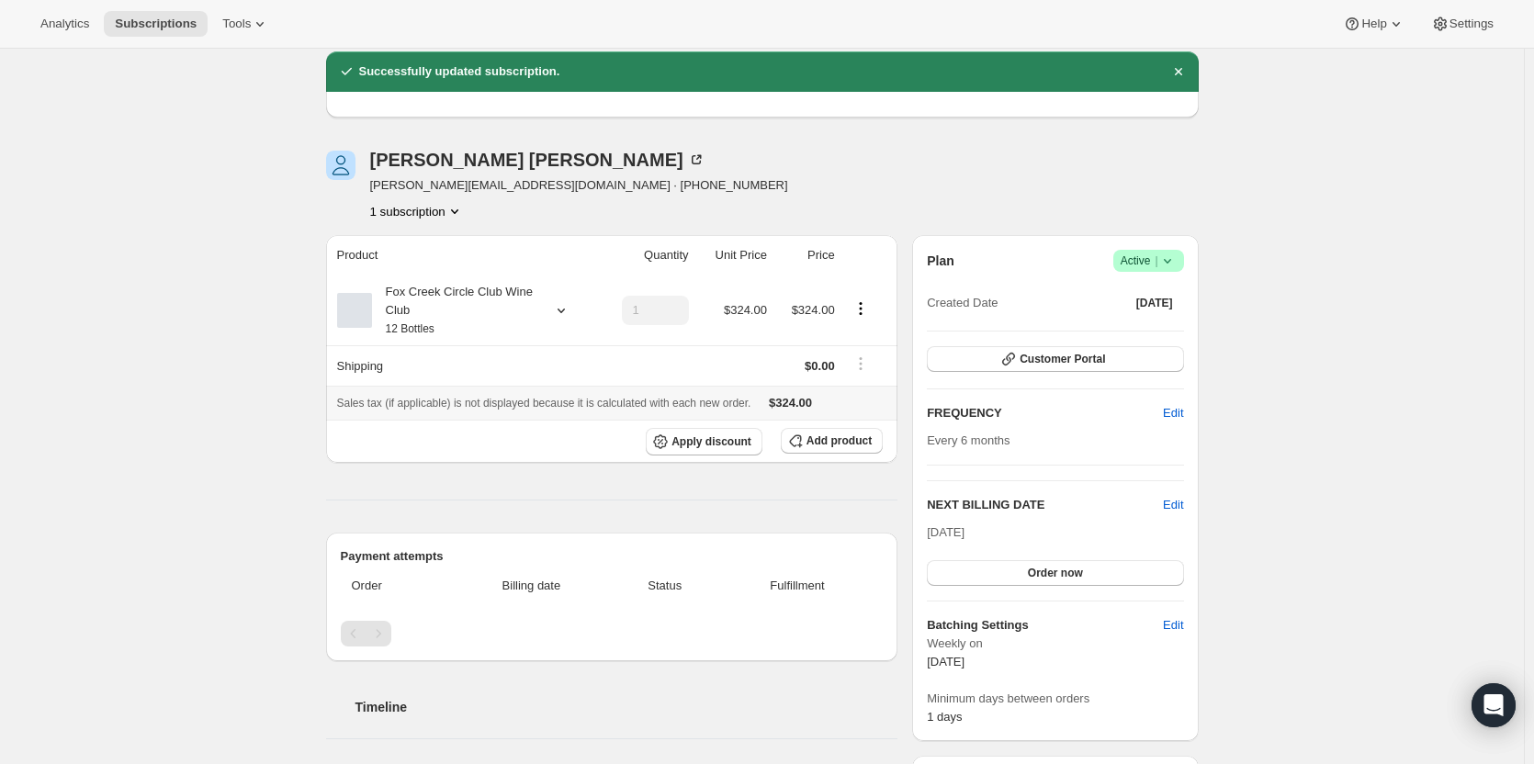
scroll to position [276, 0]
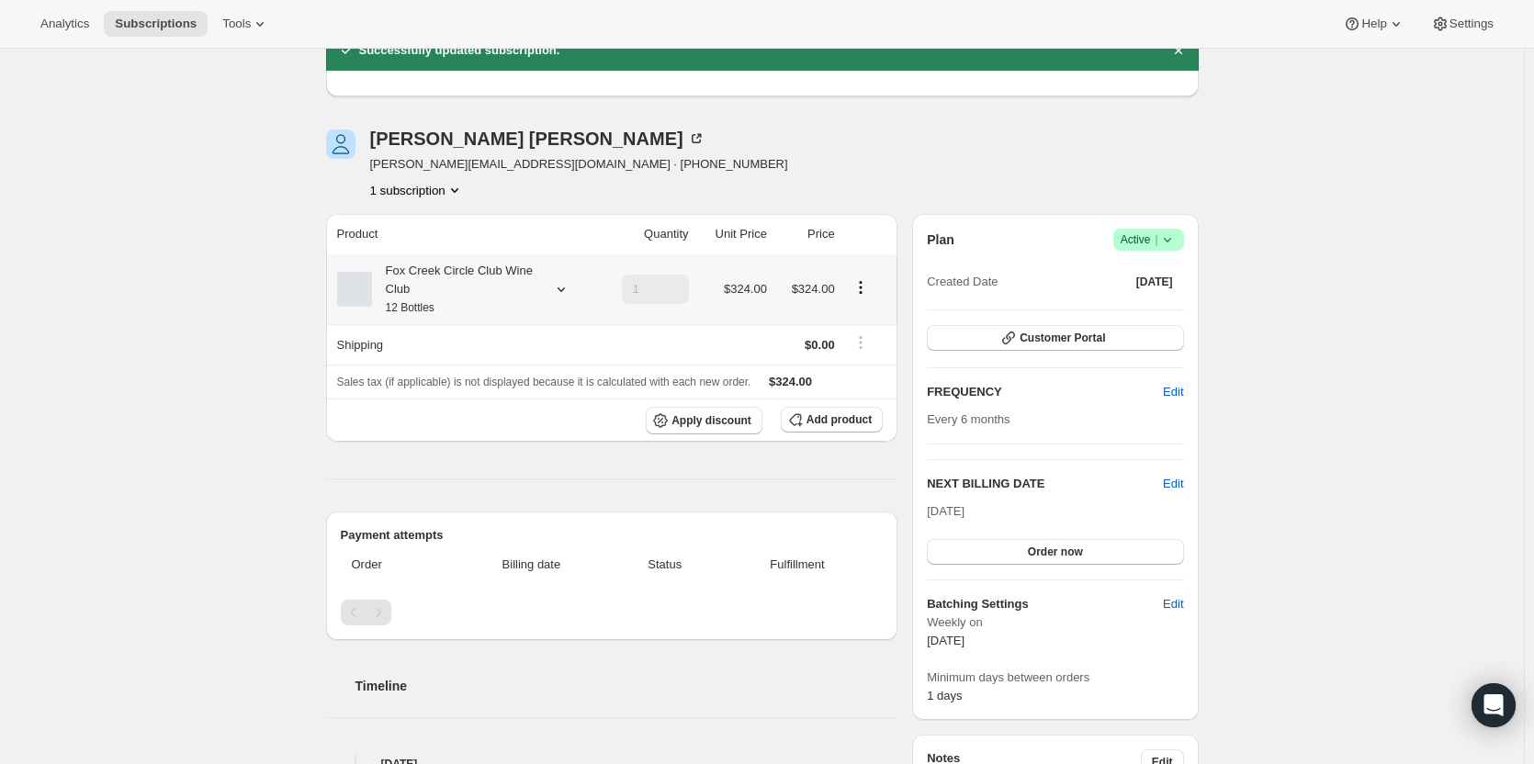
click at [516, 290] on div "Fox Creek Circle Club Wine Club 12 Bottles" at bounding box center [454, 289] width 165 height 55
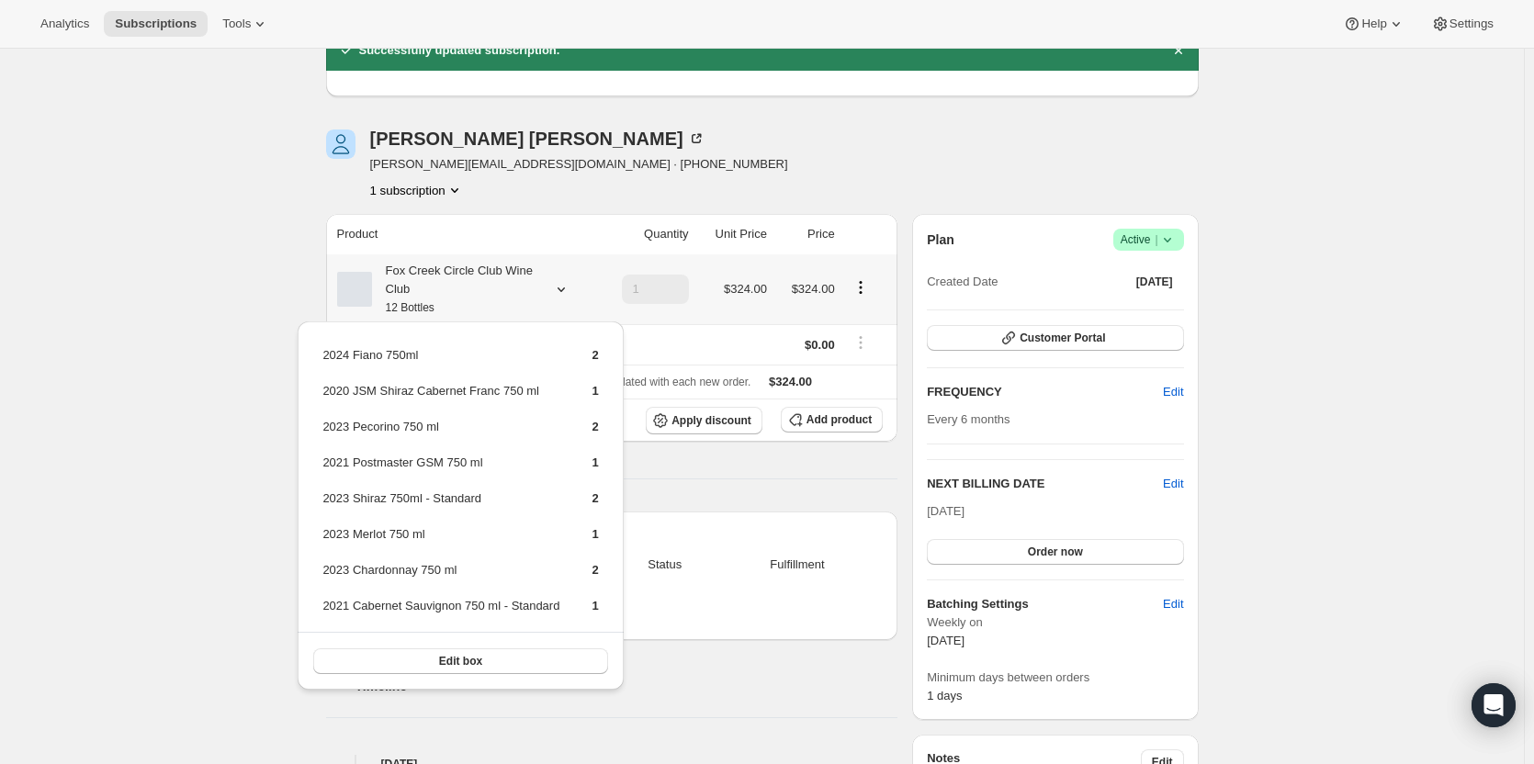
click at [516, 290] on div "Fox Creek Circle Club Wine Club 12 Bottles" at bounding box center [454, 289] width 165 height 55
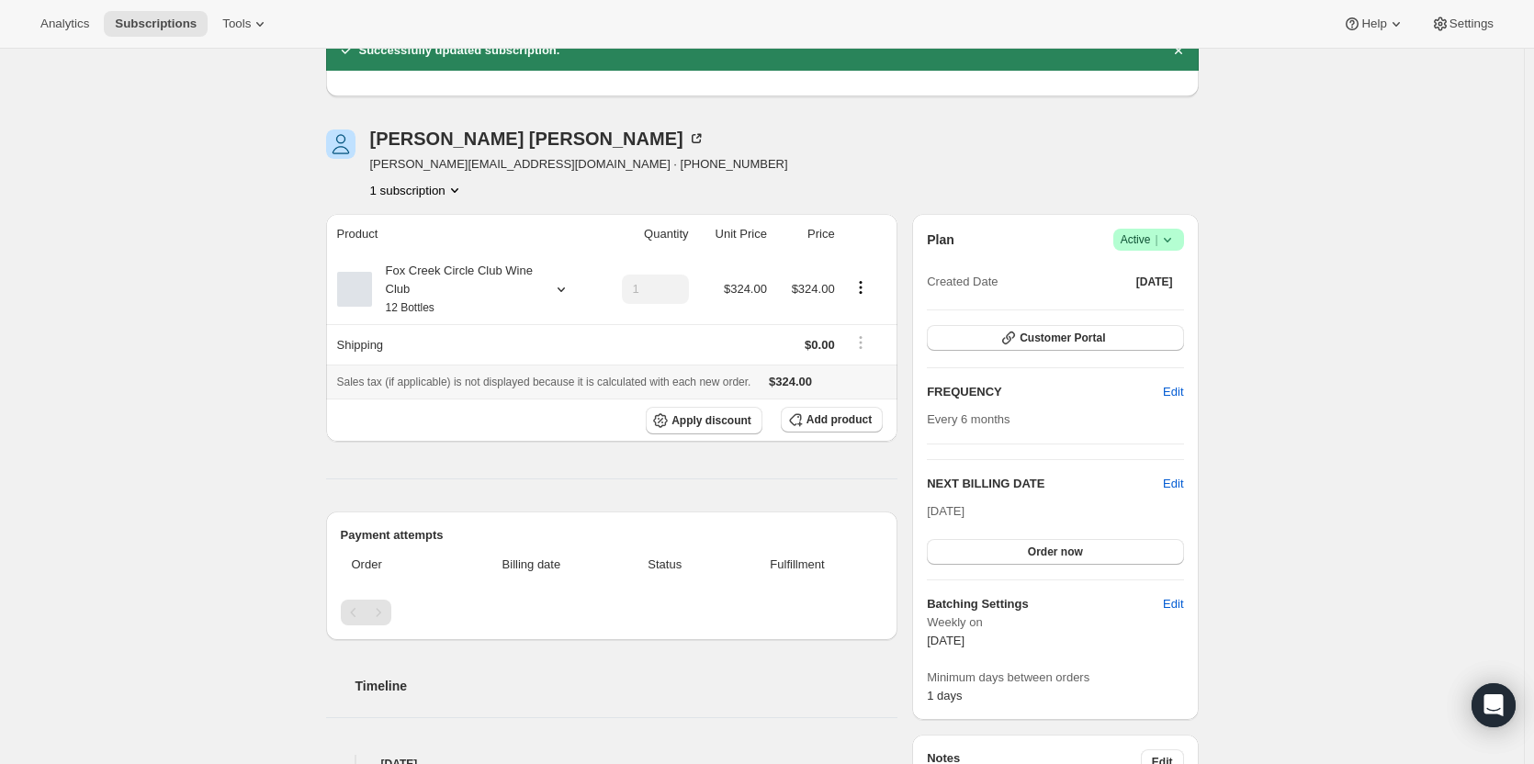
click at [510, 382] on span "Sales tax (if applicable) is not displayed because it is calculated with each n…" at bounding box center [544, 382] width 414 height 13
click at [715, 420] on span "Apply discount" at bounding box center [711, 420] width 80 height 15
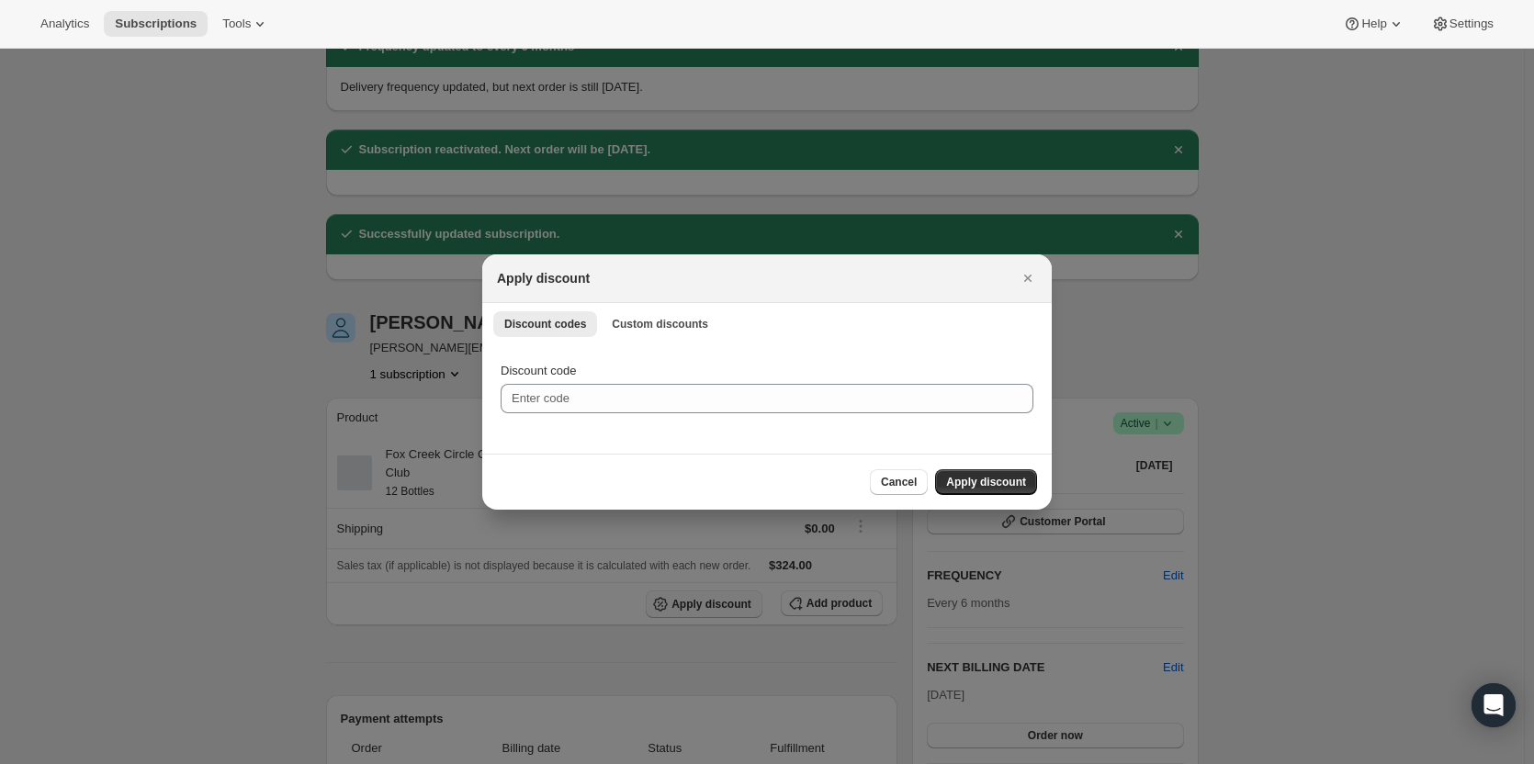
scroll to position [0, 0]
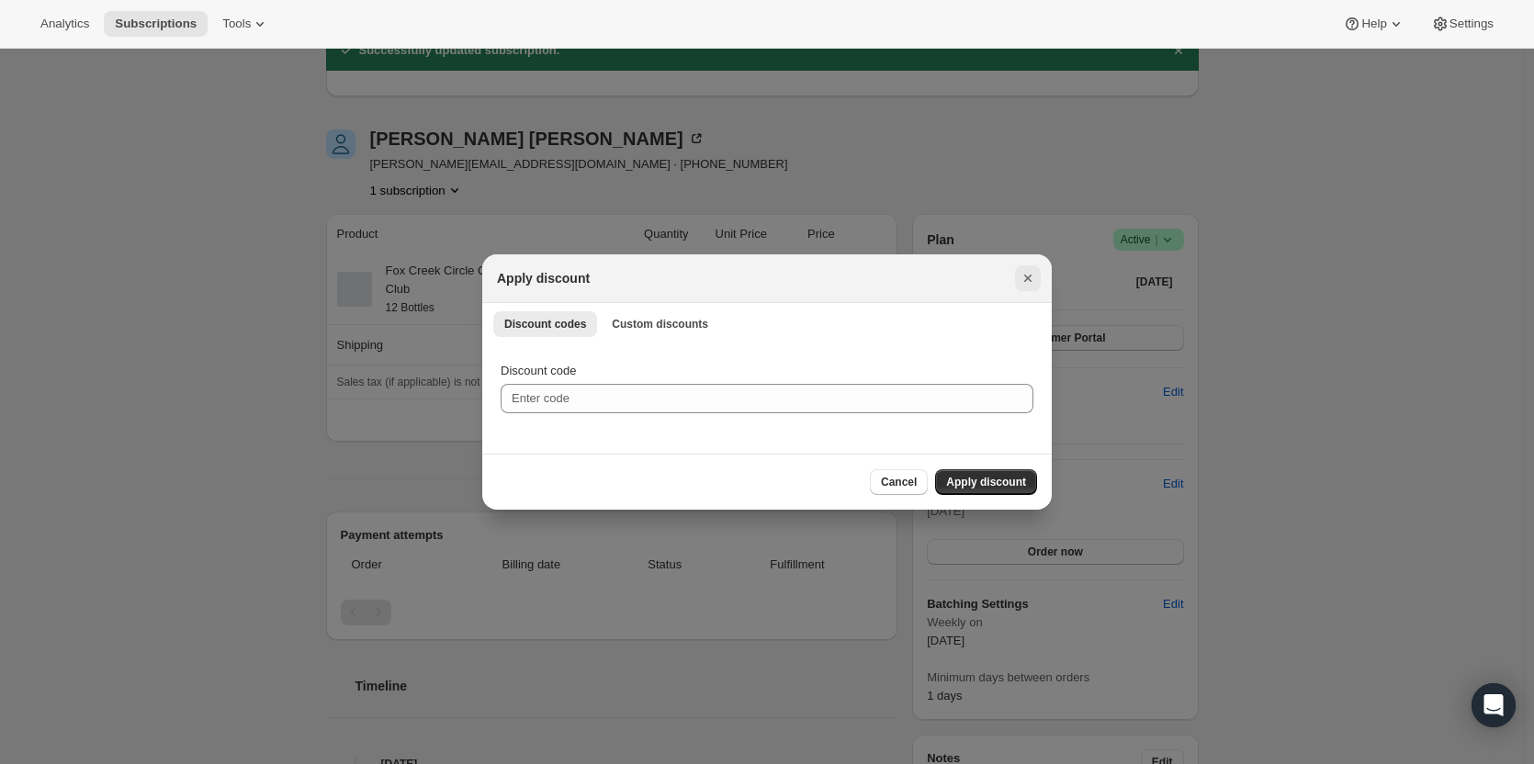
click at [1019, 274] on icon "Close" at bounding box center [1028, 278] width 18 height 18
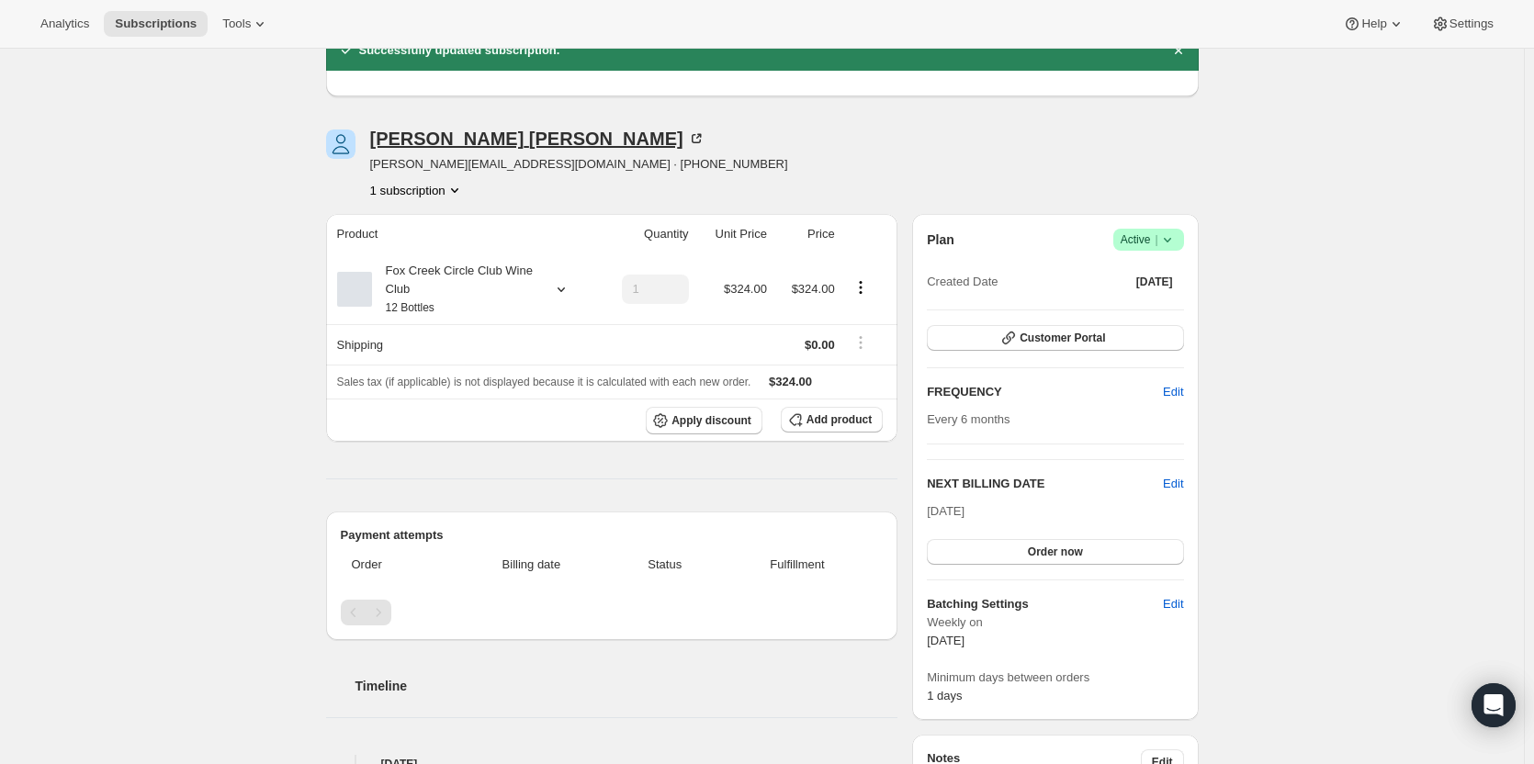
click at [687, 140] on icon at bounding box center [696, 139] width 18 height 18
click at [1090, 340] on span "Customer Portal" at bounding box center [1061, 338] width 85 height 15
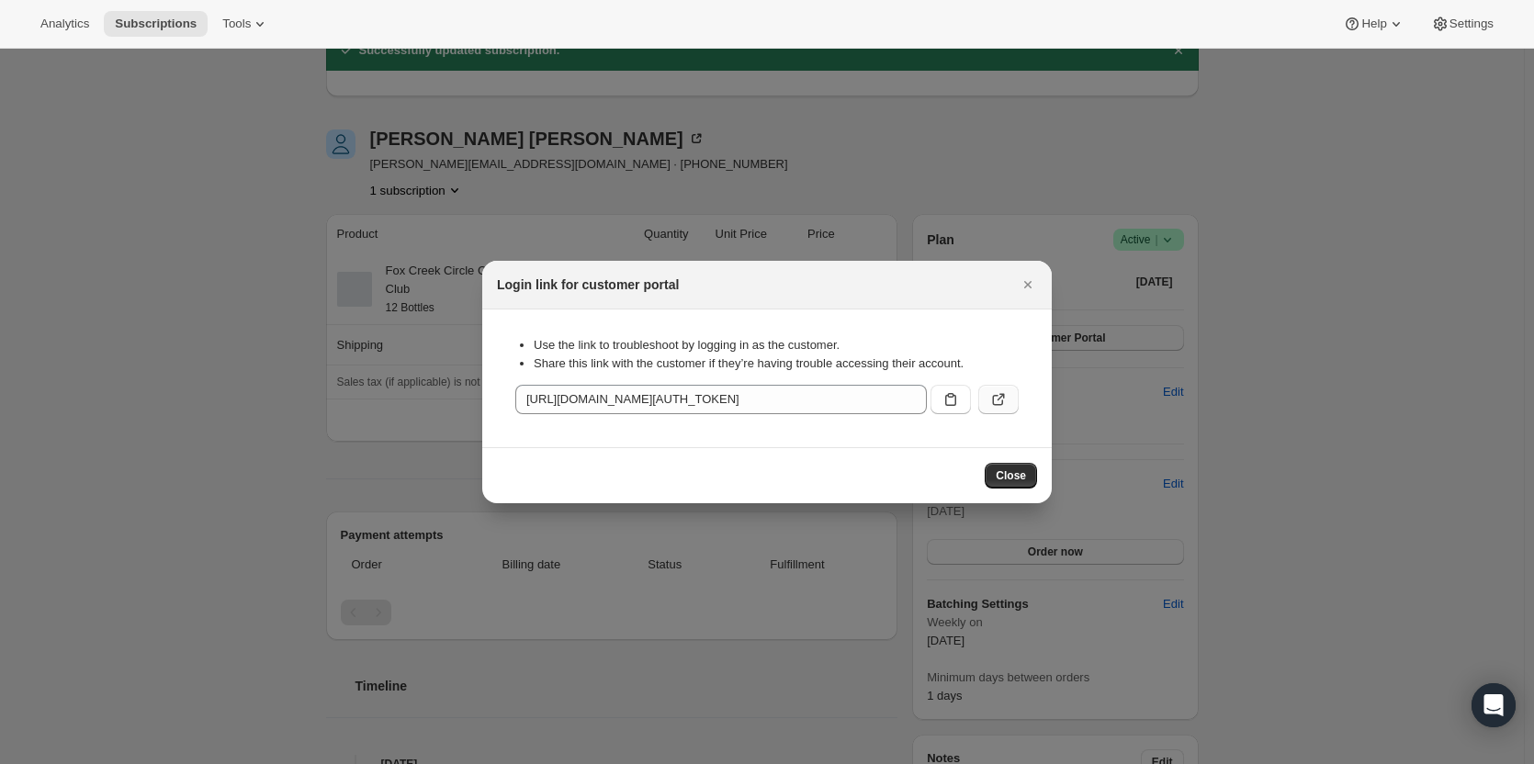
click at [994, 398] on icon ":r16d:" at bounding box center [998, 400] width 11 height 11
click at [1024, 275] on button "Close" at bounding box center [1028, 285] width 26 height 26
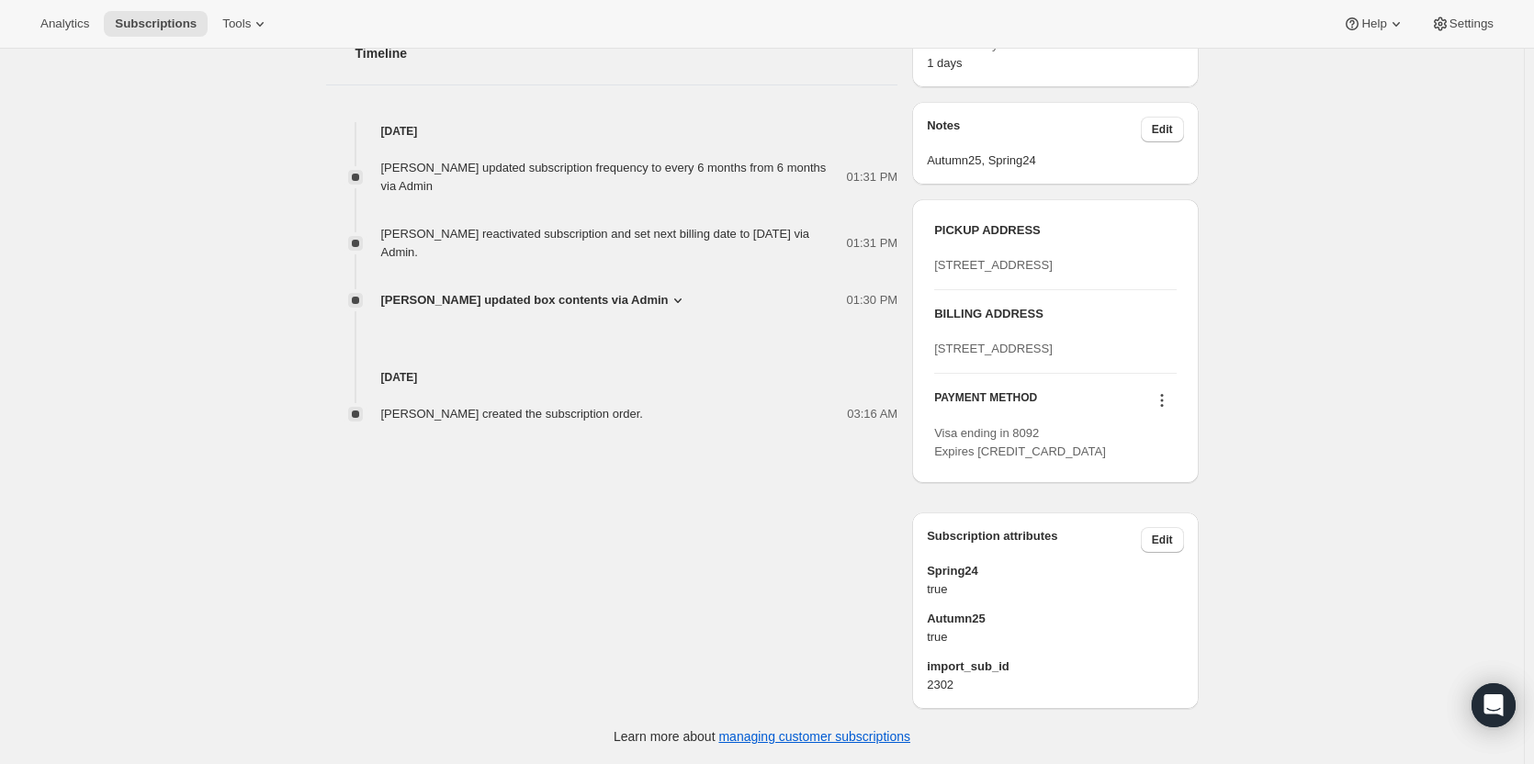
scroll to position [980, 0]
drag, startPoint x: 1043, startPoint y: 331, endPoint x: 924, endPoint y: 327, distance: 119.5
click at [924, 327] on div "PICKUP ADDRESS 19 Olivers Road McLaren Vale SA, 5171 Australia BILLING ADDRESS …" at bounding box center [1055, 341] width 286 height 284
copy span "3 Waratah Street"
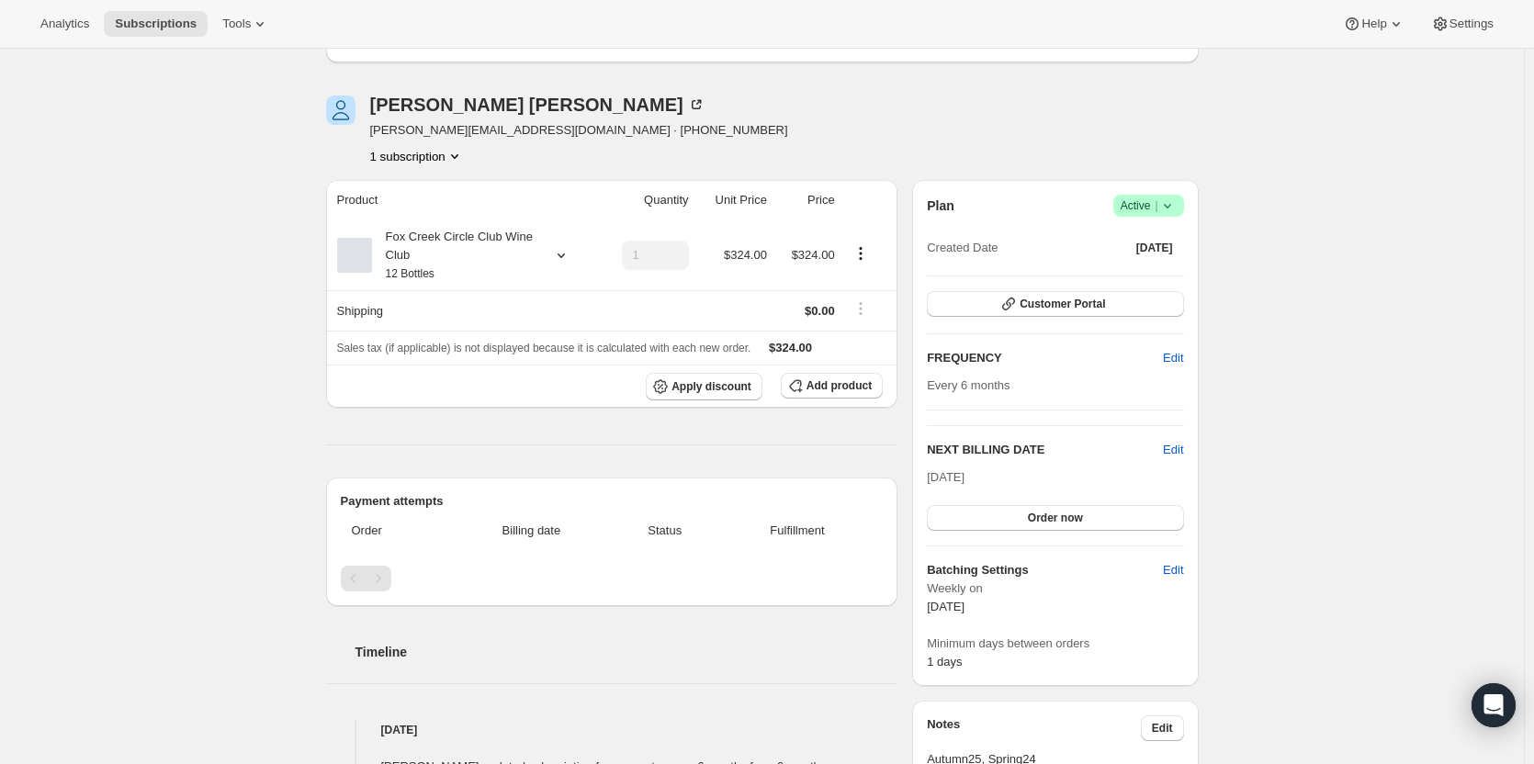
scroll to position [0, 0]
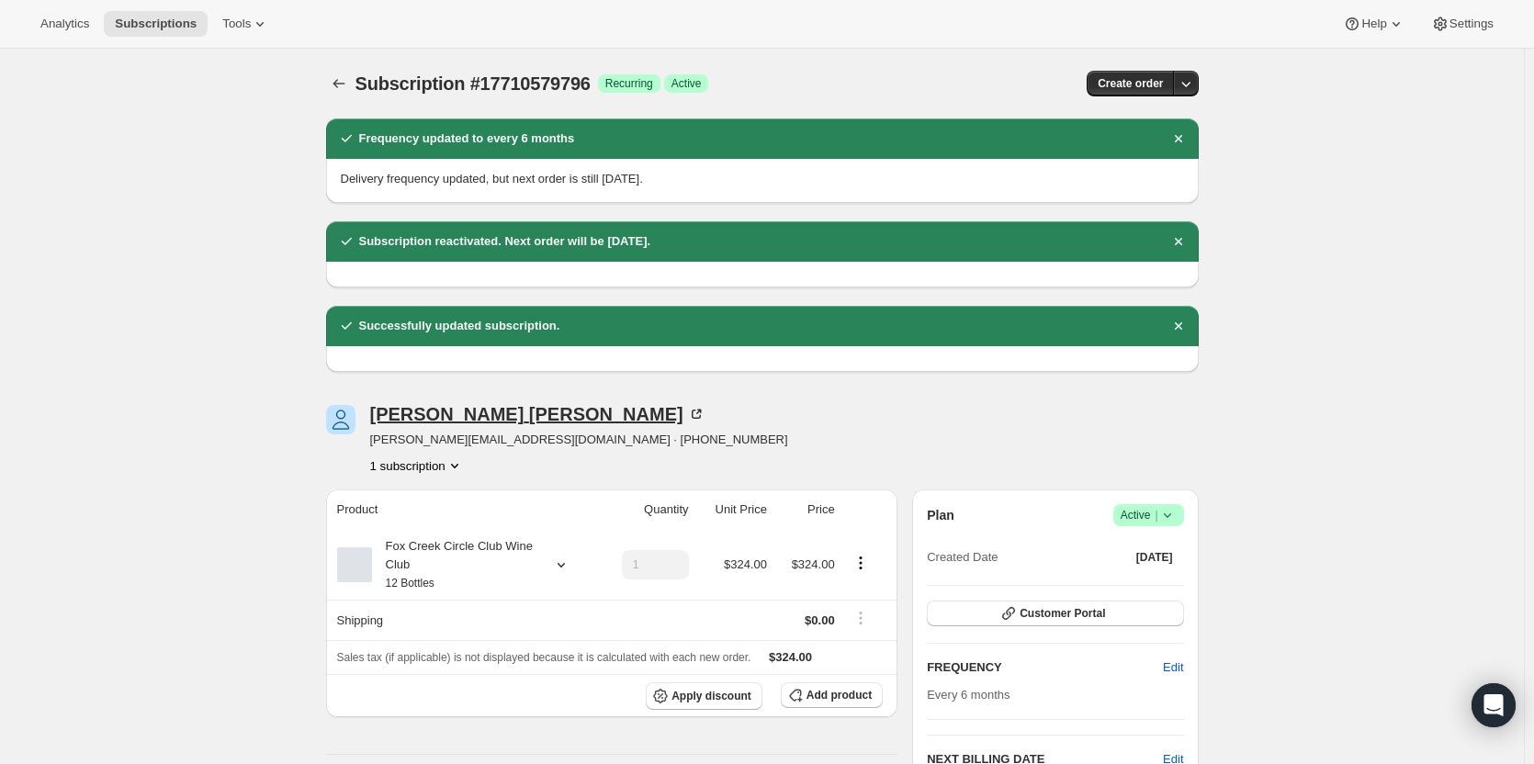
click at [692, 415] on icon at bounding box center [696, 414] width 9 height 9
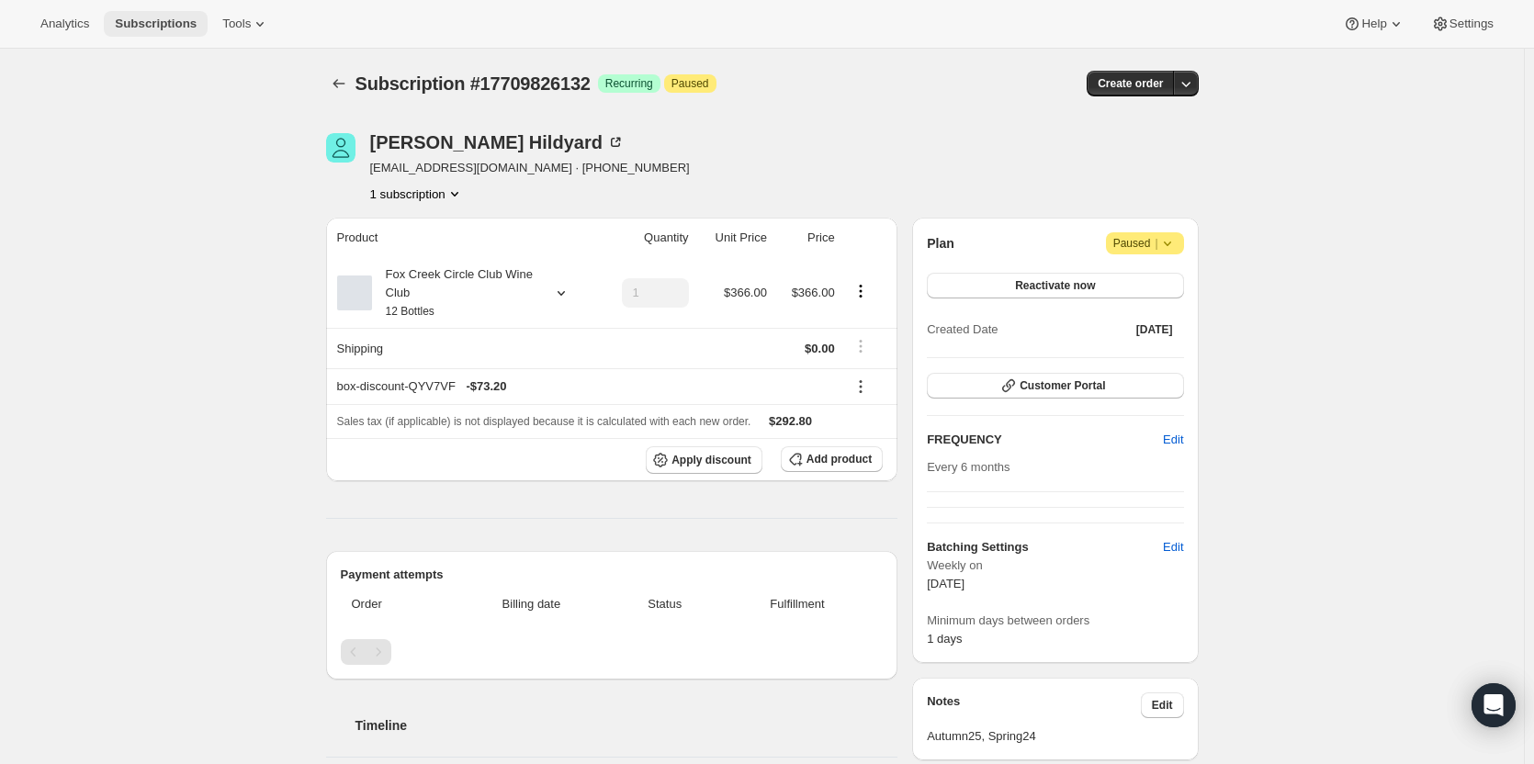
click at [150, 26] on span "Subscriptions" at bounding box center [156, 24] width 82 height 15
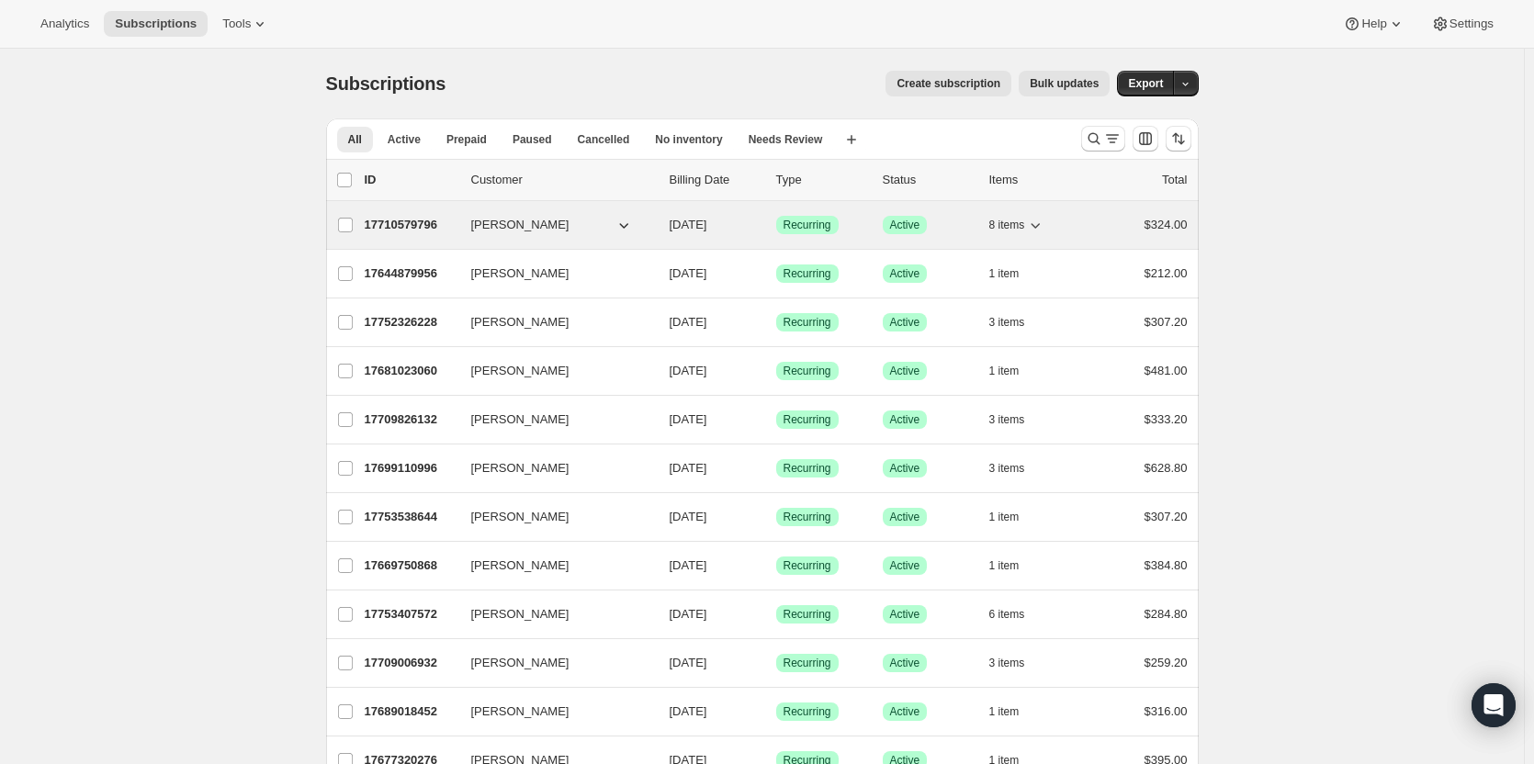
click at [416, 227] on p "17710579796" at bounding box center [411, 225] width 92 height 18
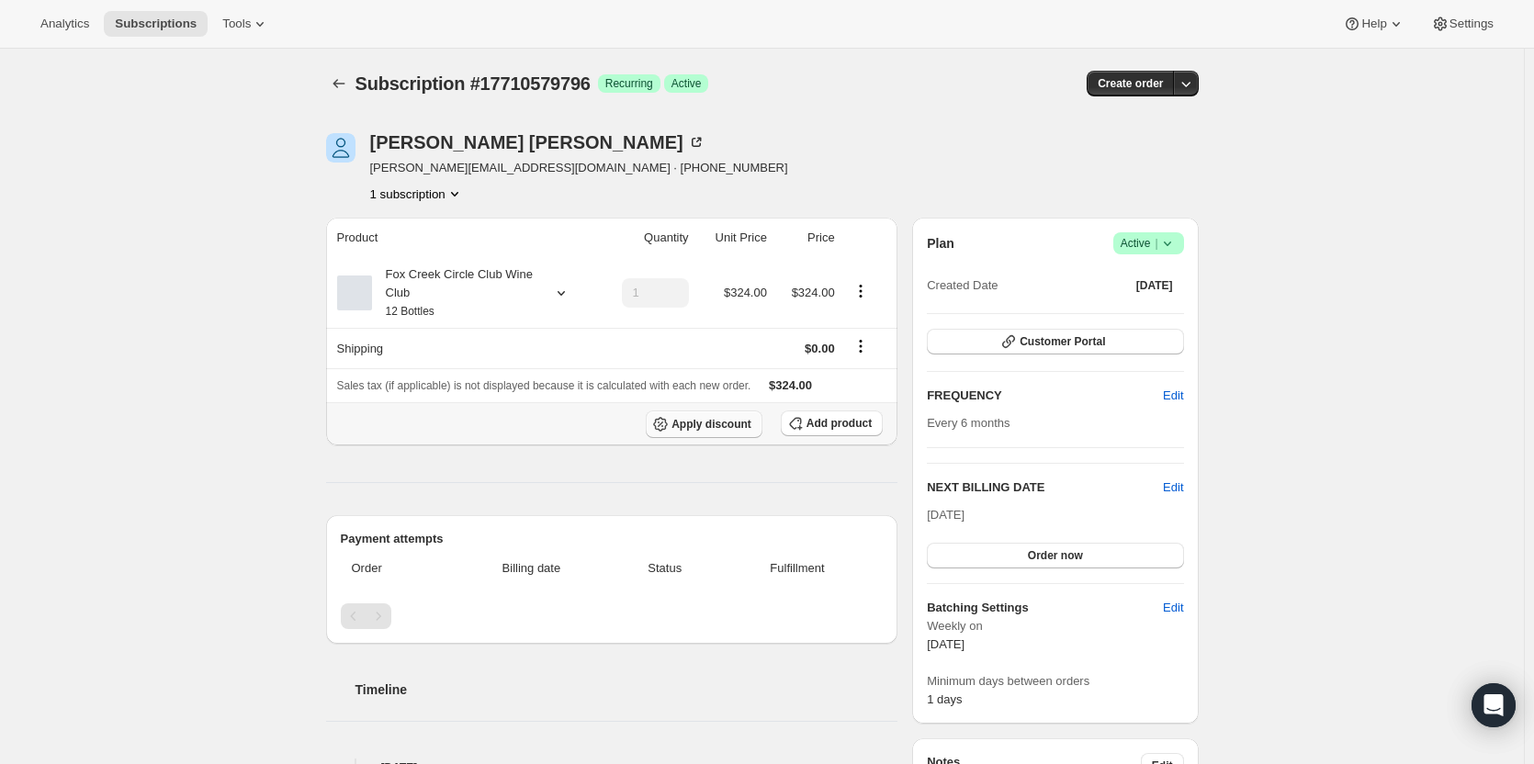
click at [711, 423] on span "Apply discount" at bounding box center [711, 424] width 80 height 15
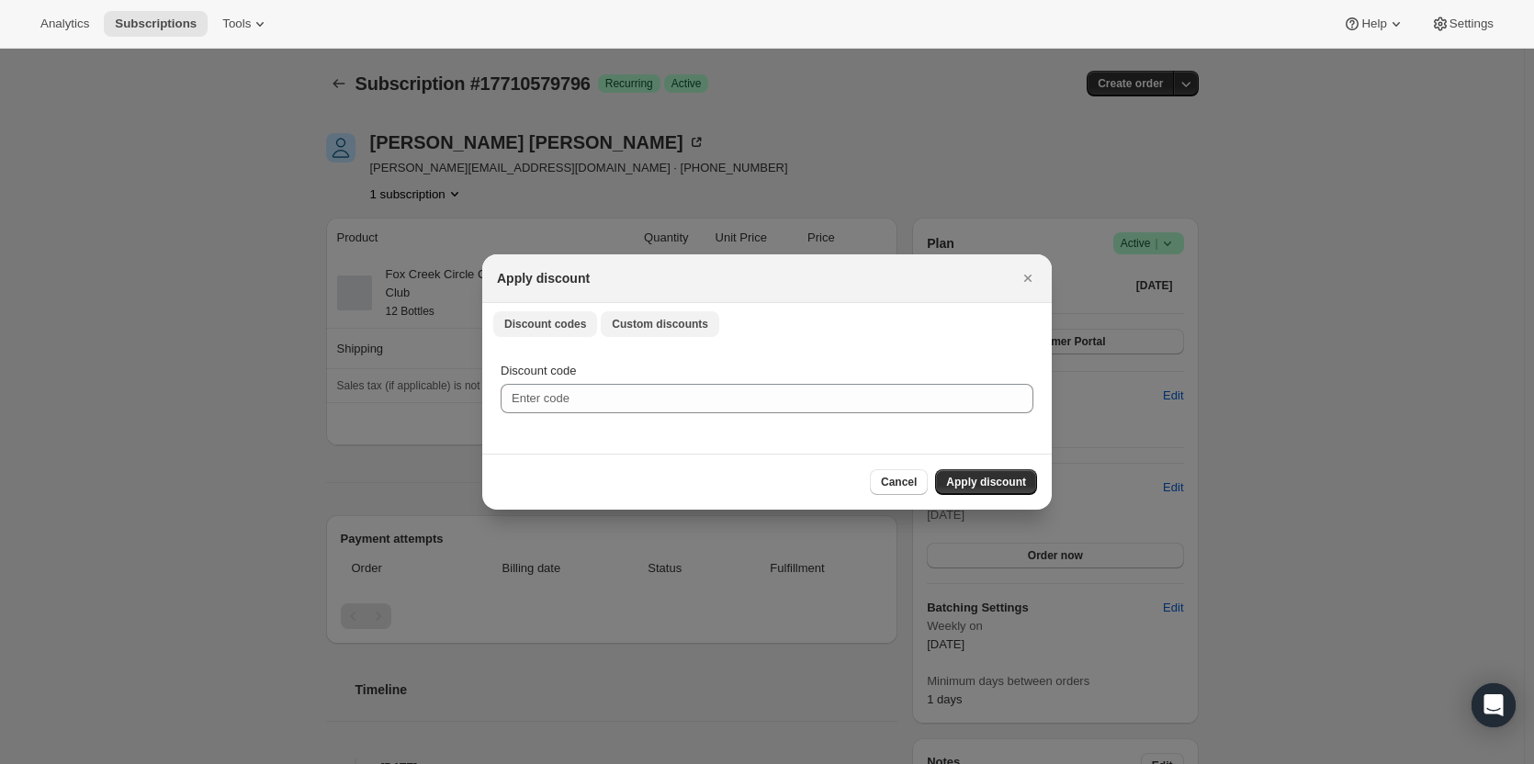
click at [622, 311] on button "Custom discounts" at bounding box center [660, 324] width 118 height 26
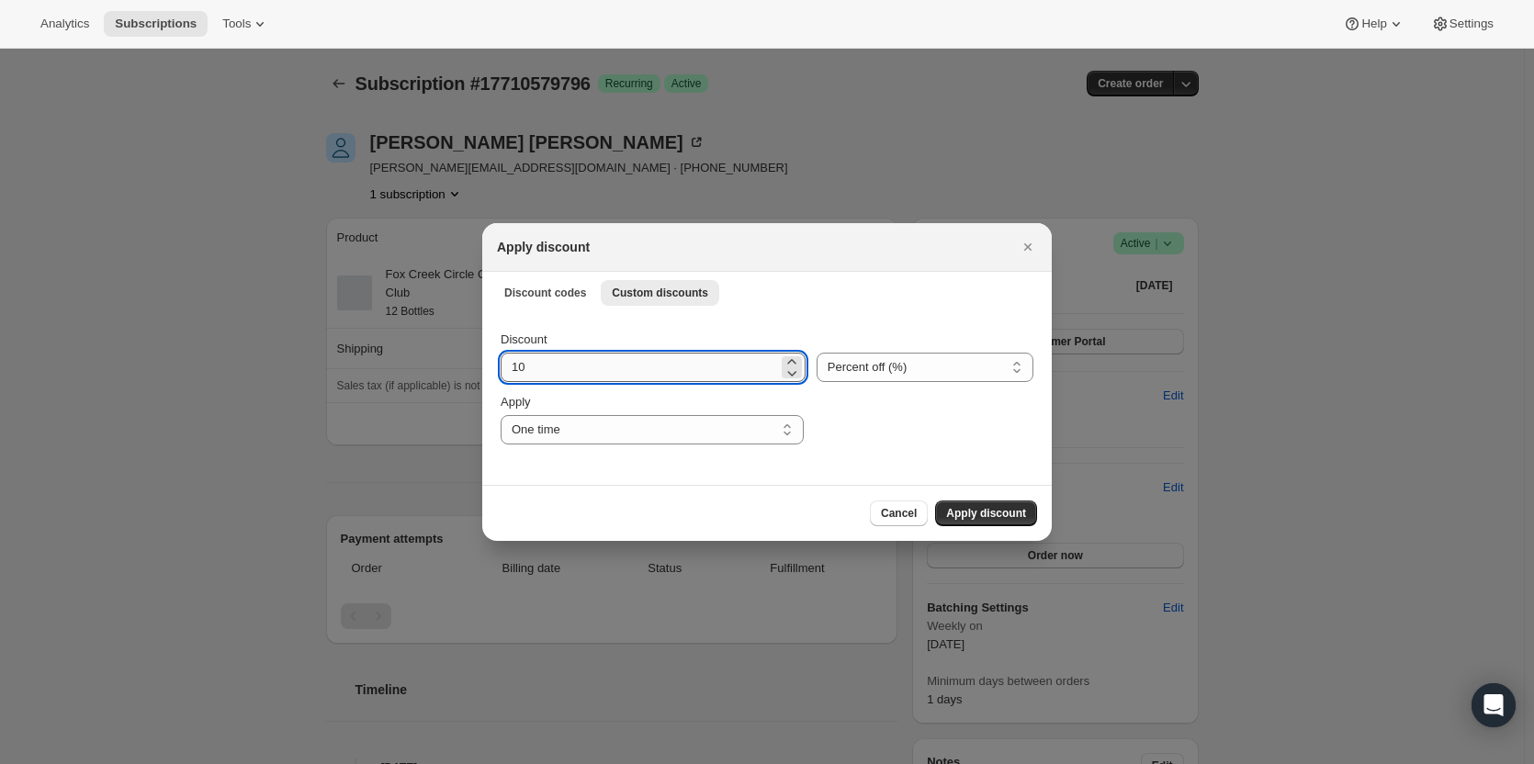
click at [554, 357] on input "10" at bounding box center [639, 367] width 277 height 29
click at [783, 355] on icon ":rr0:" at bounding box center [792, 362] width 18 height 18
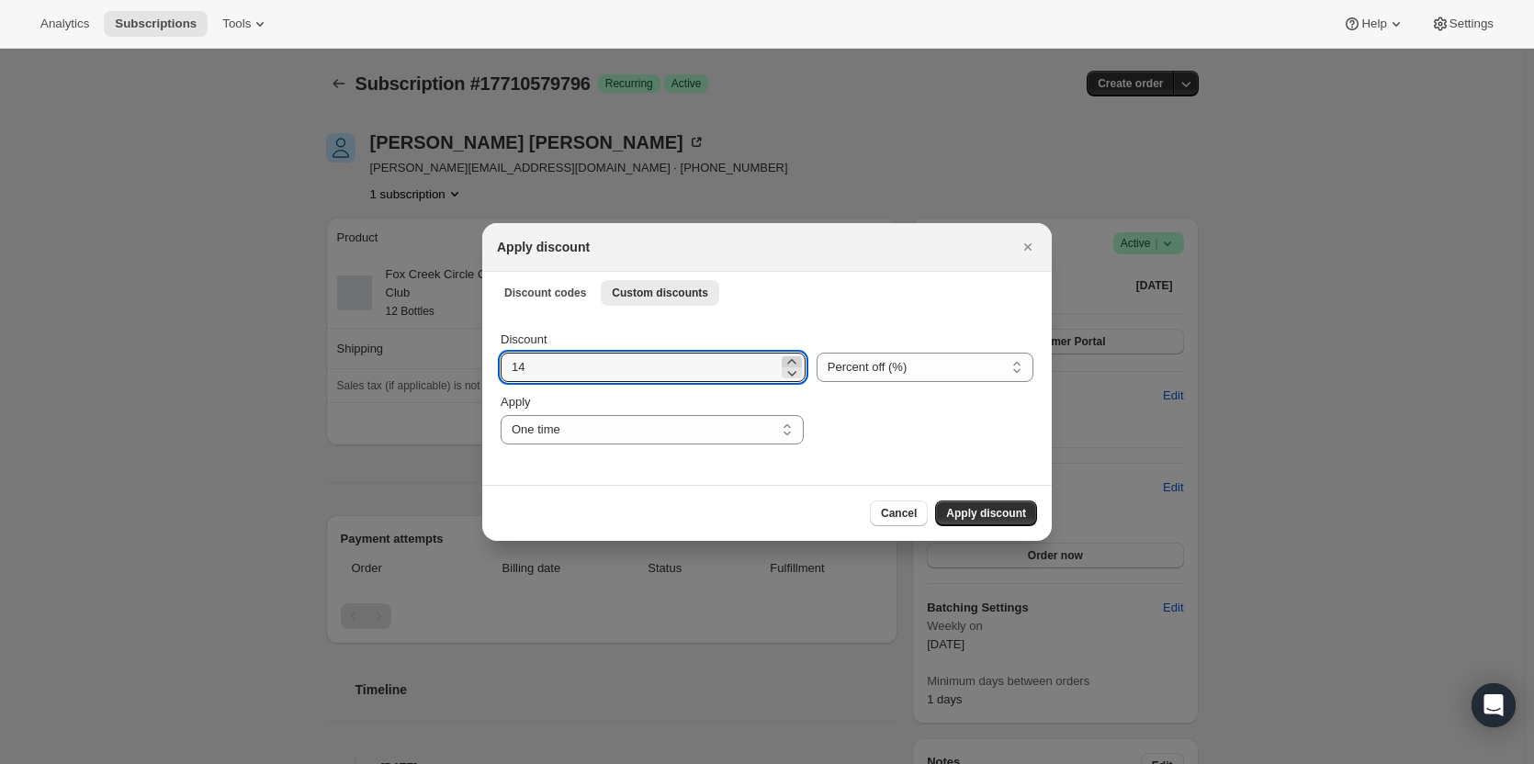
click at [783, 355] on icon ":rr0:" at bounding box center [792, 362] width 18 height 18
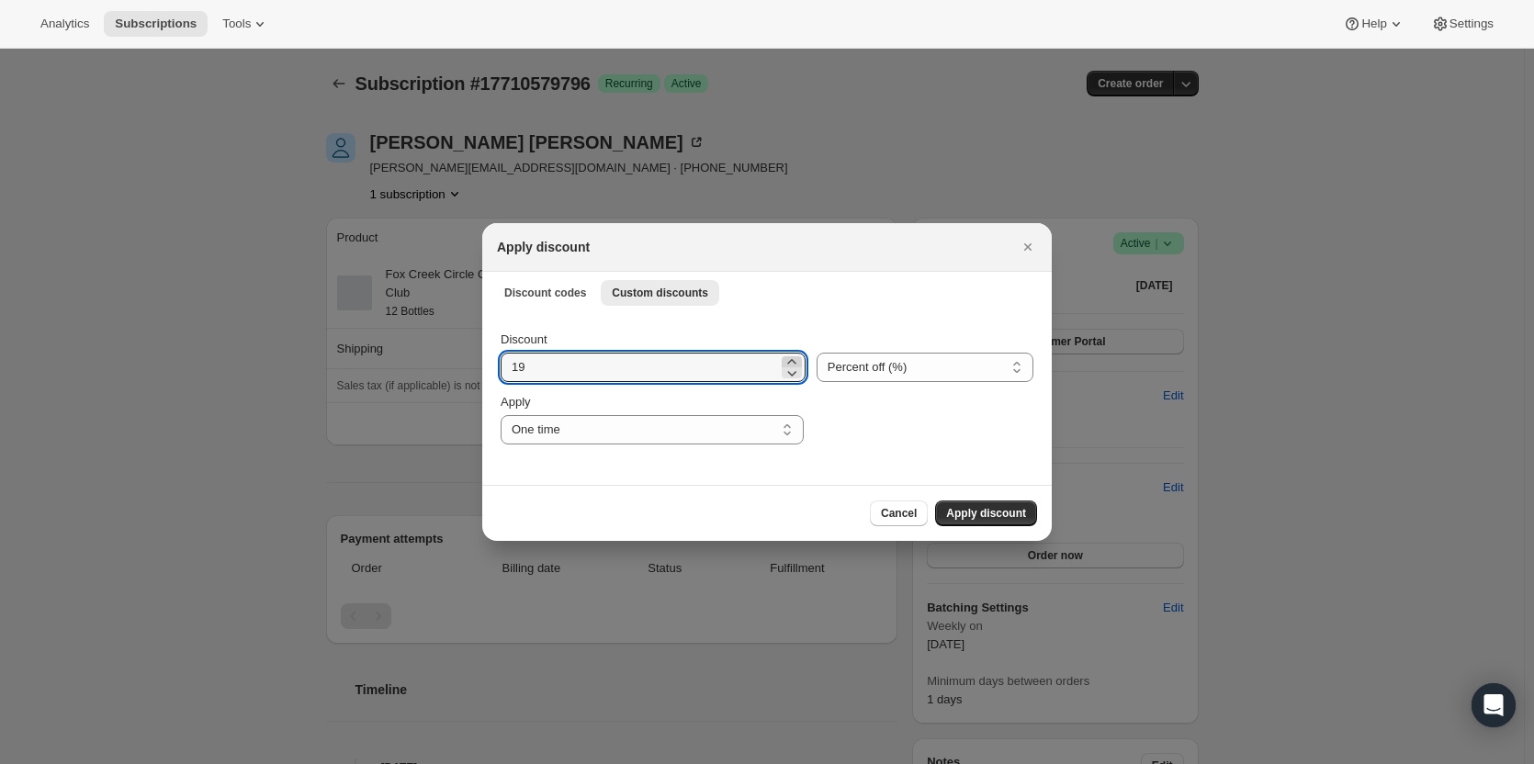
click at [783, 355] on icon ":rr0:" at bounding box center [792, 362] width 18 height 18
click at [786, 366] on icon ":rr0:" at bounding box center [792, 373] width 18 height 18
type input "20"
click at [841, 368] on select "Percent off (%) Amount off ($)" at bounding box center [925, 367] width 217 height 29
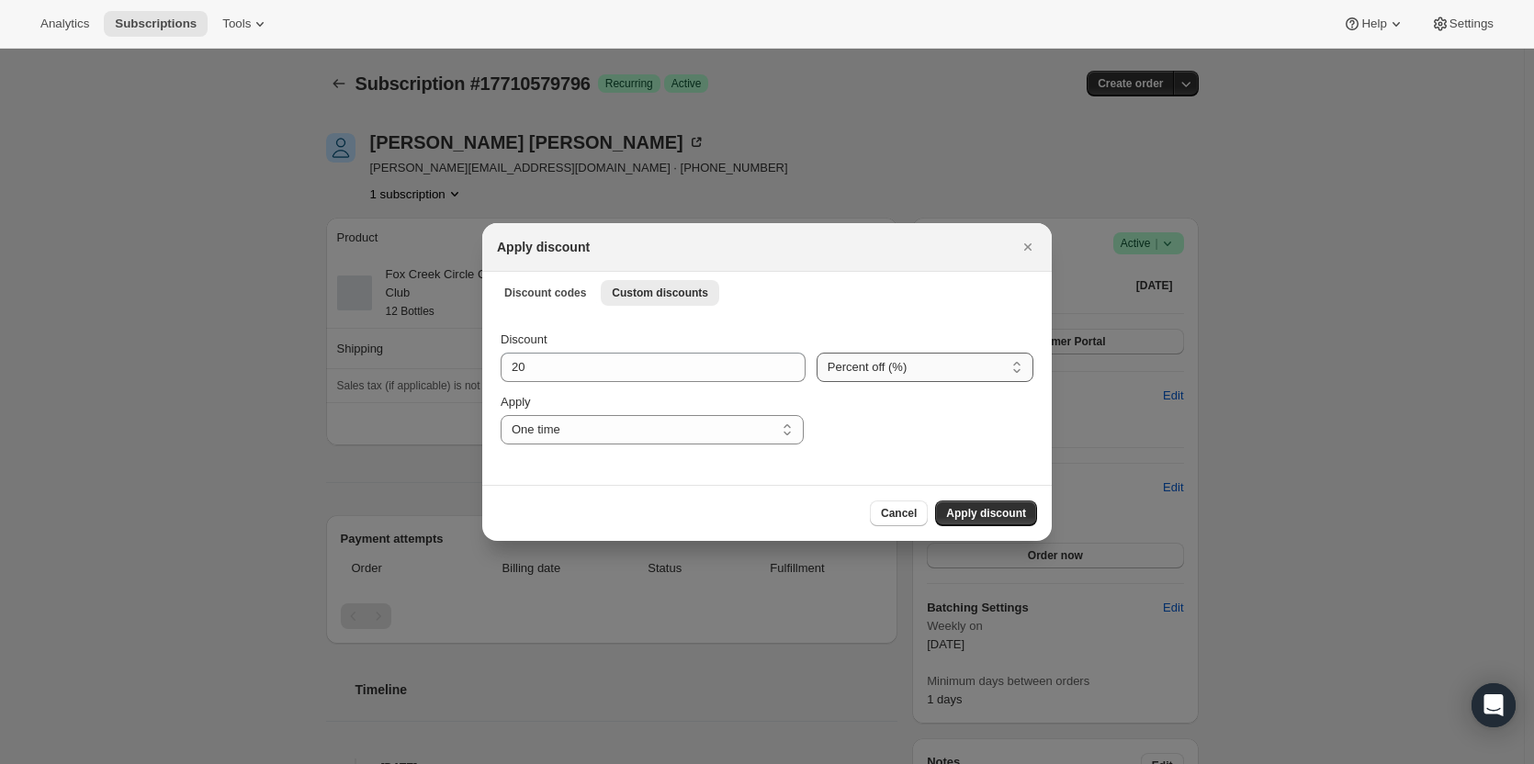
click at [841, 368] on select "Percent off (%) Amount off ($)" at bounding box center [925, 367] width 217 height 29
click at [739, 433] on select "One time Specify instances... Indefinitely" at bounding box center [652, 429] width 303 height 29
select select "indefinitely"
click at [501, 415] on select "One time Specify instances... Indefinitely" at bounding box center [652, 429] width 303 height 29
click at [995, 513] on span "Apply discount" at bounding box center [986, 513] width 80 height 15
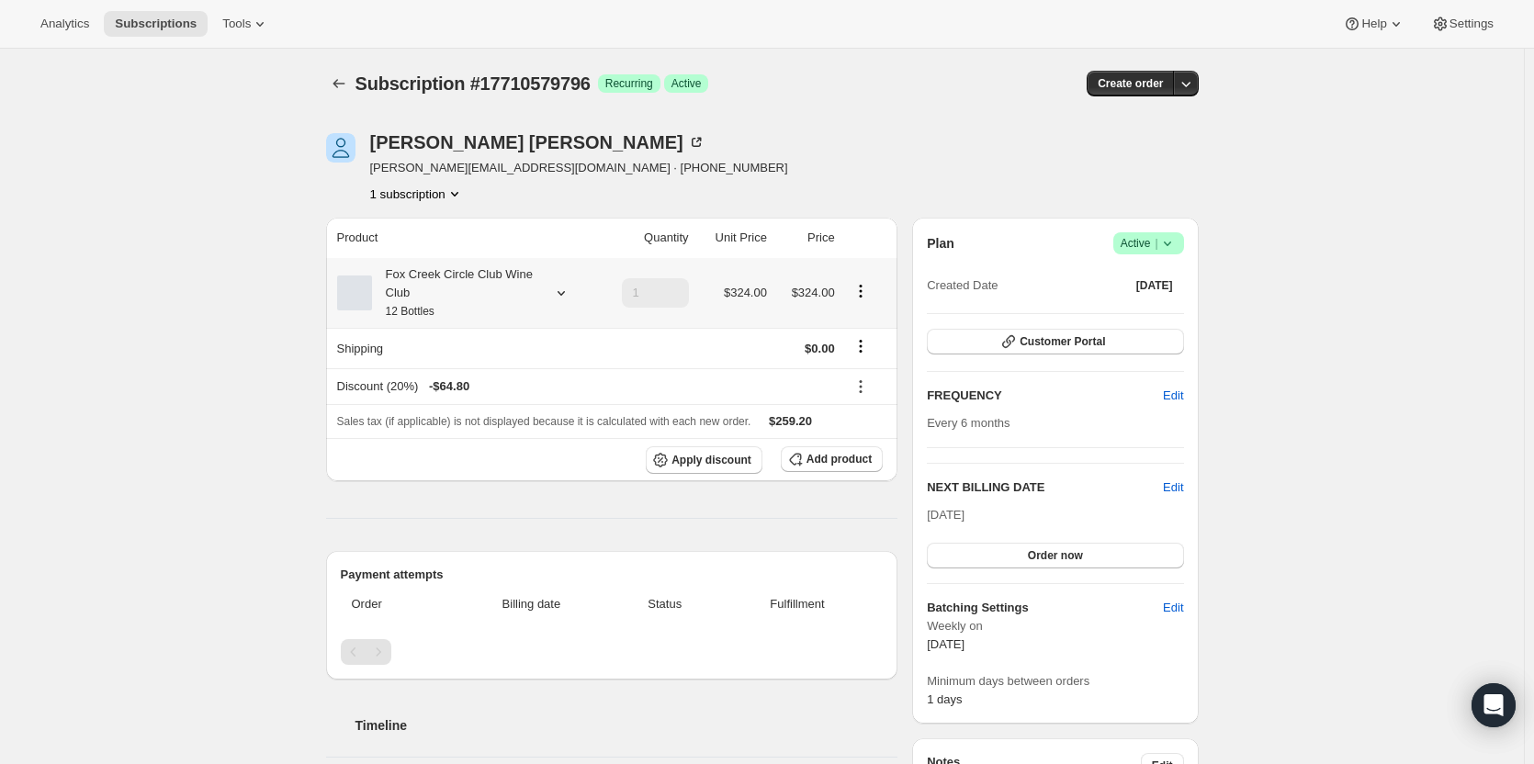
click at [419, 278] on div "Fox Creek Circle Club Wine Club 12 Bottles" at bounding box center [454, 292] width 165 height 55
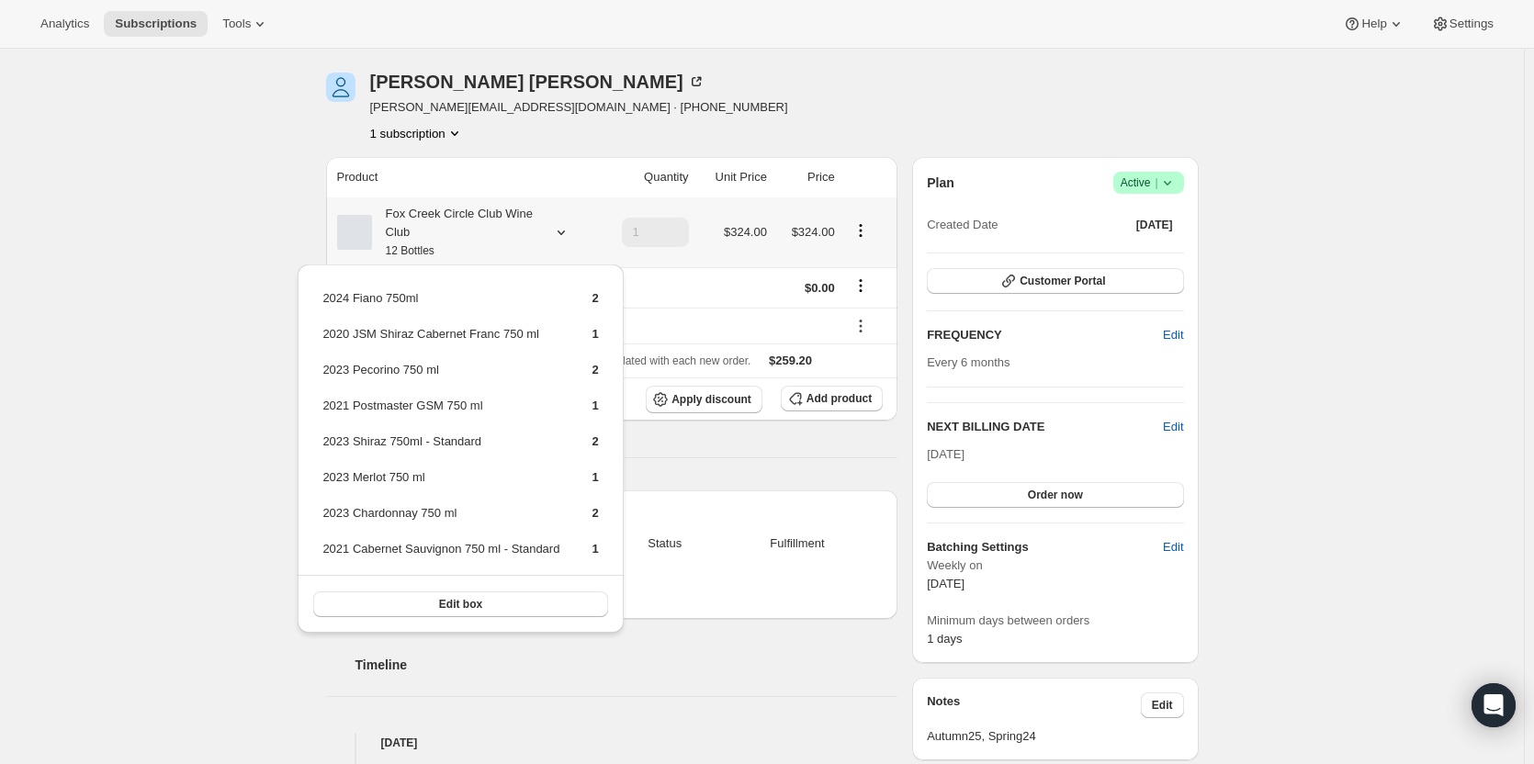
scroll to position [184, 0]
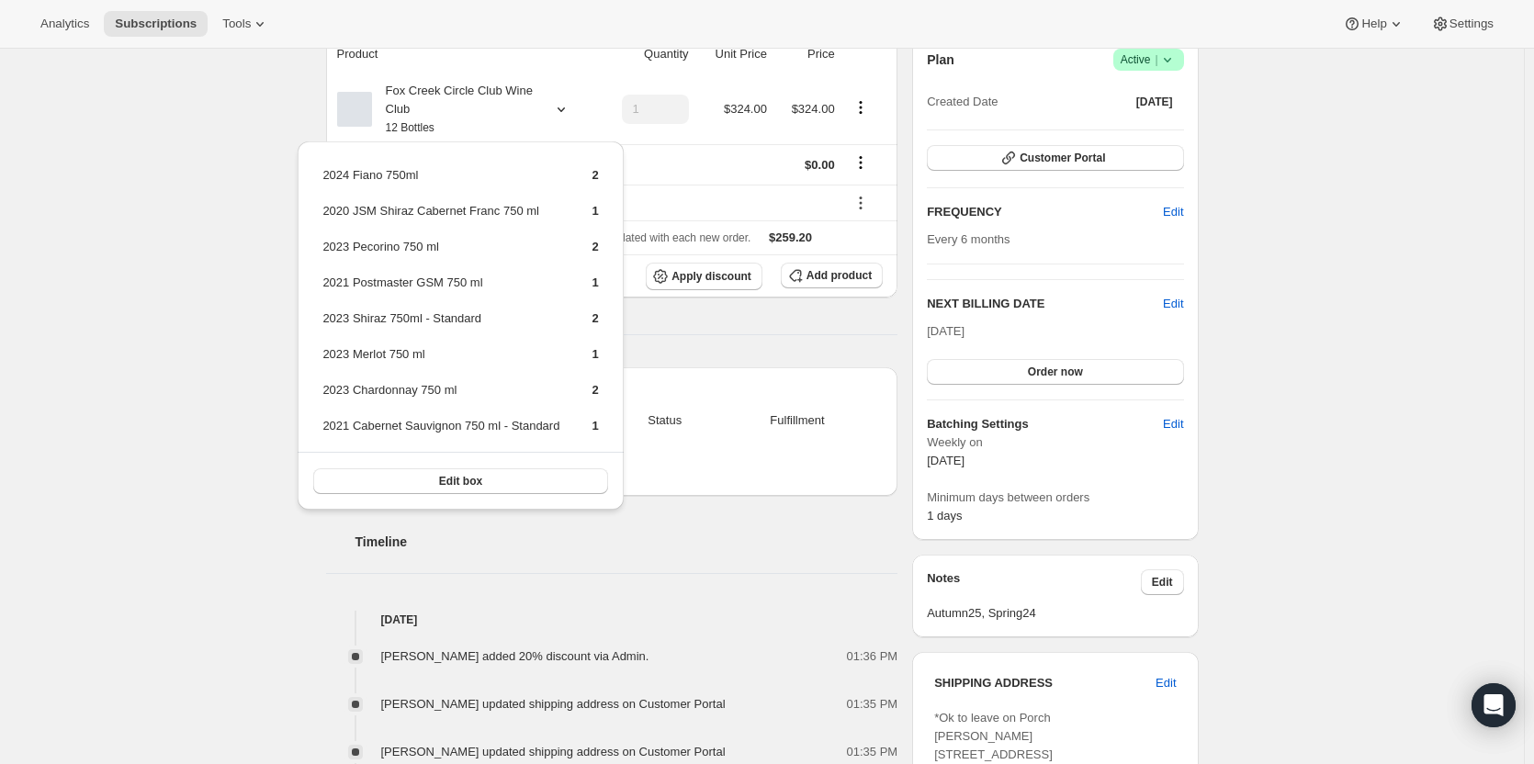
click at [695, 344] on div "Product Quantity Unit Price Price Fox Creek Circle Club Wine Club 12 Bottles 1 …" at bounding box center [612, 544] width 572 height 1021
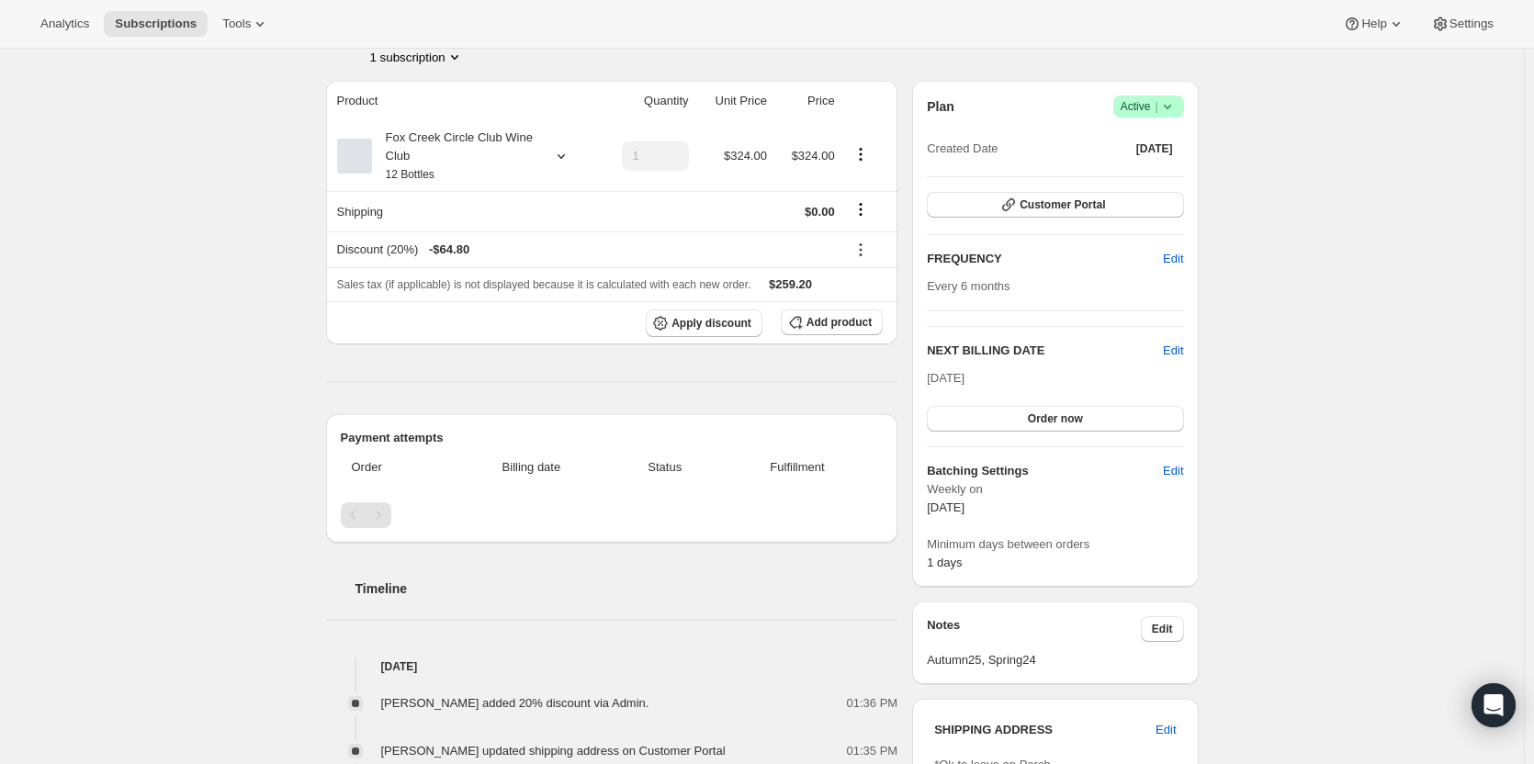
scroll to position [92, 0]
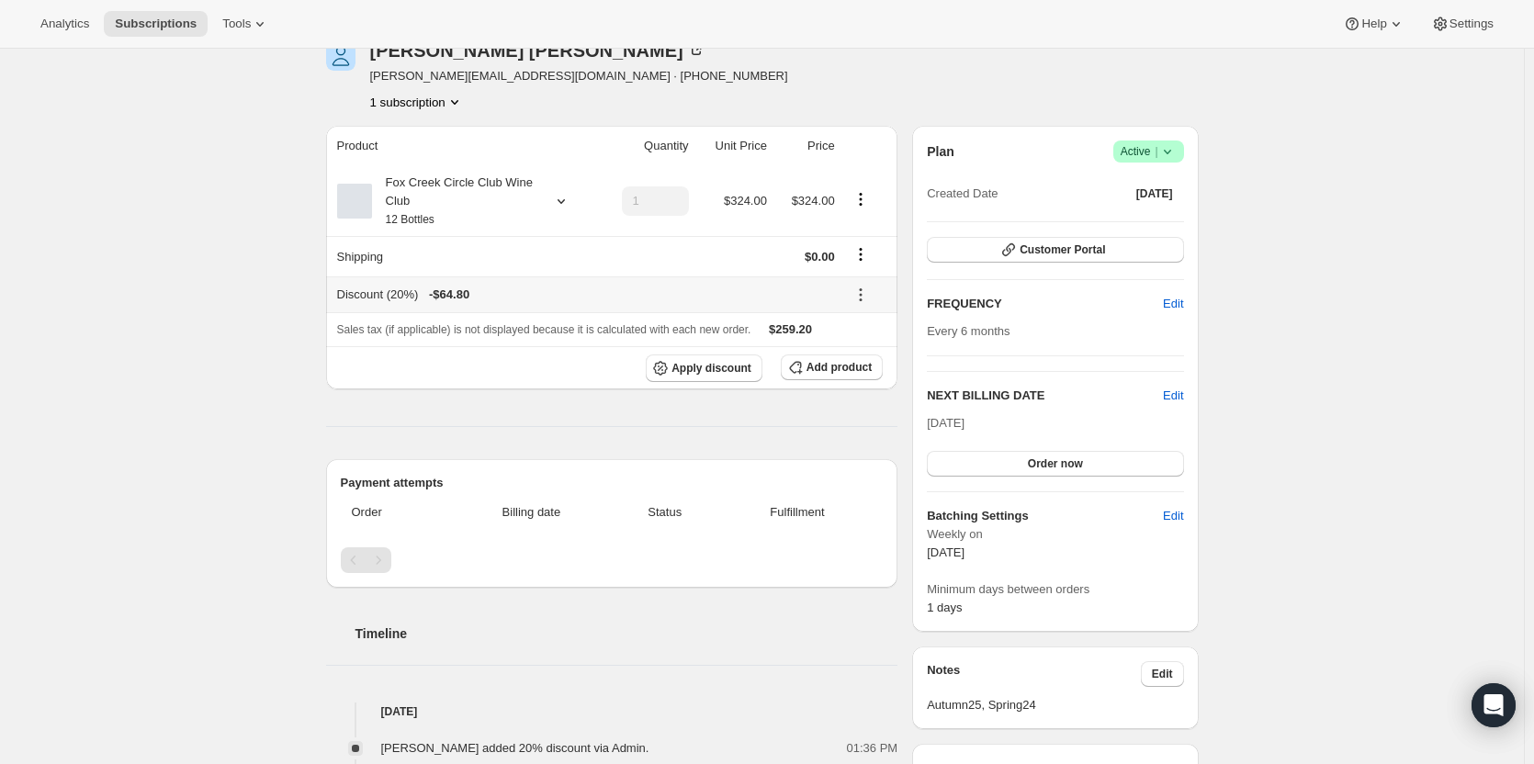
click at [349, 299] on div "Discount (20%) - $64.80" at bounding box center [586, 295] width 498 height 18
click at [352, 292] on div "Discount (20%) - $64.80" at bounding box center [586, 295] width 498 height 18
click at [394, 393] on div "Product Quantity Unit Price Price Fox Creek Circle Club Wine Club 12 Bottles 1 …" at bounding box center [612, 636] width 572 height 1021
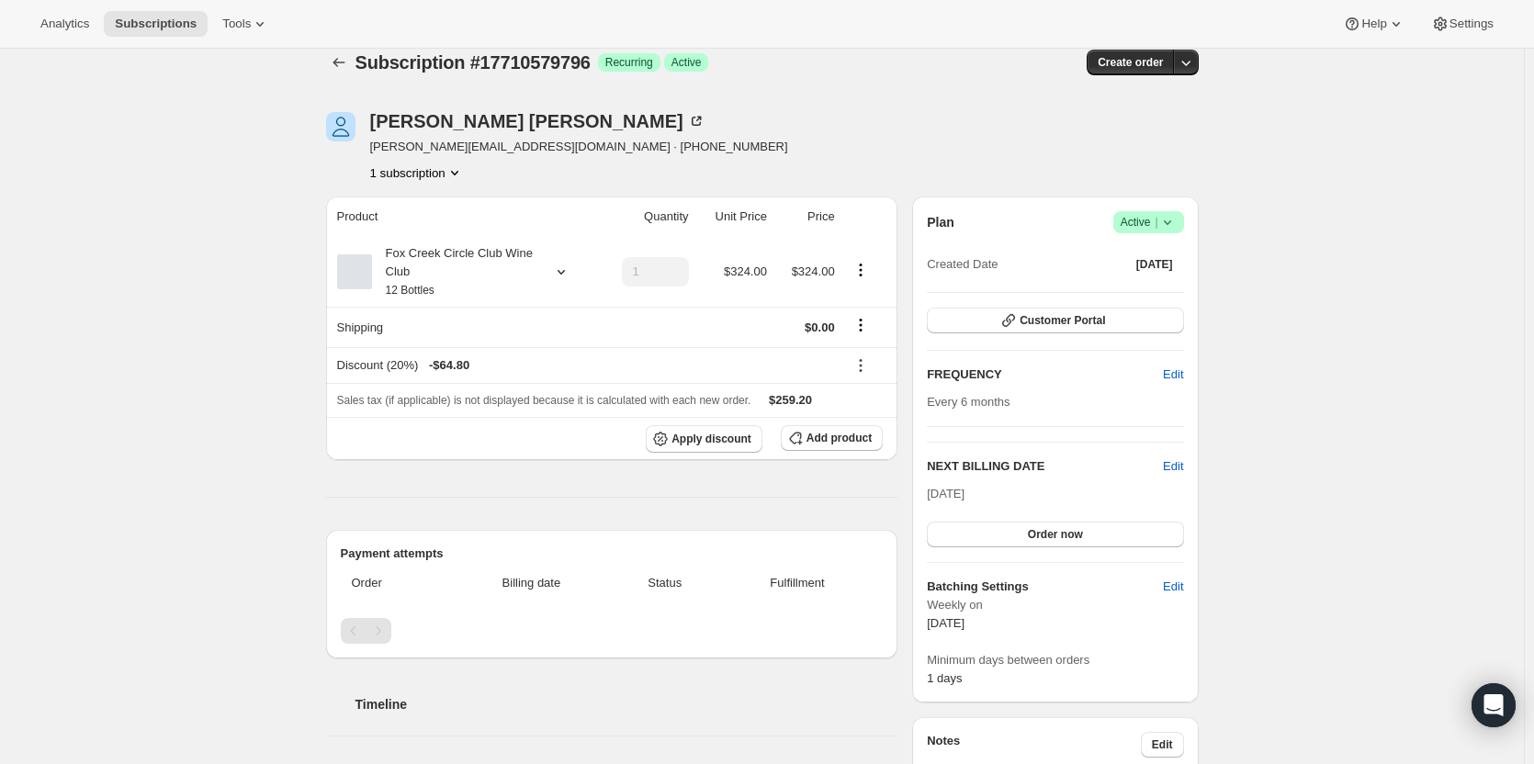
scroll to position [0, 0]
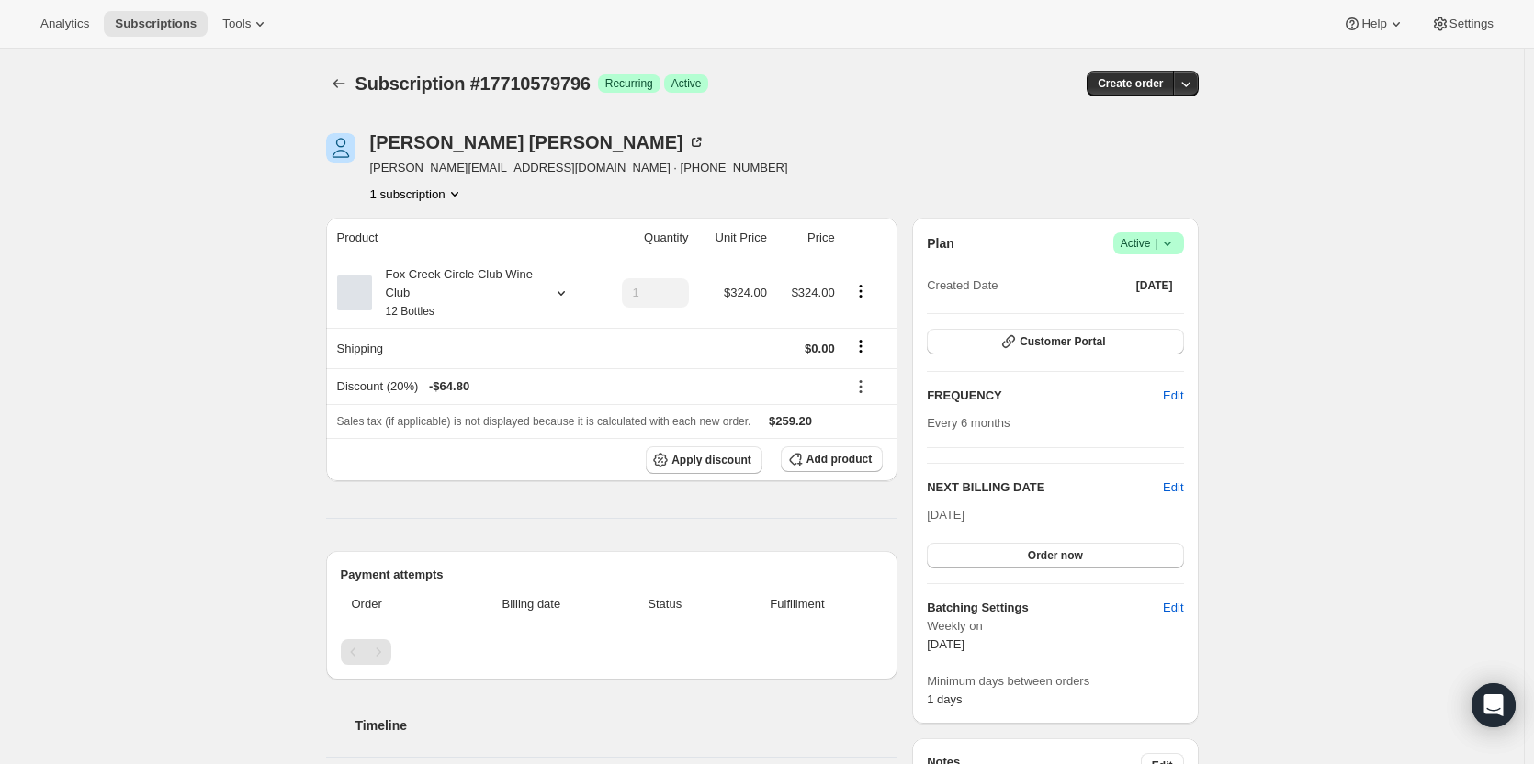
click at [13, 174] on div "Subscription #17710579796. This page is ready Subscription #17710579796 Success…" at bounding box center [762, 752] width 1524 height 1407
click at [373, 385] on div "Discount (20%) - $64.80" at bounding box center [586, 386] width 498 height 18
click at [366, 389] on div "Discount (20%) - $64.80" at bounding box center [586, 386] width 498 height 18
click at [386, 384] on div "Discount (20%) - $64.80" at bounding box center [586, 386] width 498 height 18
click at [403, 394] on div "Discount (20%) - $64.80" at bounding box center [586, 386] width 498 height 18
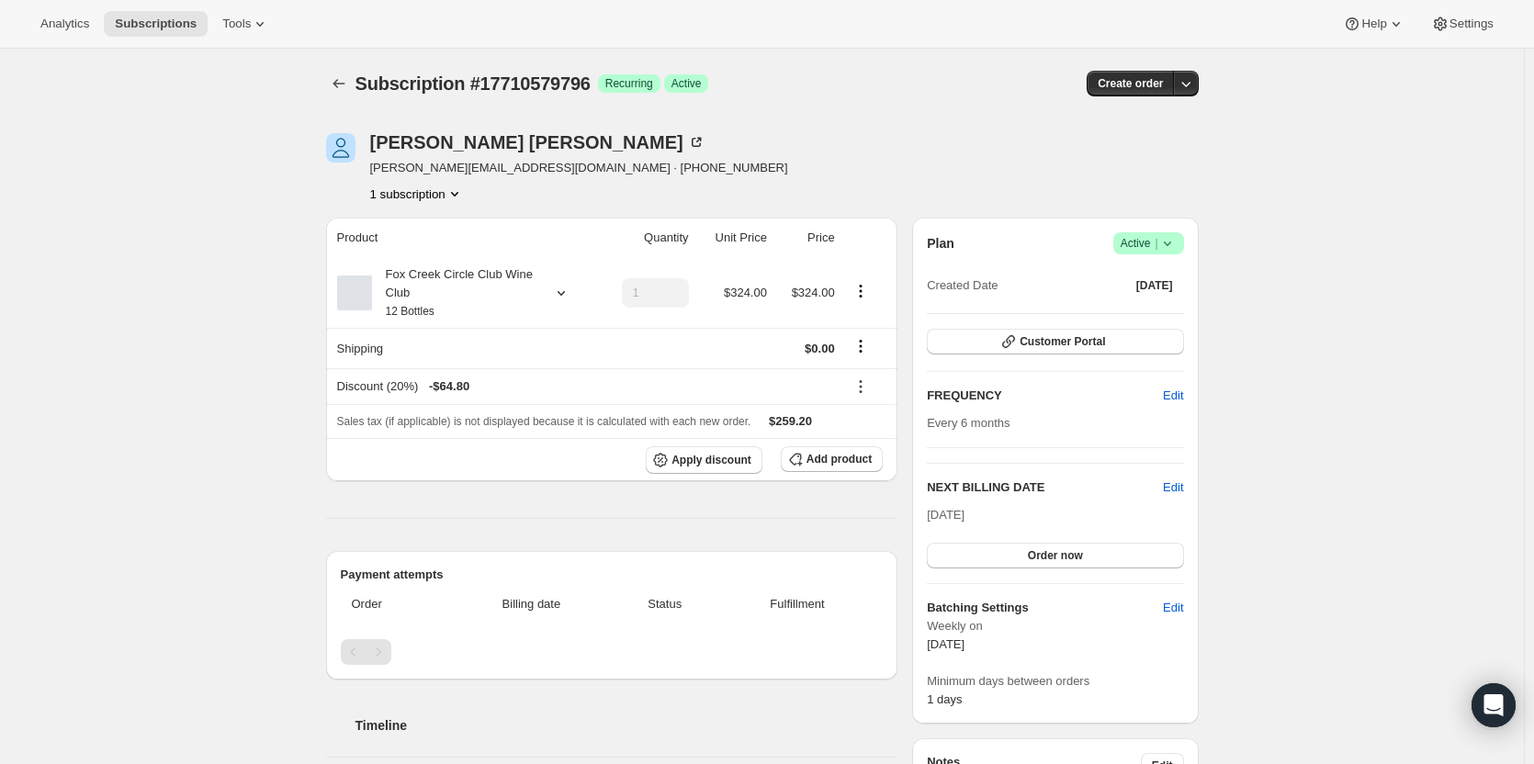
click at [96, 380] on div "Subscription #17710579796. This page is ready Subscription #17710579796 Success…" at bounding box center [762, 752] width 1524 height 1407
click at [454, 133] on div "Diane Ranck" at bounding box center [537, 142] width 335 height 18
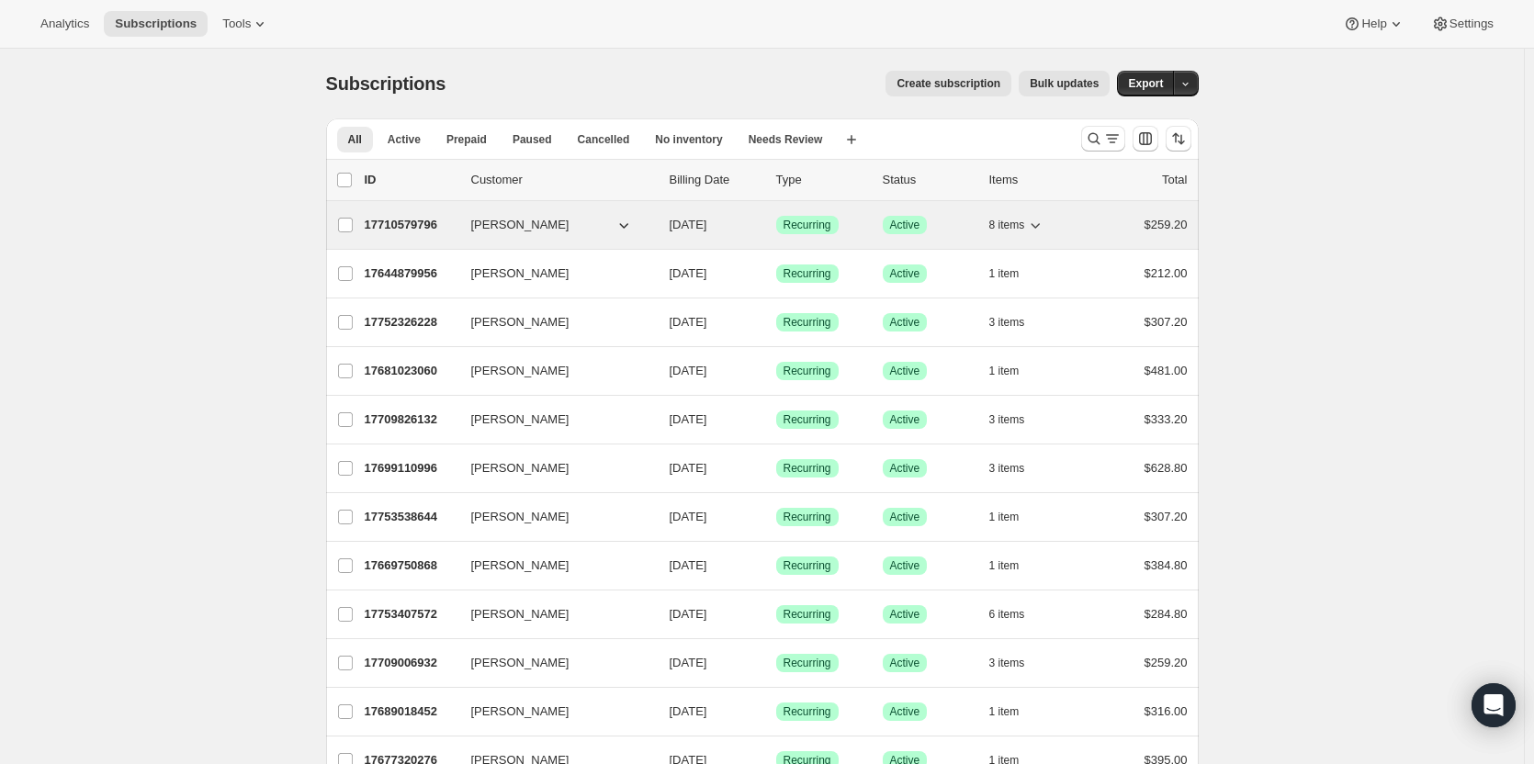
click at [417, 225] on p "17710579796" at bounding box center [411, 225] width 92 height 18
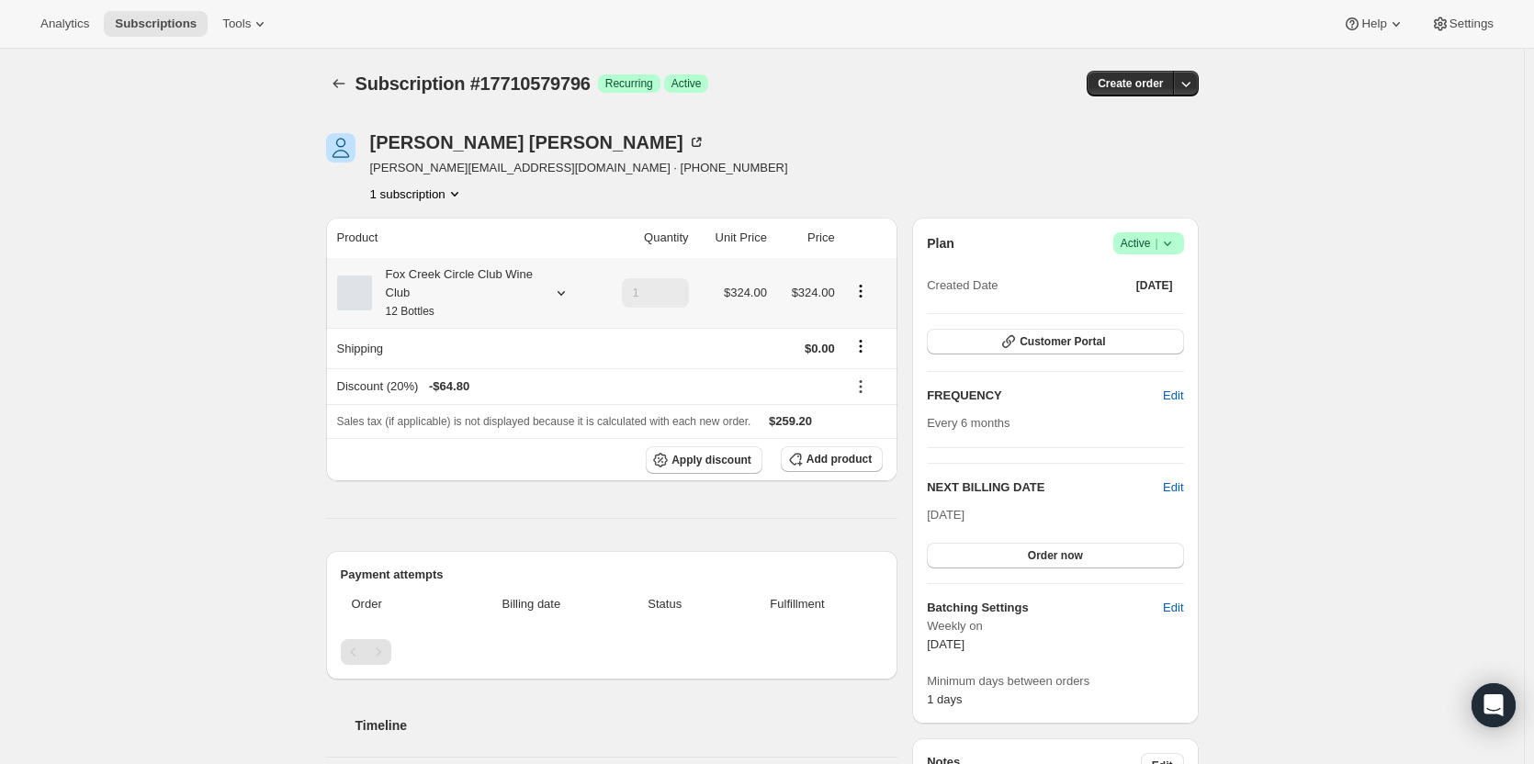
click at [430, 299] on div "Fox Creek Circle Club Wine Club 12 Bottles" at bounding box center [454, 292] width 165 height 55
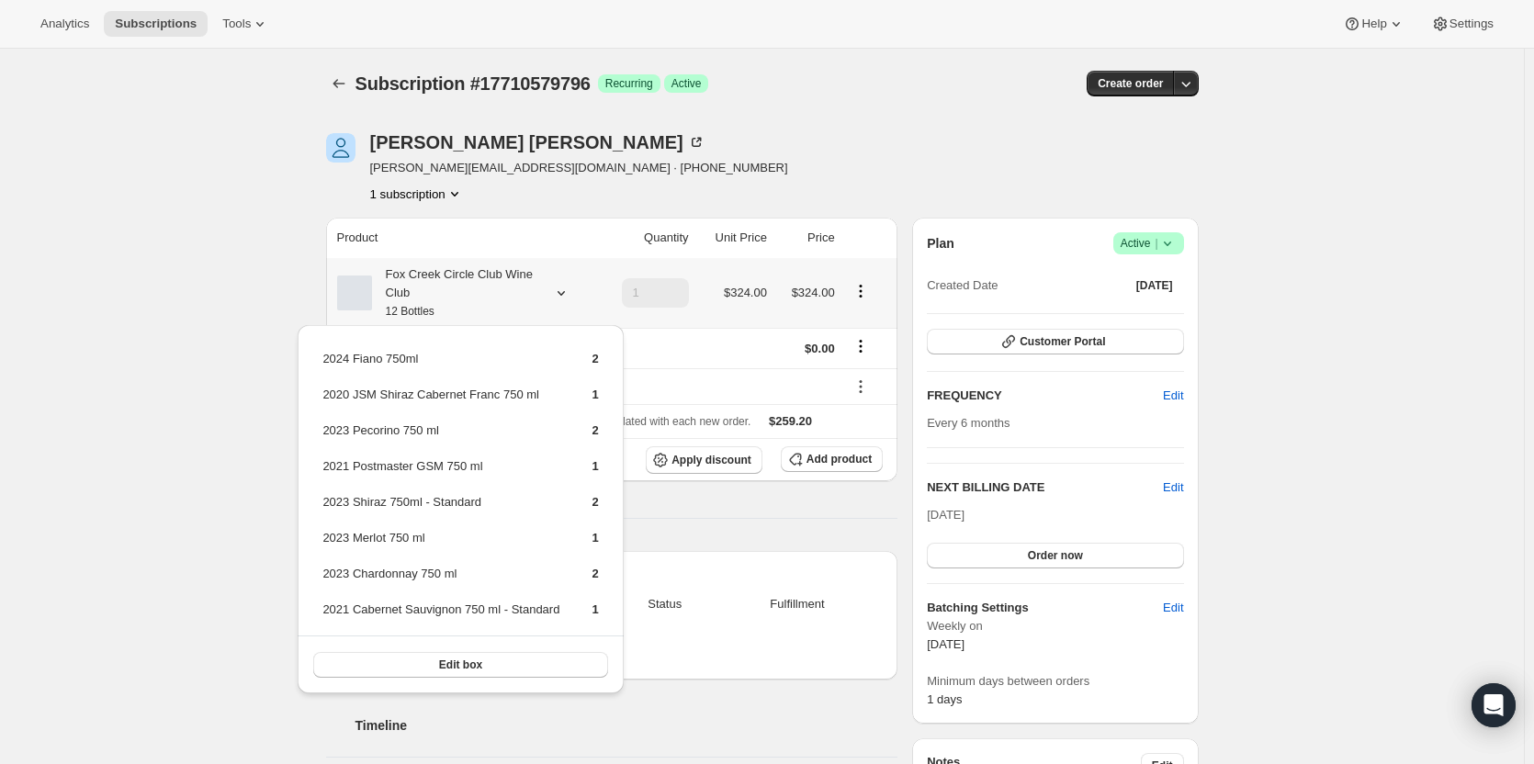
click at [430, 299] on div "Fox Creek Circle Club Wine Club 12 Bottles" at bounding box center [454, 292] width 165 height 55
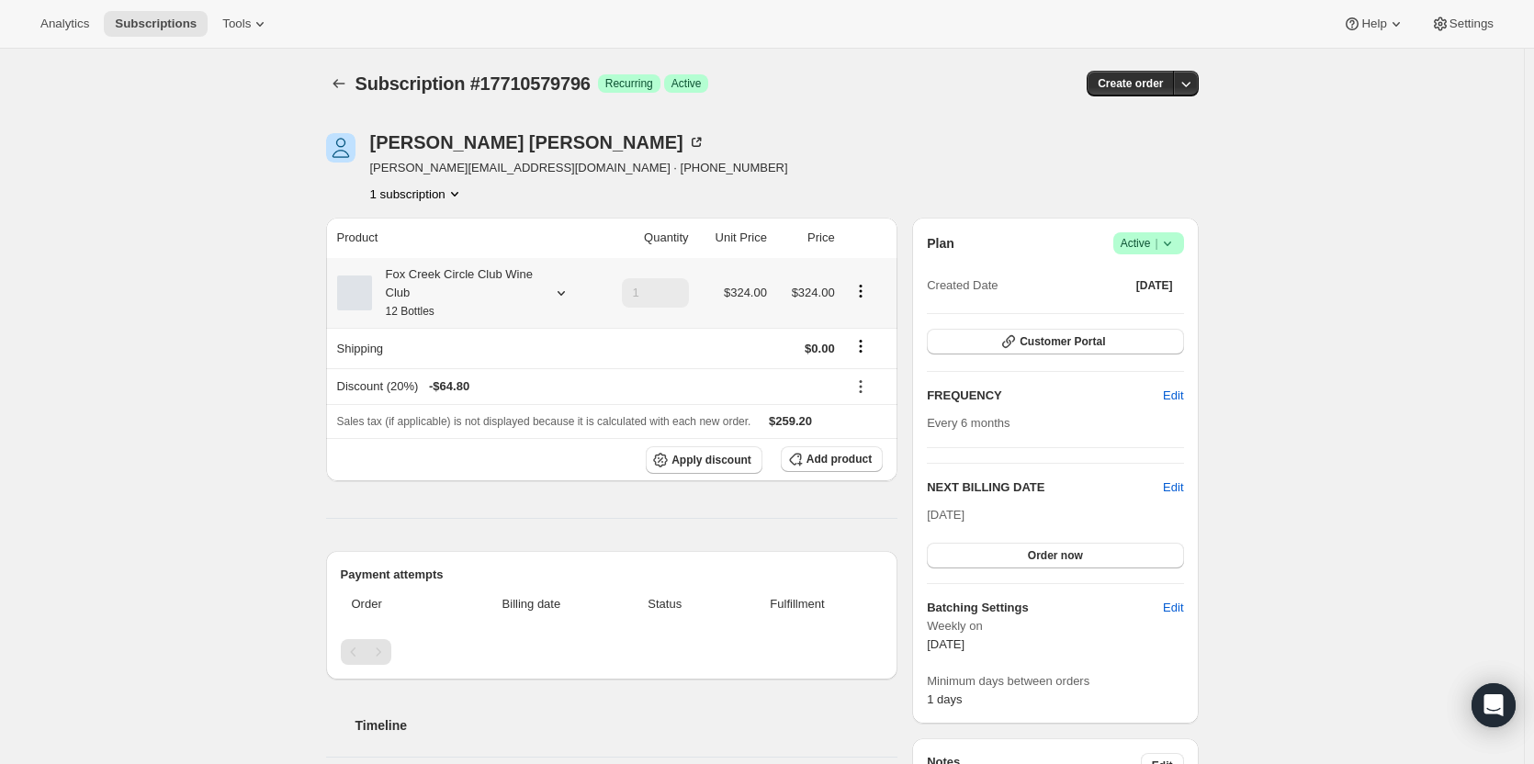
click at [508, 284] on div "Fox Creek Circle Club Wine Club 12 Bottles" at bounding box center [454, 292] width 165 height 55
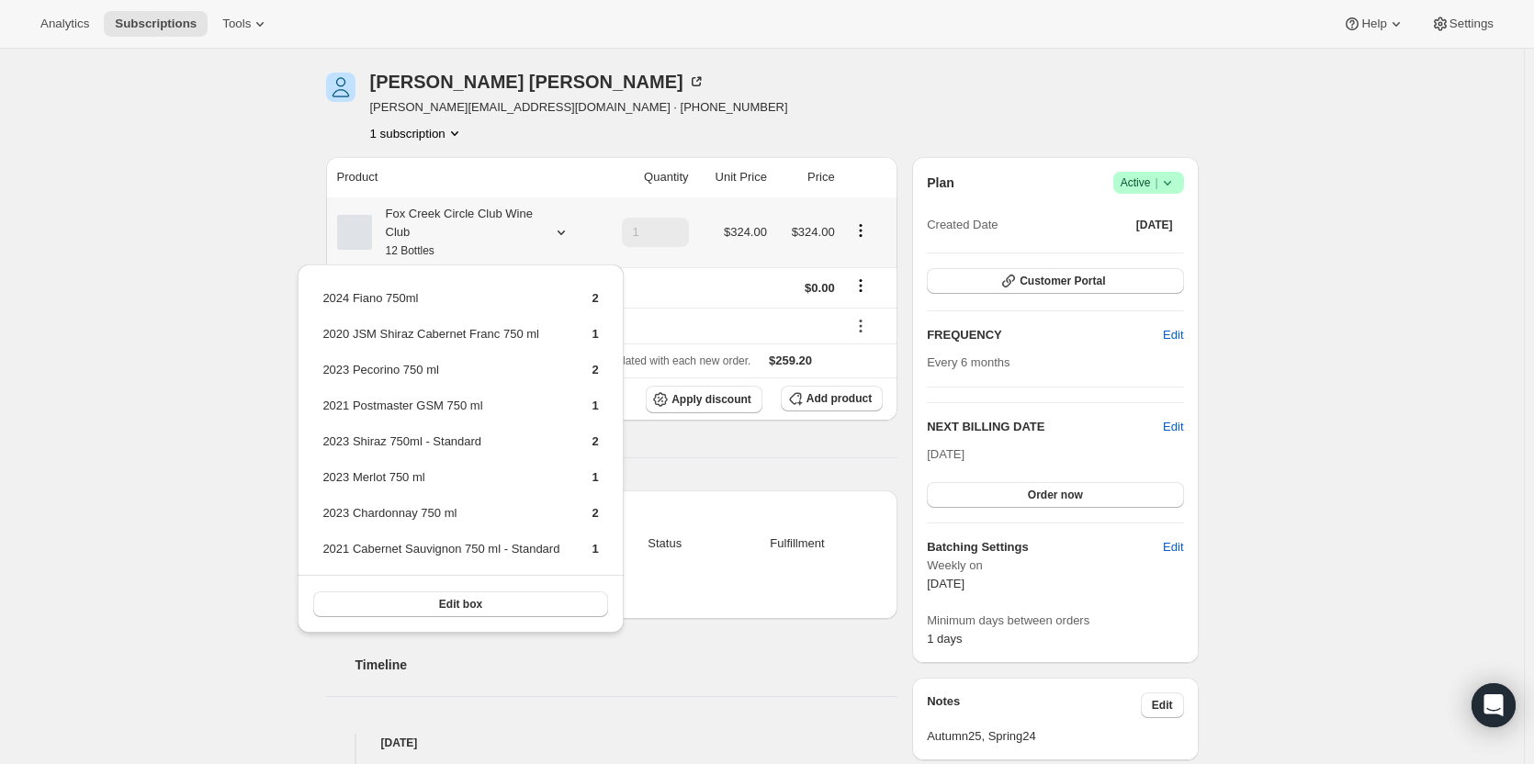
scroll to position [92, 0]
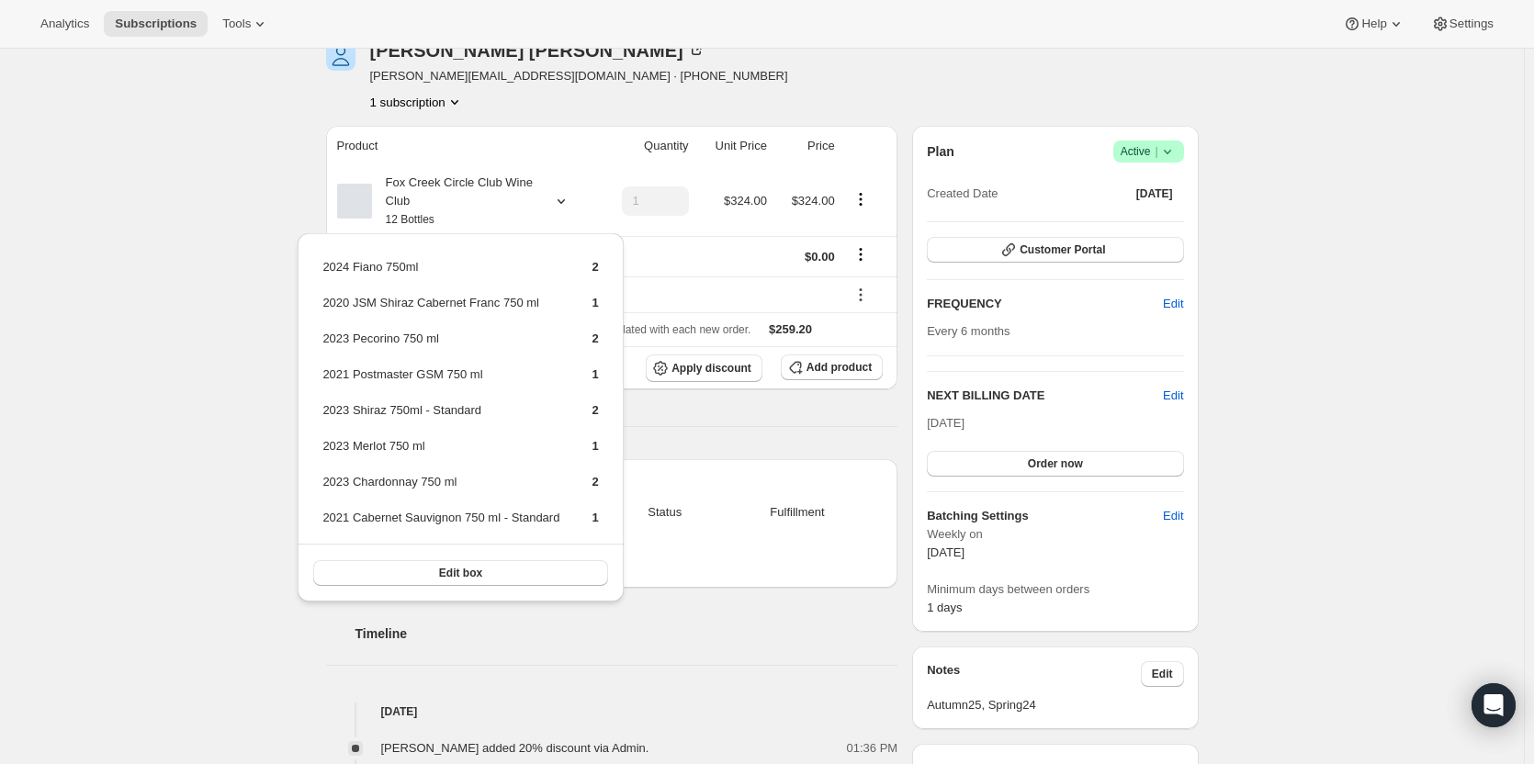
click at [687, 427] on div "Product Quantity Unit Price Price Fox Creek Circle Club Wine Club 12 Bottles 1 …" at bounding box center [612, 636] width 572 height 1021
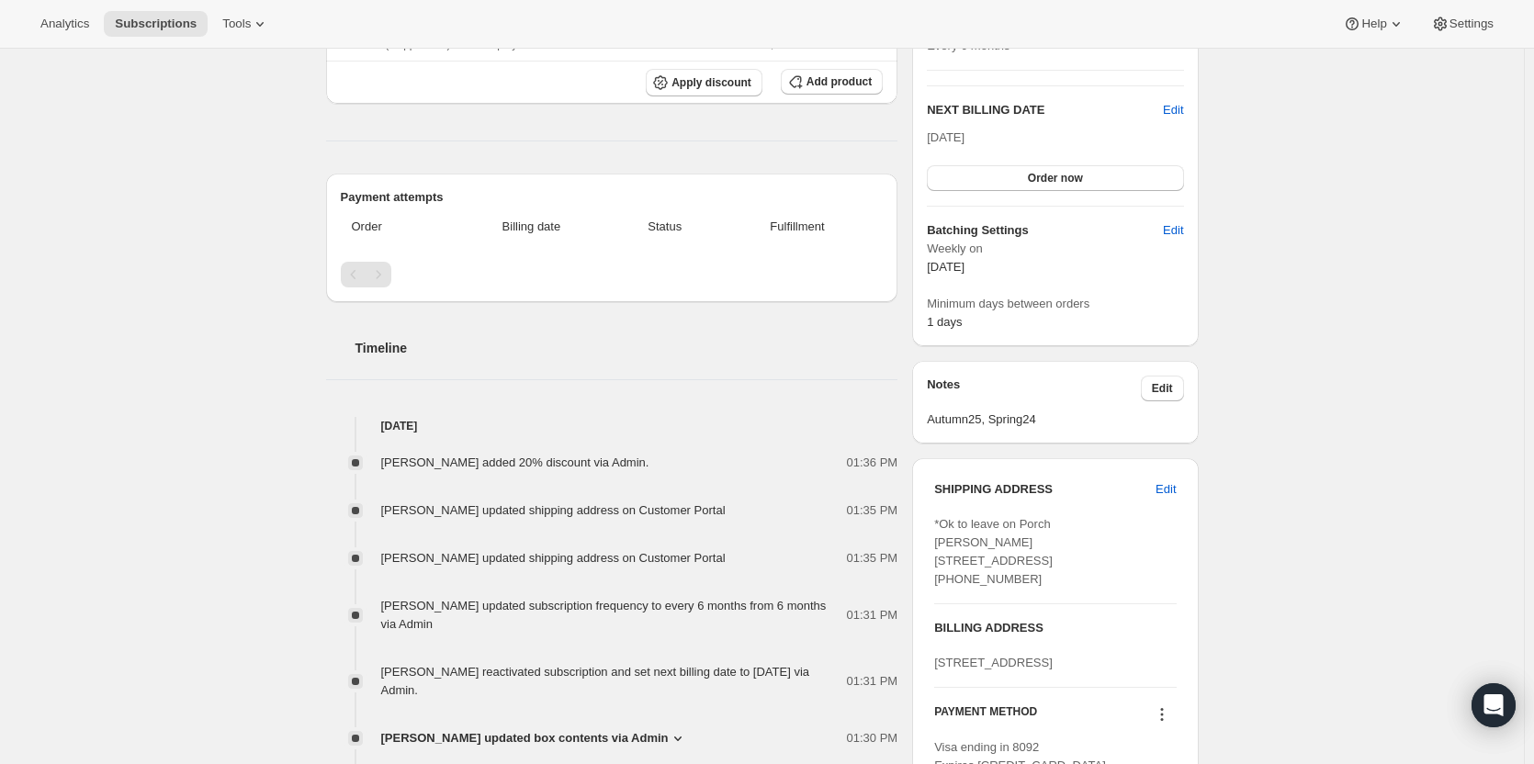
scroll to position [0, 0]
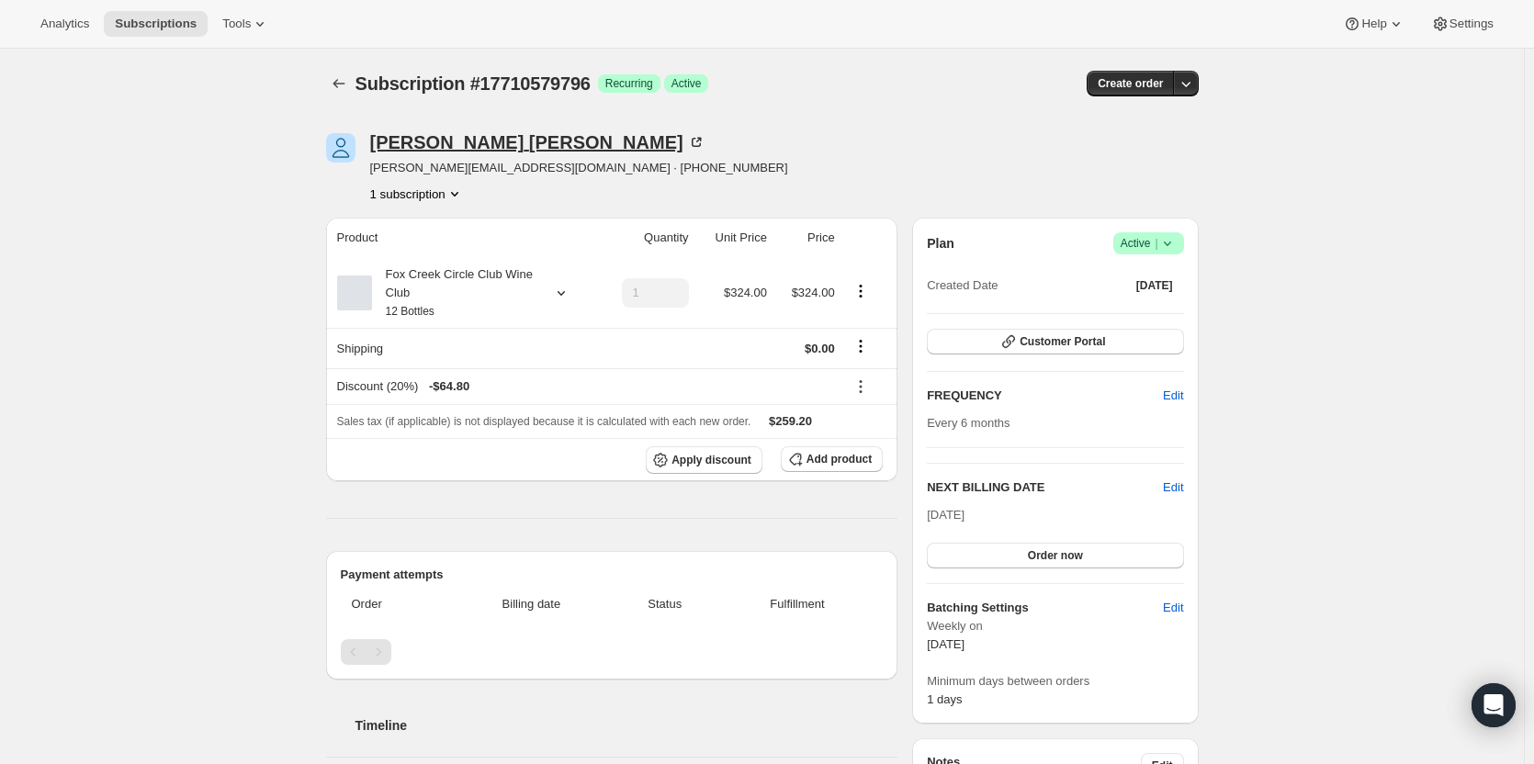
click at [687, 141] on icon at bounding box center [696, 142] width 18 height 18
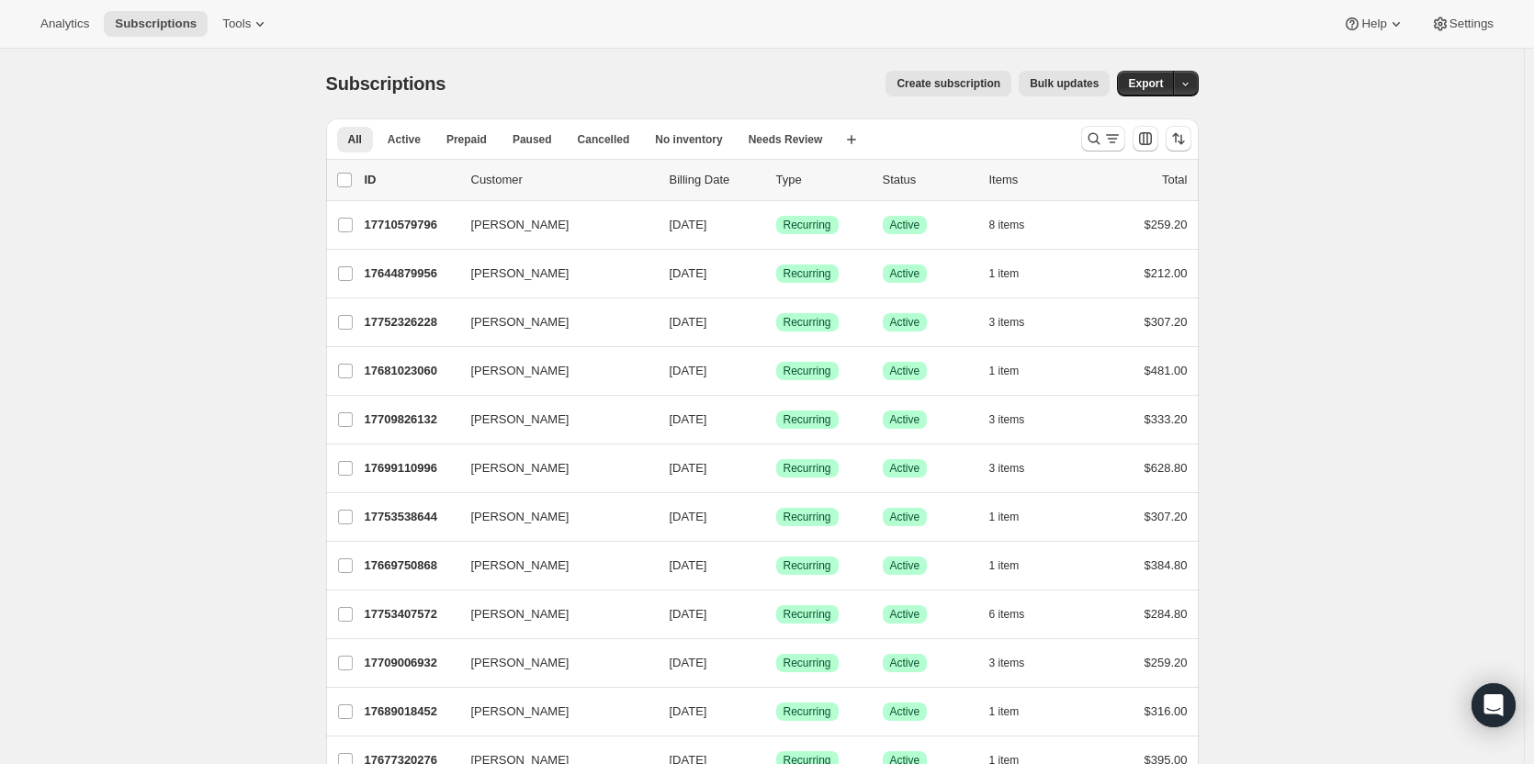
click at [1077, 143] on div at bounding box center [1136, 138] width 125 height 37
click at [1103, 135] on icon "Search and filter results" at bounding box center [1094, 139] width 18 height 18
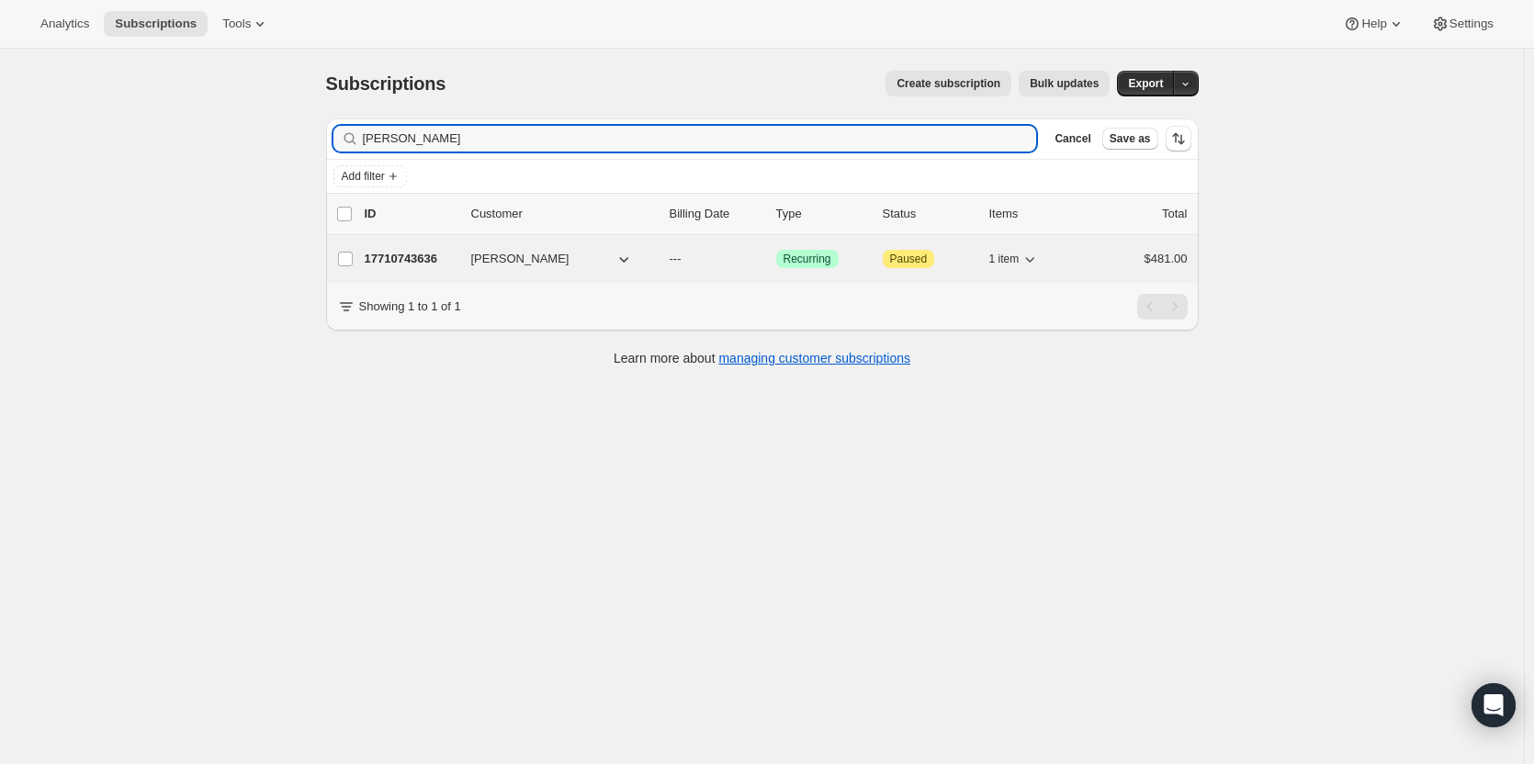
type input "paul riggs"
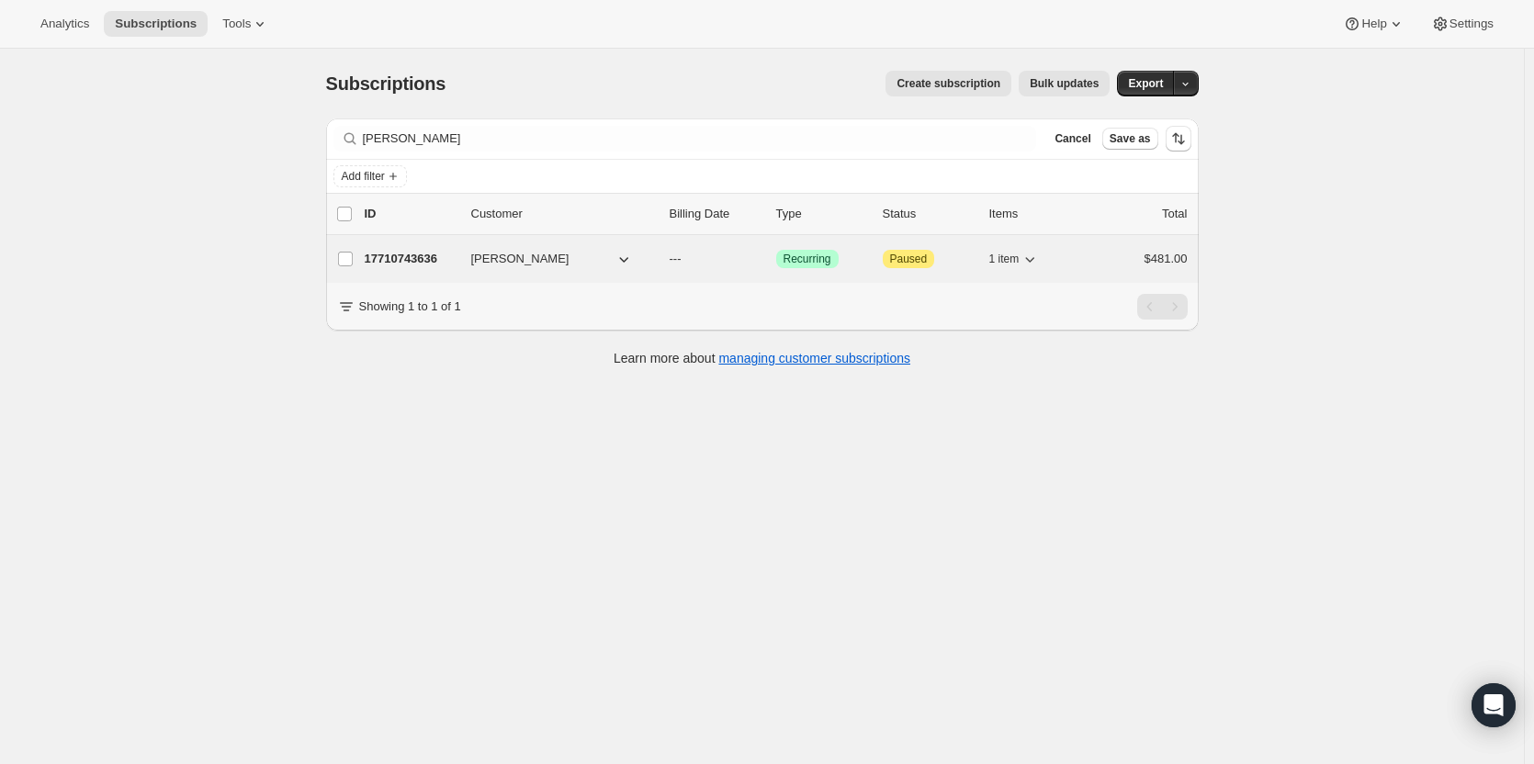
click at [377, 255] on p "17710743636" at bounding box center [411, 259] width 92 height 18
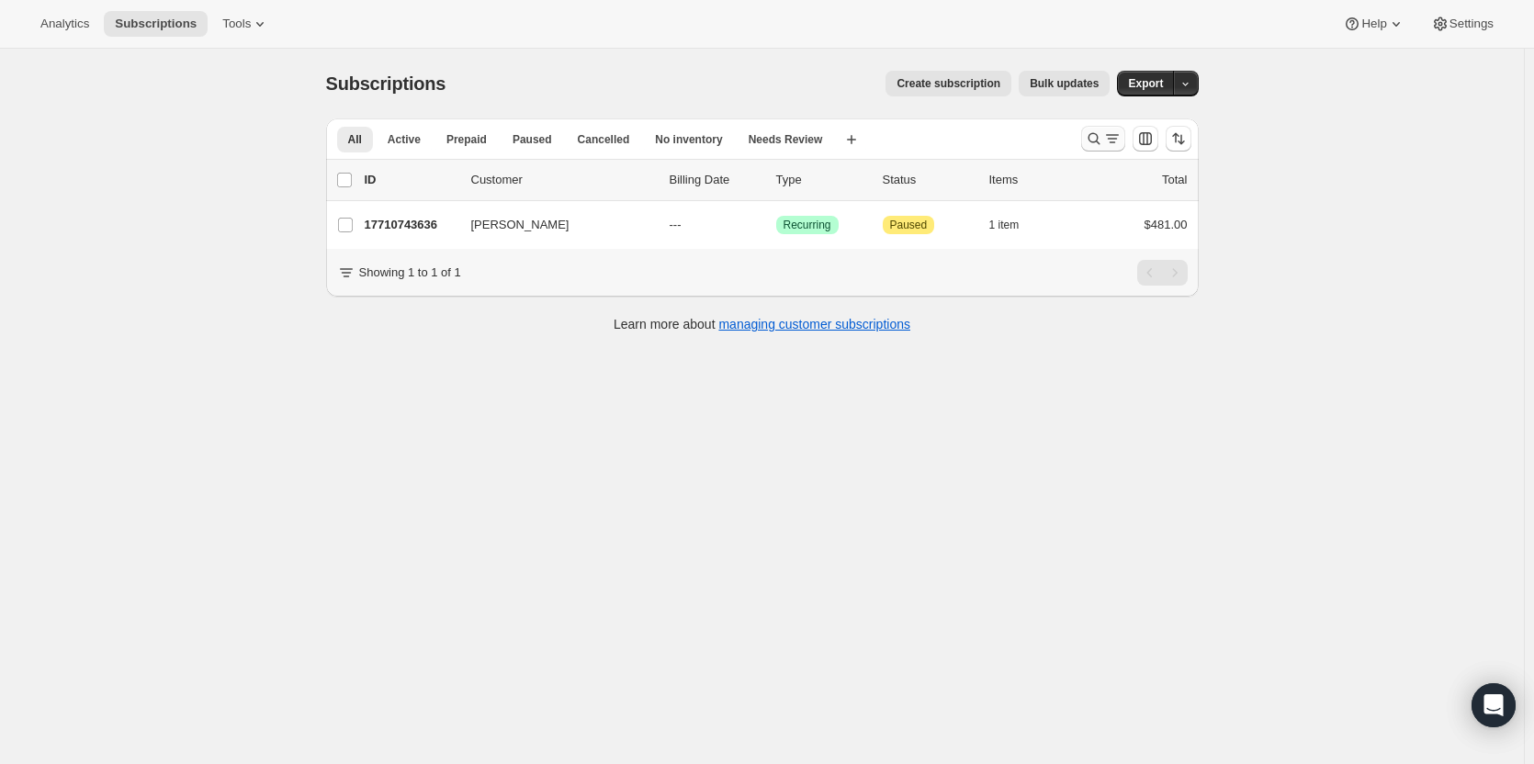
click at [1096, 145] on icon "Search and filter results" at bounding box center [1094, 139] width 18 height 18
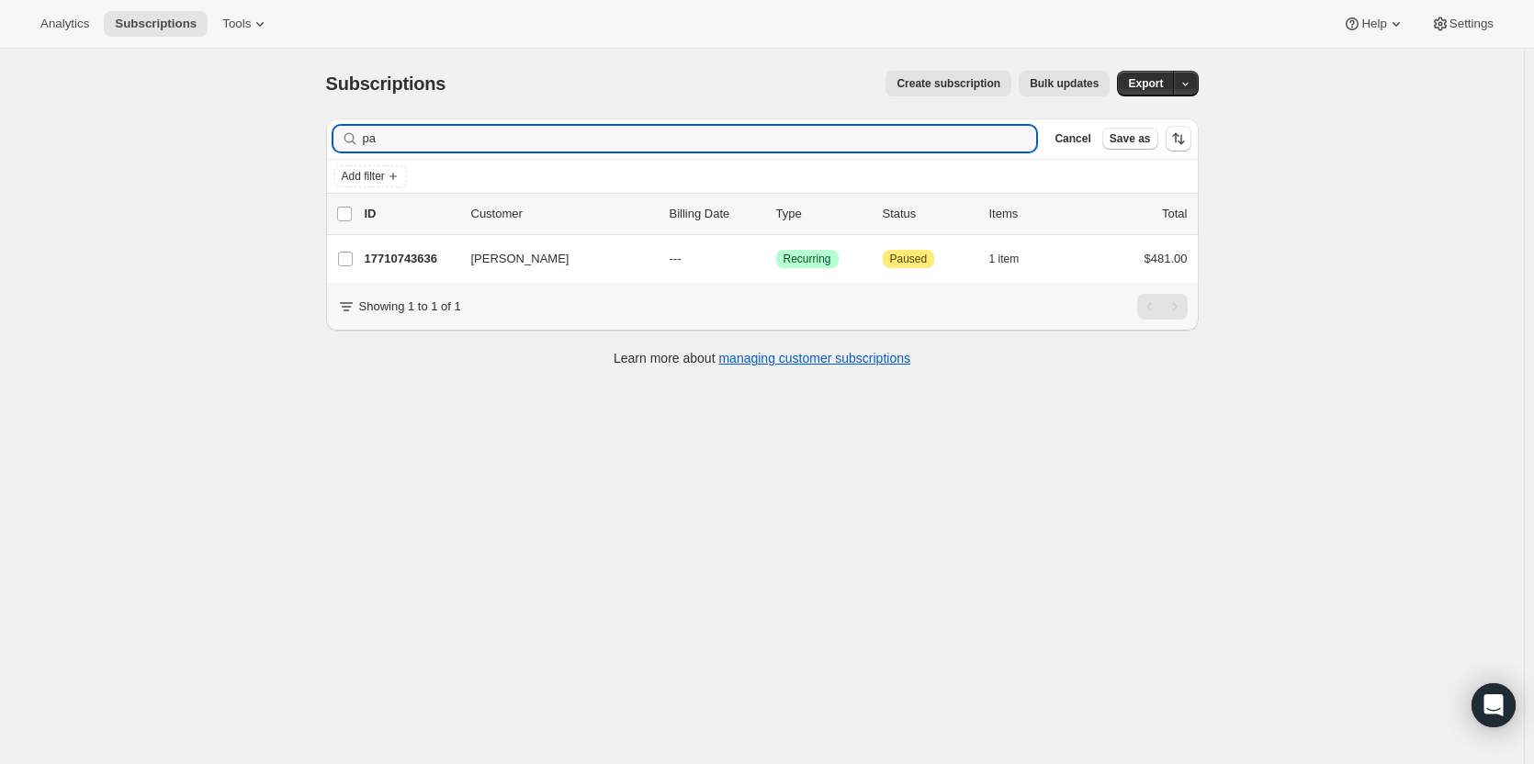
type input "p"
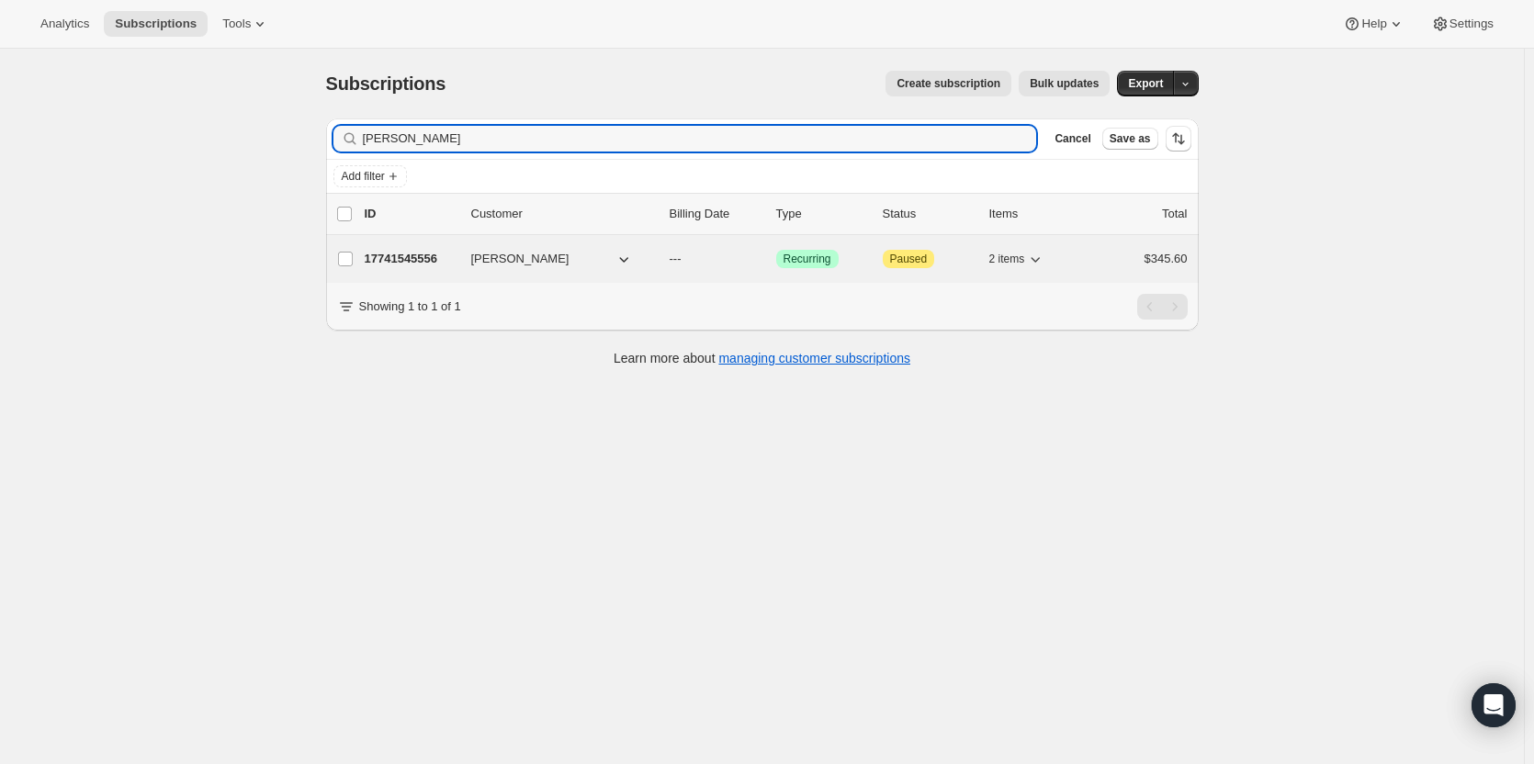
type input "ron ver"
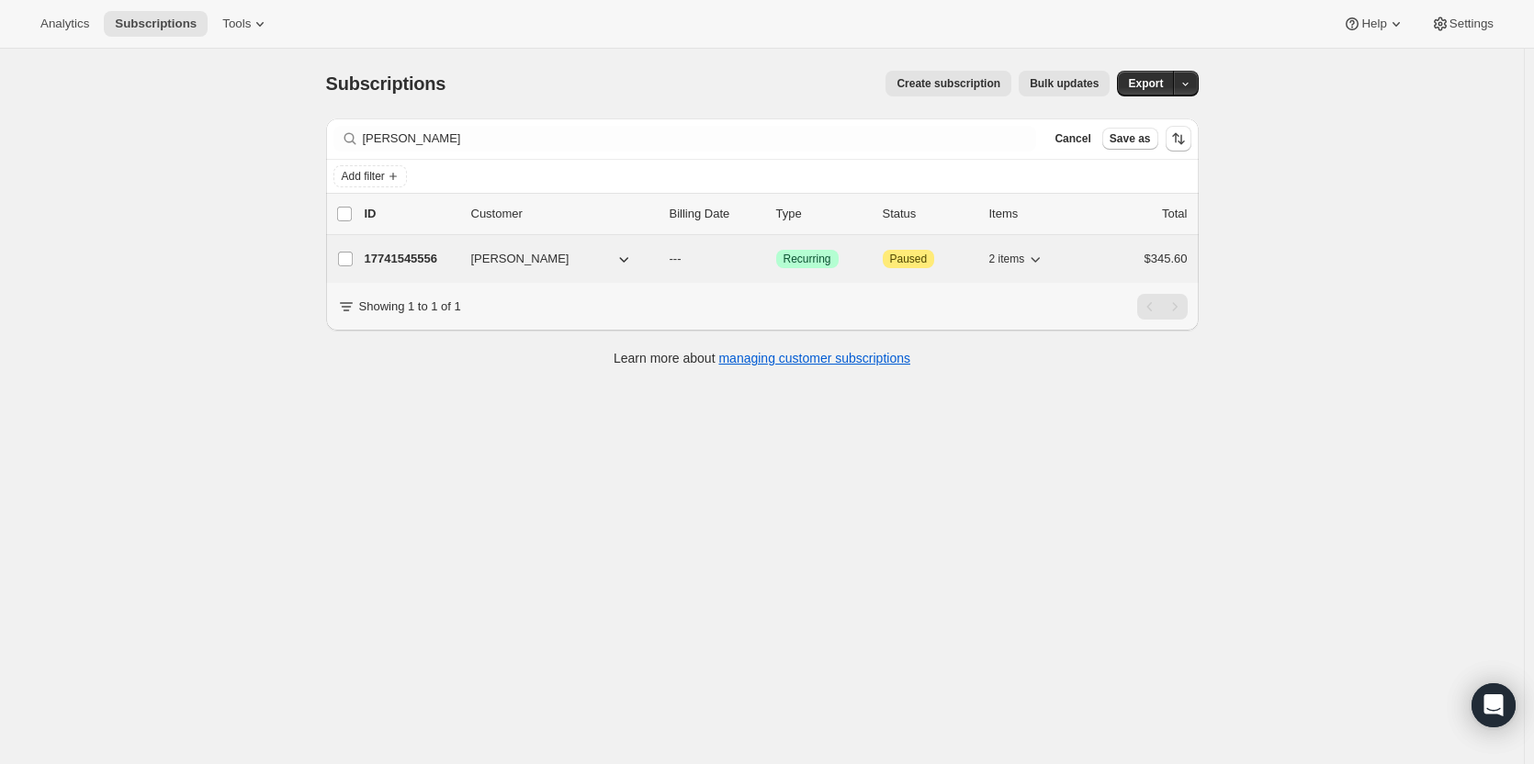
click at [438, 253] on p "17741545556" at bounding box center [411, 259] width 92 height 18
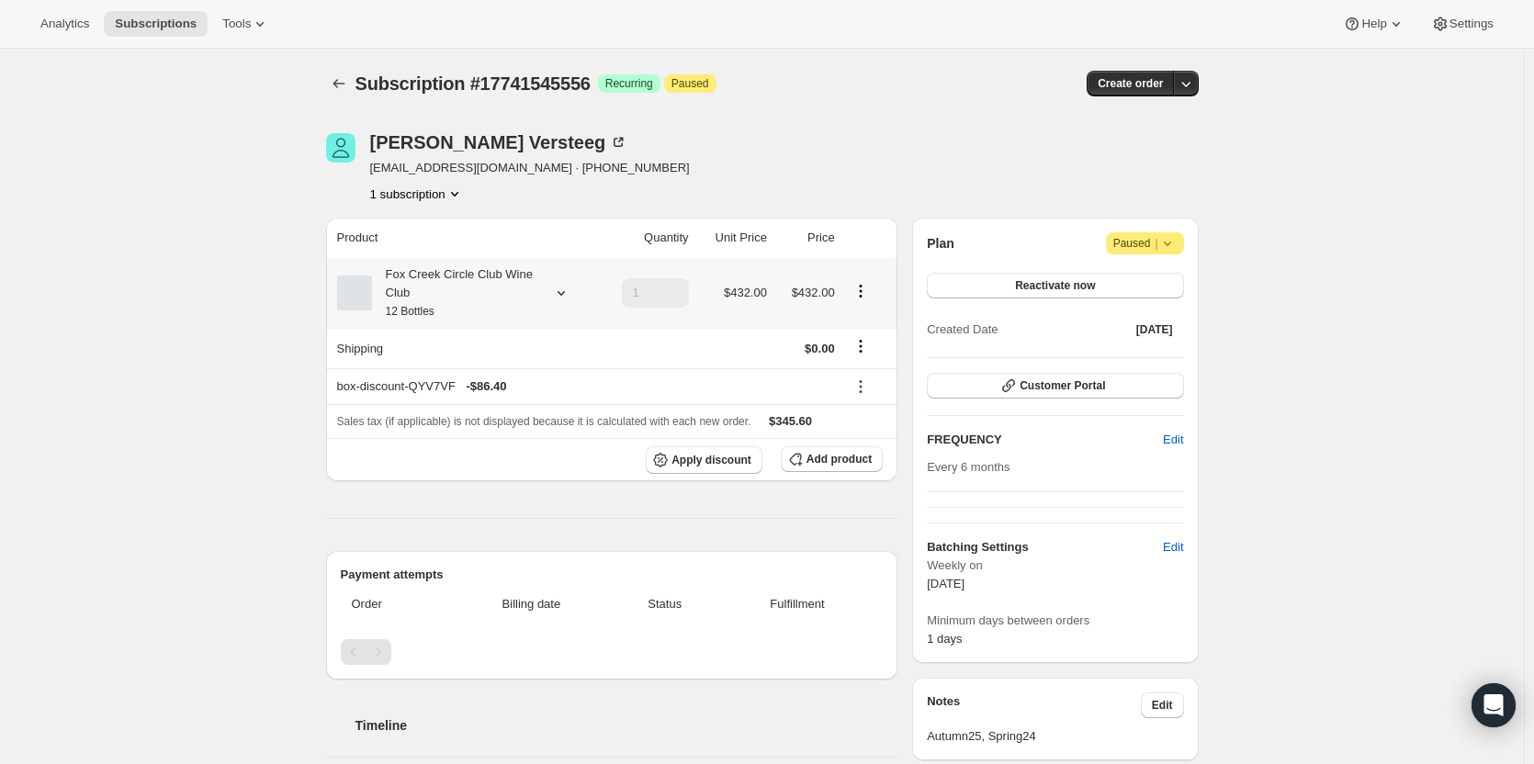
click at [524, 299] on div "Fox Creek Circle Club Wine Club 12 Bottles" at bounding box center [454, 292] width 165 height 55
click at [1292, 517] on div "Subscription #17741545556. This page is ready Subscription #17741545556 Success…" at bounding box center [762, 713] width 1524 height 1328
click at [614, 146] on icon at bounding box center [618, 142] width 9 height 9
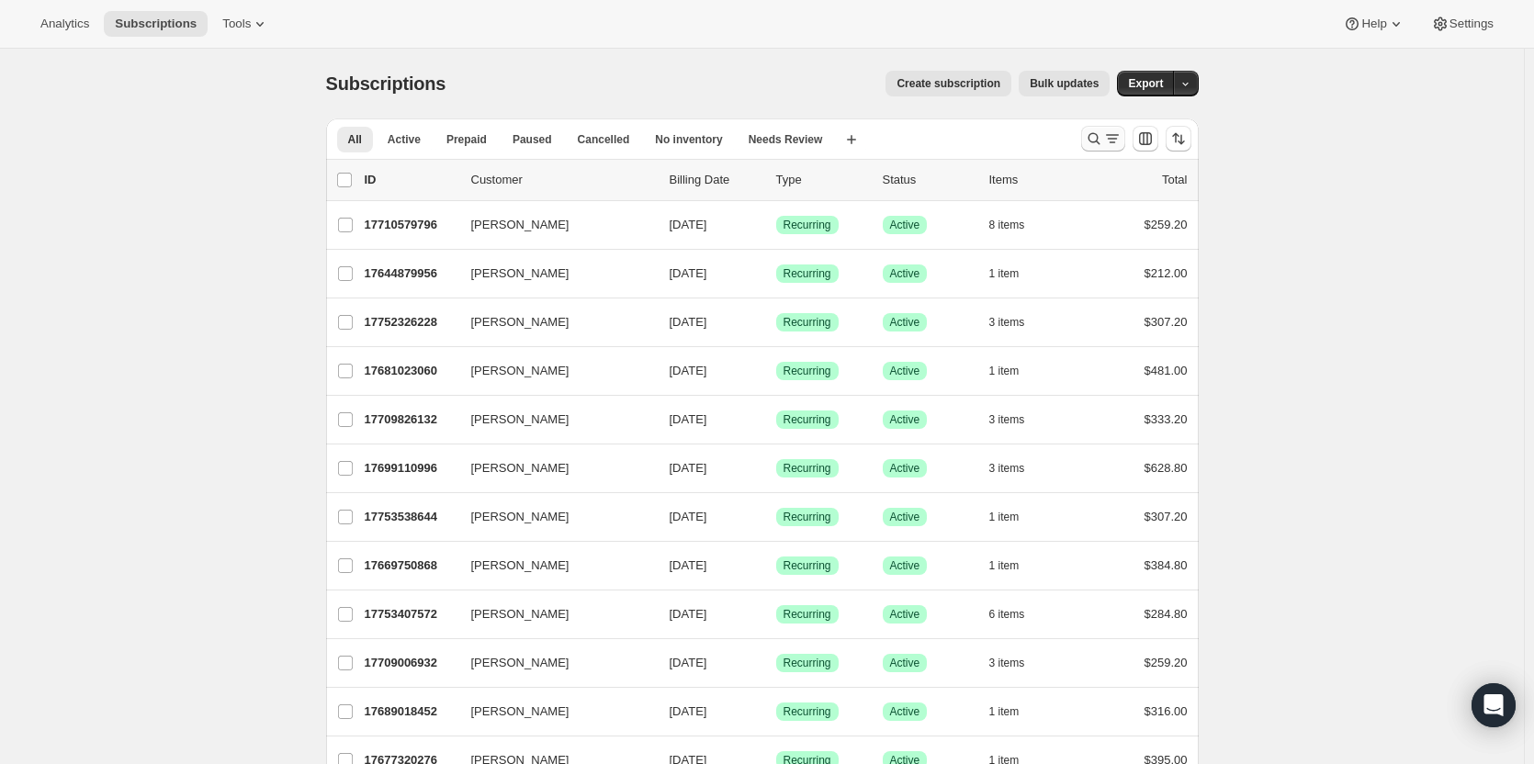
click at [1089, 130] on icon "Search and filter results" at bounding box center [1094, 139] width 18 height 18
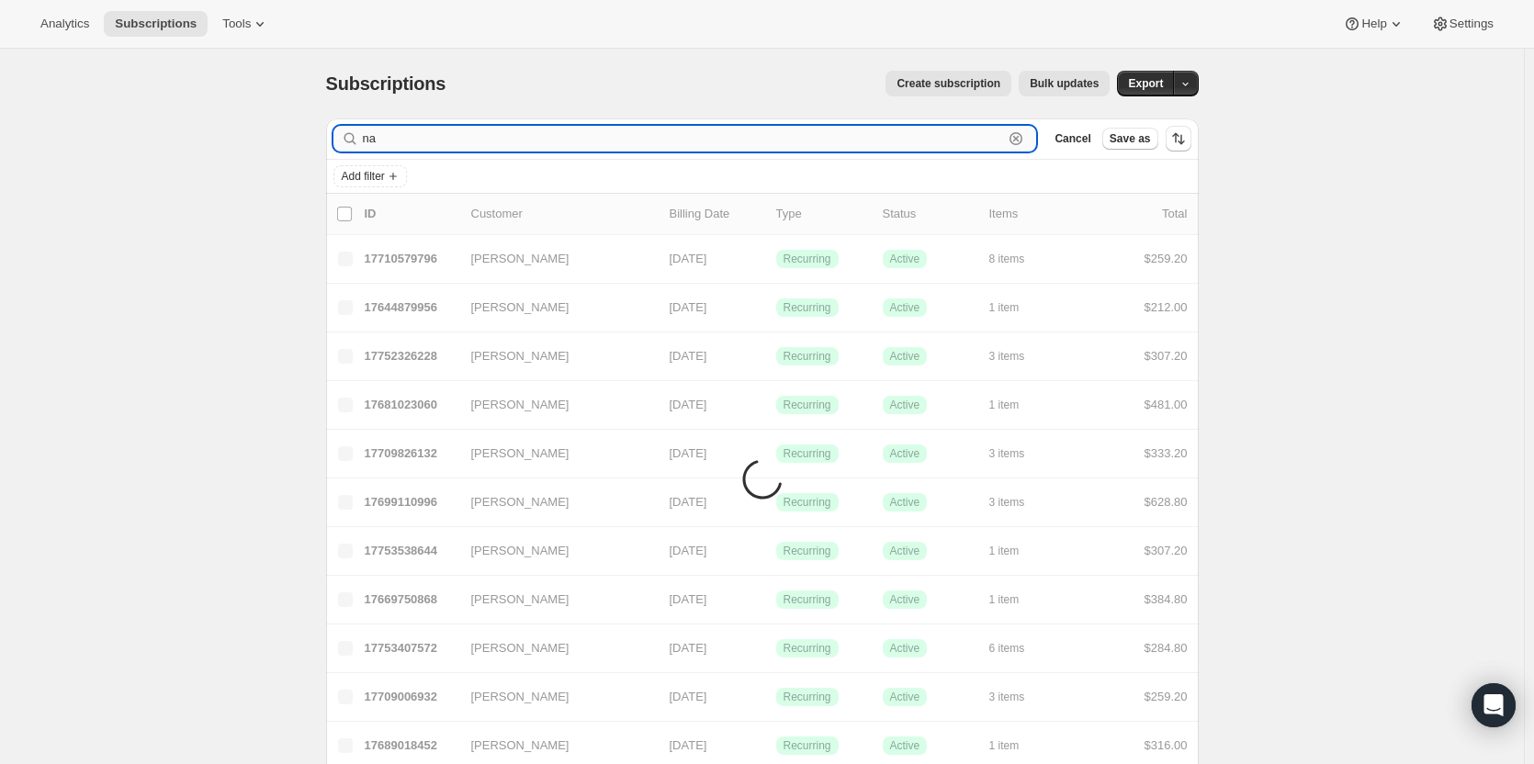
type input "n"
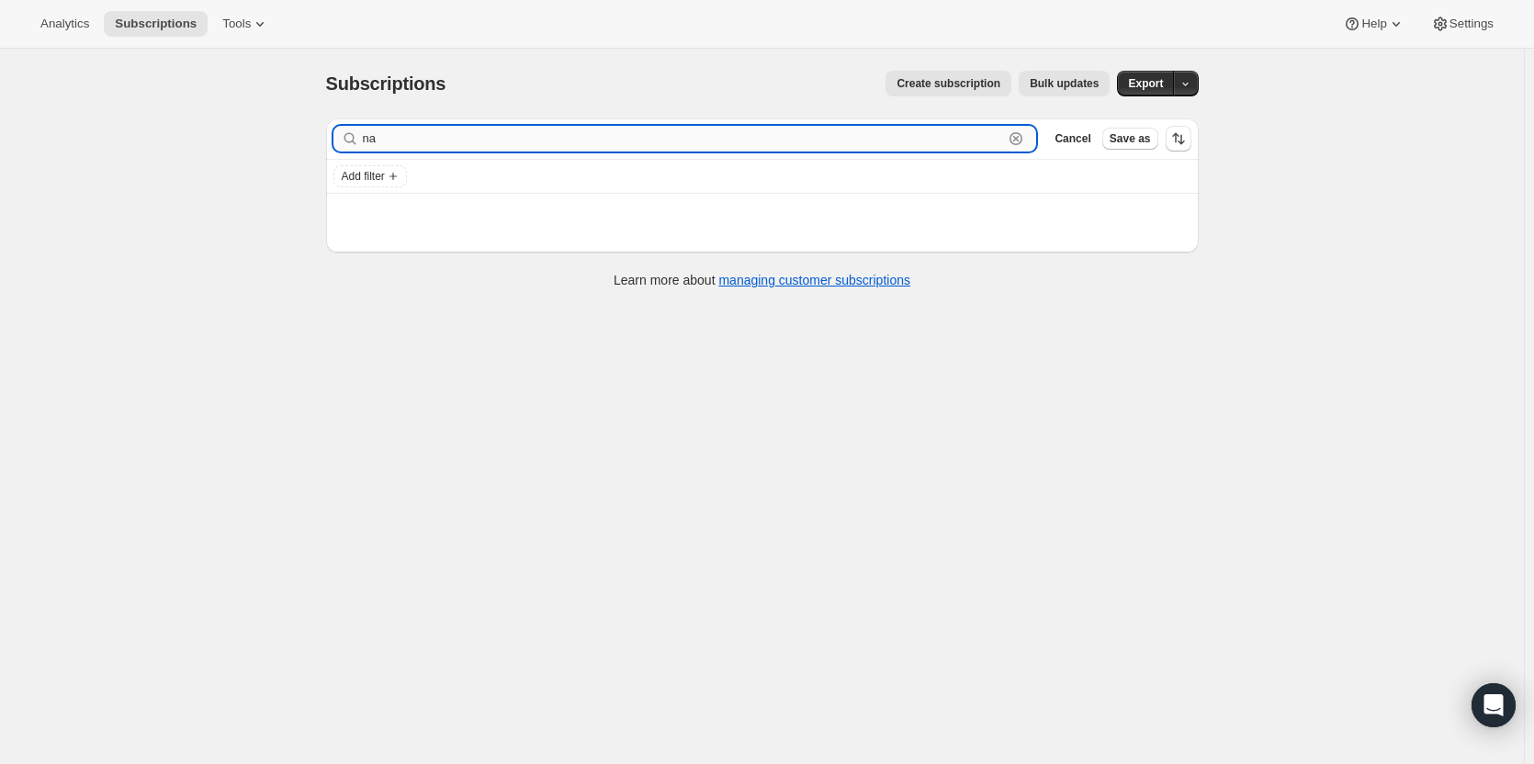
type input "n"
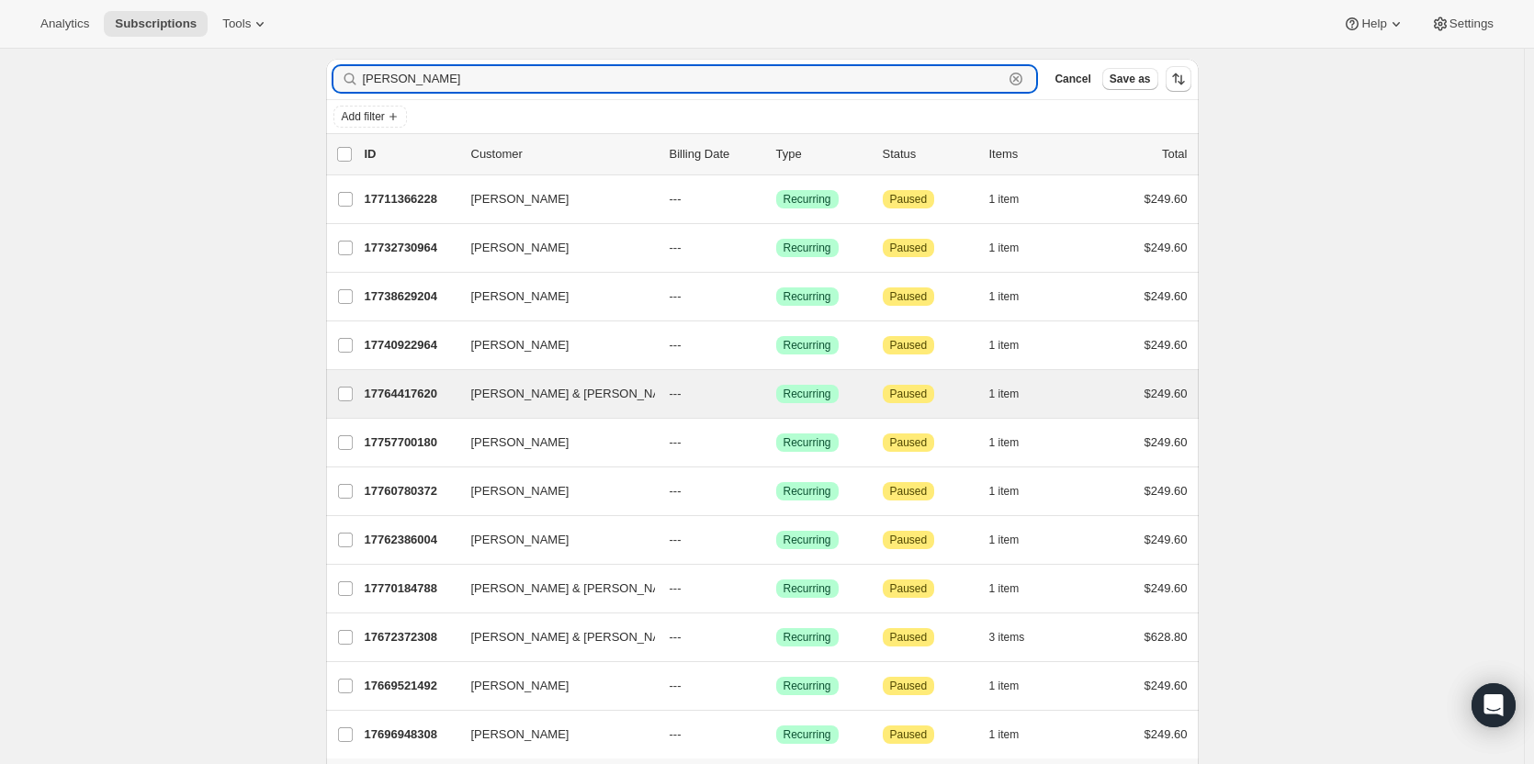
scroll to position [92, 0]
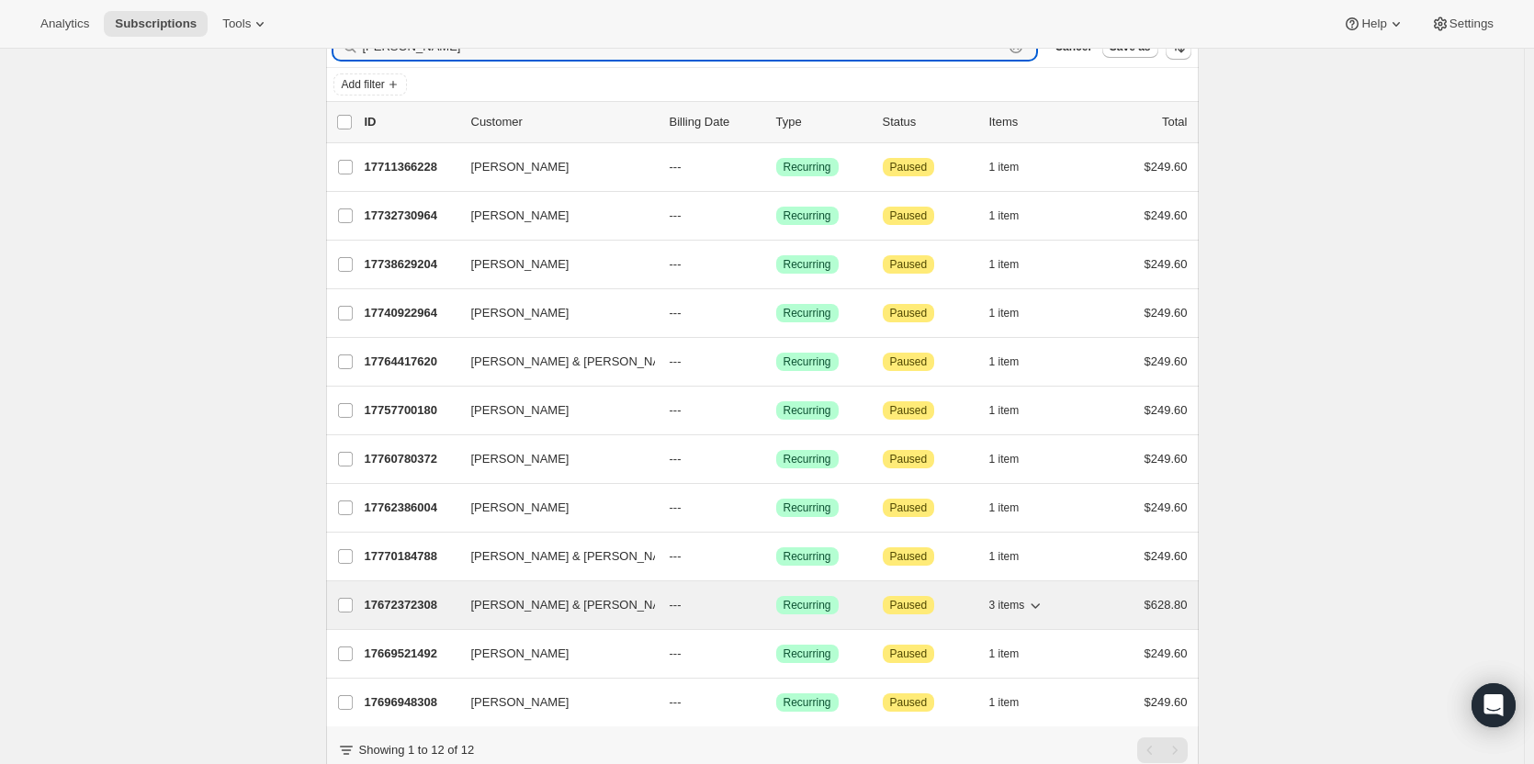
type input "baker"
click at [419, 603] on p "17672372308" at bounding box center [411, 605] width 92 height 18
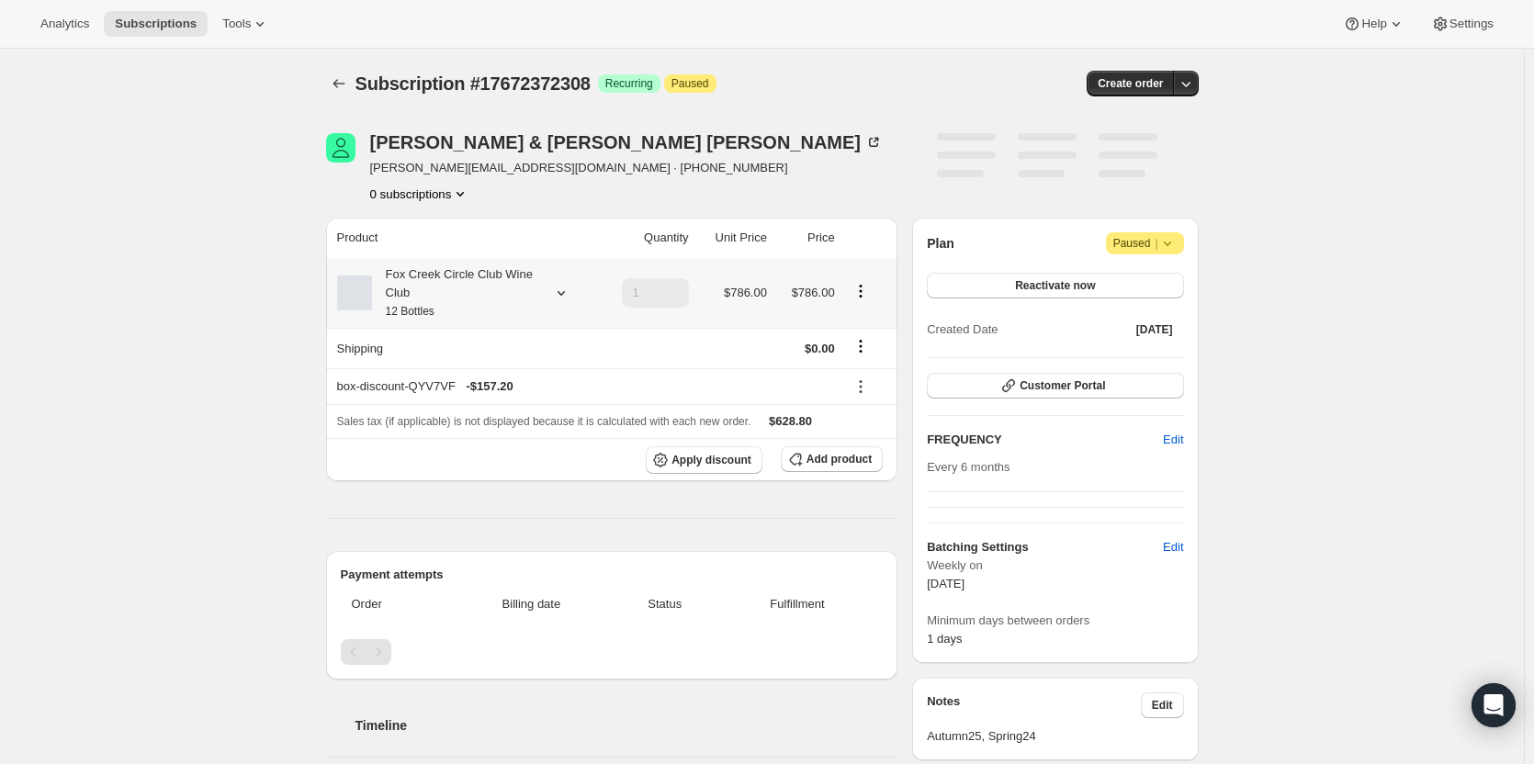
click at [498, 304] on div "Fox Creek Circle Club Wine Club 12 Bottles" at bounding box center [454, 292] width 165 height 55
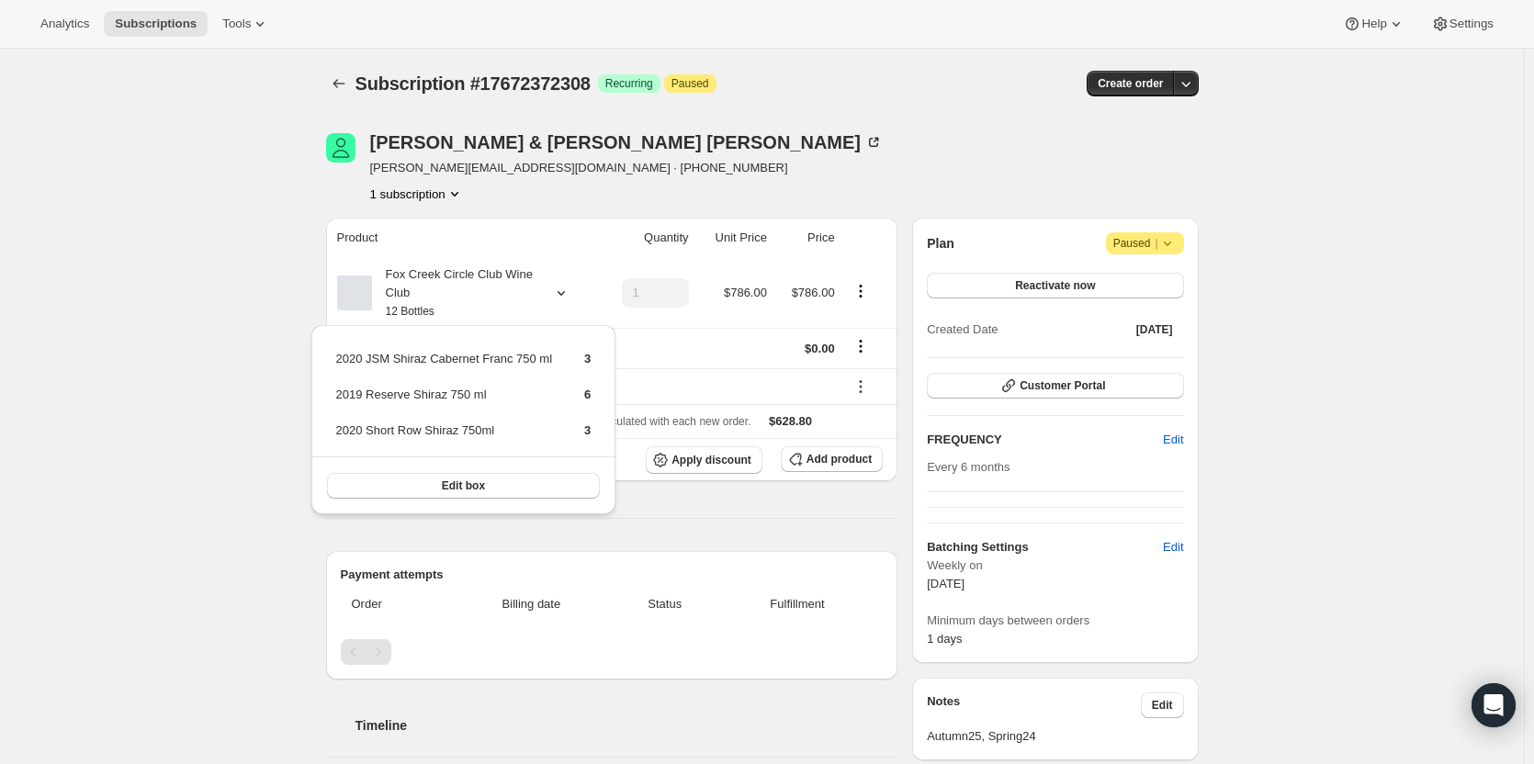
click at [717, 154] on div "Barry & Jane Baker jane.baker1@optusnet.com.au · +61412445567 1 subscription" at bounding box center [631, 168] width 611 height 70
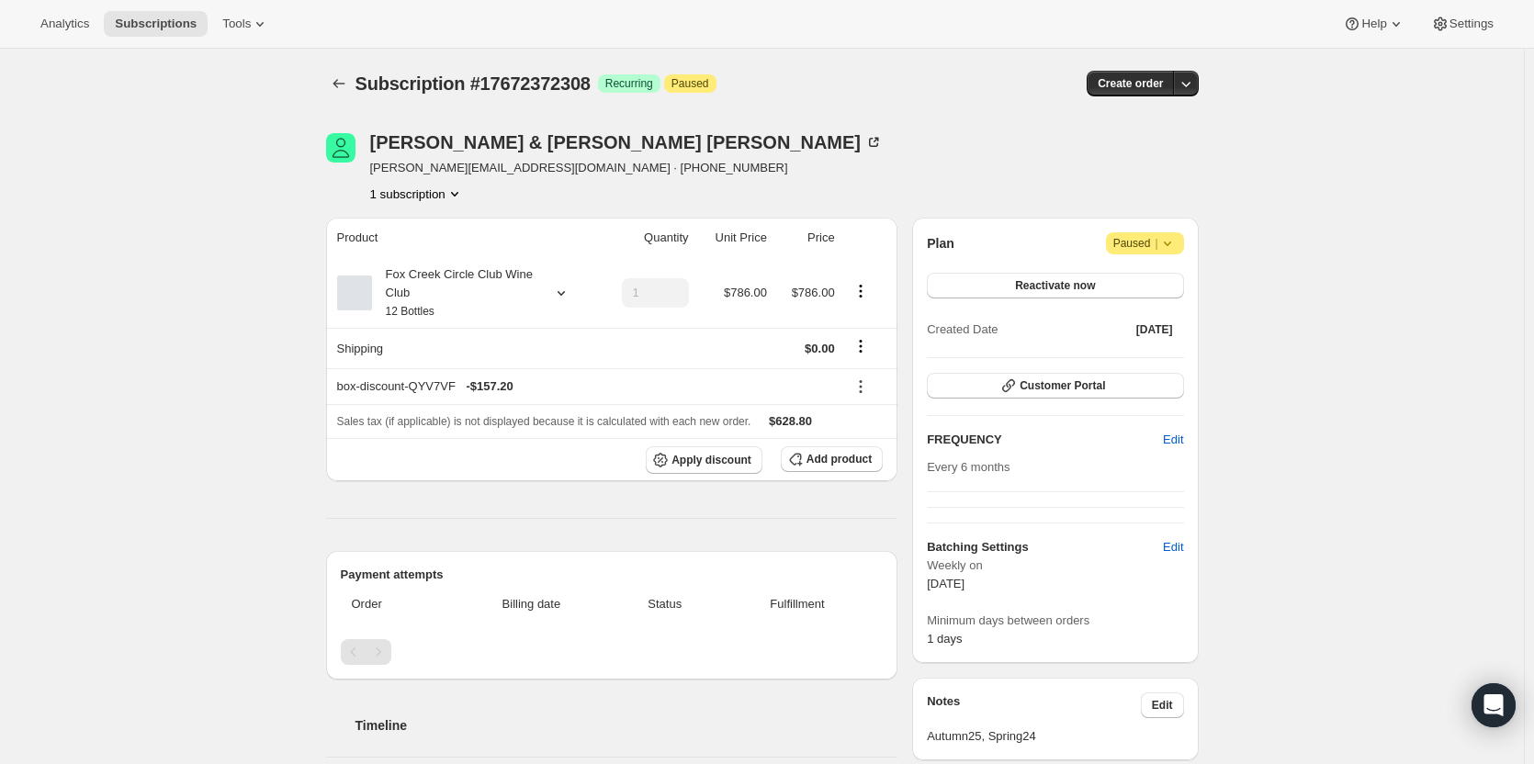
click at [1312, 471] on div "Subscription #17672372308. This page is ready Subscription #17672372308 Success…" at bounding box center [762, 722] width 1524 height 1346
click at [864, 135] on icon at bounding box center [873, 142] width 18 height 18
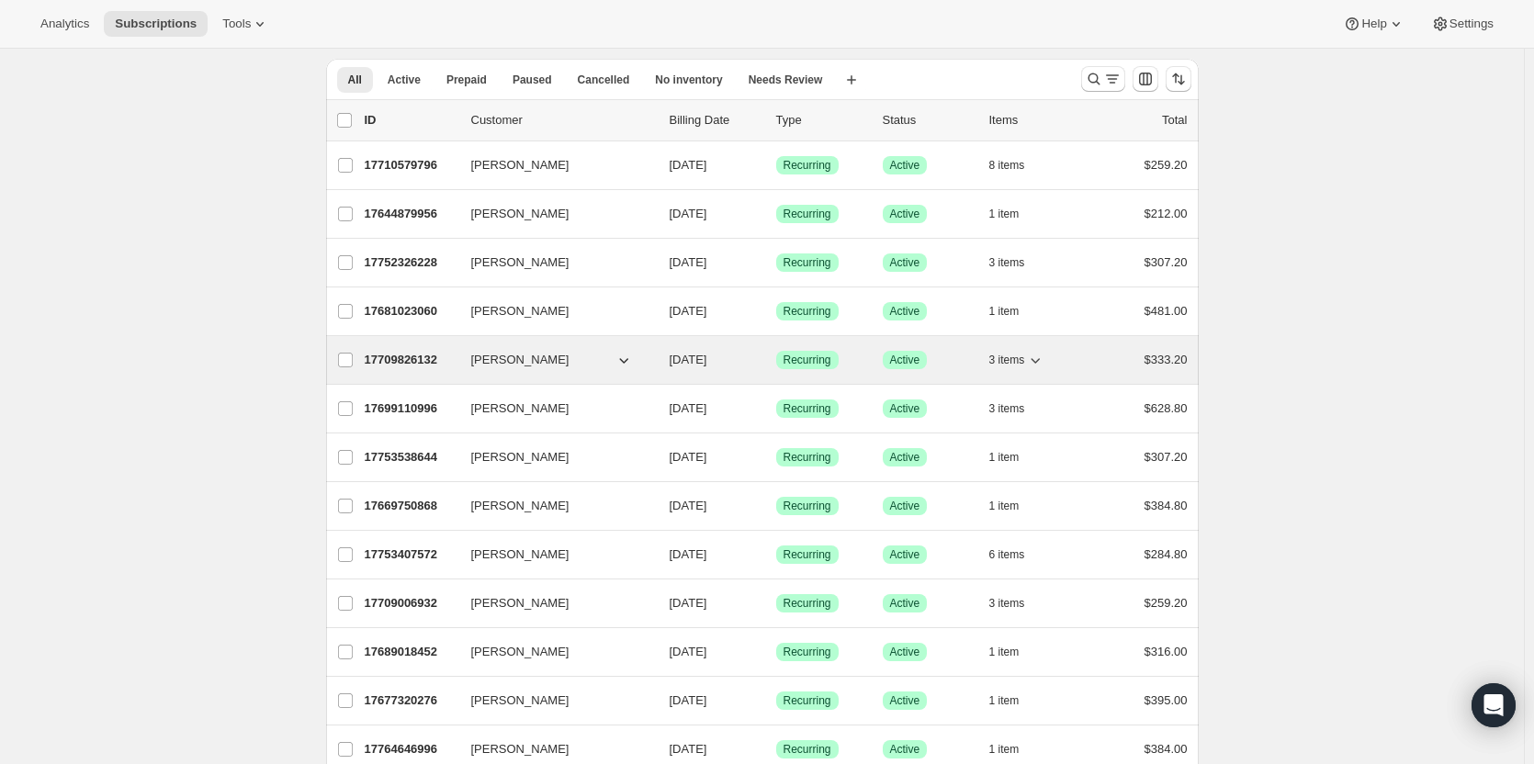
scroll to position [92, 0]
